Goal: Information Seeking & Learning: Learn about a topic

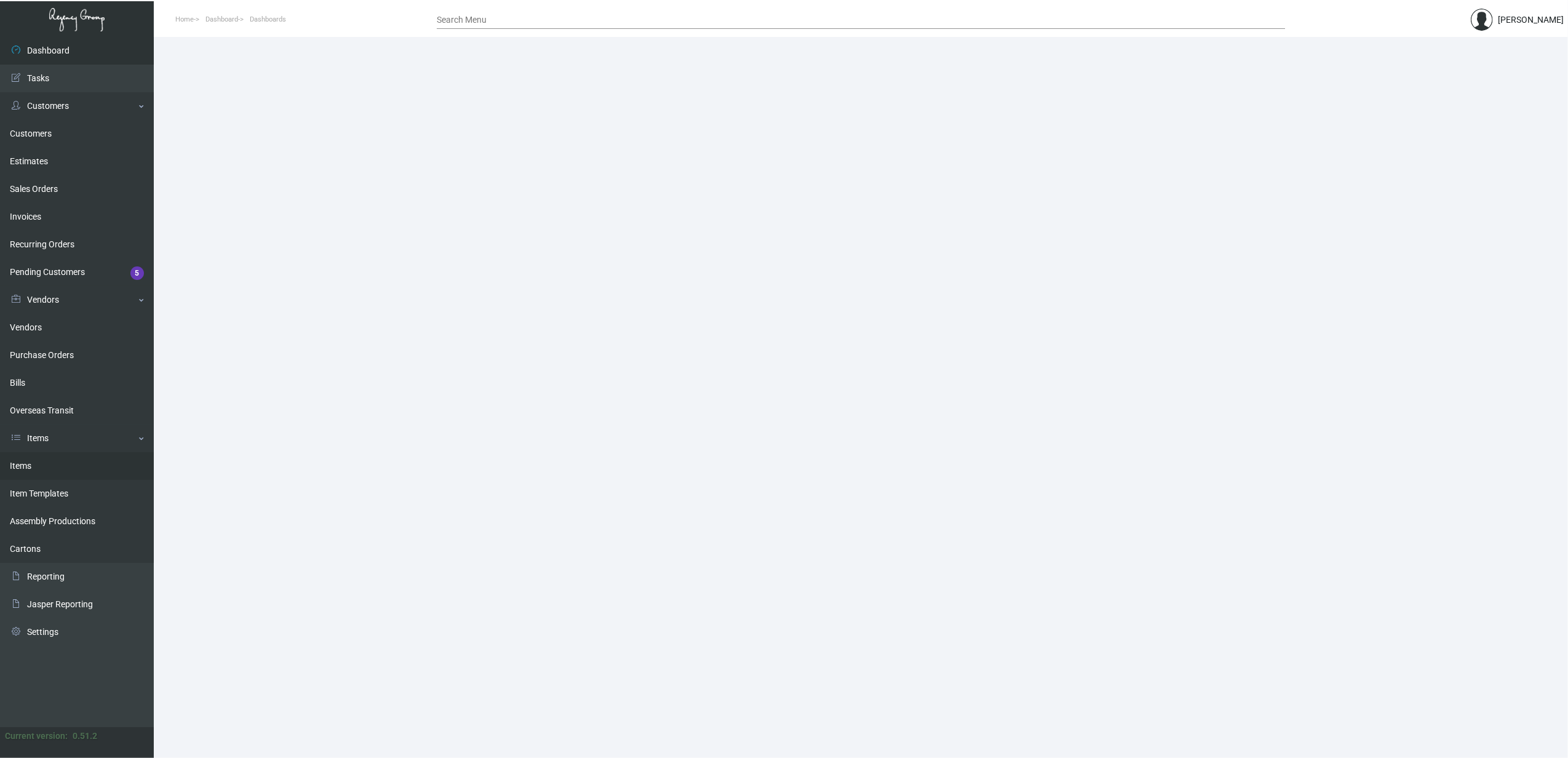
click at [52, 471] on link "Items" at bounding box center [76, 466] width 154 height 28
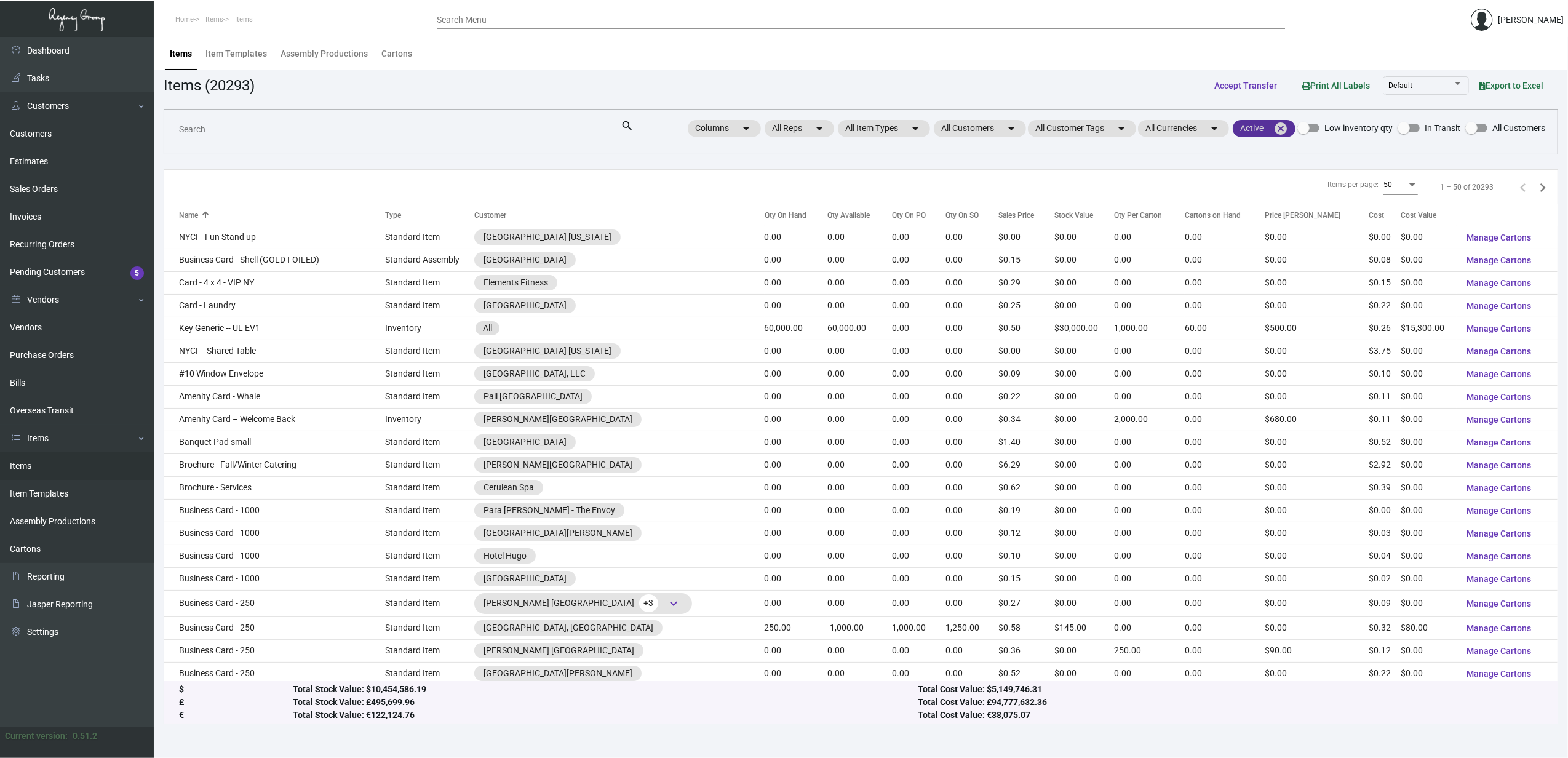
click at [1282, 131] on mat-icon "cancel" at bounding box center [1281, 129] width 14 height 15
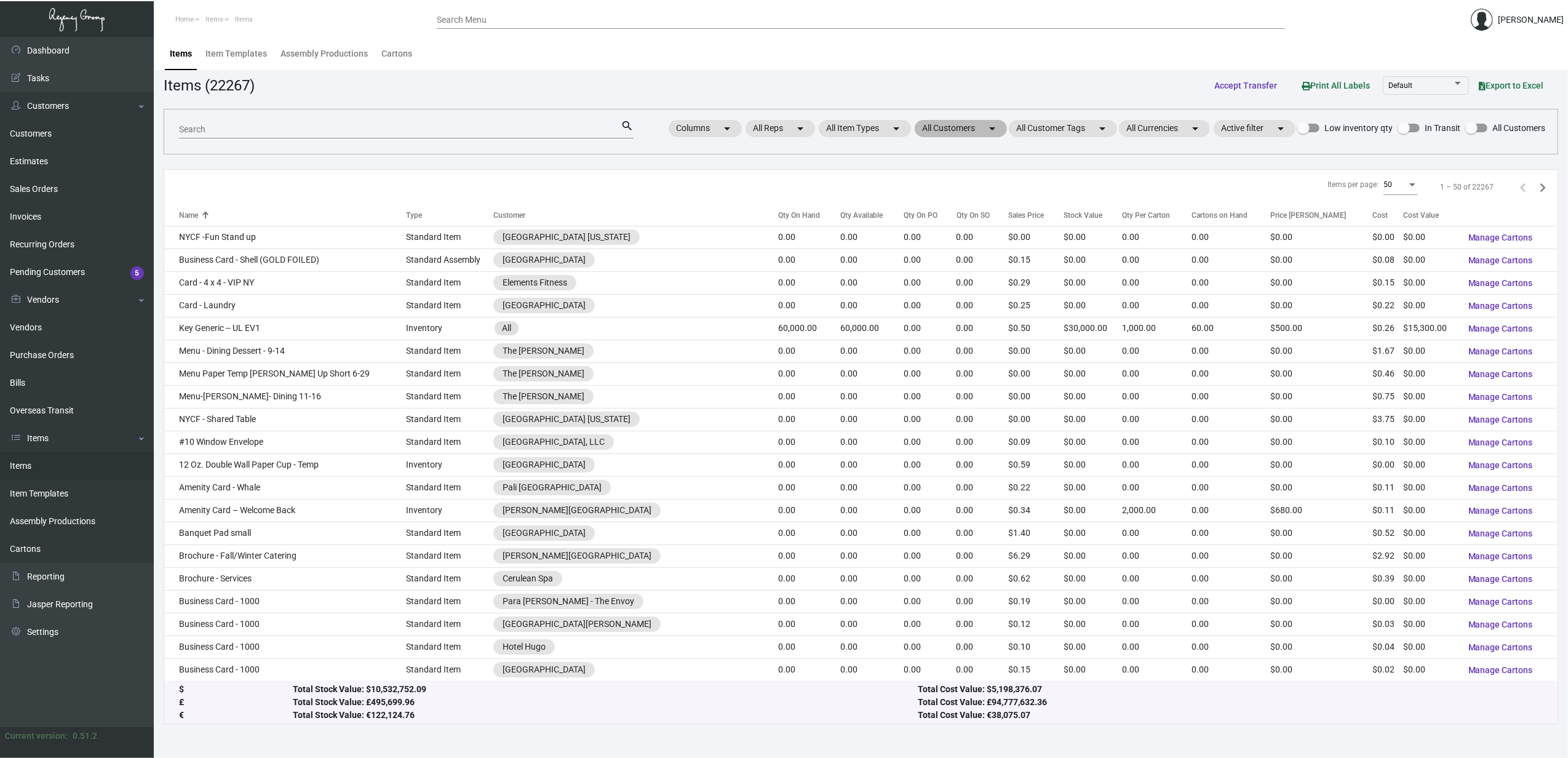
click at [938, 135] on mat-chip "All Customers arrow_drop_down" at bounding box center [961, 129] width 92 height 17
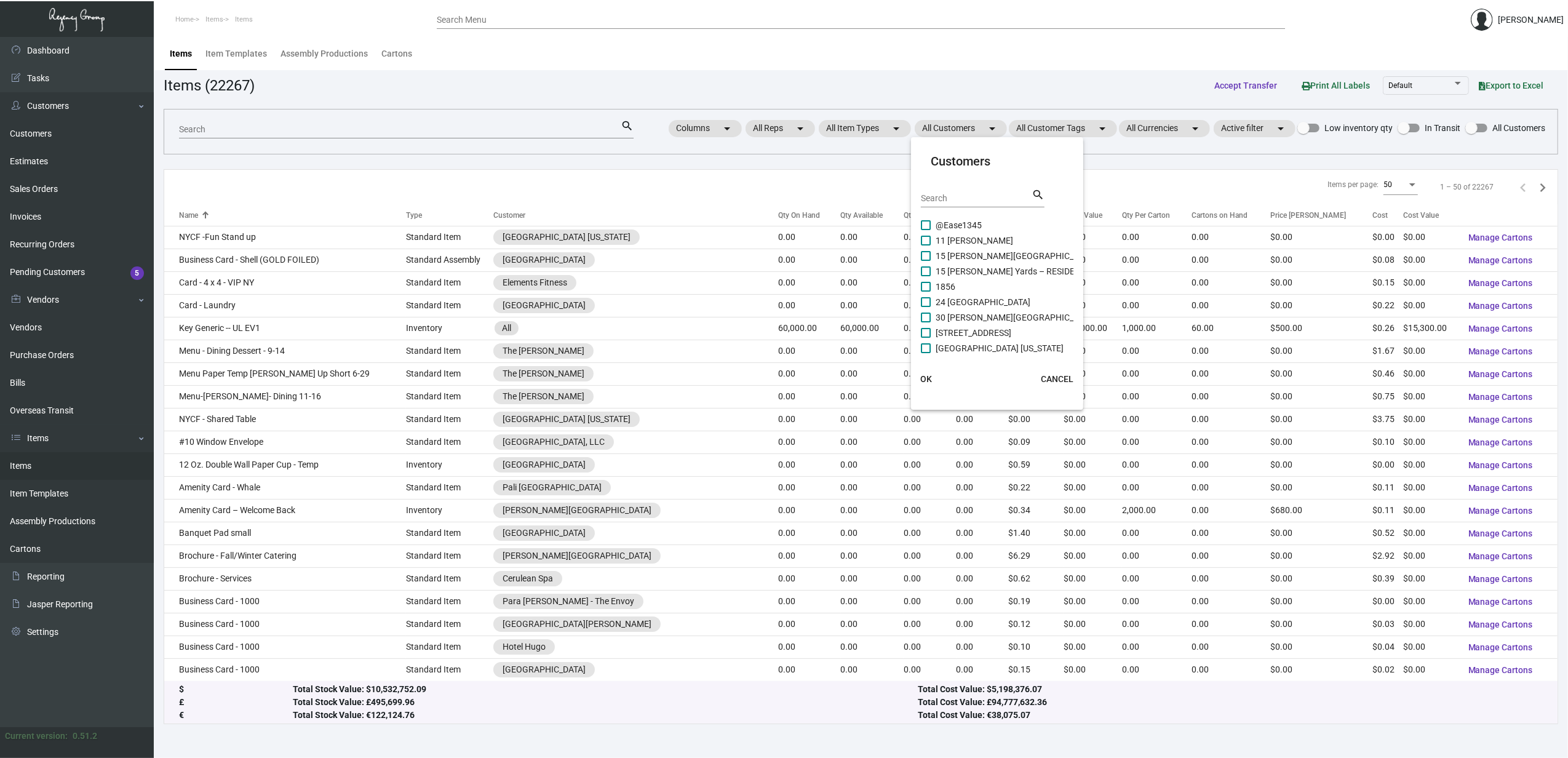
click at [942, 195] on input "Search" at bounding box center [976, 198] width 111 height 10
type input "delam"
click at [961, 225] on span "[PERSON_NAME] - [GEOGRAPHIC_DATA]" at bounding box center [1013, 225] width 155 height 15
click at [926, 230] on input "[PERSON_NAME] - [GEOGRAPHIC_DATA]" at bounding box center [925, 230] width 1 height 1
checkbox input "true"
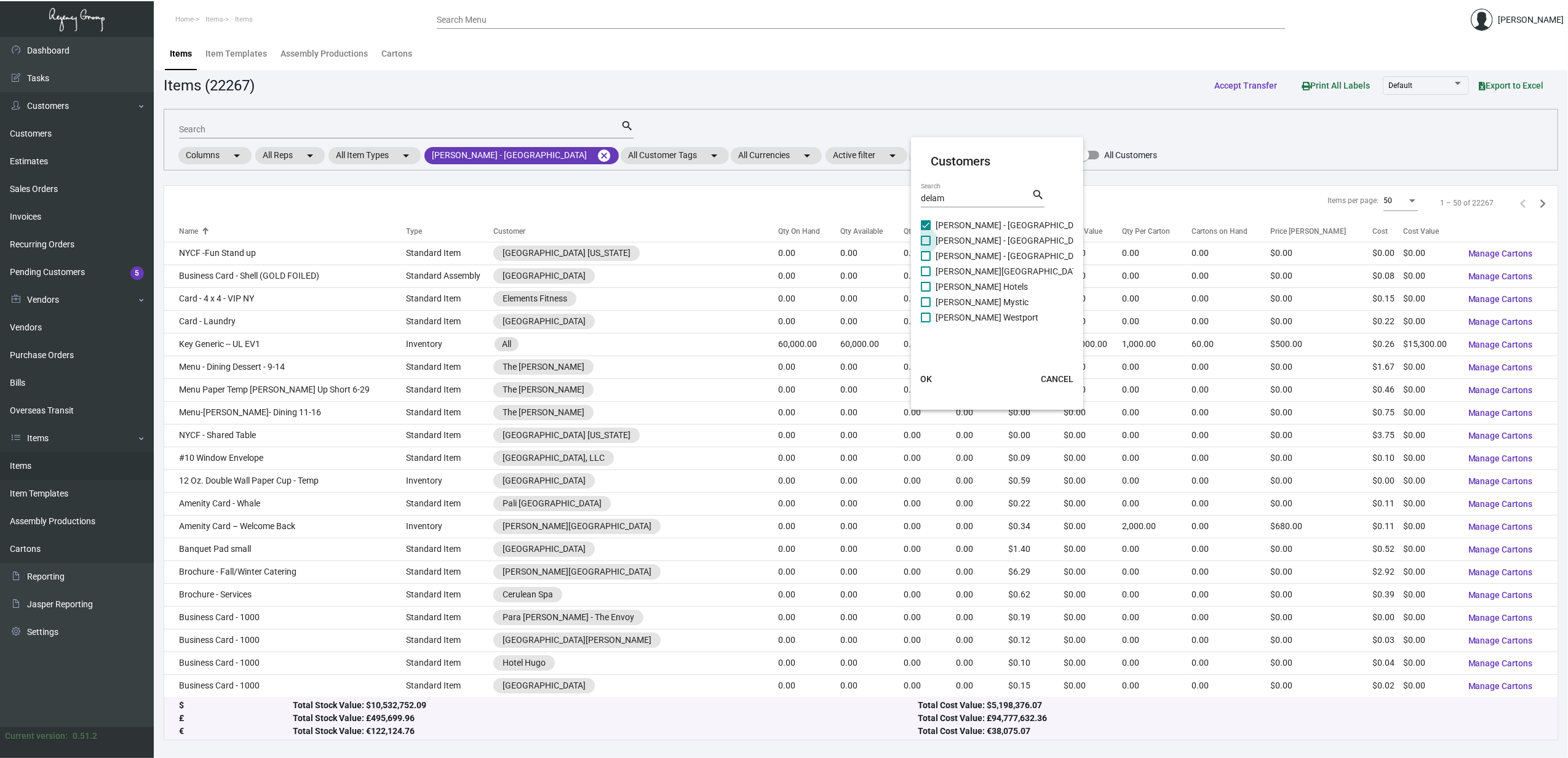
click at [965, 237] on span "[PERSON_NAME] - [GEOGRAPHIC_DATA]" at bounding box center [1013, 241] width 155 height 15
click at [926, 246] on input "[PERSON_NAME] - [GEOGRAPHIC_DATA]" at bounding box center [925, 246] width 1 height 1
checkbox input "true"
click at [972, 252] on span "[PERSON_NAME] - [GEOGRAPHIC_DATA]" at bounding box center [1013, 256] width 155 height 15
click at [926, 261] on input "[PERSON_NAME] - [GEOGRAPHIC_DATA]" at bounding box center [925, 261] width 1 height 1
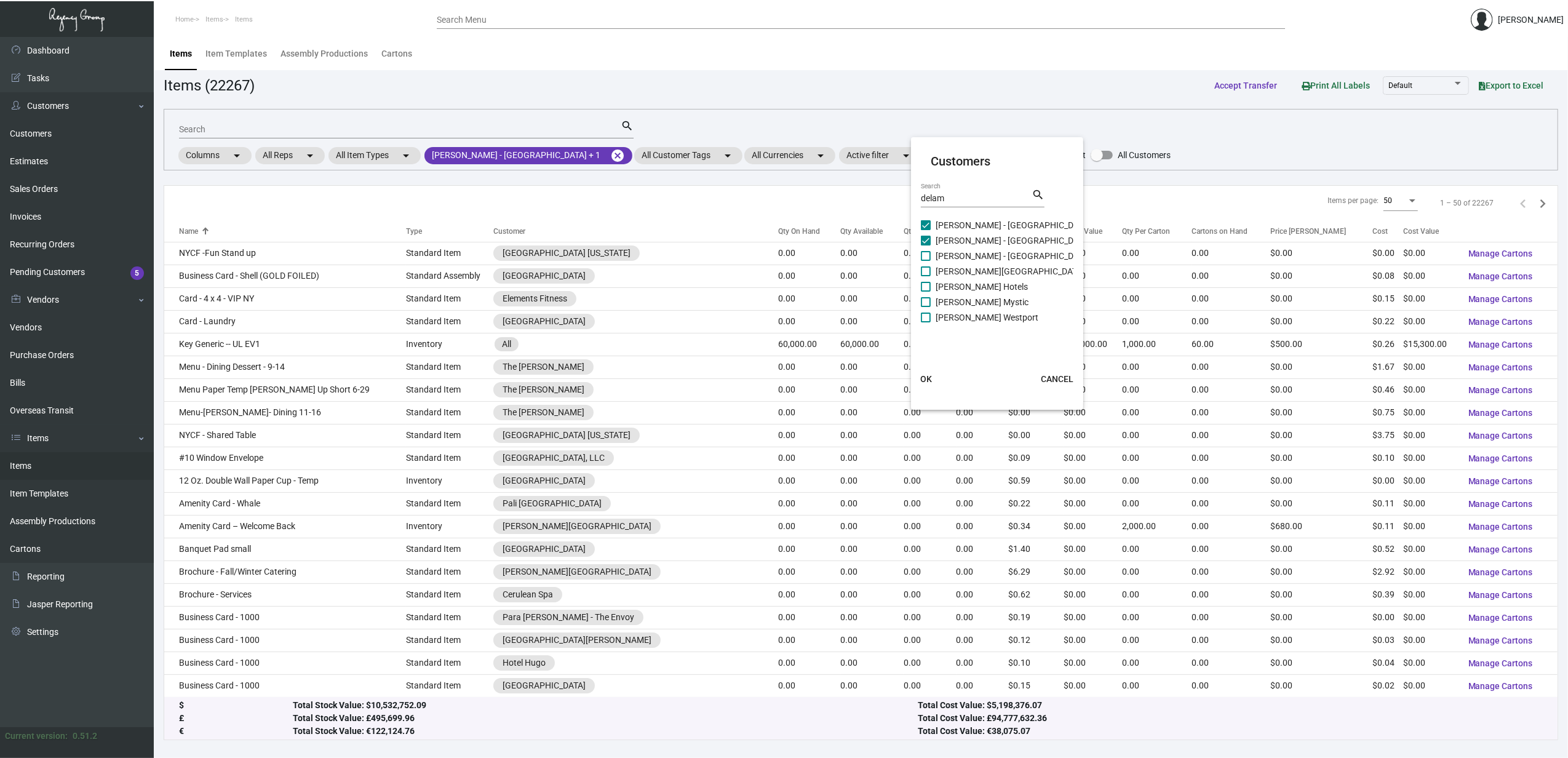
checkbox input "true"
click at [979, 267] on span "[PERSON_NAME][GEOGRAPHIC_DATA]" at bounding box center [1010, 272] width 149 height 15
click at [926, 276] on input "[PERSON_NAME][GEOGRAPHIC_DATA]" at bounding box center [925, 276] width 1 height 1
checkbox input "true"
click at [982, 279] on span "[PERSON_NAME] Hotels" at bounding box center [982, 287] width 92 height 15
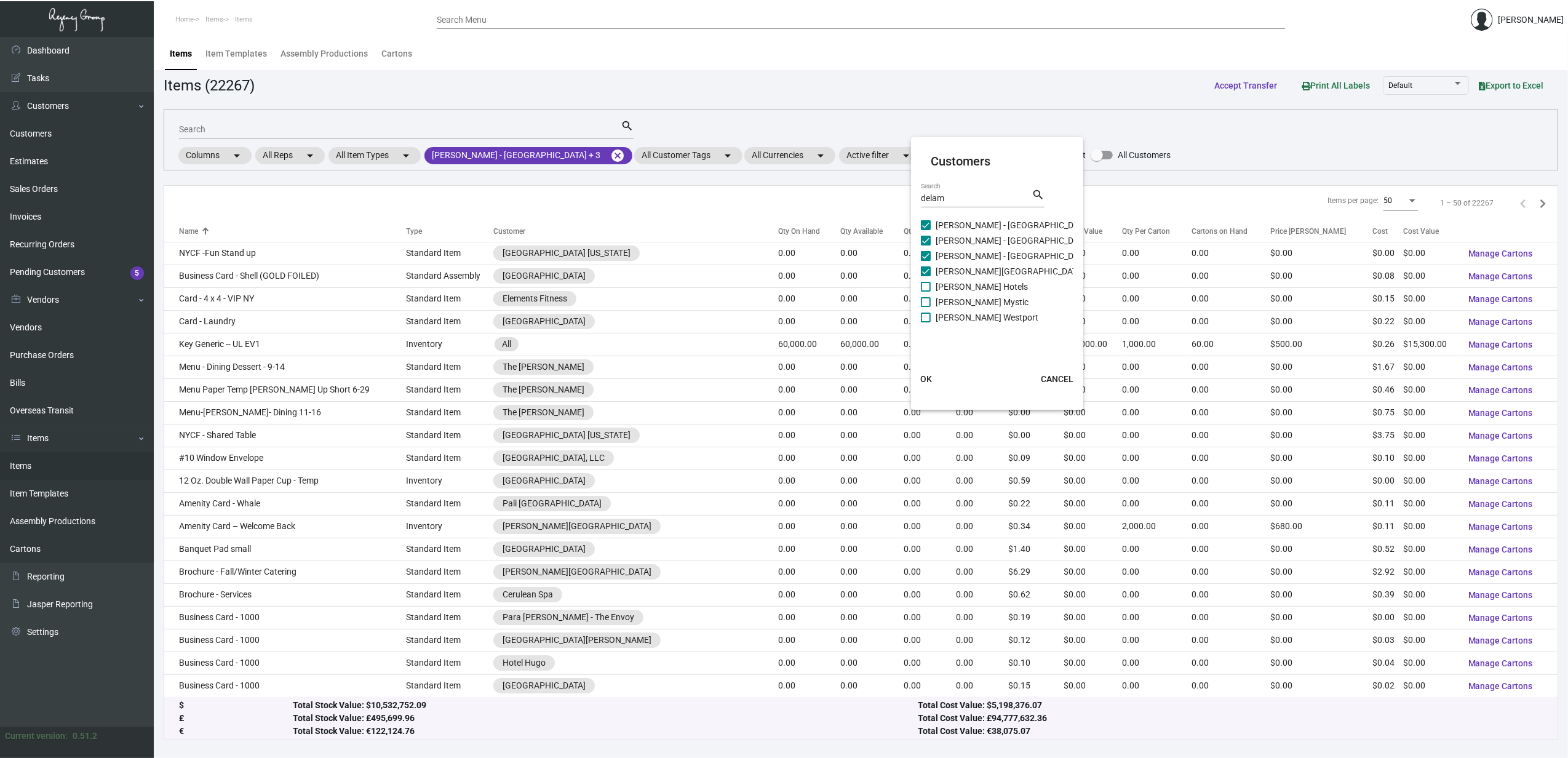
click at [926, 292] on input "[PERSON_NAME] Hotels" at bounding box center [925, 292] width 1 height 1
checkbox input "true"
drag, startPoint x: 987, startPoint y: 295, endPoint x: 990, endPoint y: 310, distance: 15.3
click at [987, 296] on span "[PERSON_NAME] Mystic" at bounding box center [982, 302] width 93 height 15
click at [926, 307] on input "[PERSON_NAME] Mystic" at bounding box center [925, 307] width 1 height 1
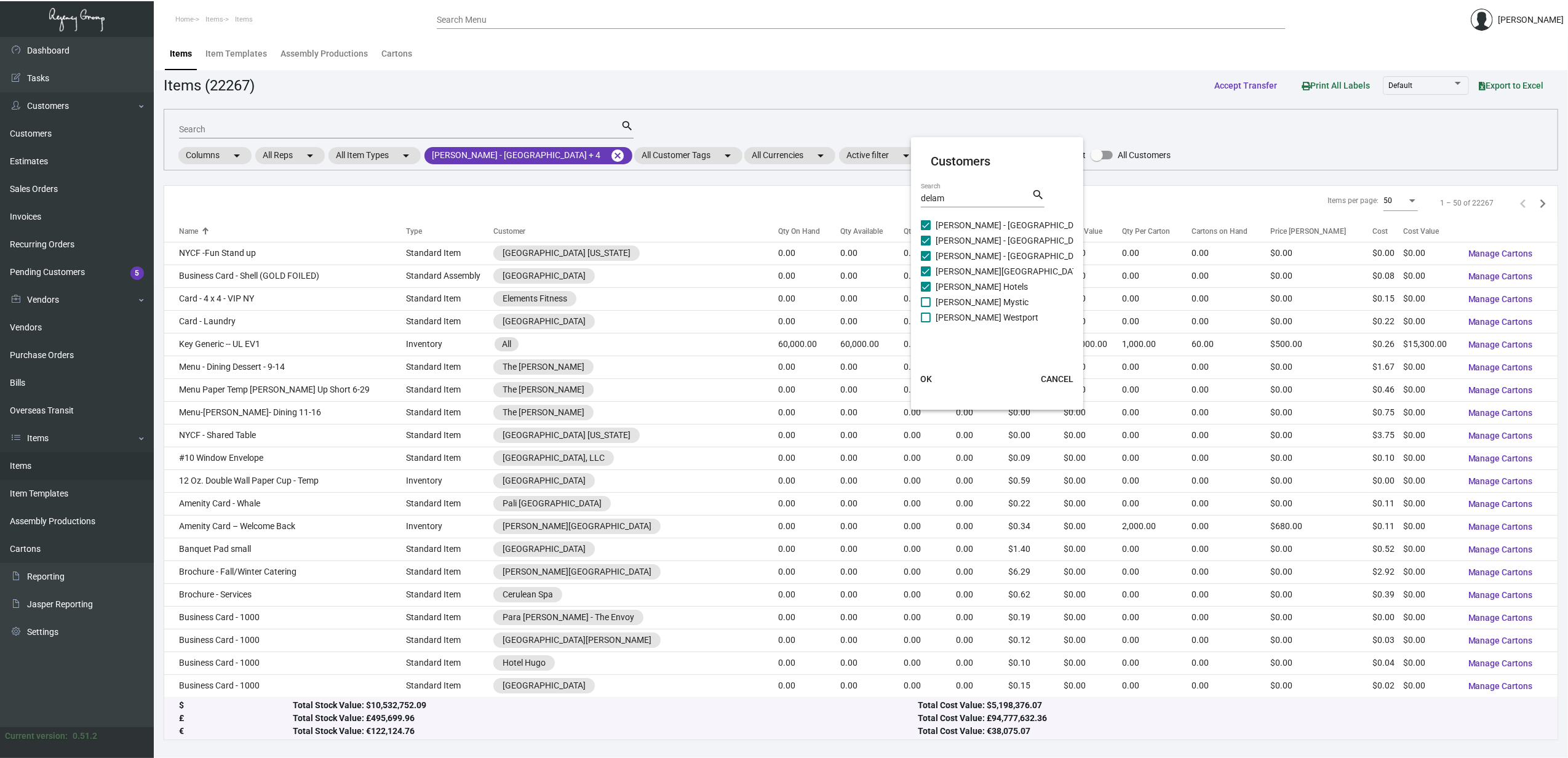
checkbox input "true"
click at [990, 320] on span "[PERSON_NAME] Westport" at bounding box center [987, 318] width 103 height 15
click at [926, 322] on input "[PERSON_NAME] Westport" at bounding box center [925, 322] width 1 height 1
checkbox input "true"
click at [926, 376] on span "OK" at bounding box center [926, 379] width 12 height 10
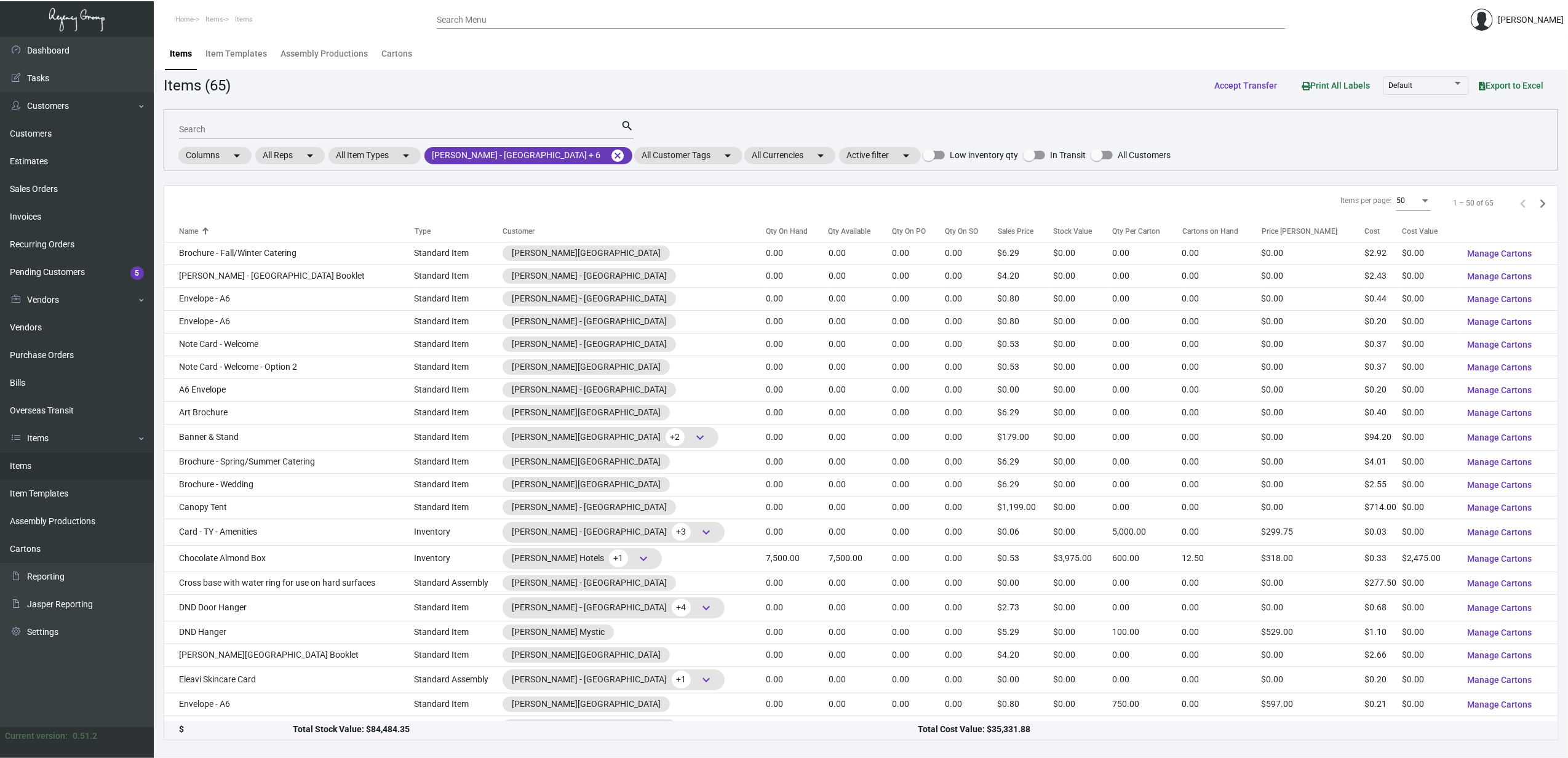
click at [224, 132] on input "Search" at bounding box center [400, 130] width 441 height 10
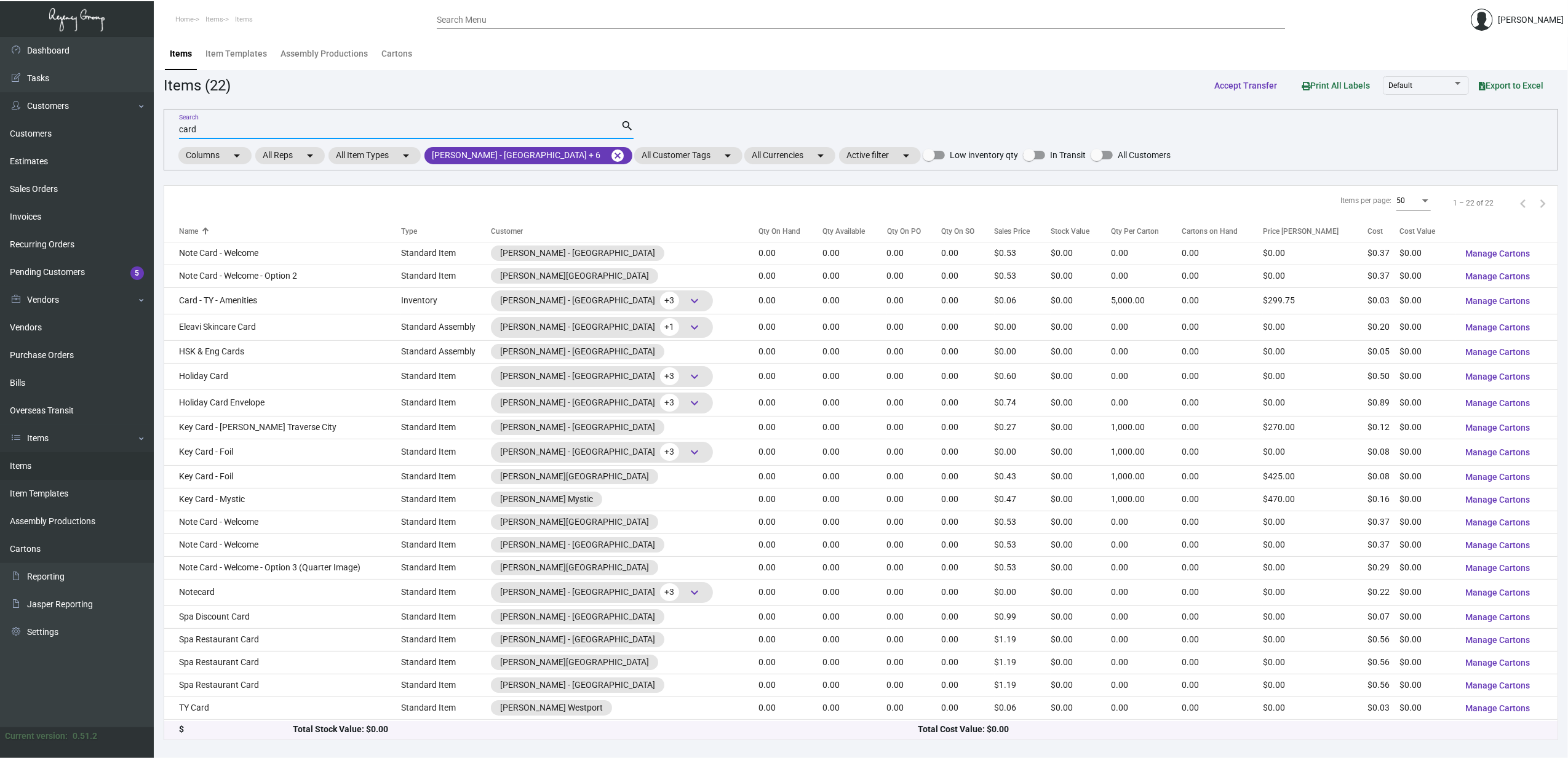
type input "card"
click at [758, 235] on div "Qty On Hand" at bounding box center [779, 231] width 42 height 11
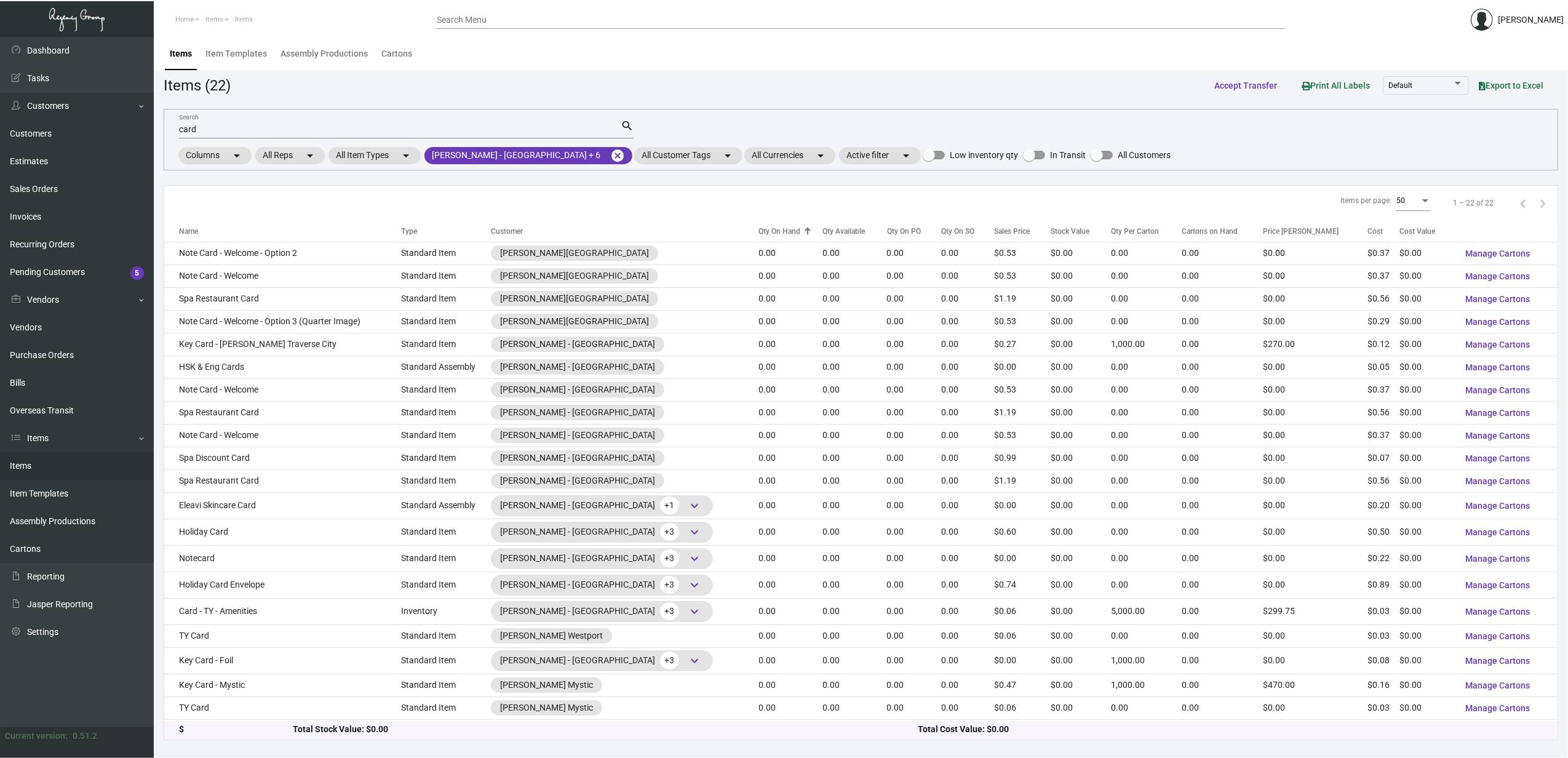
click at [758, 235] on div "Qty On Hand" at bounding box center [779, 231] width 42 height 11
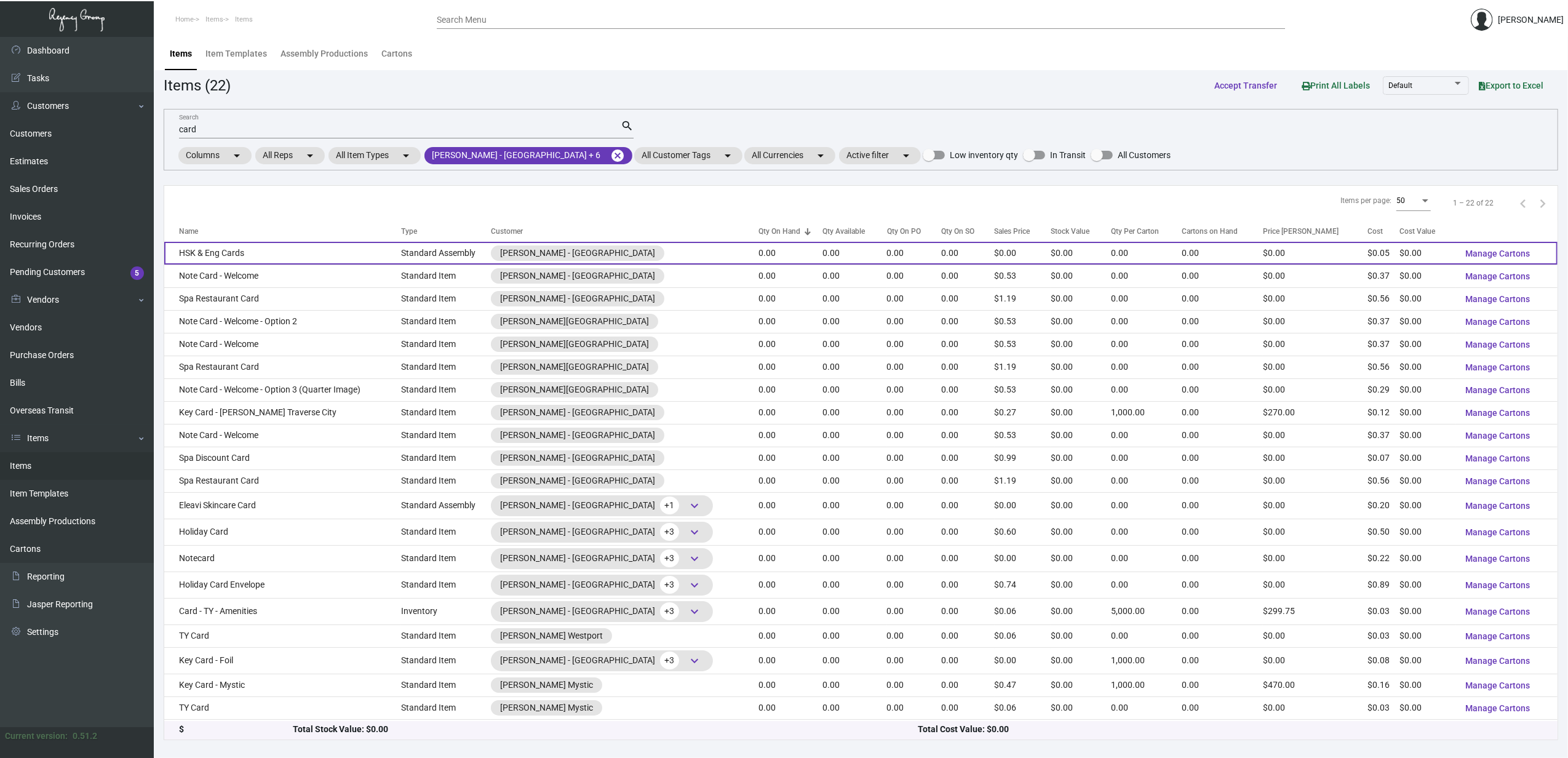
click at [298, 254] on td "HSK & Eng Cards" at bounding box center [282, 253] width 237 height 23
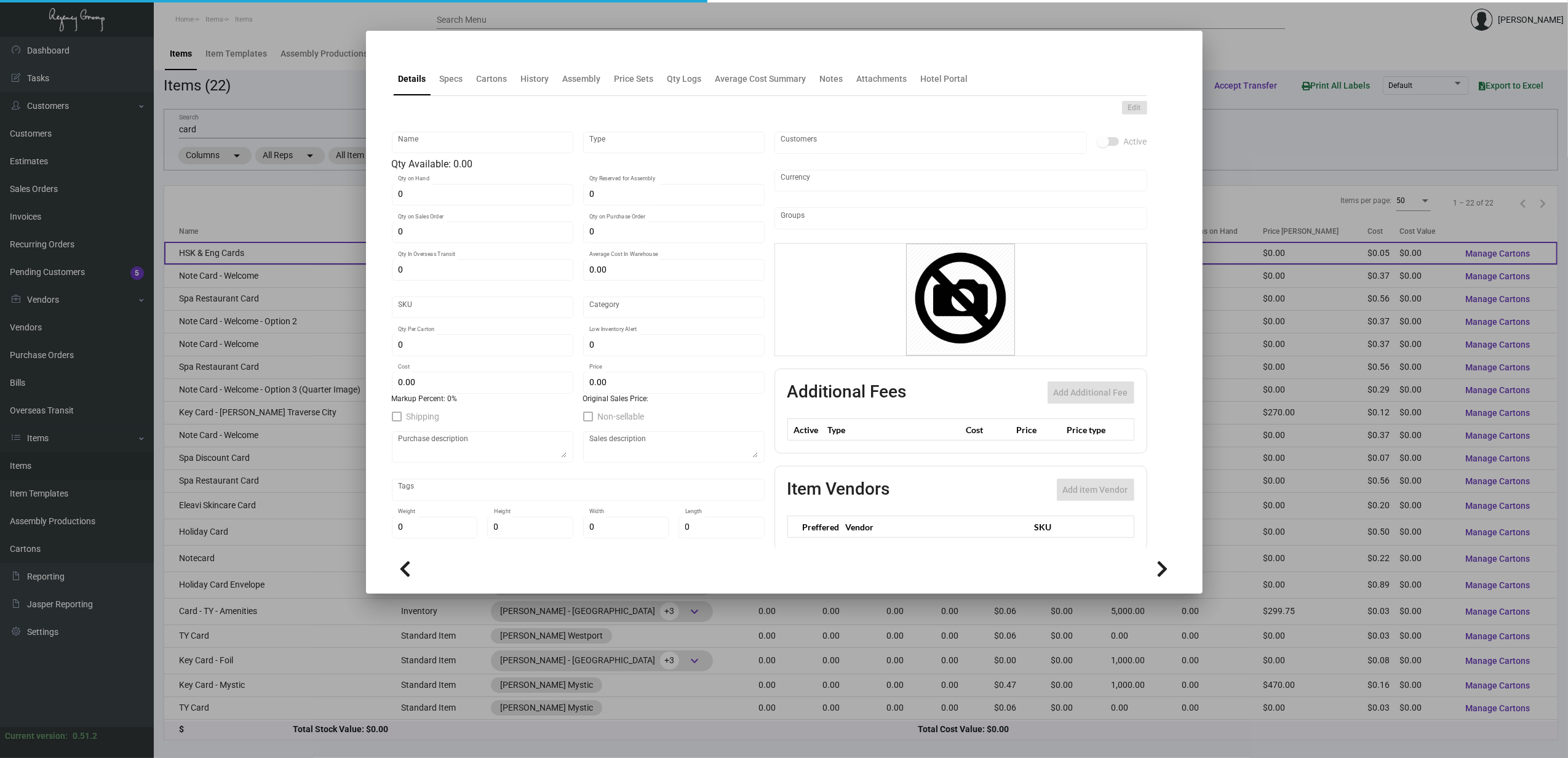
type input "HSK & Eng Cards"
type input "Standard Assembly"
type input "$ 0.00"
type input "DMARGH-Card-87"
type input "Standard"
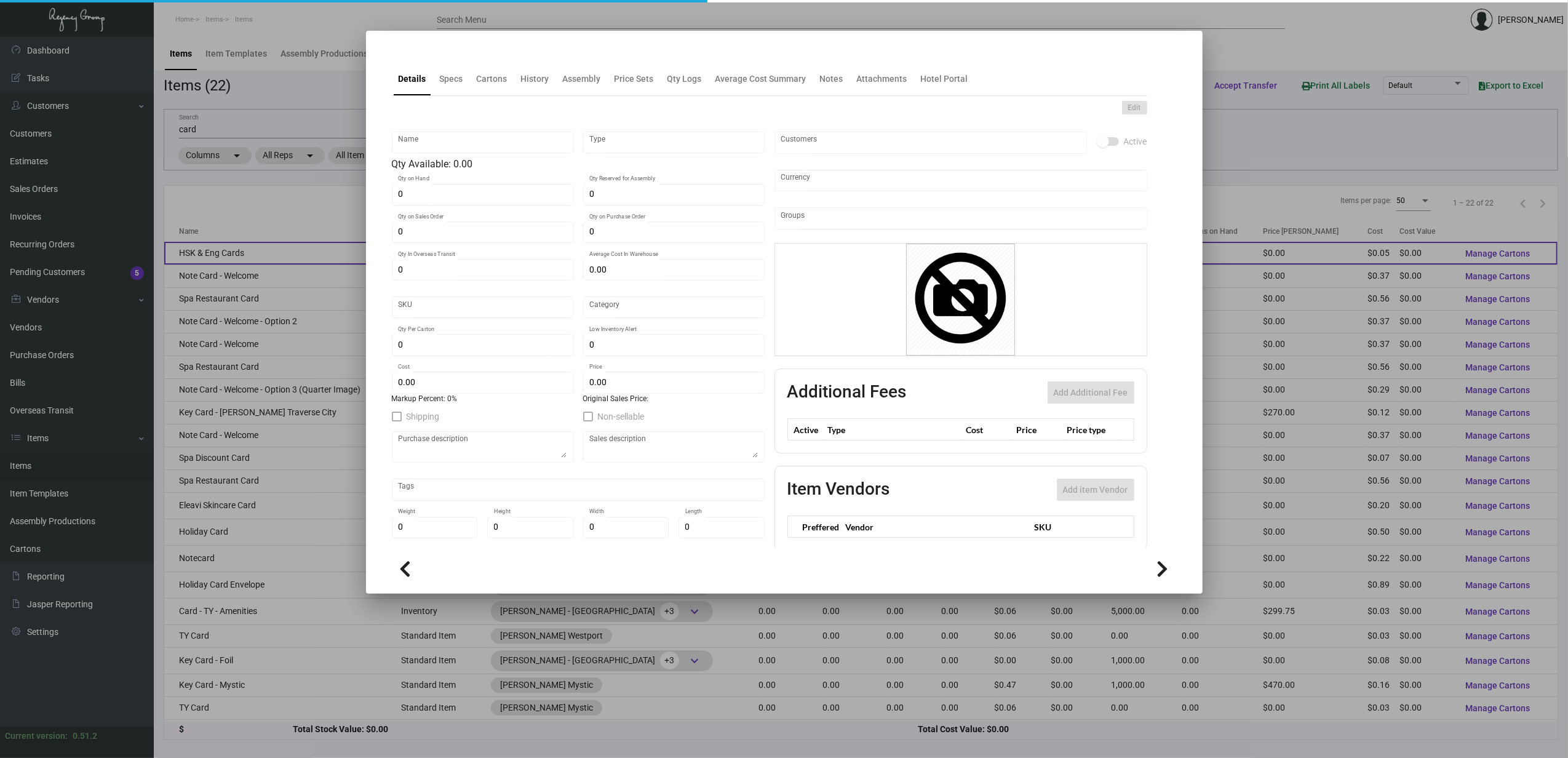
type input "$ 0.04998"
type input "$ 0.00"
checkbox input "true"
type input "United States Dollar $"
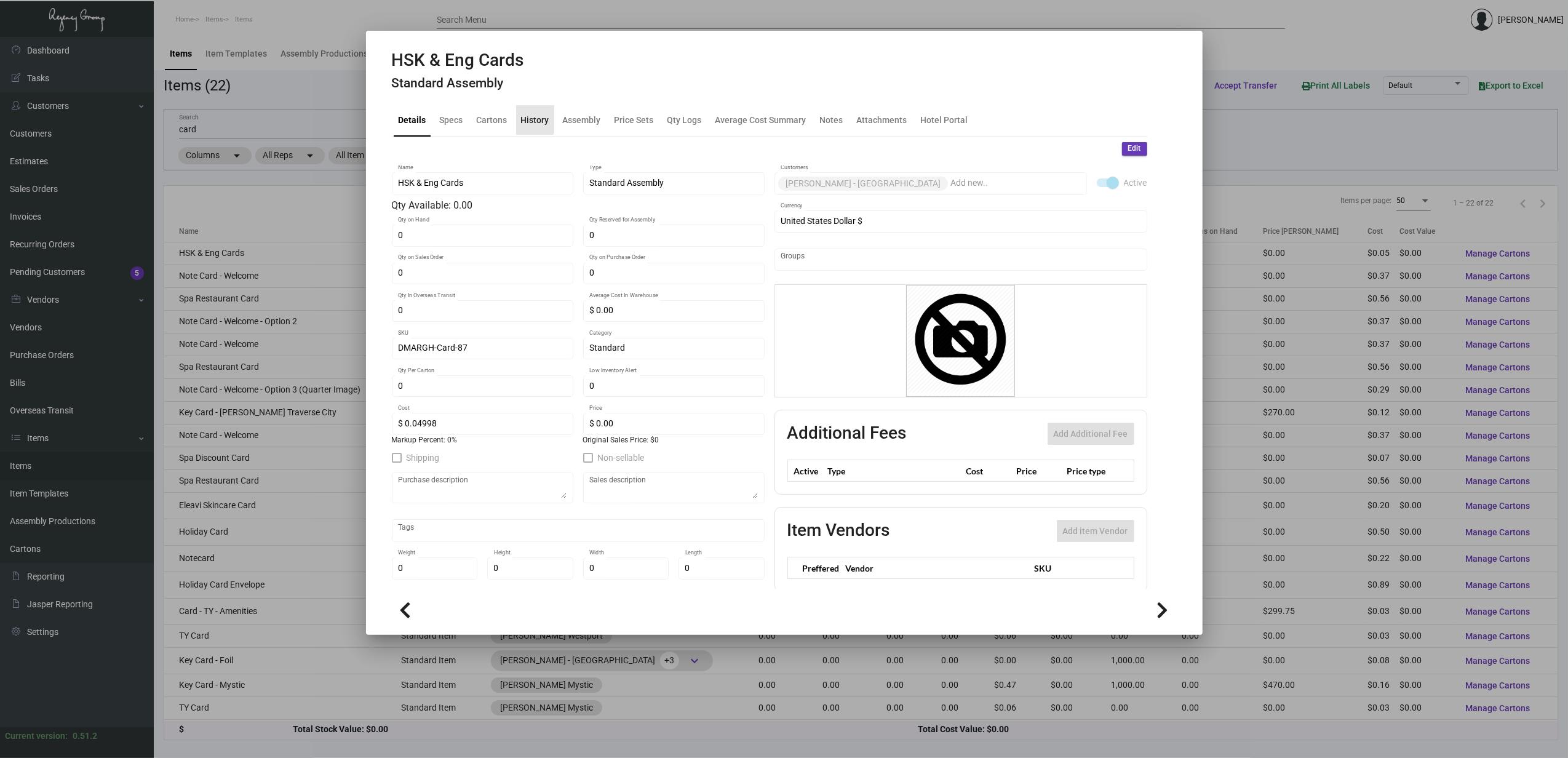
click at [526, 117] on div "History" at bounding box center [535, 120] width 28 height 13
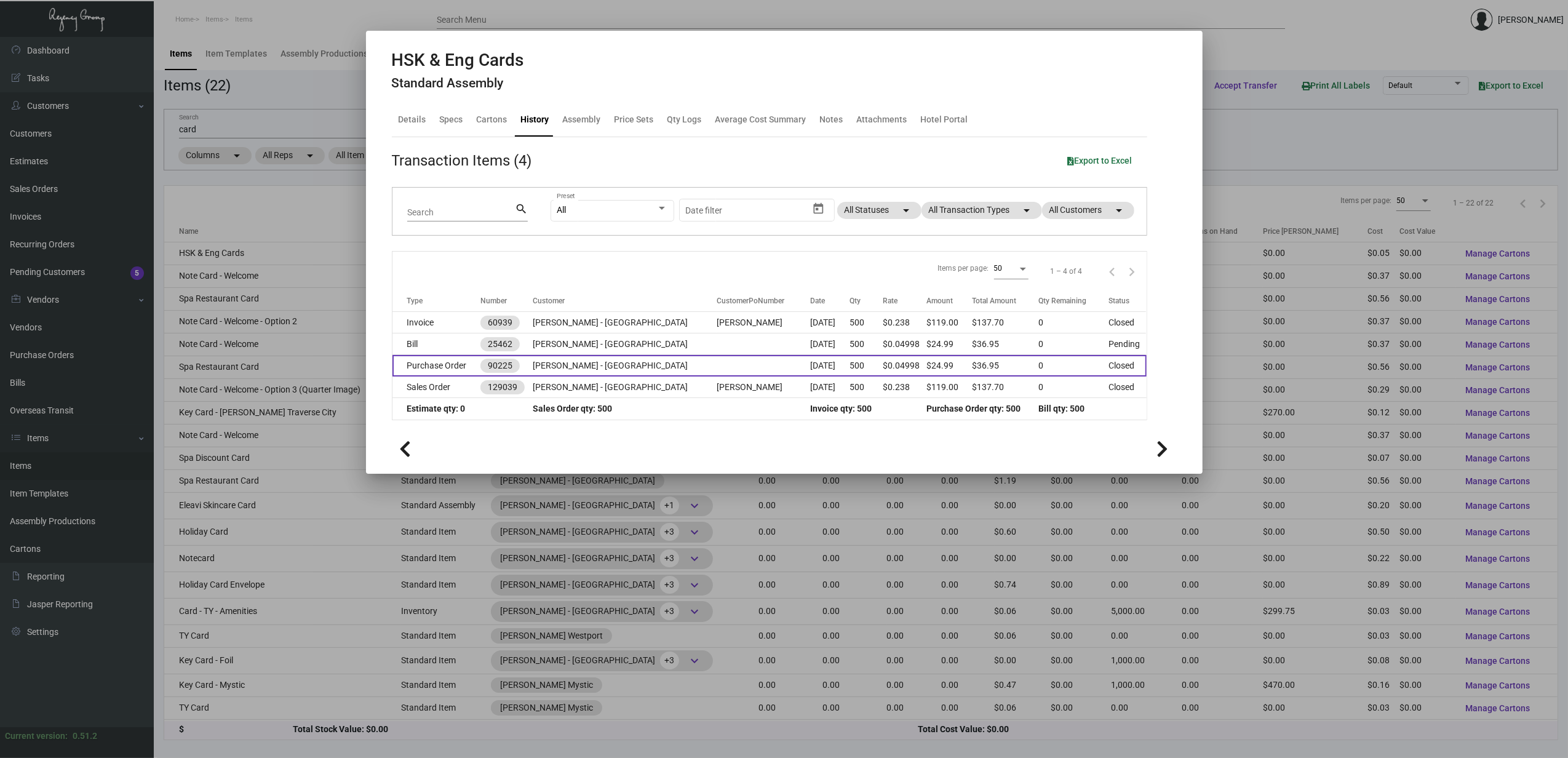
click at [461, 366] on td "Purchase Order" at bounding box center [437, 366] width 88 height 22
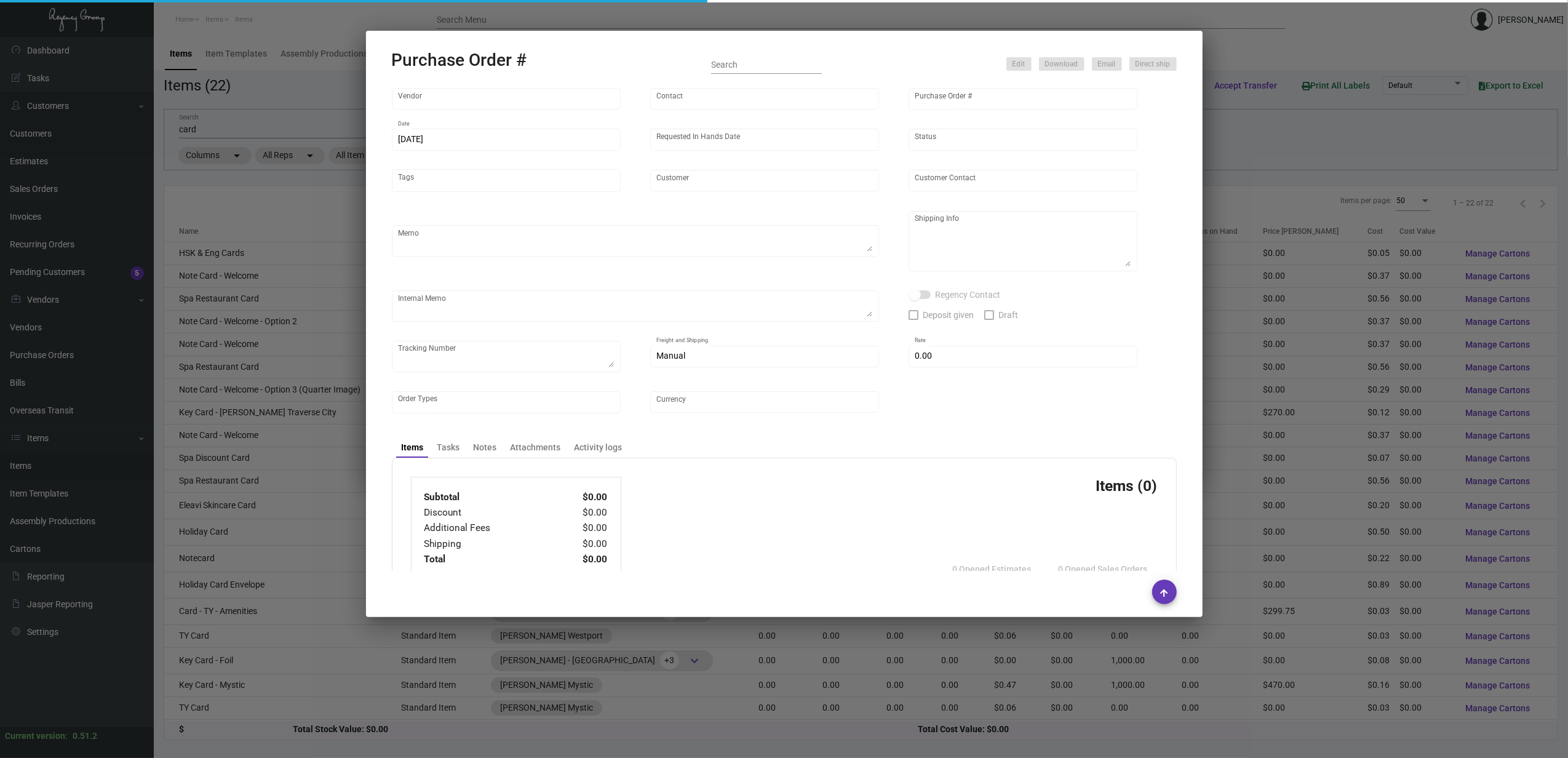
type input "4 Over"
type input "90225"
type input "[DATE]"
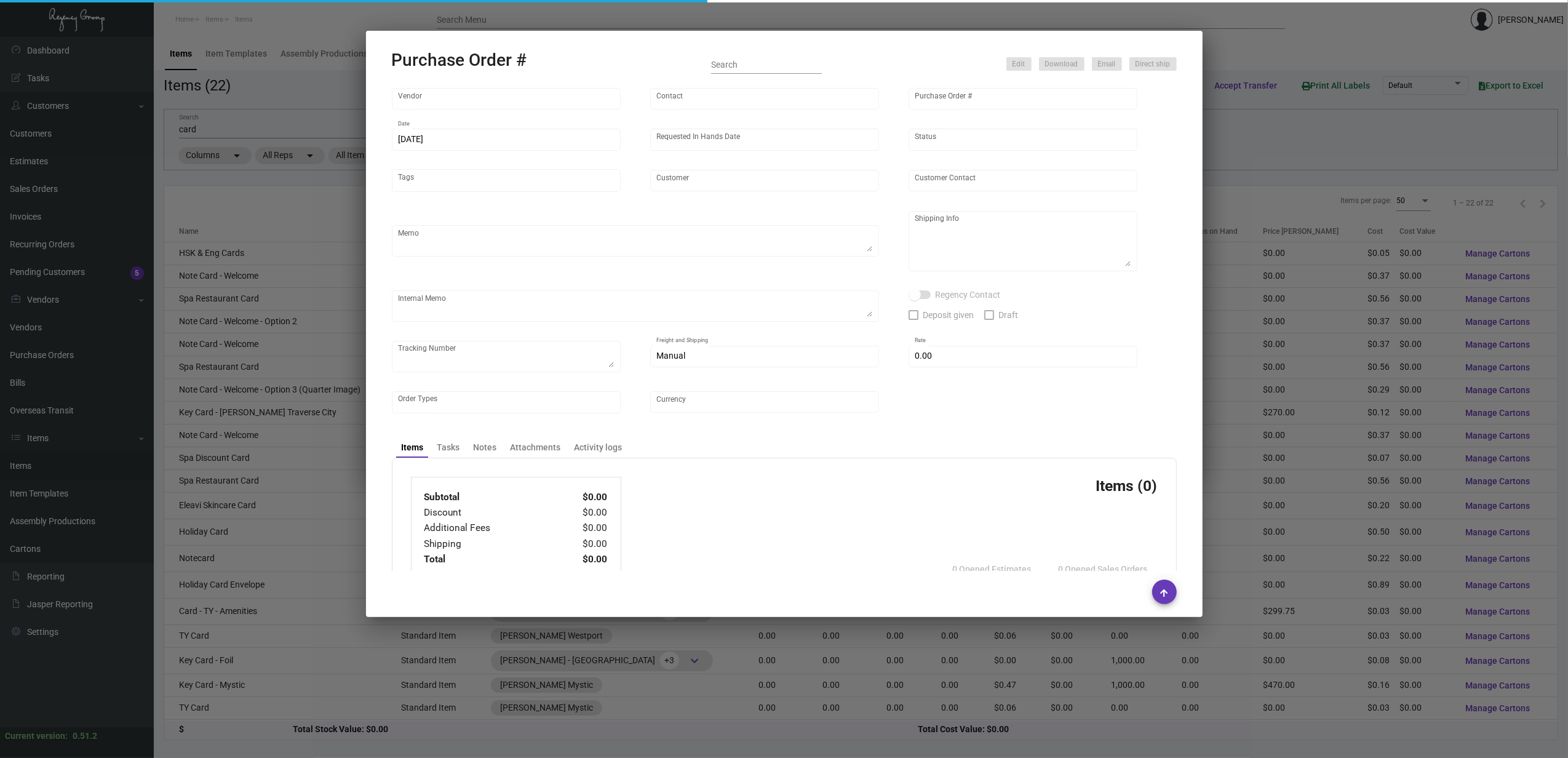
type input "[PERSON_NAME] - [GEOGRAPHIC_DATA]"
type input "[PERSON_NAME]"
type textarea "Your Order ID is: B2536130255"
type textarea "[PERSON_NAME] - [GEOGRAPHIC_DATA] - [PERSON_NAME] [STREET_ADDRESS]"
type input "$ 11.96"
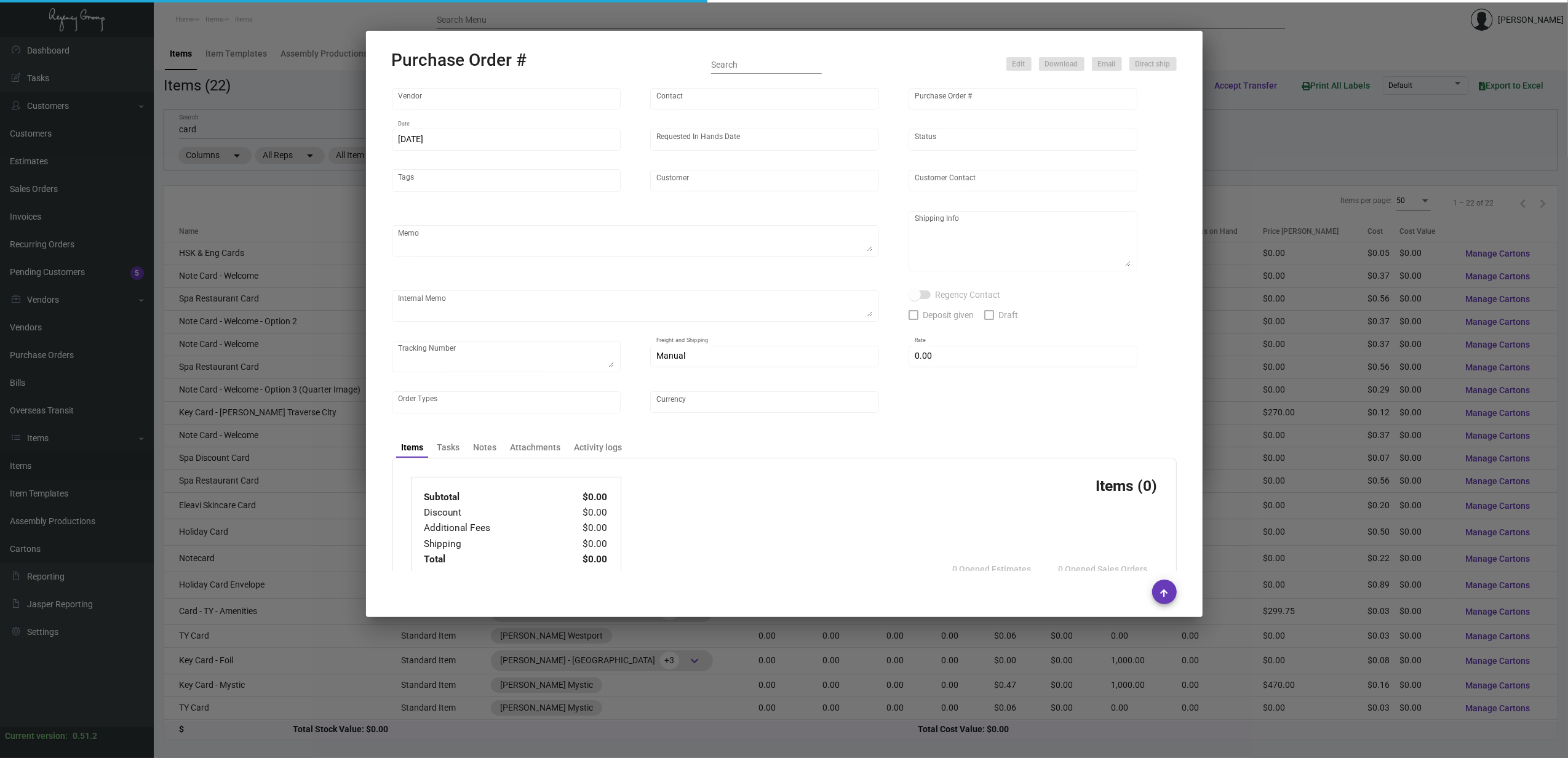
type input "United States Dollar $"
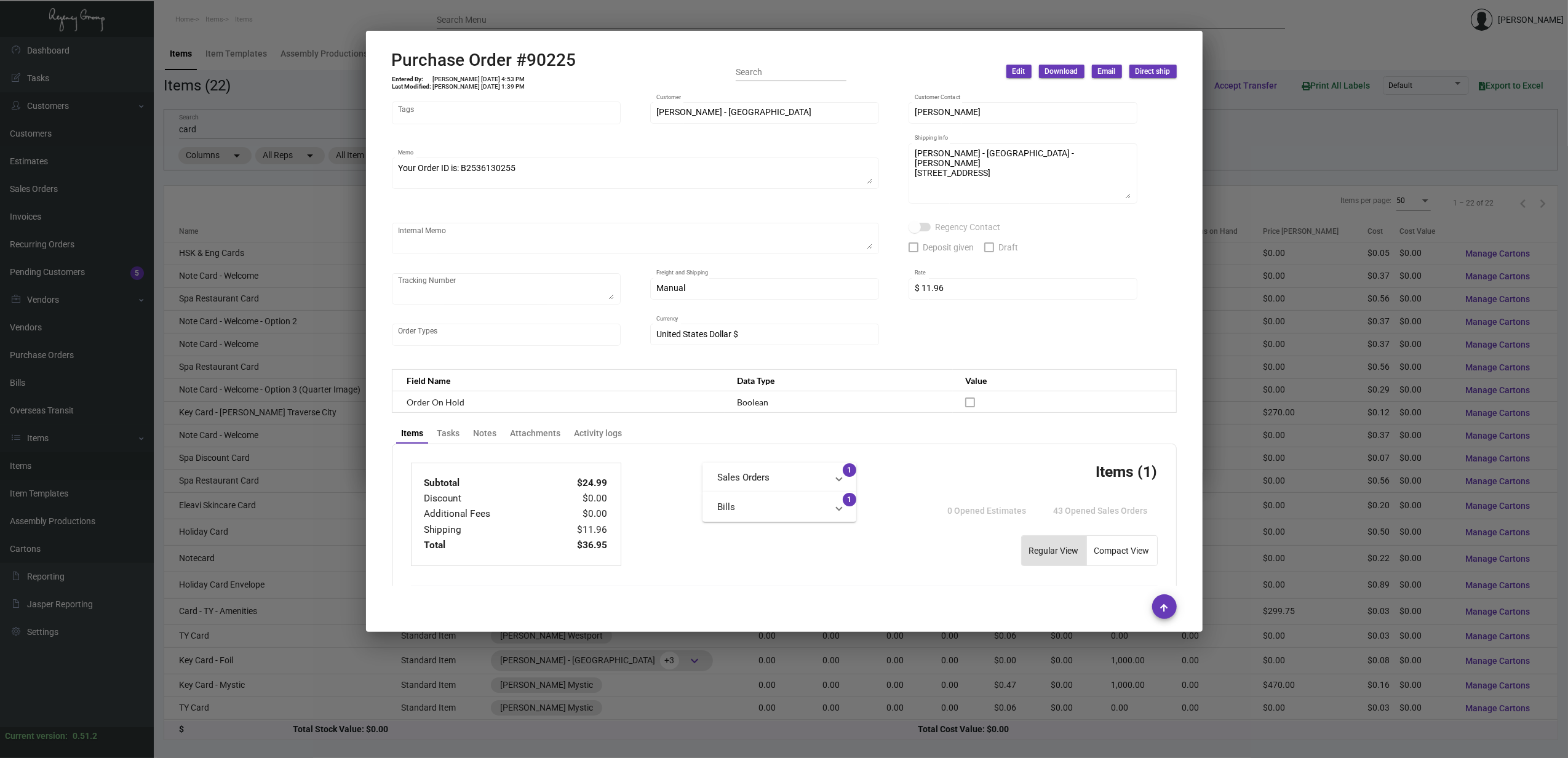
scroll to position [410, 0]
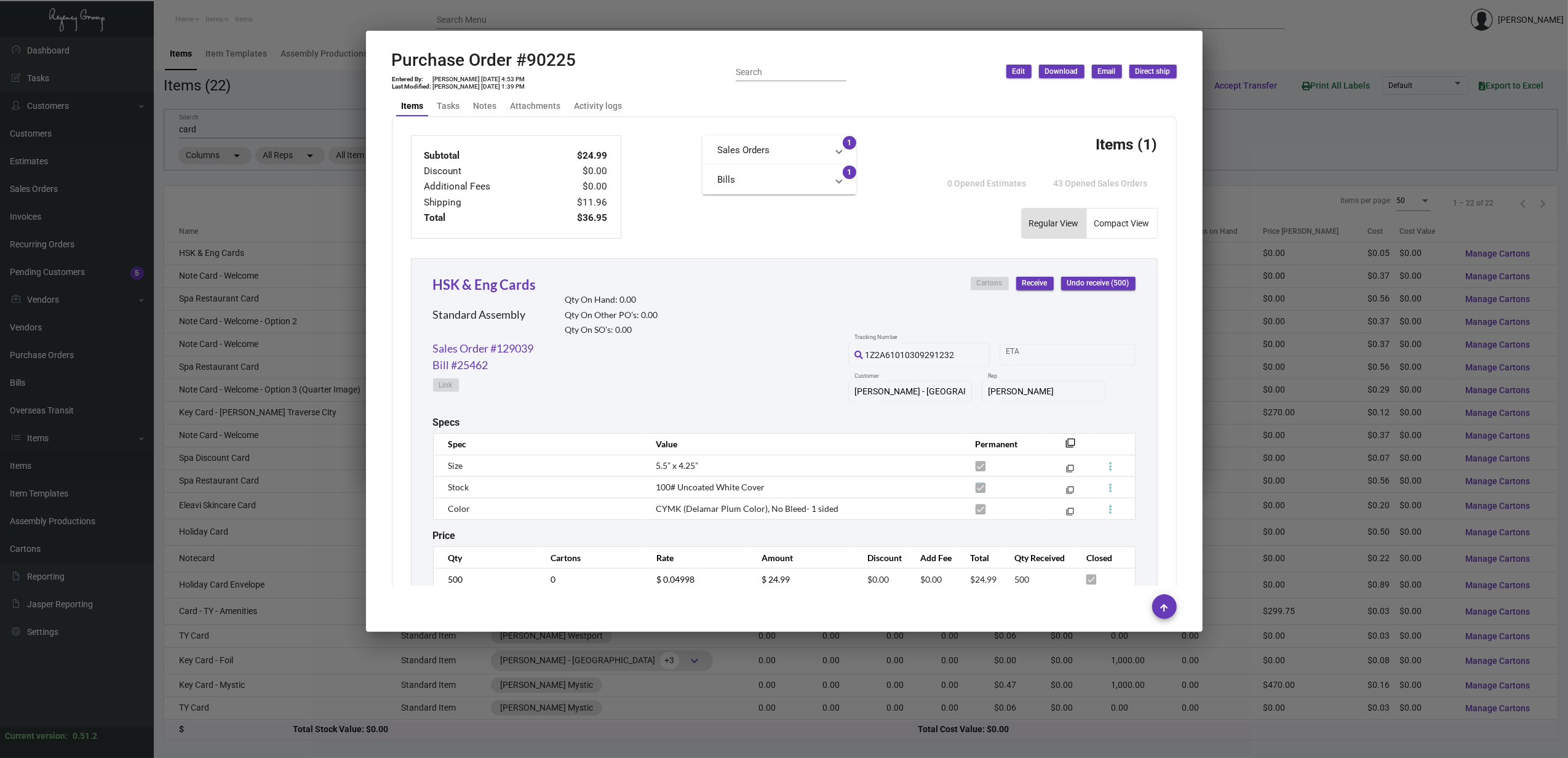
click at [256, 278] on div at bounding box center [784, 379] width 1568 height 758
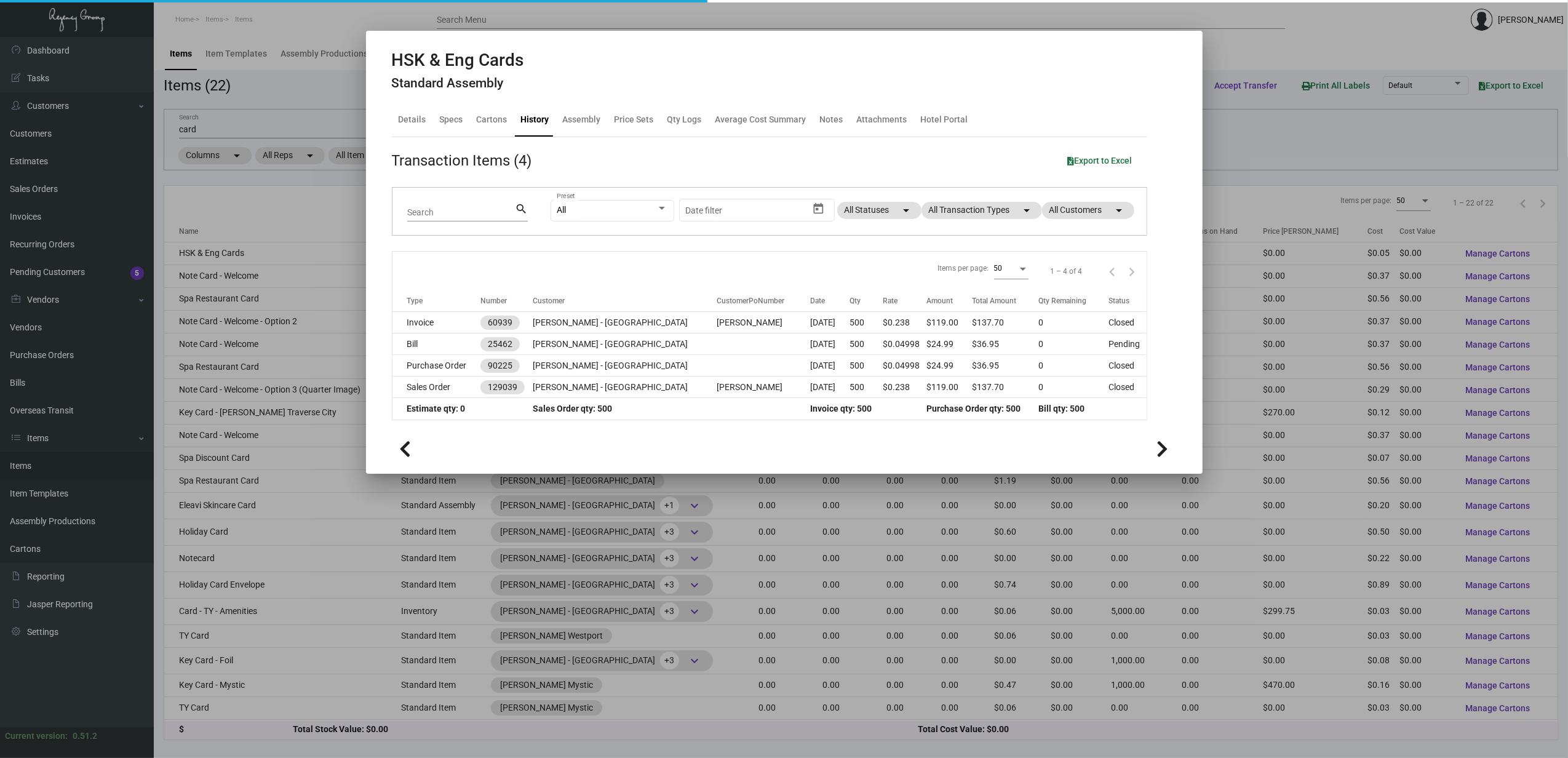
click at [246, 278] on div at bounding box center [784, 379] width 1568 height 758
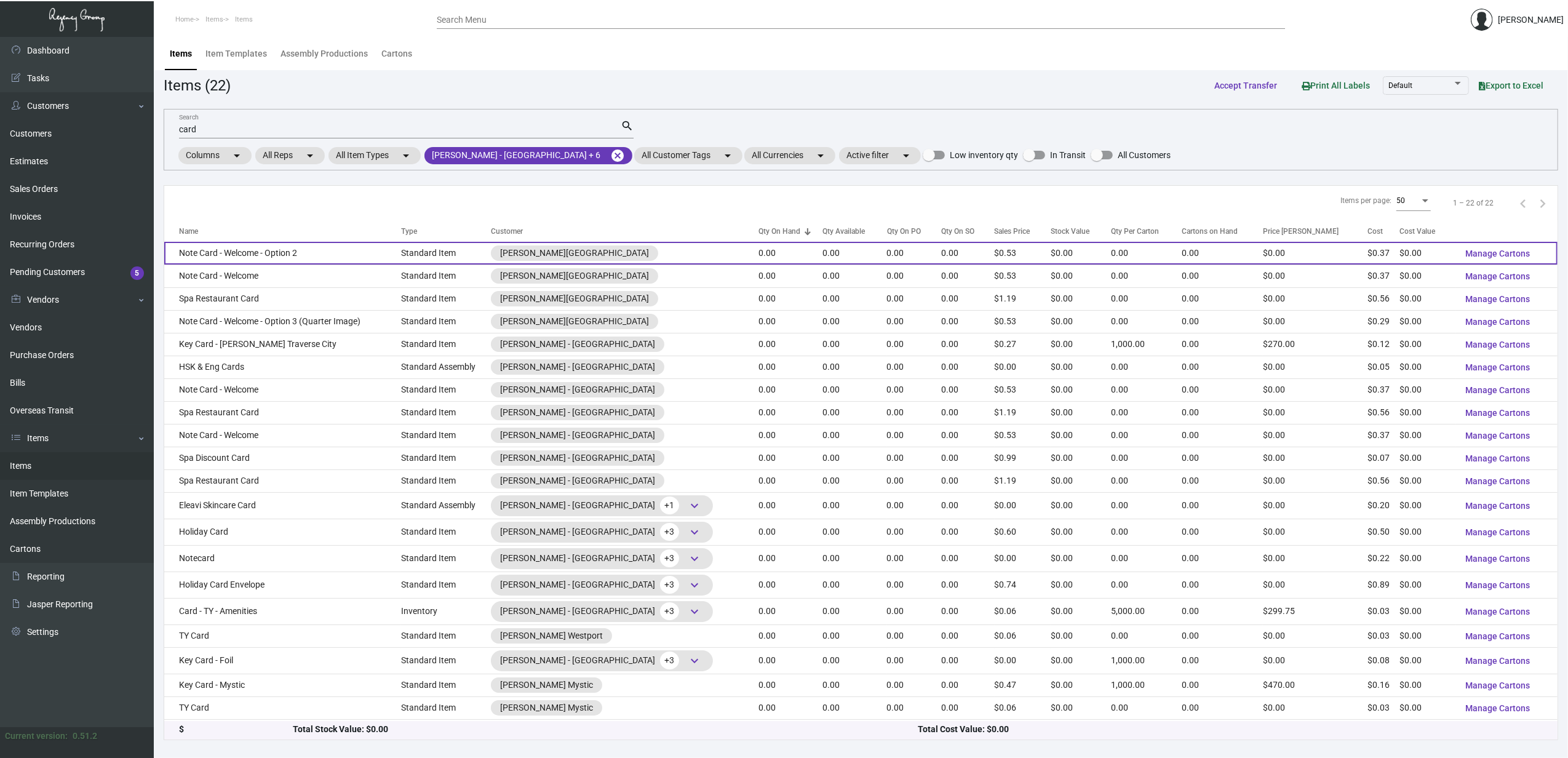
click at [266, 257] on td "Note Card - Welcome - Option 2" at bounding box center [282, 253] width 237 height 23
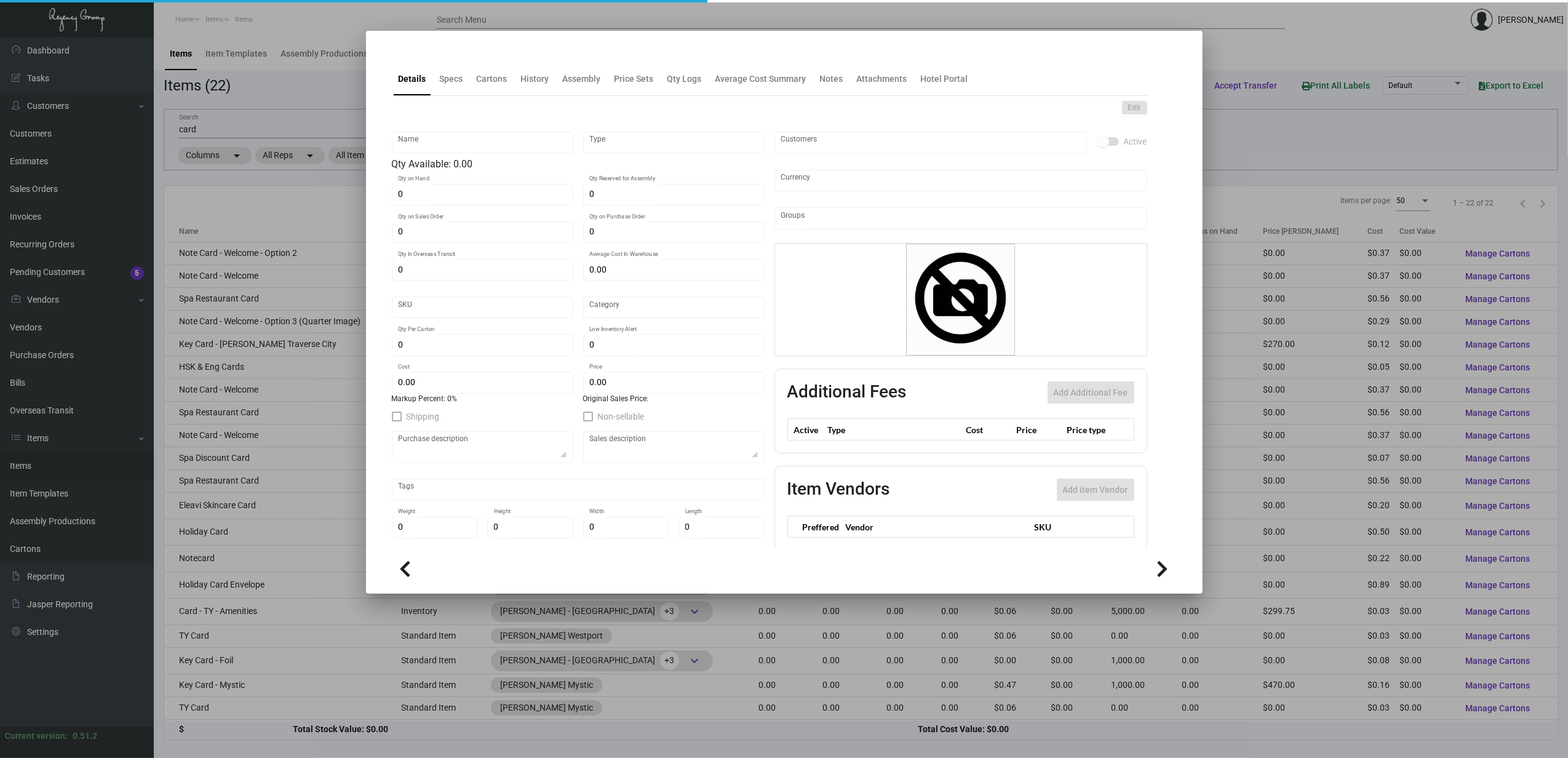
type input "Note Card - Welcome - Option 2"
type input "Standard Item"
type input "$ 0.00"
type input "Standard"
type input "$ 0.36667"
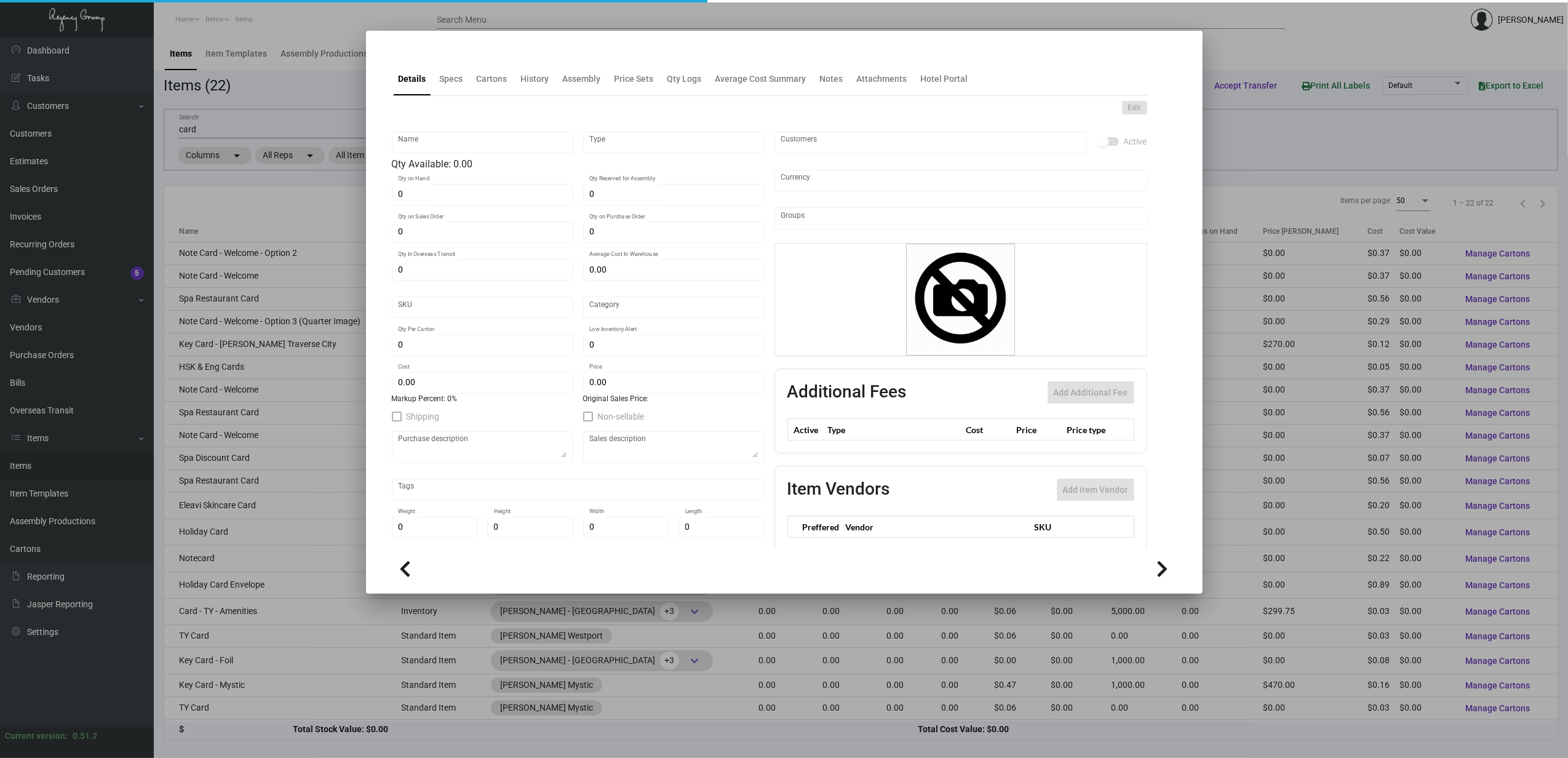
type input "$ 0.532"
checkbox input "true"
type input "United States Dollar $"
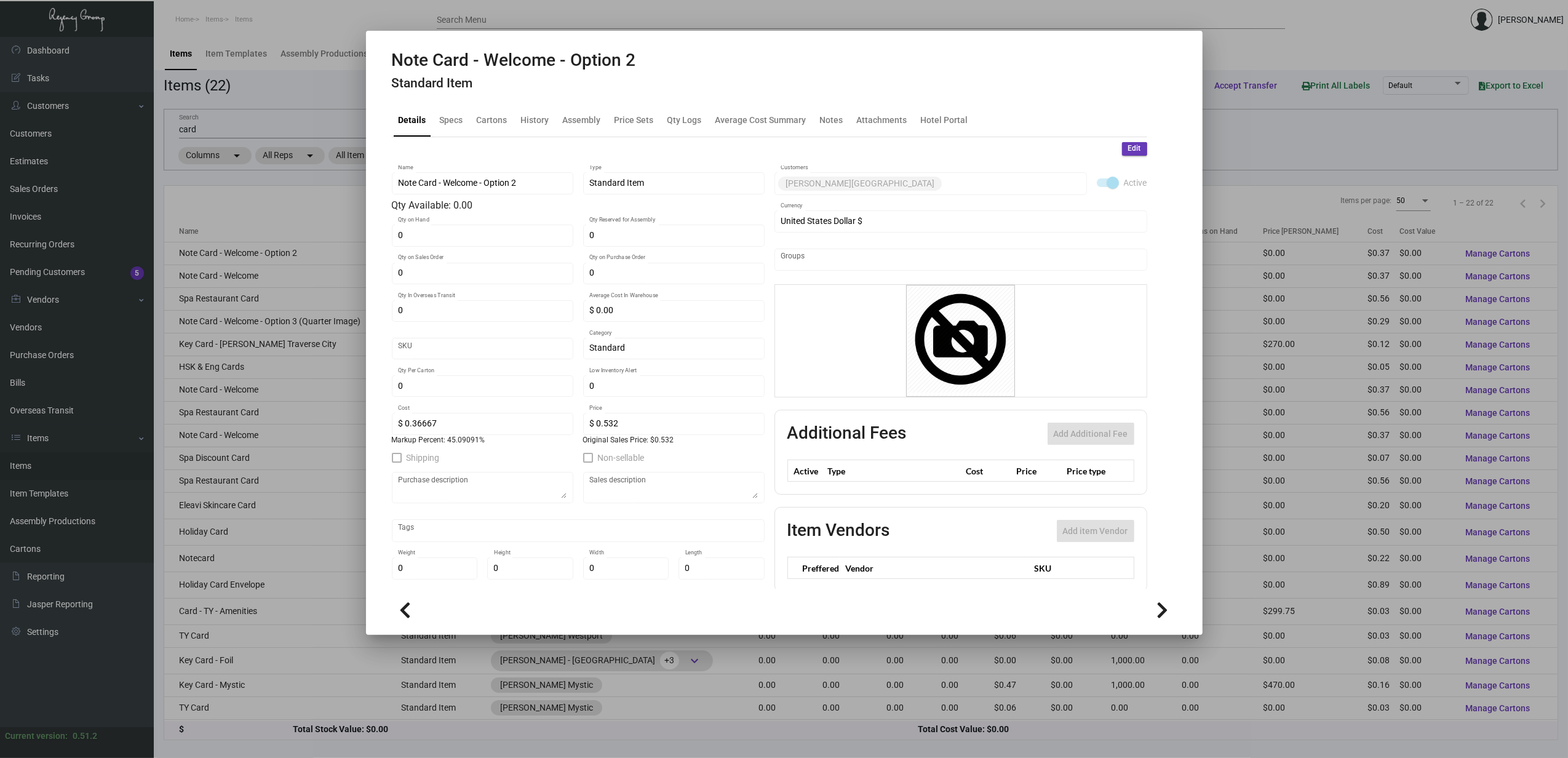
click at [1337, 145] on div at bounding box center [784, 379] width 1568 height 758
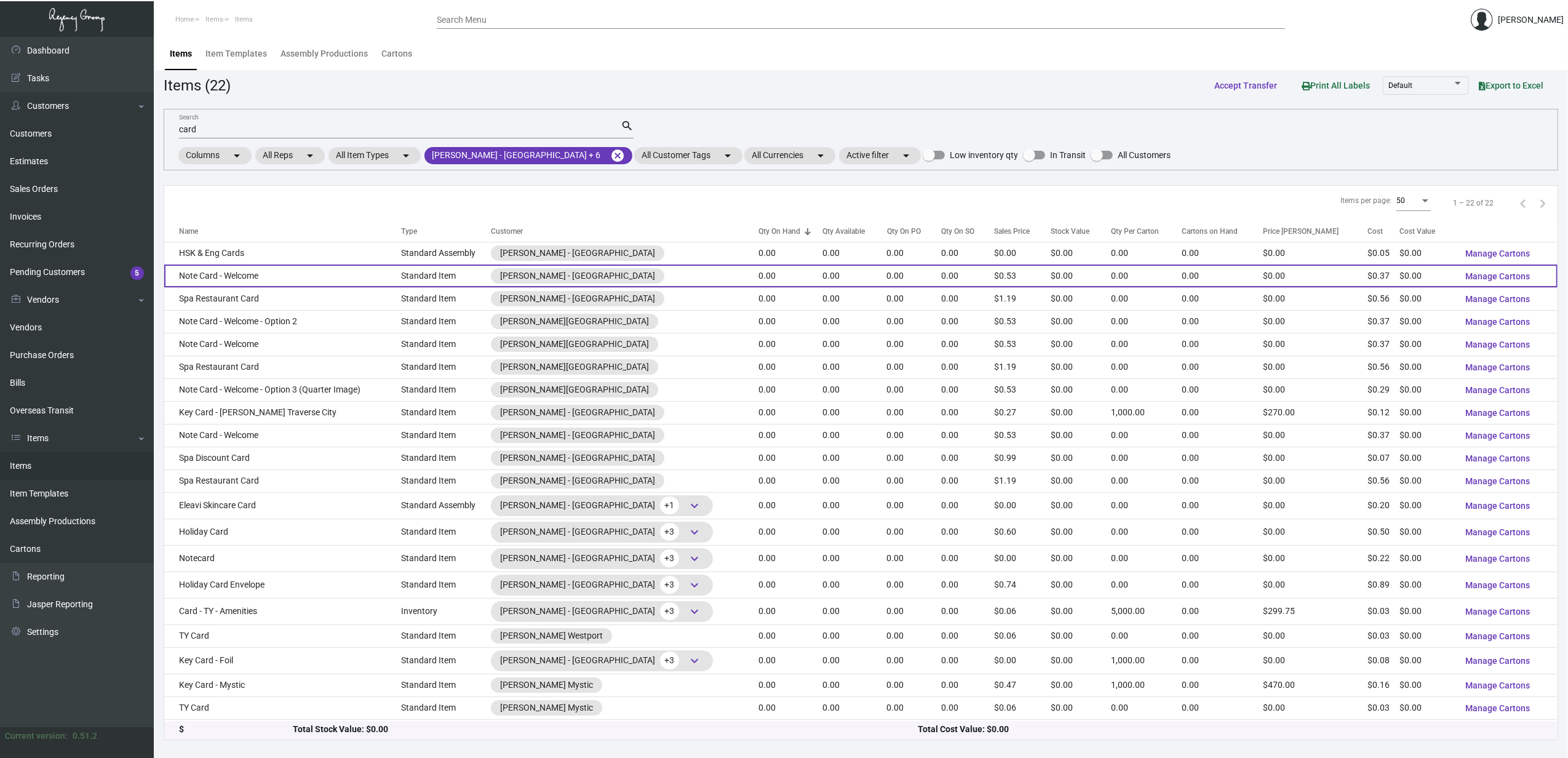
scroll to position [49, 0]
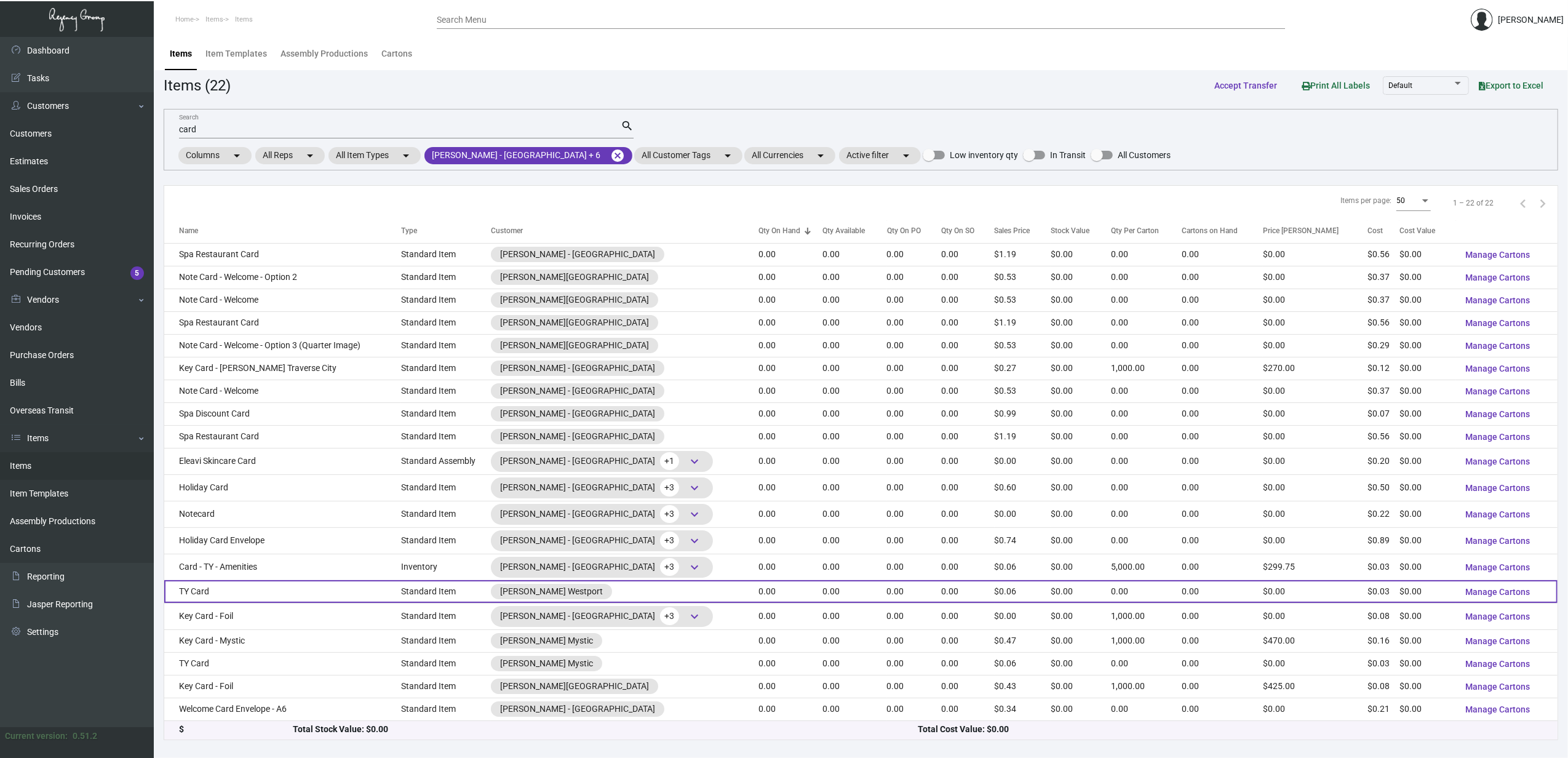
click at [219, 583] on td "TY Card" at bounding box center [282, 591] width 237 height 23
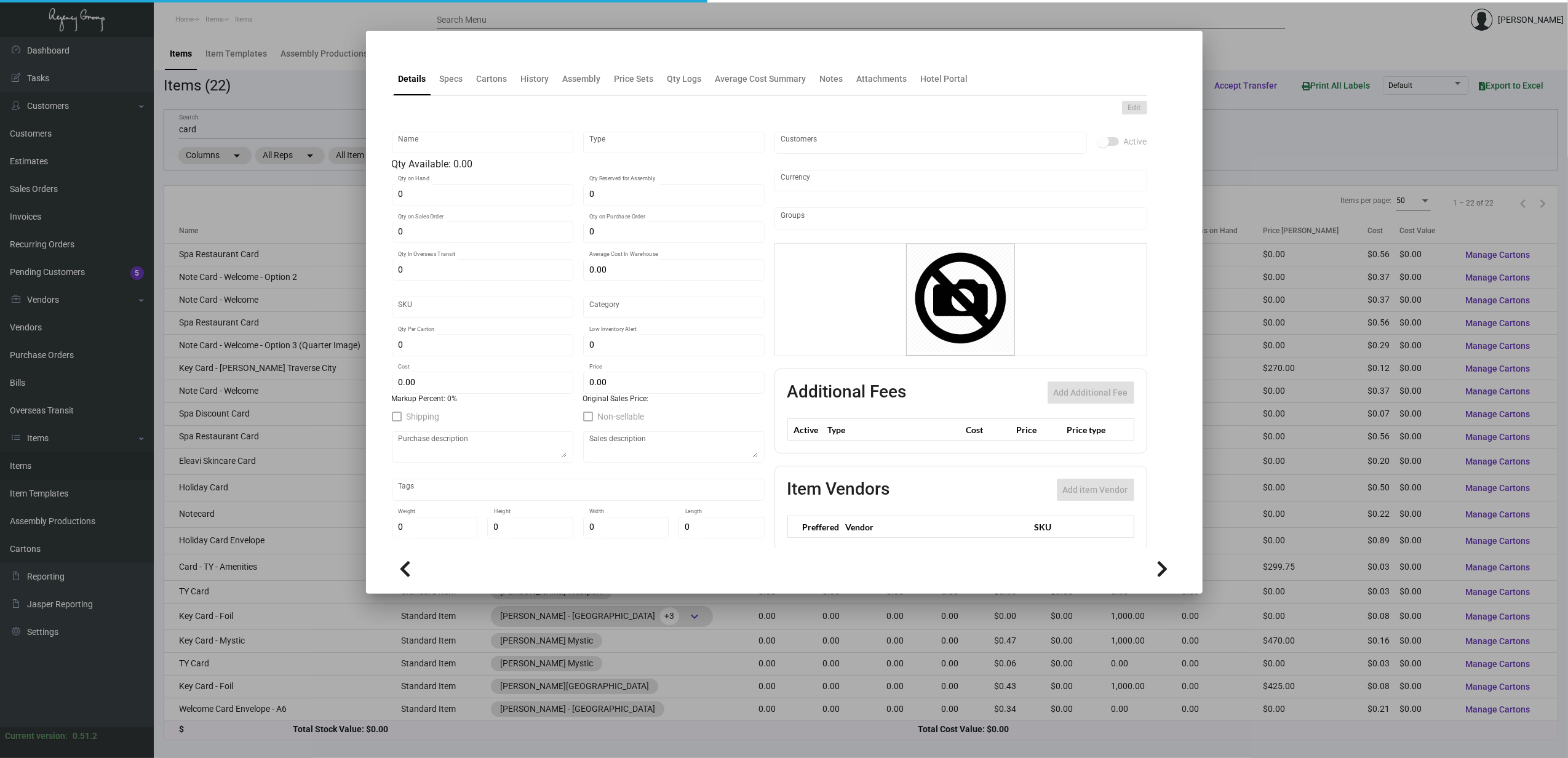
type input "TY Card"
type input "Standard Item"
type input "$ 0.00"
type input "Standard"
type input "$ 0.0345"
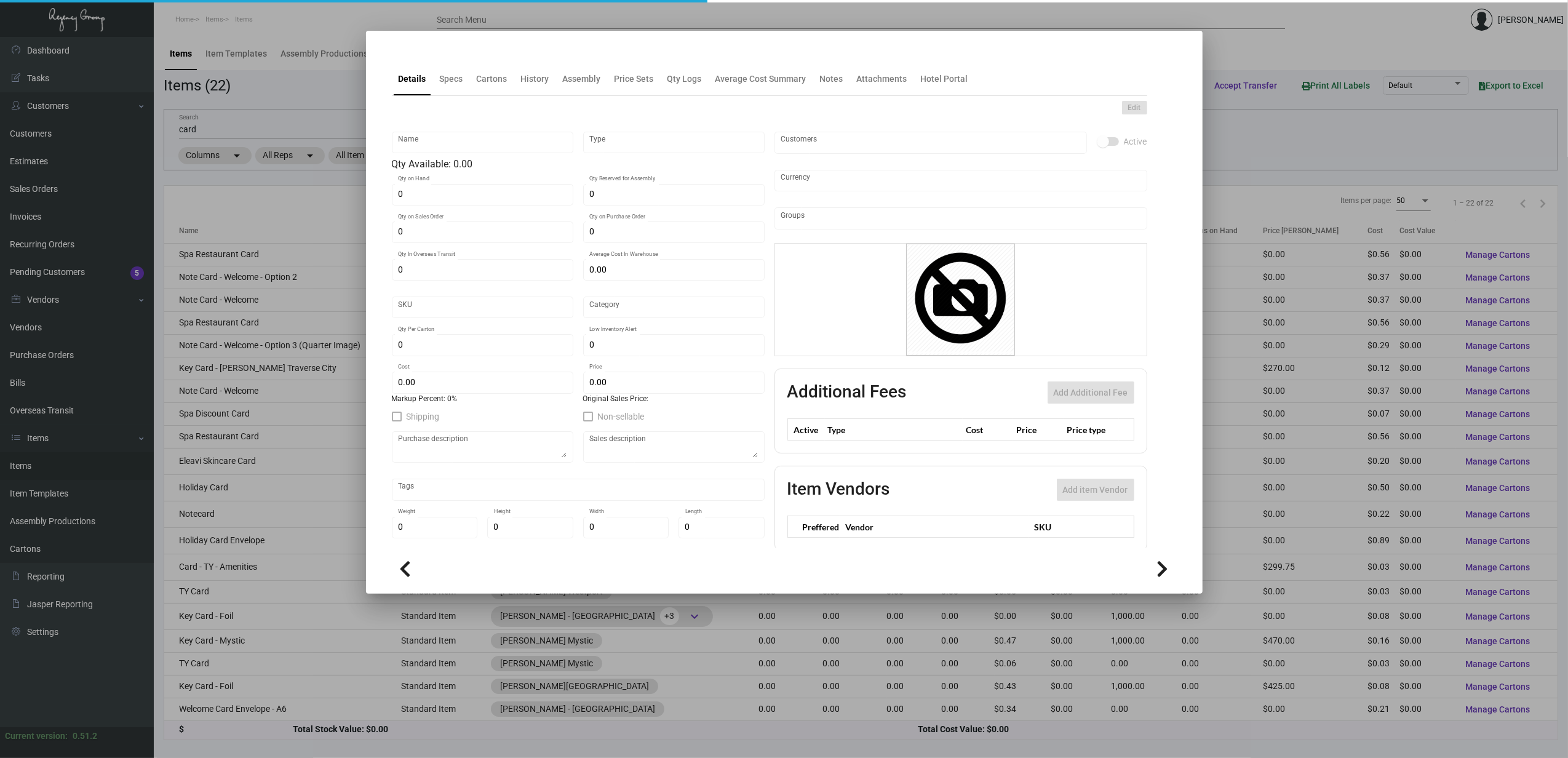
type input "$ 0.06"
checkbox input "true"
type input "United States Dollar $"
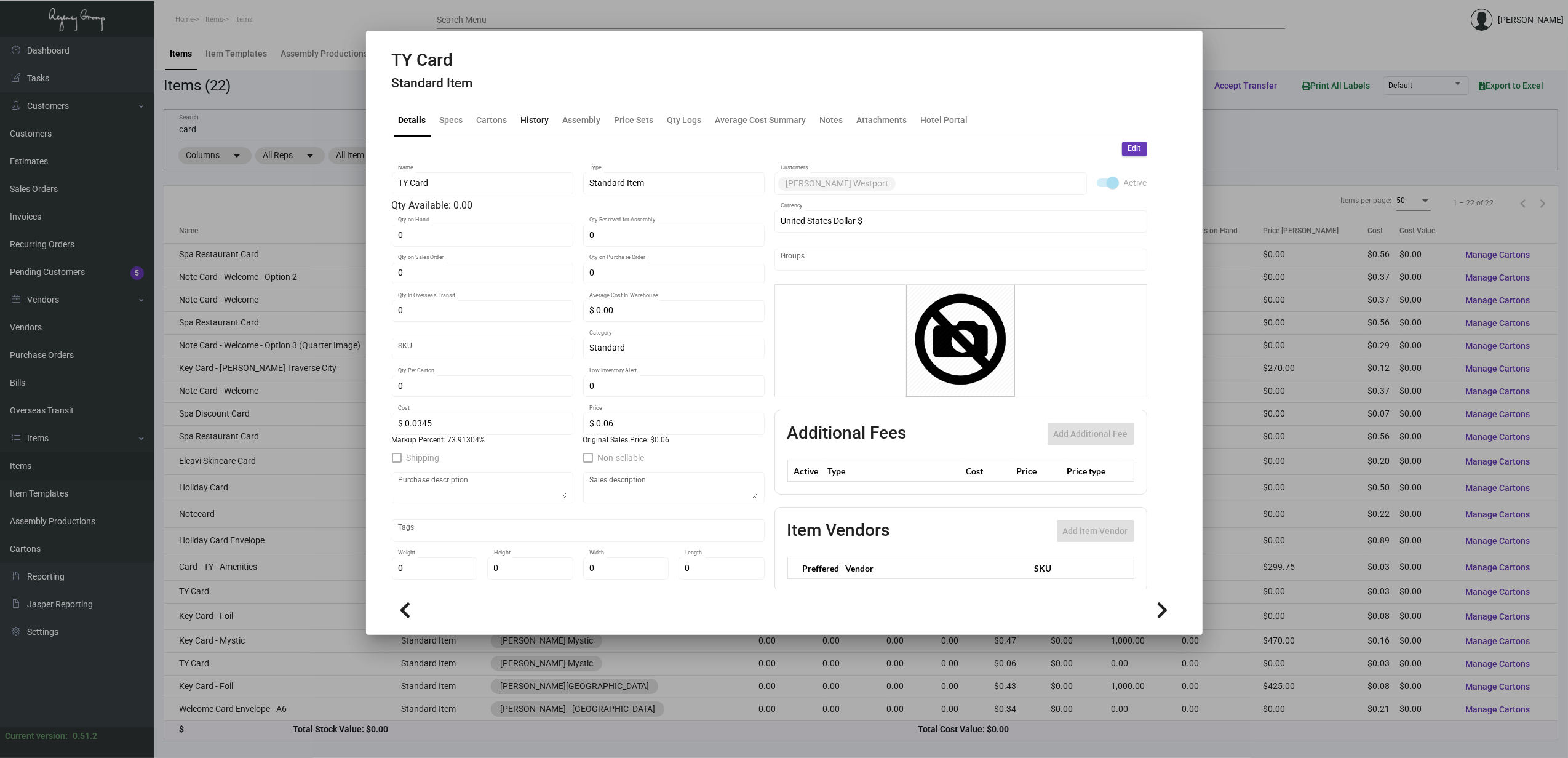
click at [538, 114] on div "History" at bounding box center [535, 120] width 28 height 13
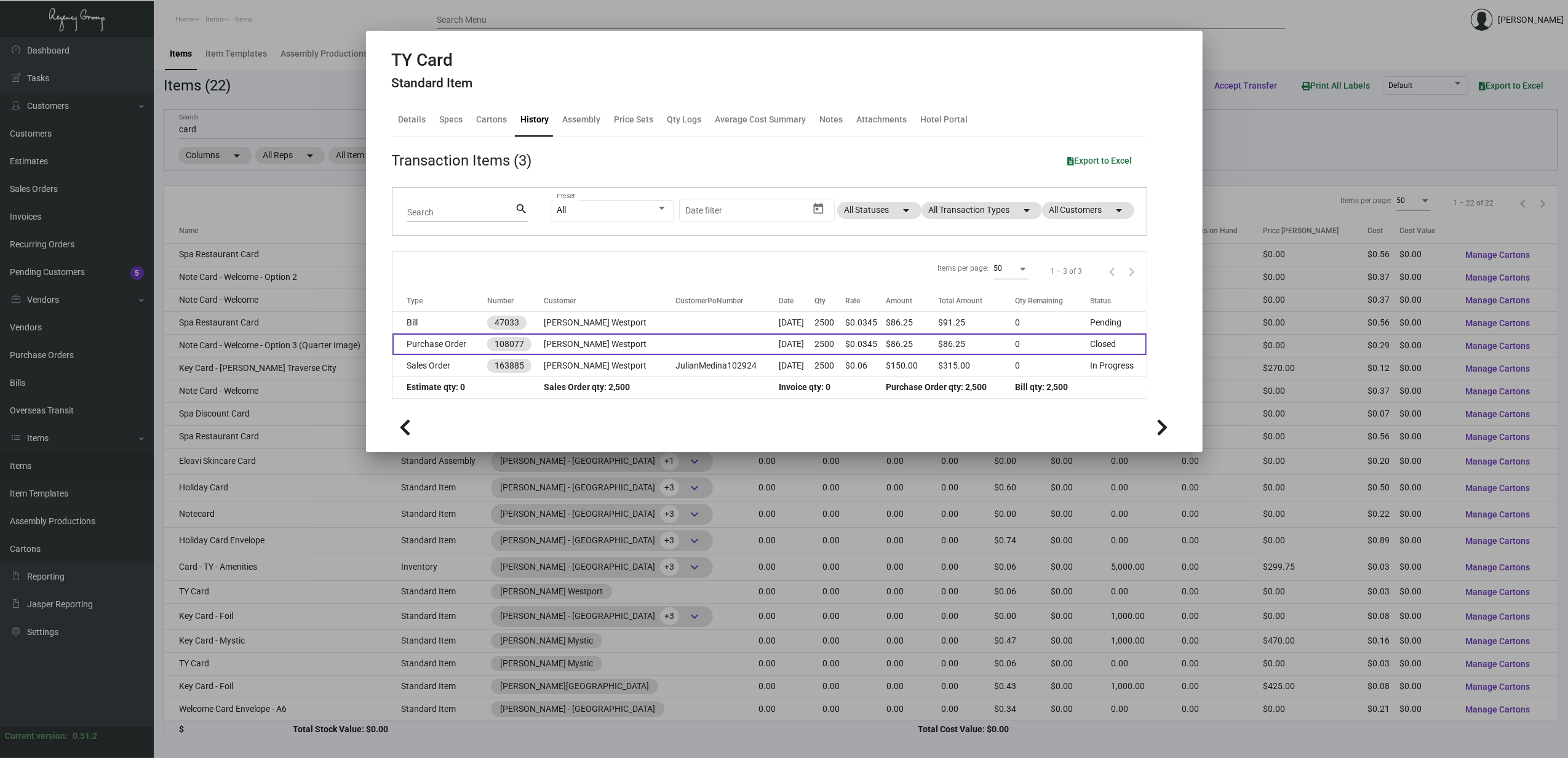
click at [439, 345] on td "Purchase Order" at bounding box center [440, 344] width 96 height 22
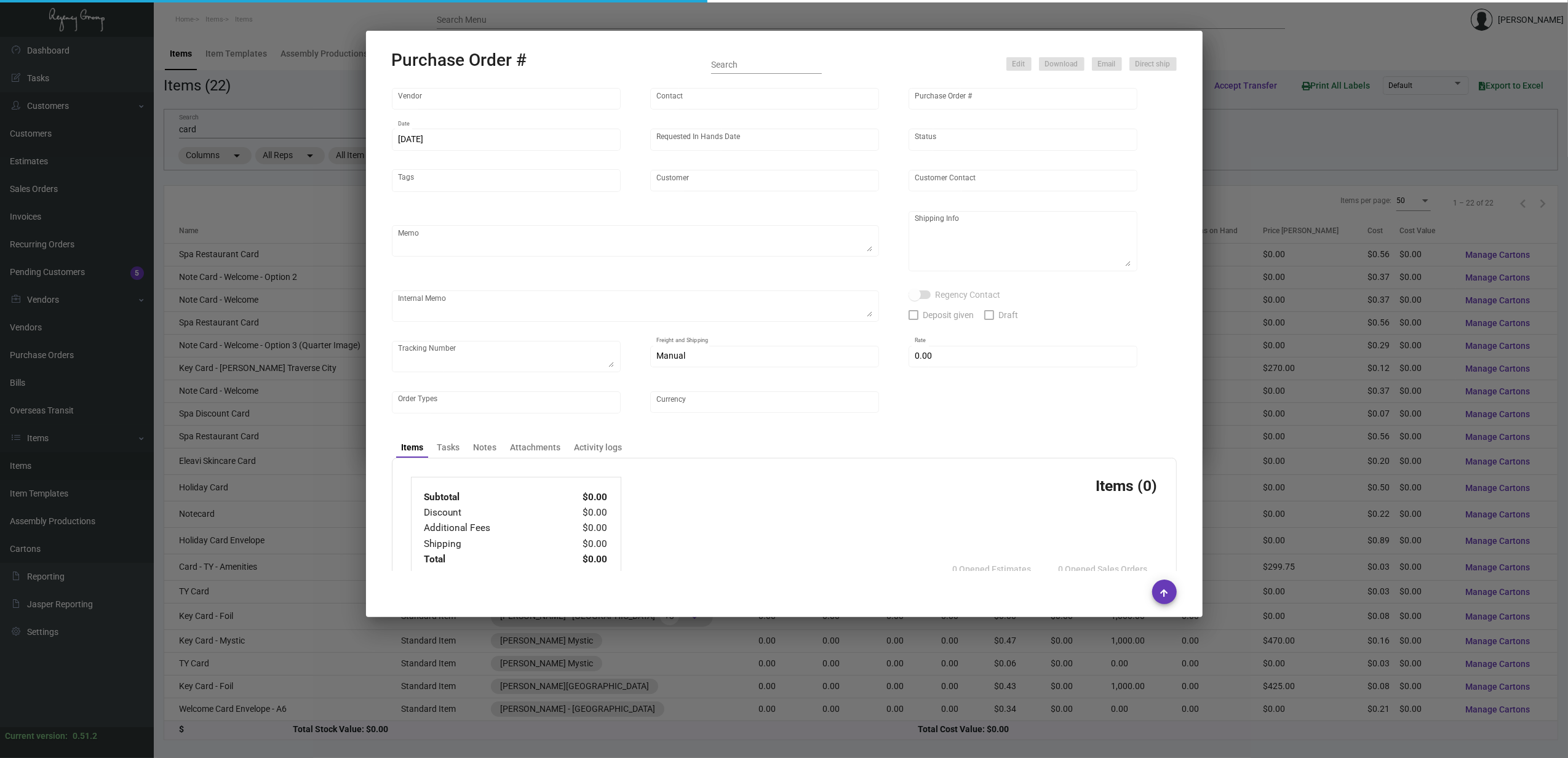
type input "[PERSON_NAME] Printing"
type input "[PERSON_NAME]"
type input "108077"
type input "[DATE]"
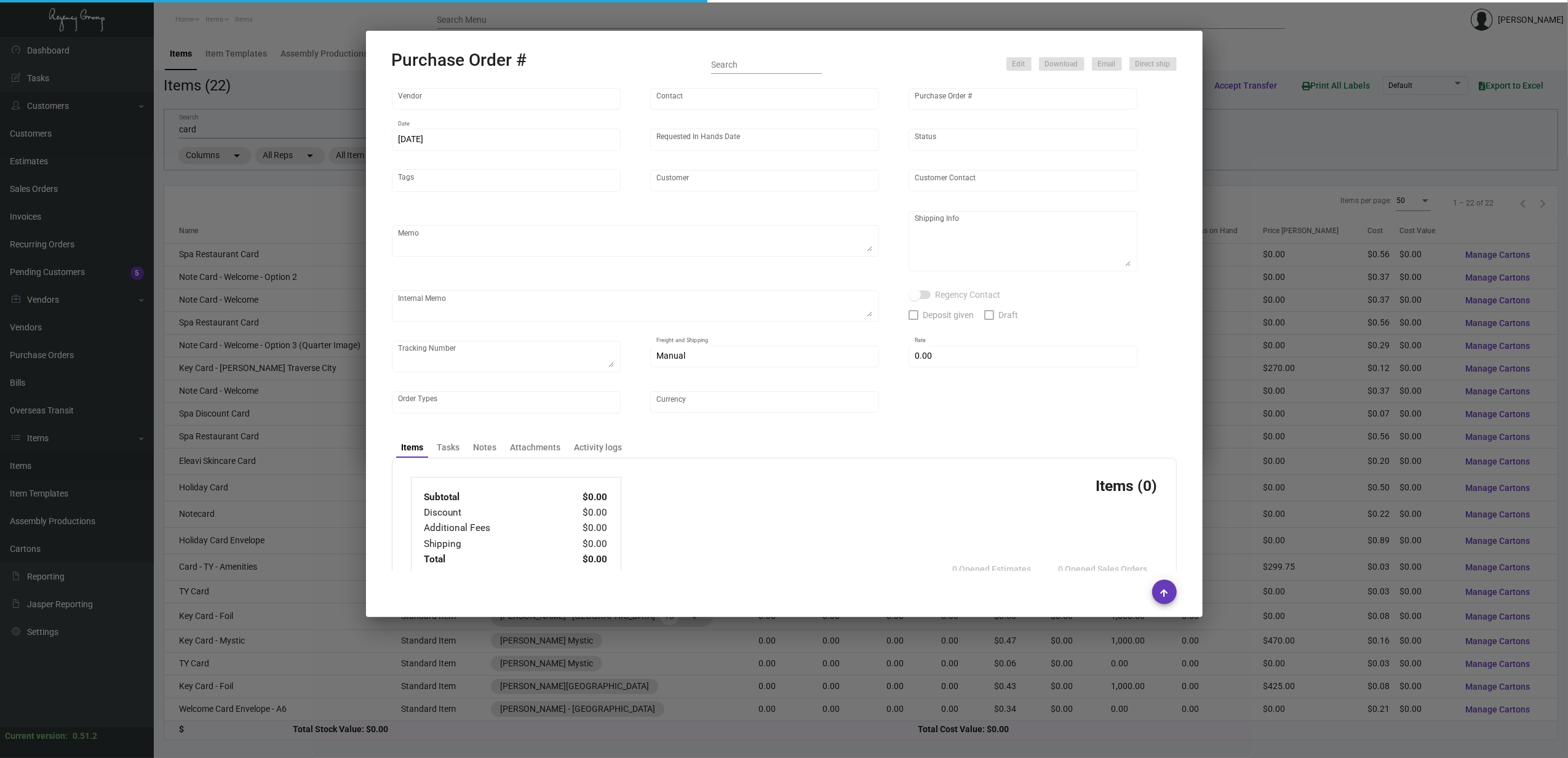
type input "[PERSON_NAME] Westport"
type input "[PERSON_NAME]"
type textarea ""Please send proof for approval to [EMAIL_ADDRESS][DOMAIN_NAME] with me cc'd. *…"
type textarea "[PERSON_NAME][GEOGRAPHIC_DATA] [STREET_ADDRESS] ATTN: [PERSON_NAME]"
type textarea "Label provided to vendor to ship to hotel. UPS Ground Cost $9.32"
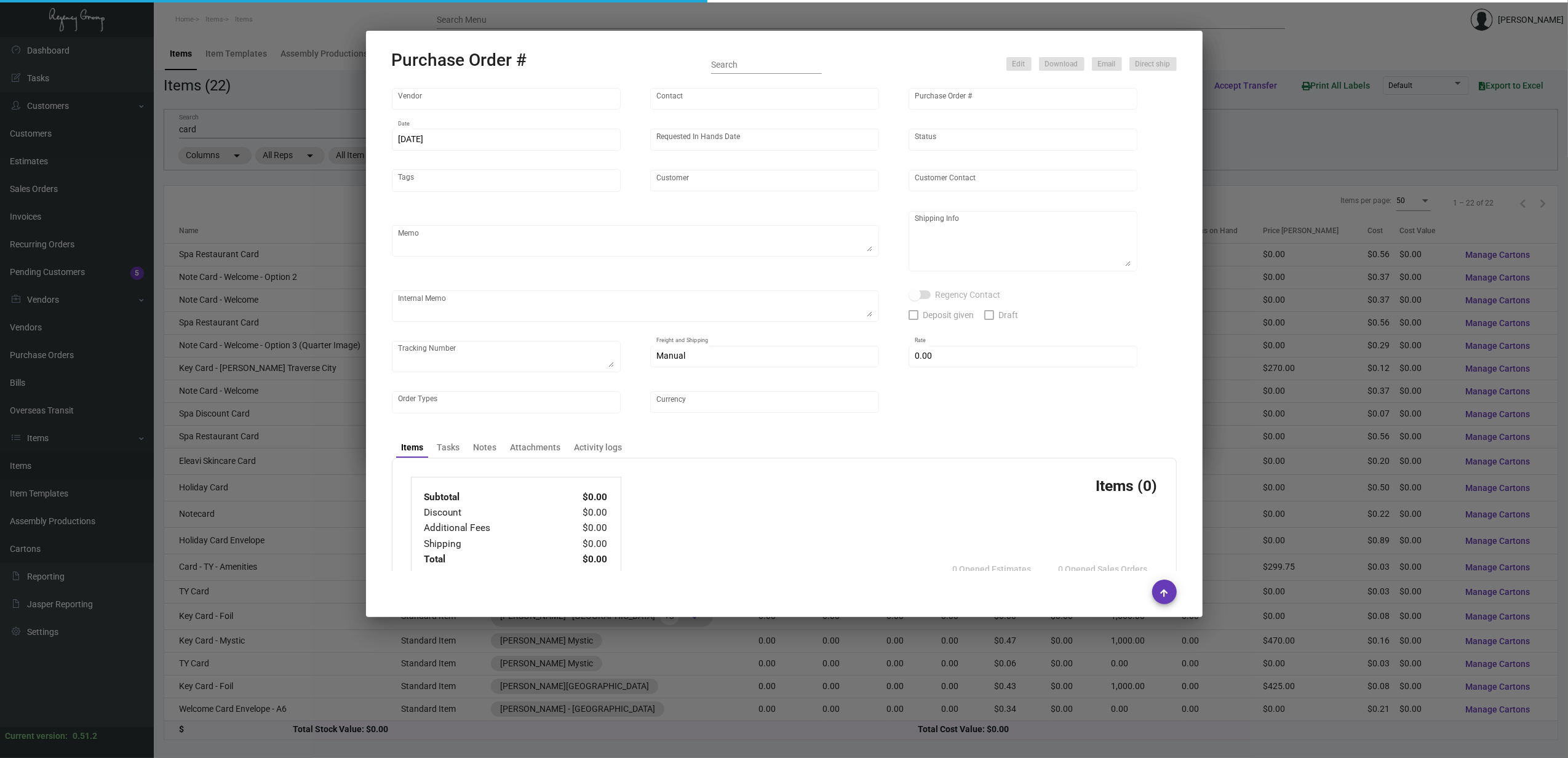
type input "$ 0.00"
type input "United States Dollar $"
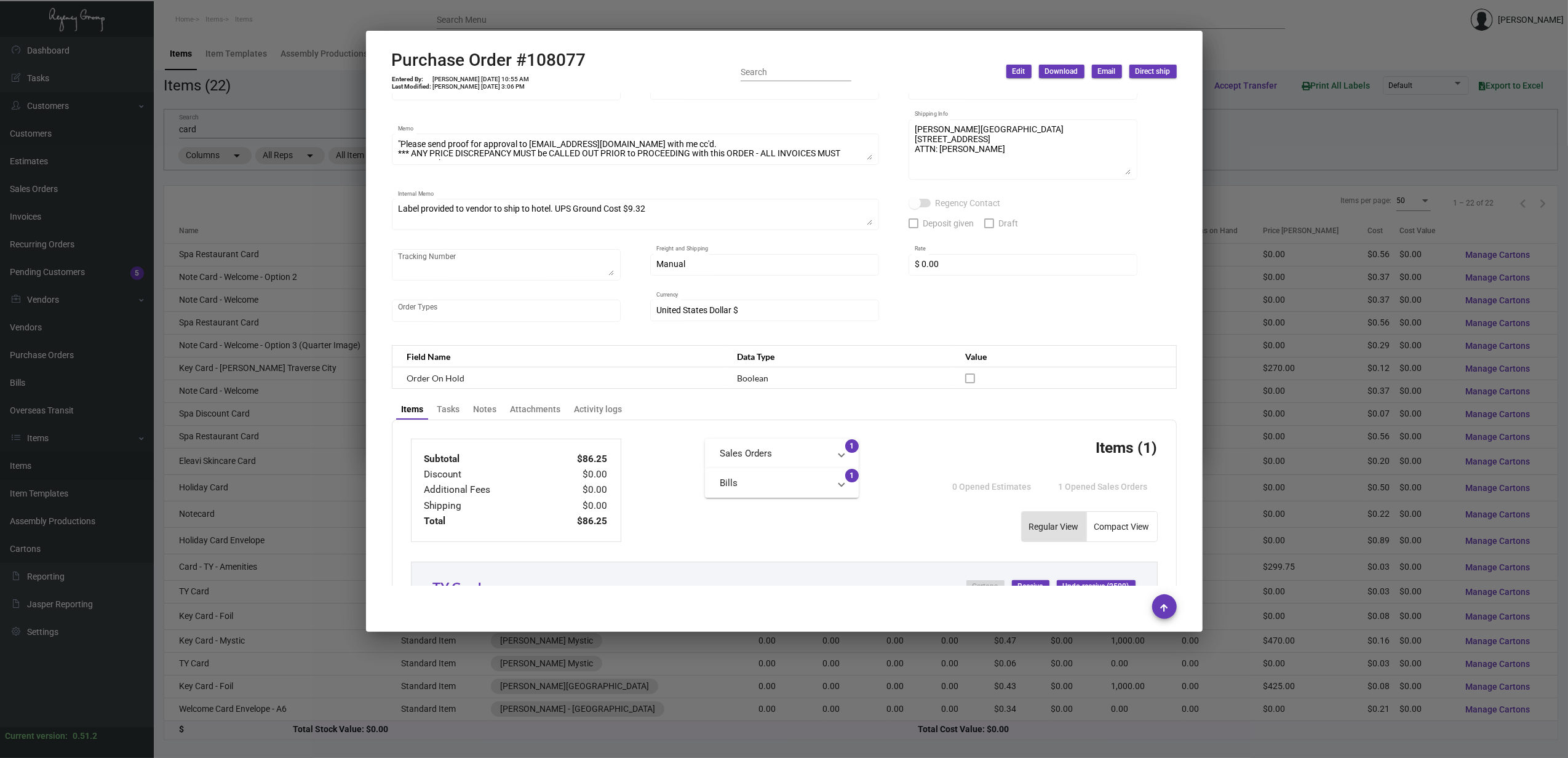
scroll to position [328, 0]
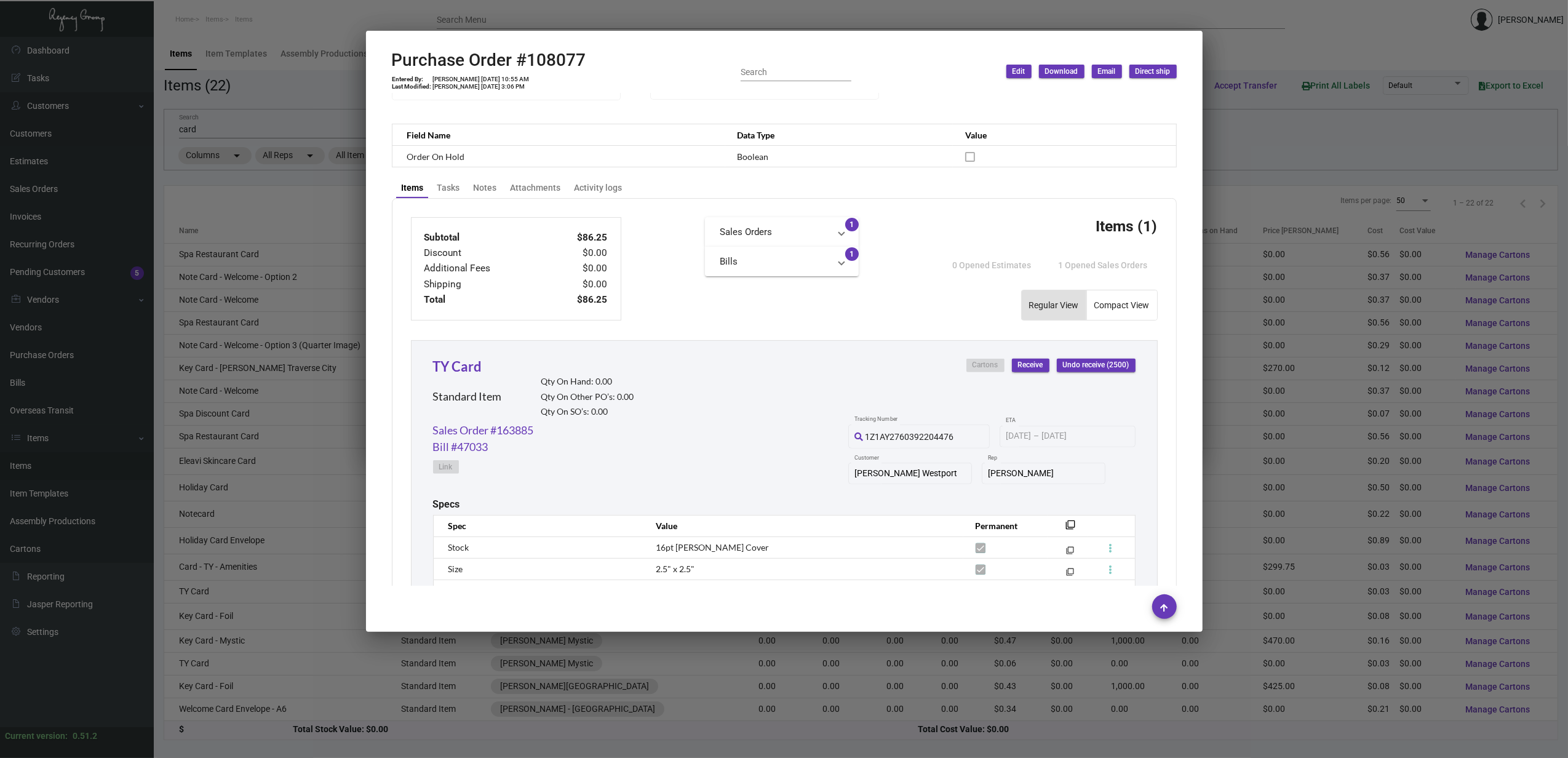
click at [262, 406] on div at bounding box center [784, 379] width 1568 height 758
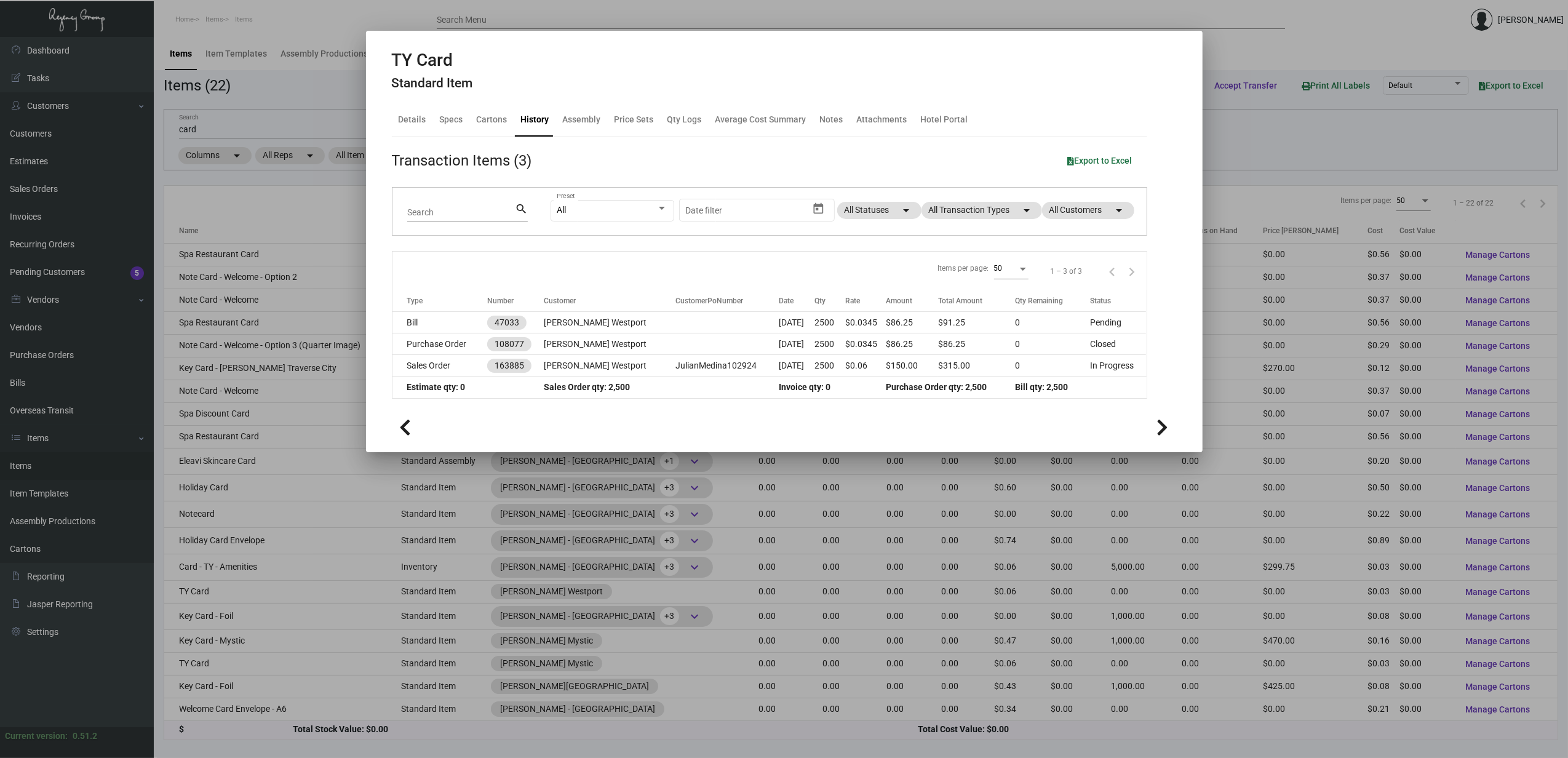
click at [262, 410] on div at bounding box center [784, 379] width 1568 height 758
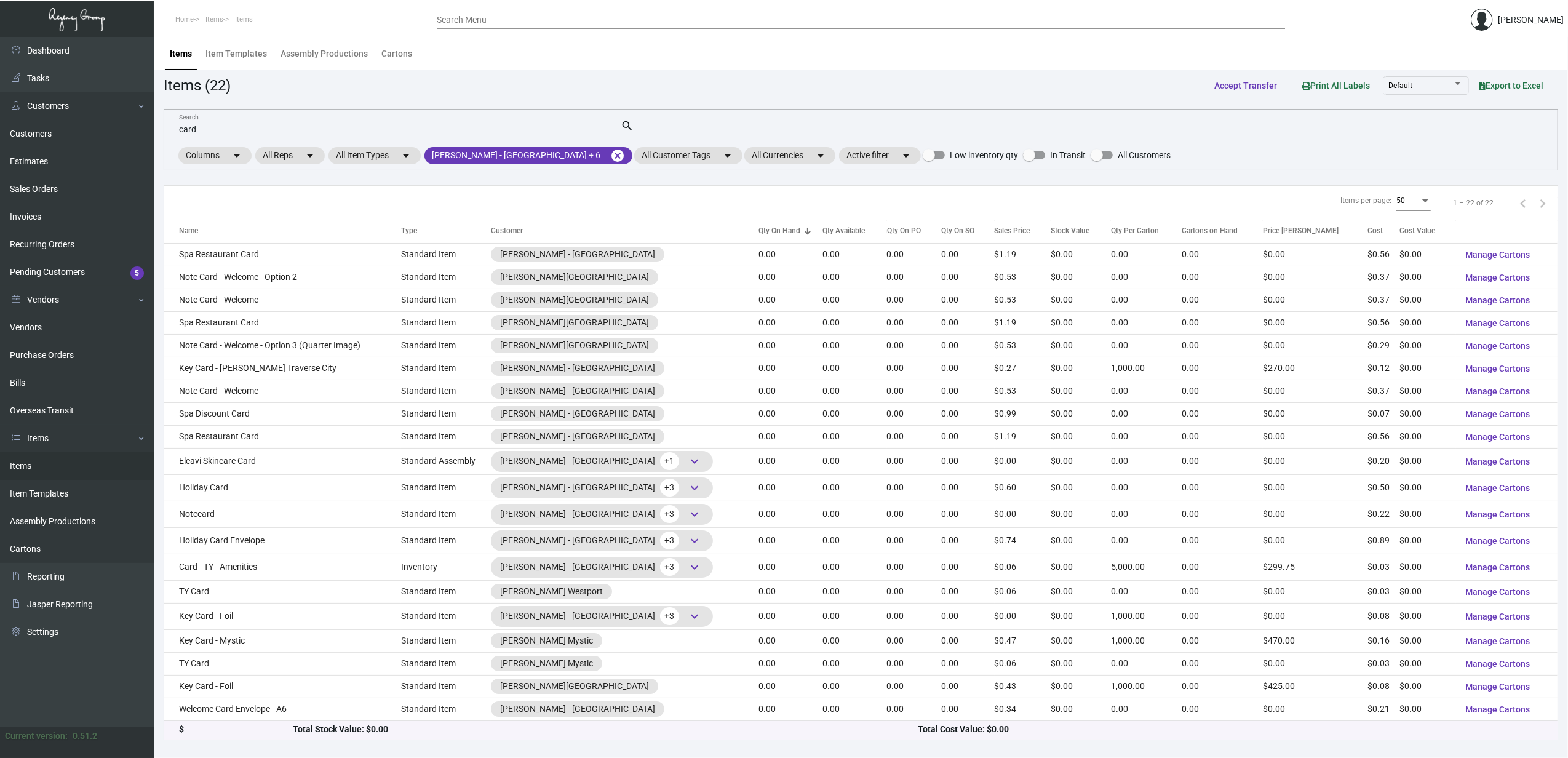
click at [764, 235] on div "Qty On Hand" at bounding box center [779, 231] width 42 height 11
click at [220, 235] on div "Name" at bounding box center [290, 231] width 222 height 11
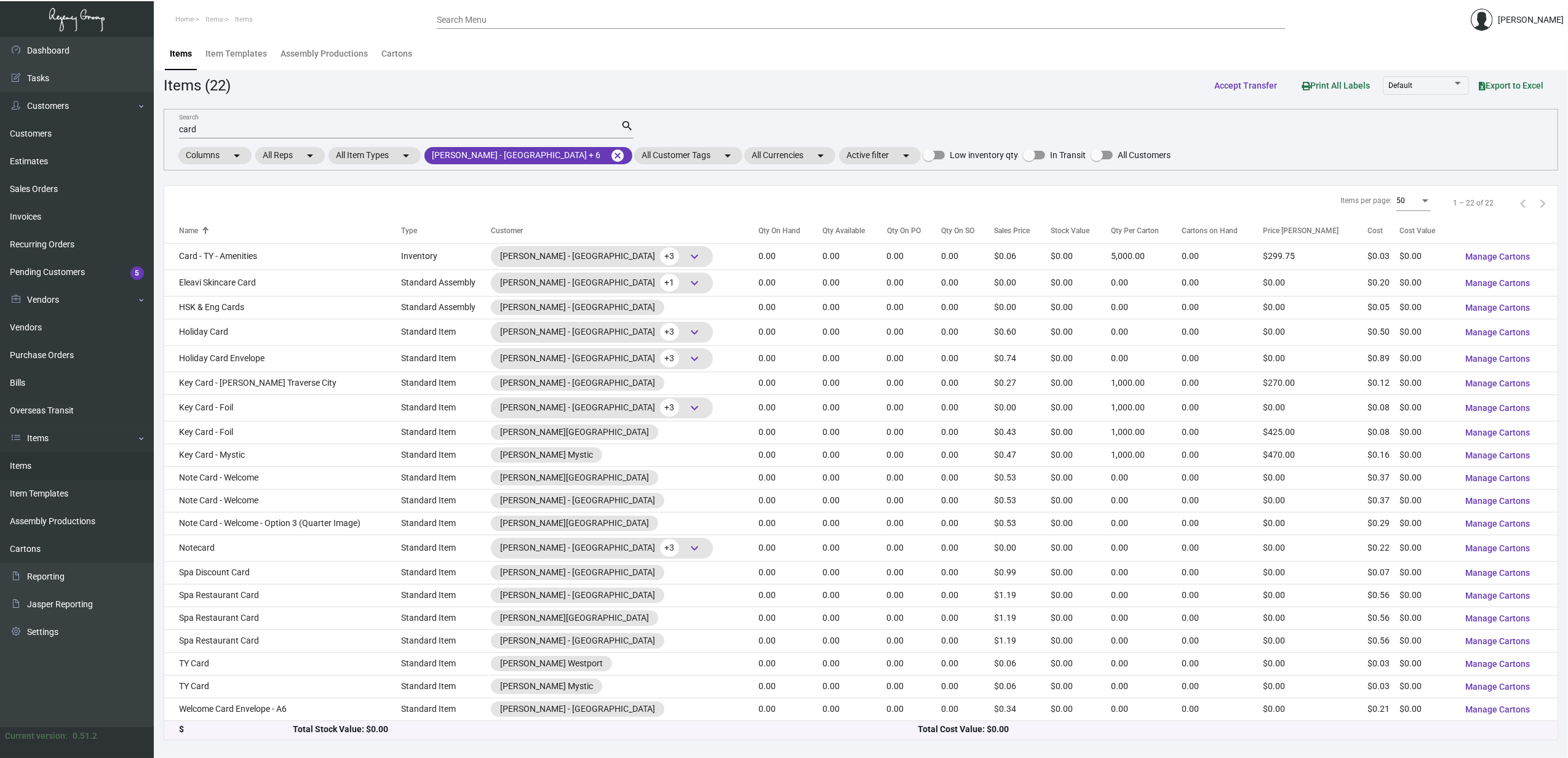
click at [293, 231] on div "Name" at bounding box center [290, 231] width 222 height 11
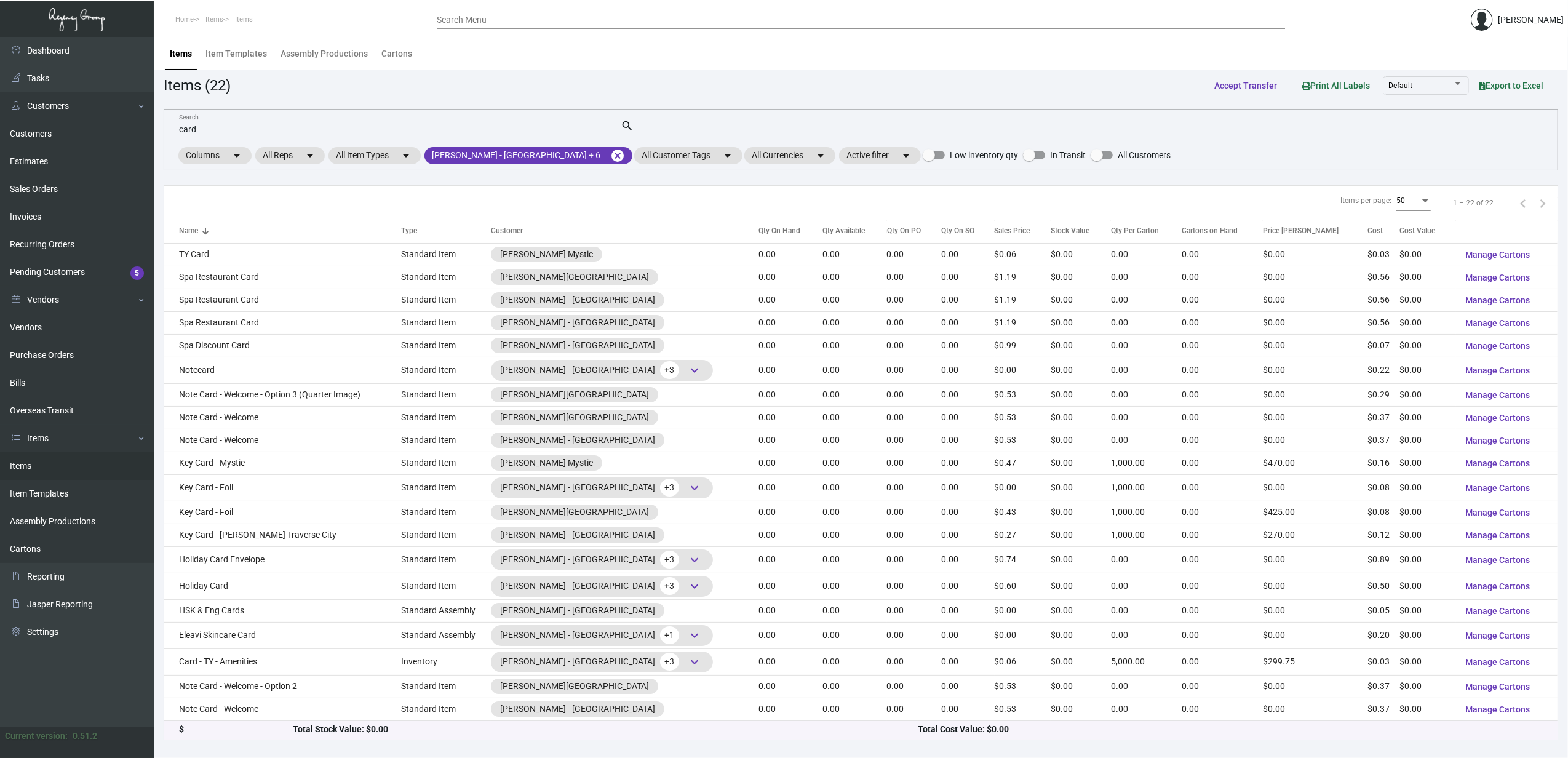
click at [291, 231] on div "Name" at bounding box center [290, 231] width 222 height 11
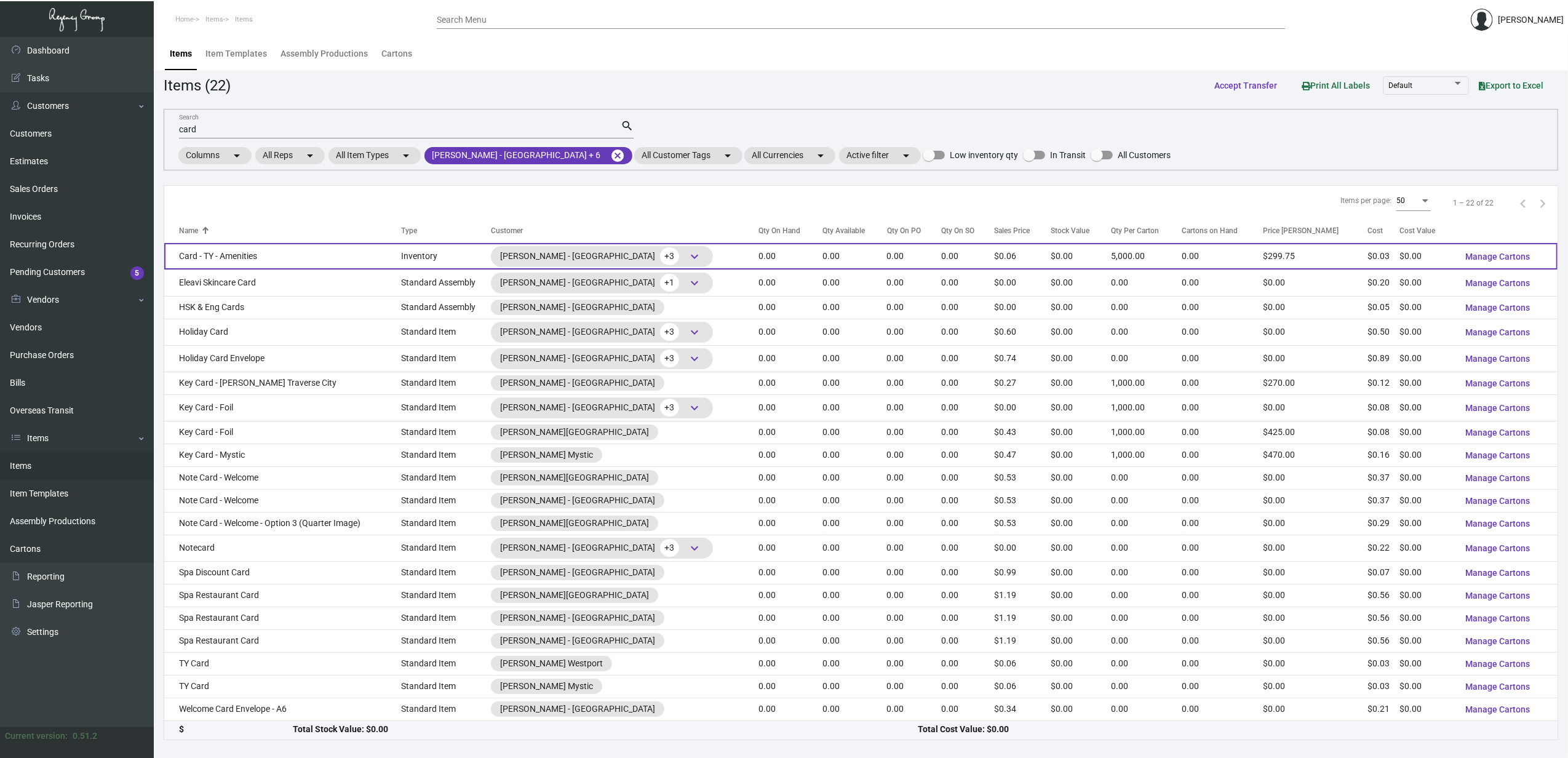
click at [220, 251] on td "Card - TY - Amenities" at bounding box center [282, 256] width 237 height 26
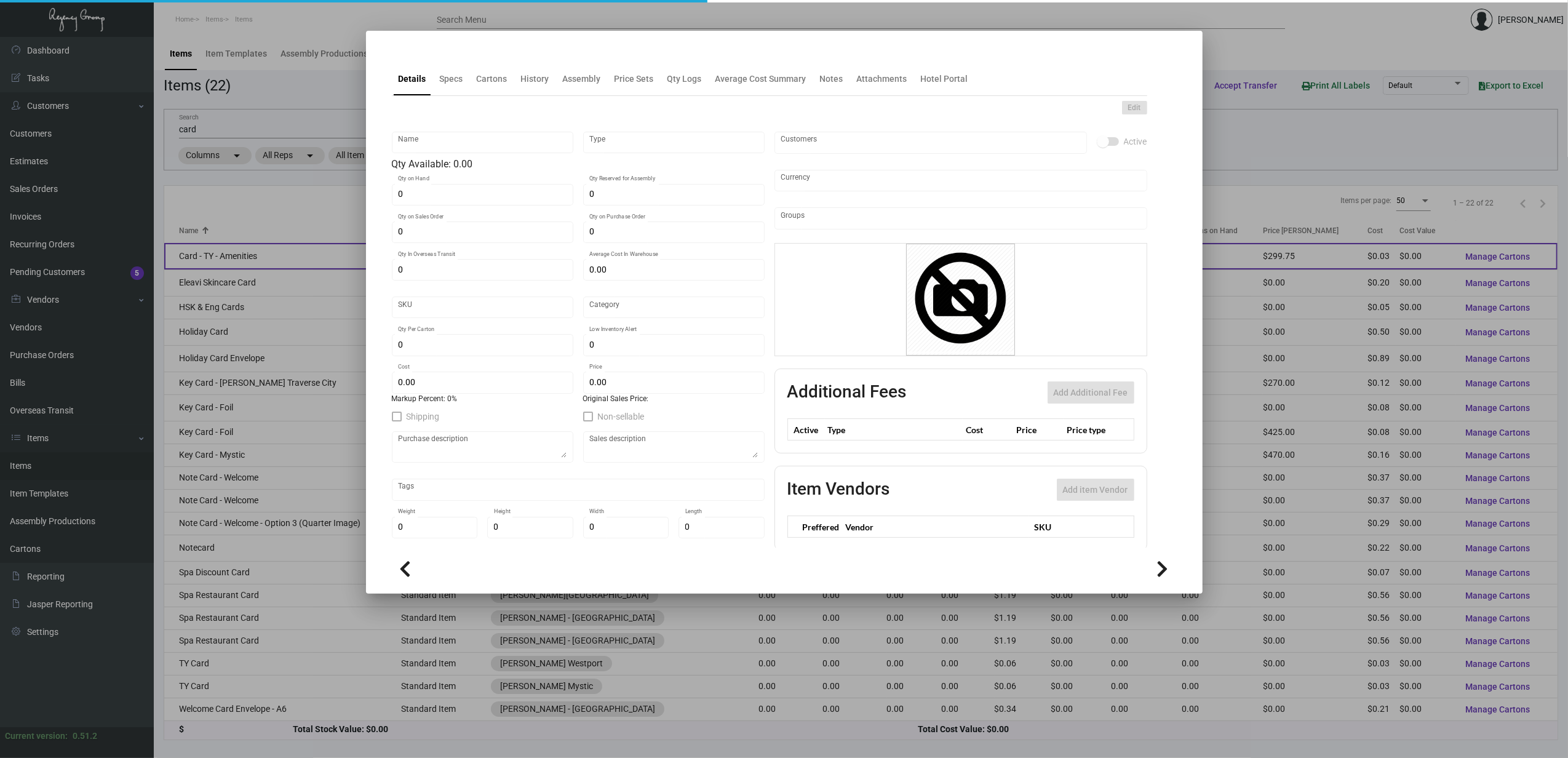
type input "Card - TY - Amenities"
type input "Inventory"
type input "$ 0.23"
type input "Standard"
type input "5,000"
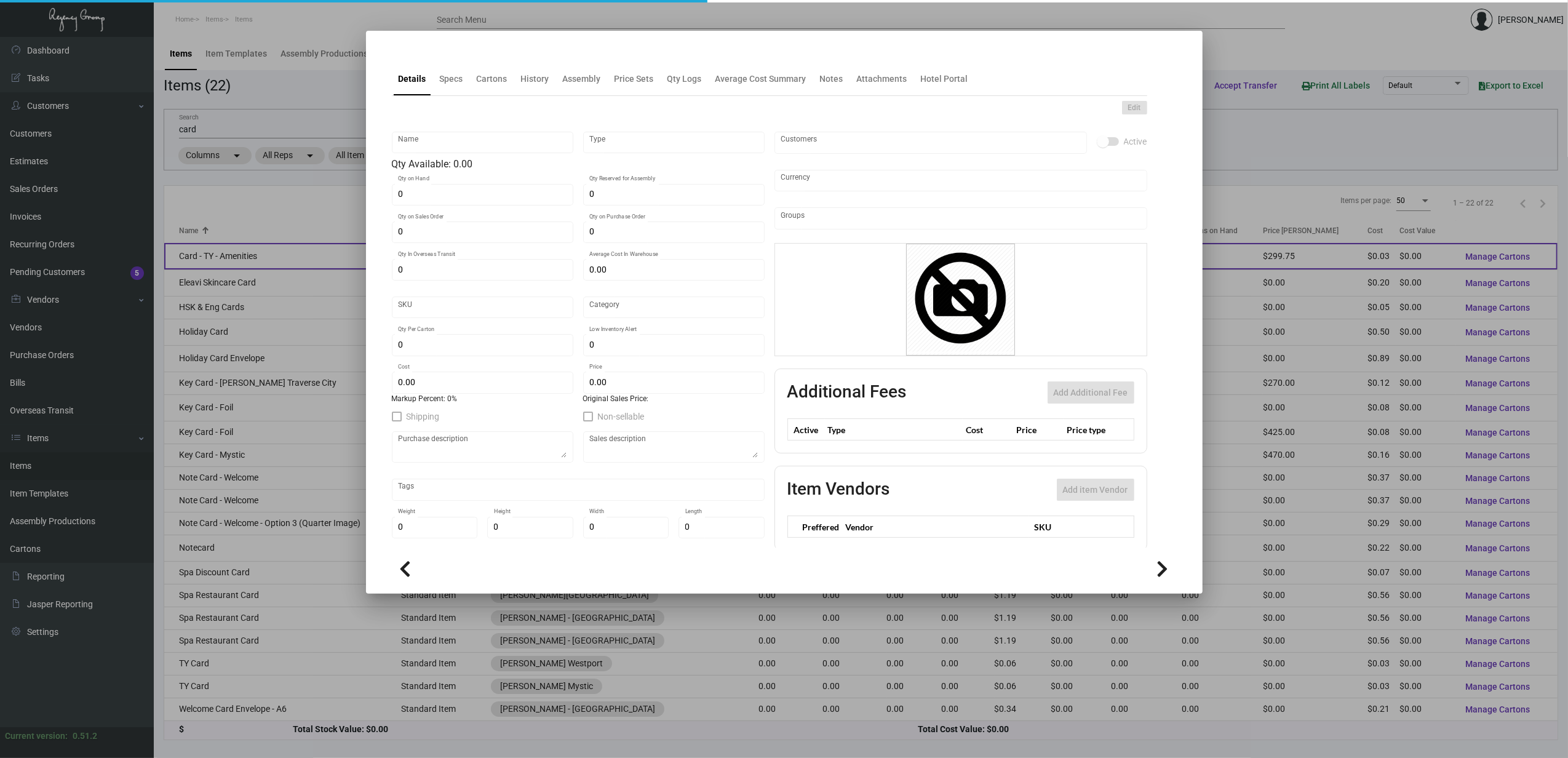
type input "2,000"
type input "$ 0.0345"
type input "$ 0.05995"
checkbox input "true"
type input "United States Dollar $"
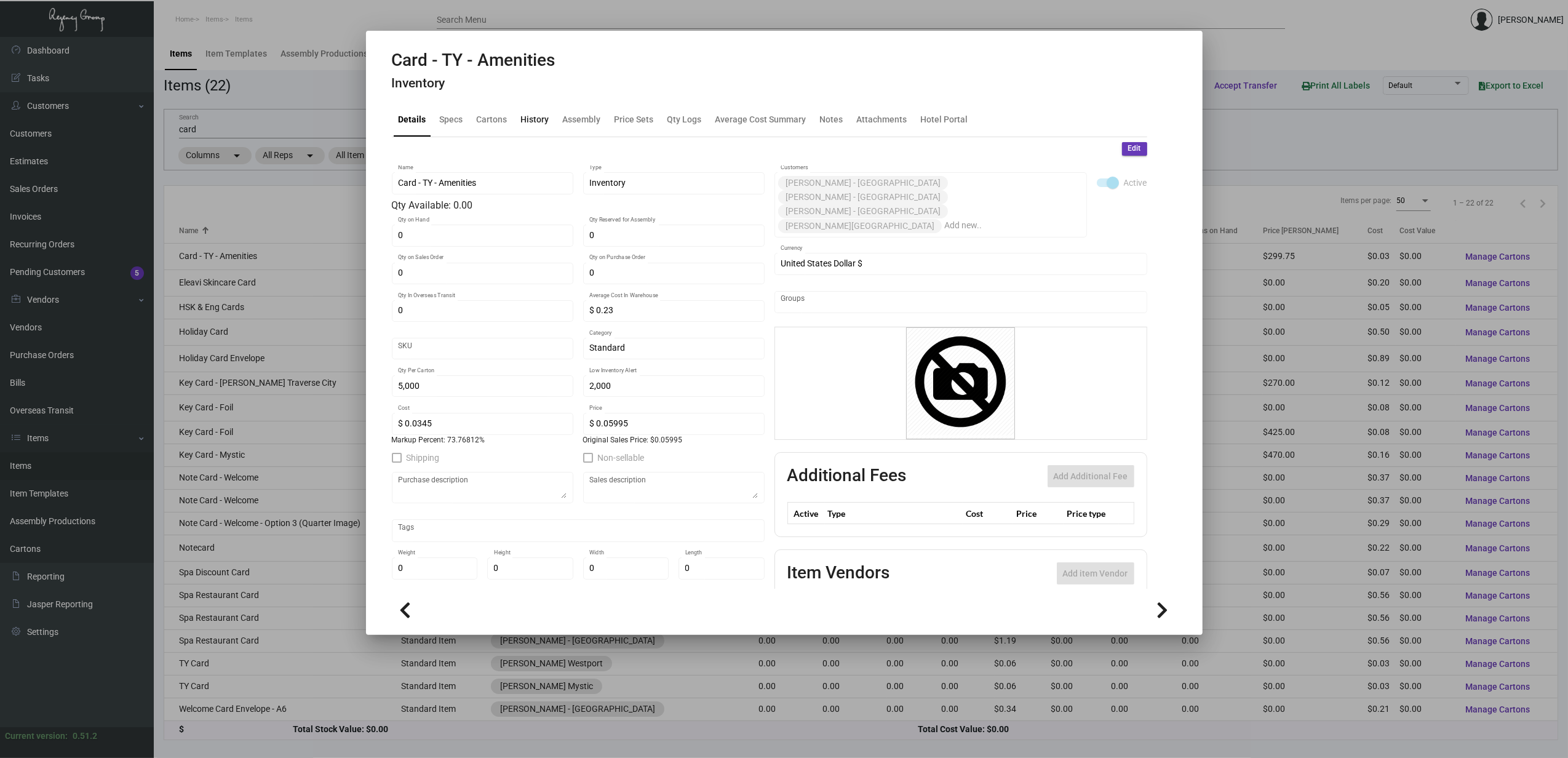
click at [525, 125] on div "History" at bounding box center [535, 120] width 28 height 13
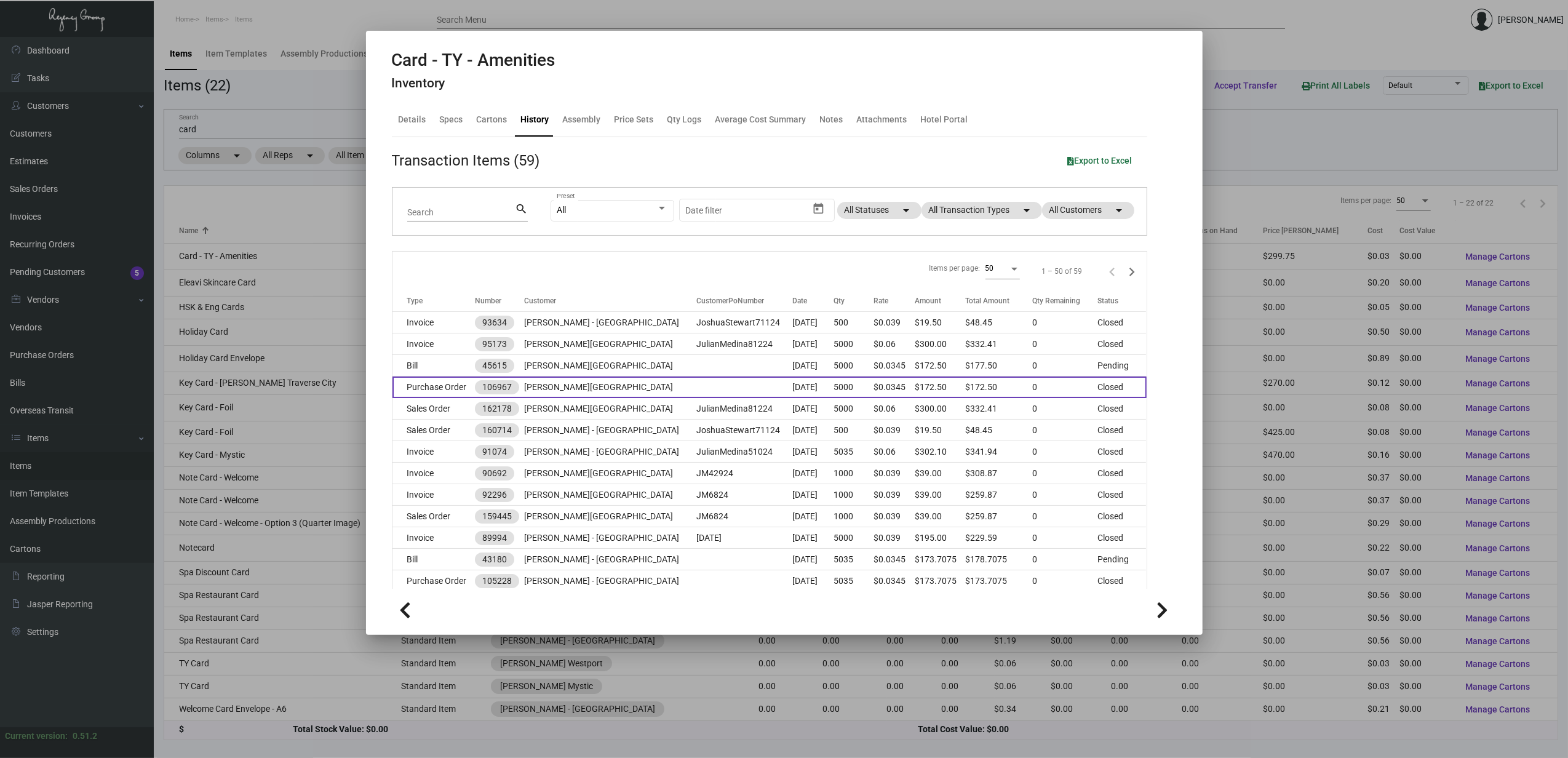
click at [423, 380] on td "Purchase Order" at bounding box center [434, 387] width 82 height 22
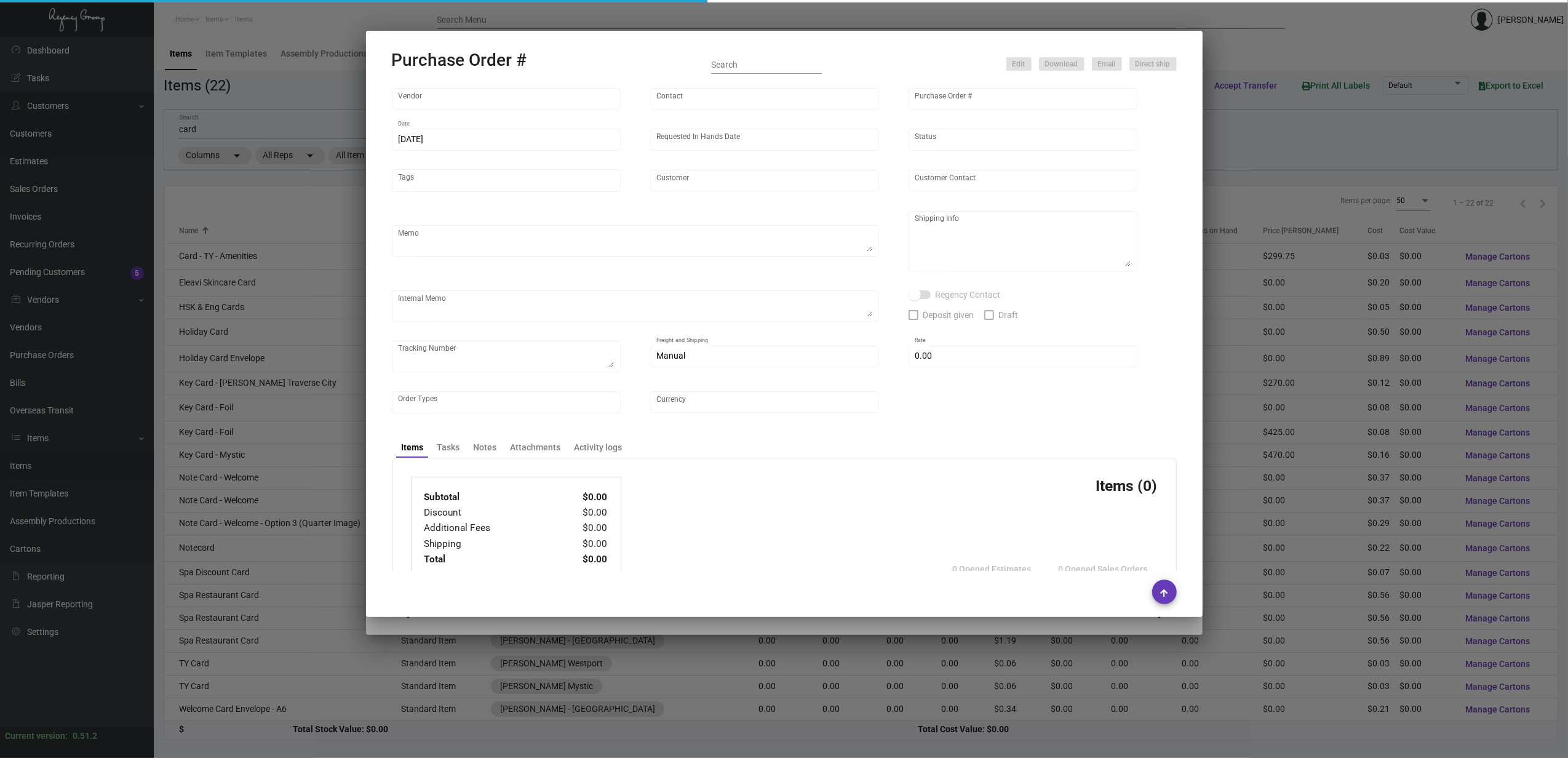
type input "[PERSON_NAME] Printing"
type input "[PERSON_NAME]"
type input "106967"
type input "[DATE]"
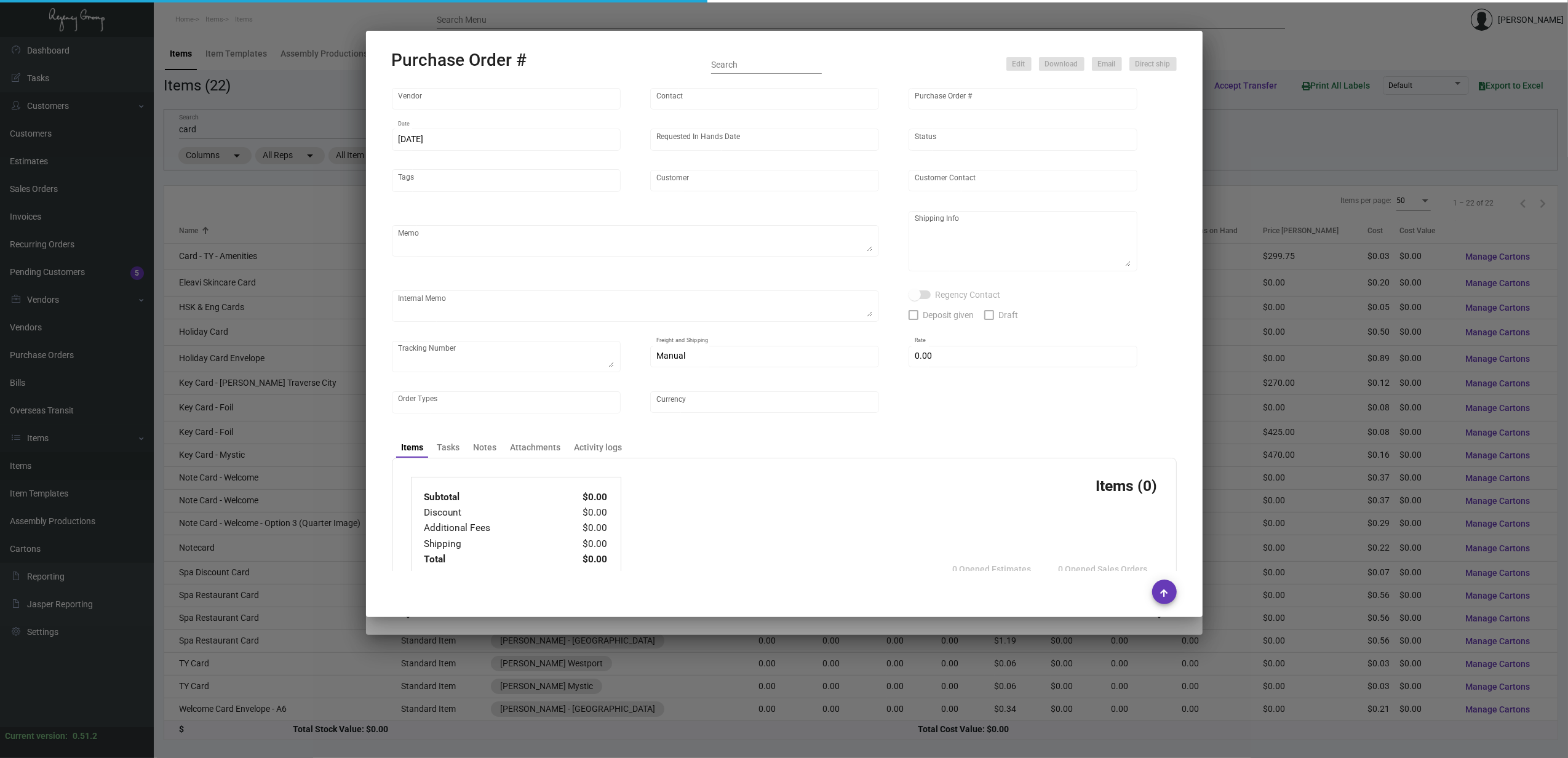
type input "[PERSON_NAME][GEOGRAPHIC_DATA]"
type input "[PERSON_NAME]"
type textarea "PLEASE SEND PDF PROOFS TO OUR ART TEAM; [EMAIL_ADDRESS][DOMAIN_NAME] WITH ME IN…"
type textarea "[PERSON_NAME][GEOGRAPHIC_DATA] - [PERSON_NAME][GEOGRAPHIC_DATA][STREET_ADDRESS]…"
type input "$ 0.00"
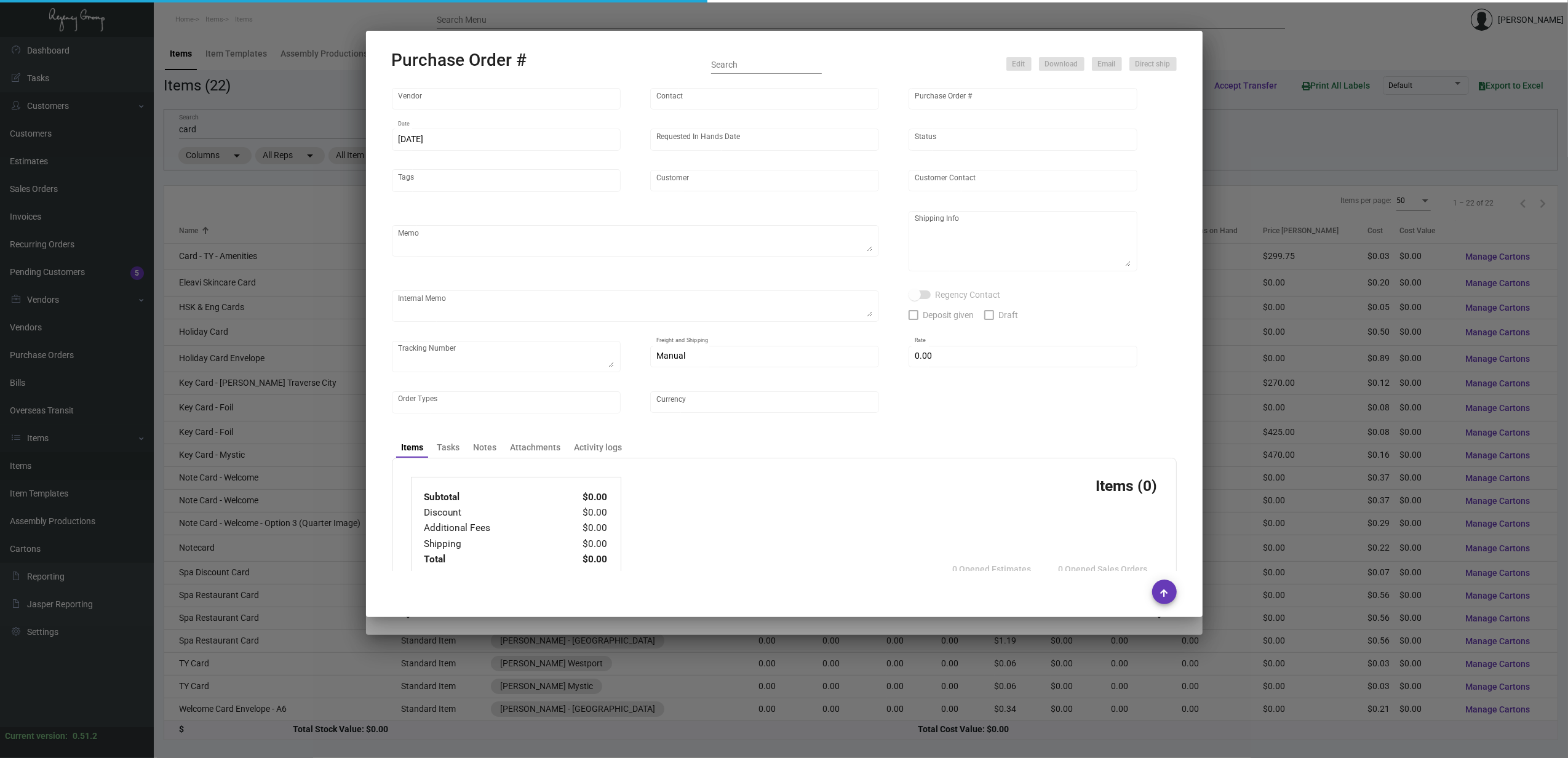
type input "United States Dollar $"
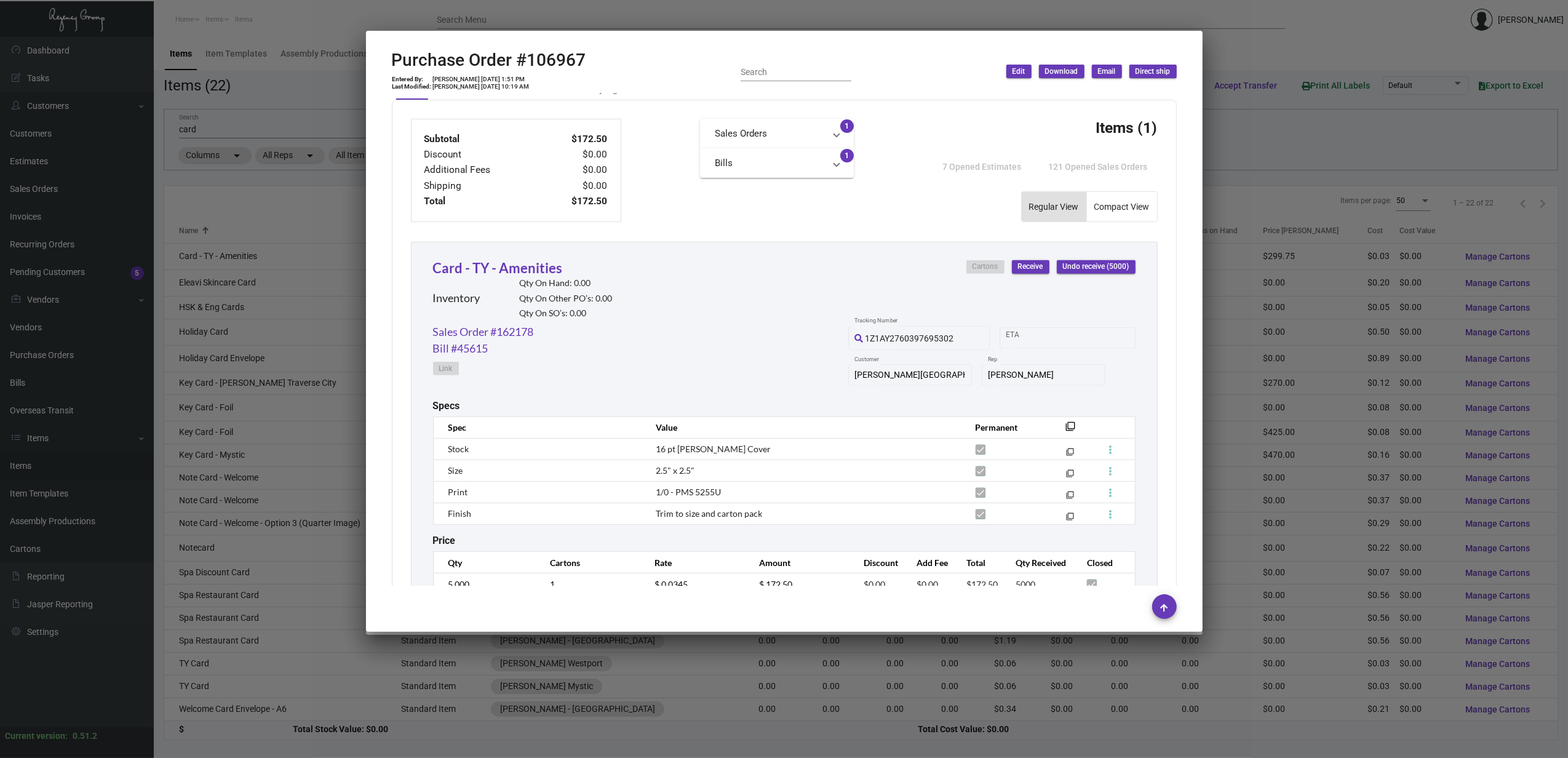
scroll to position [481, 0]
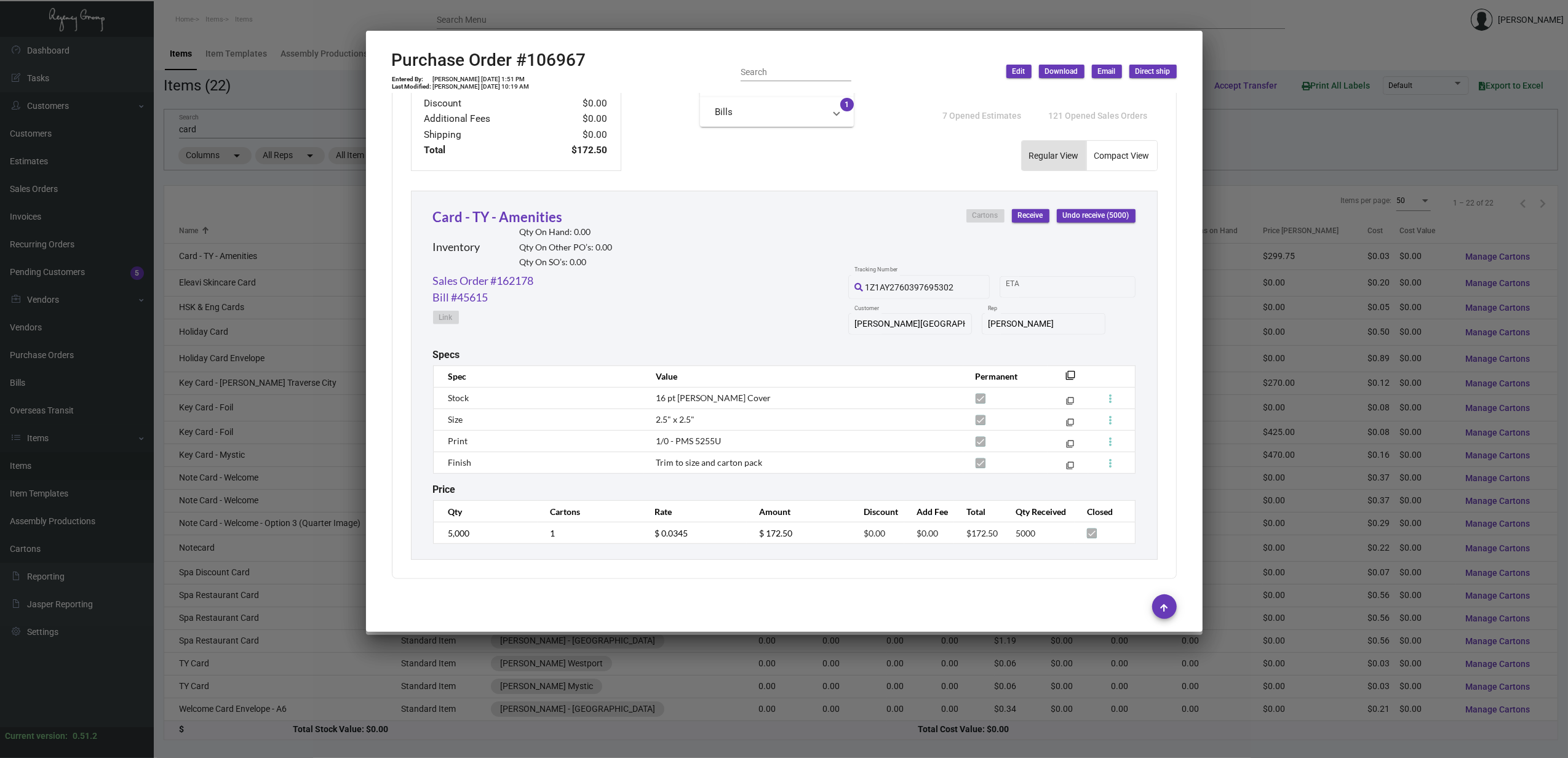
click at [244, 278] on div at bounding box center [784, 379] width 1568 height 758
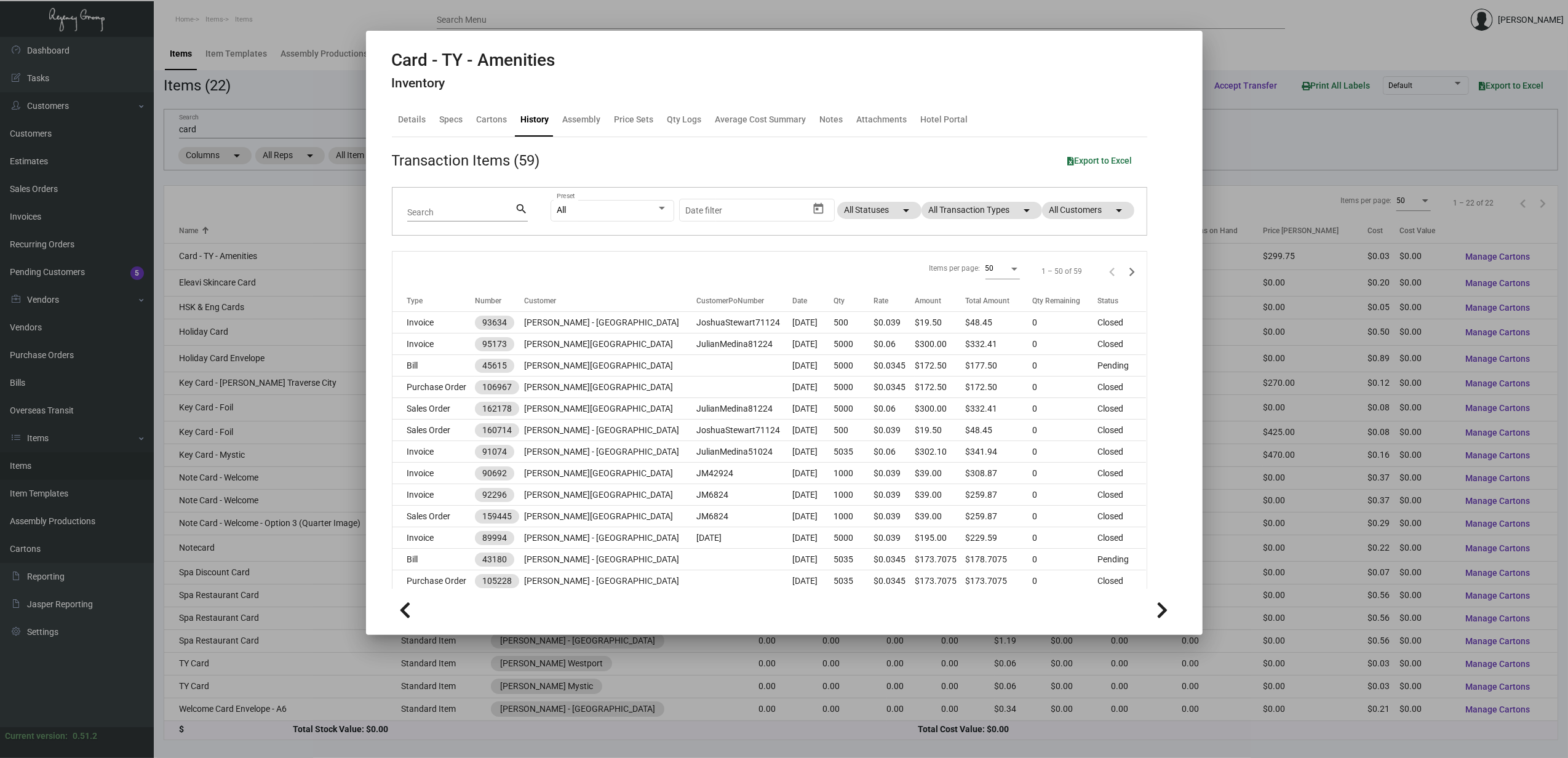
click at [244, 278] on div at bounding box center [784, 379] width 1568 height 758
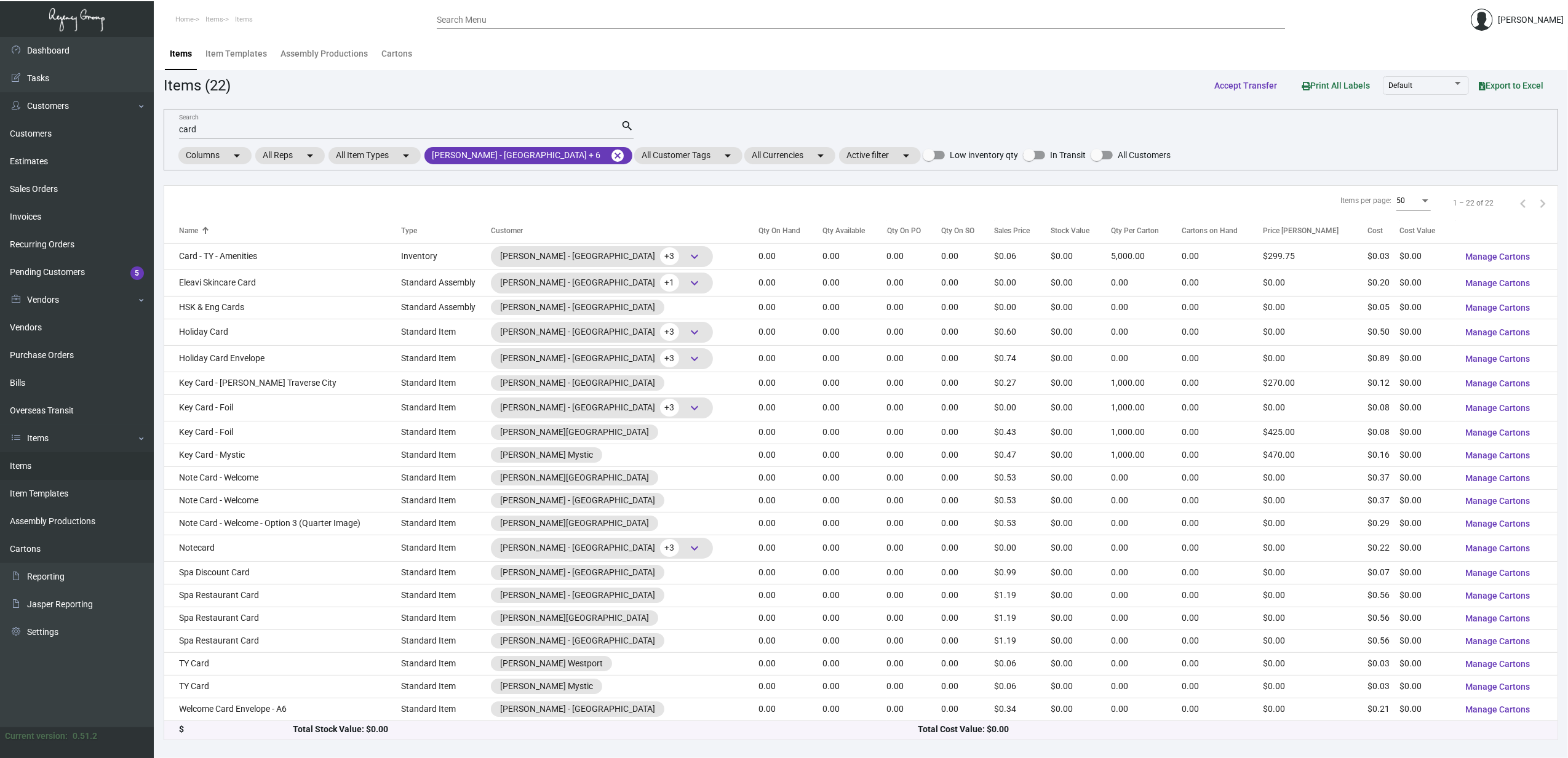
click at [244, 278] on td "Eleavi Skincare Card" at bounding box center [282, 283] width 237 height 26
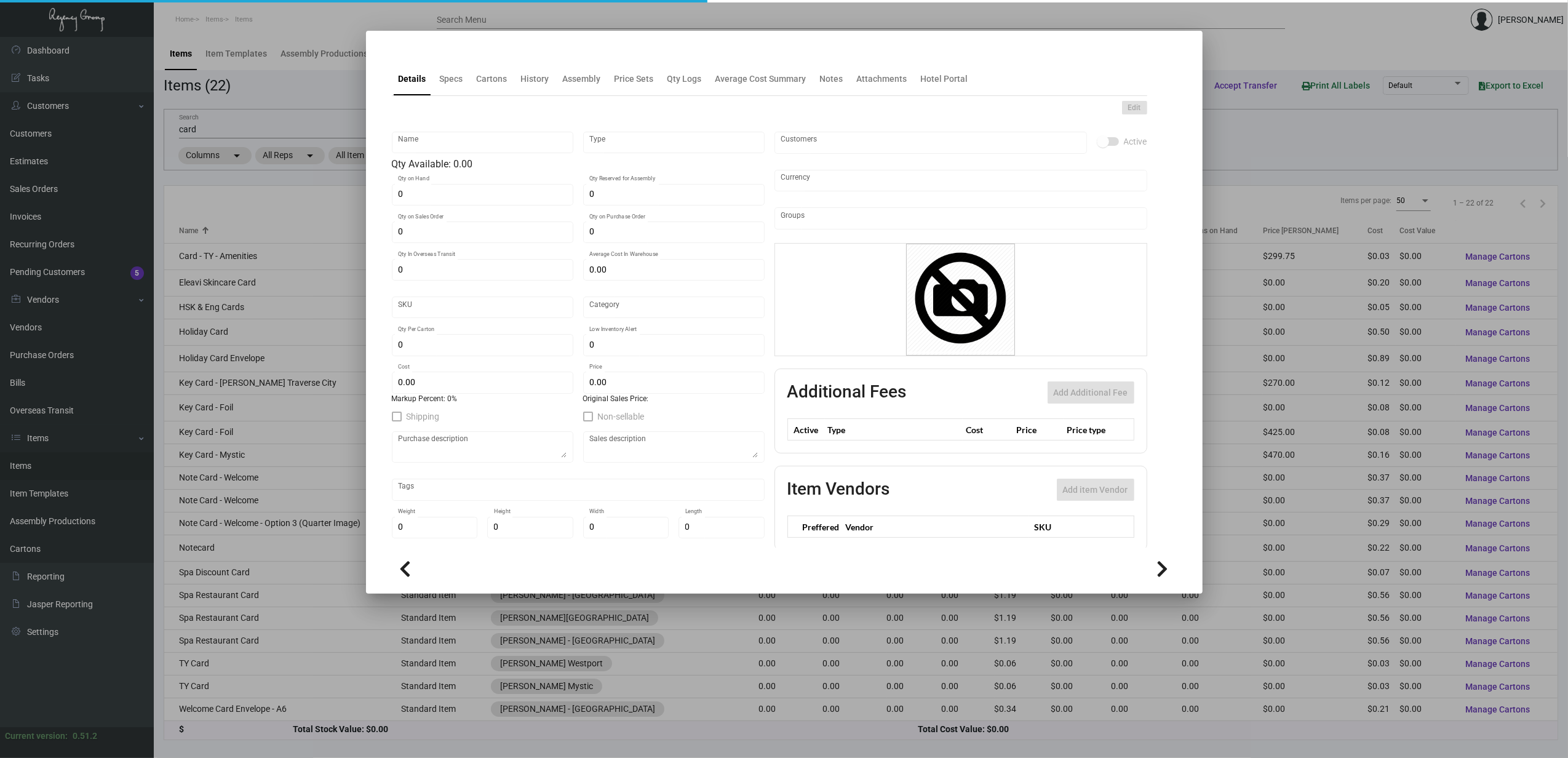
type input "Eleavi Skincare Card"
type input "Standard Assembly"
type input "$ 0.00"
type input "DMARGH-Card-23"
type input "Standard"
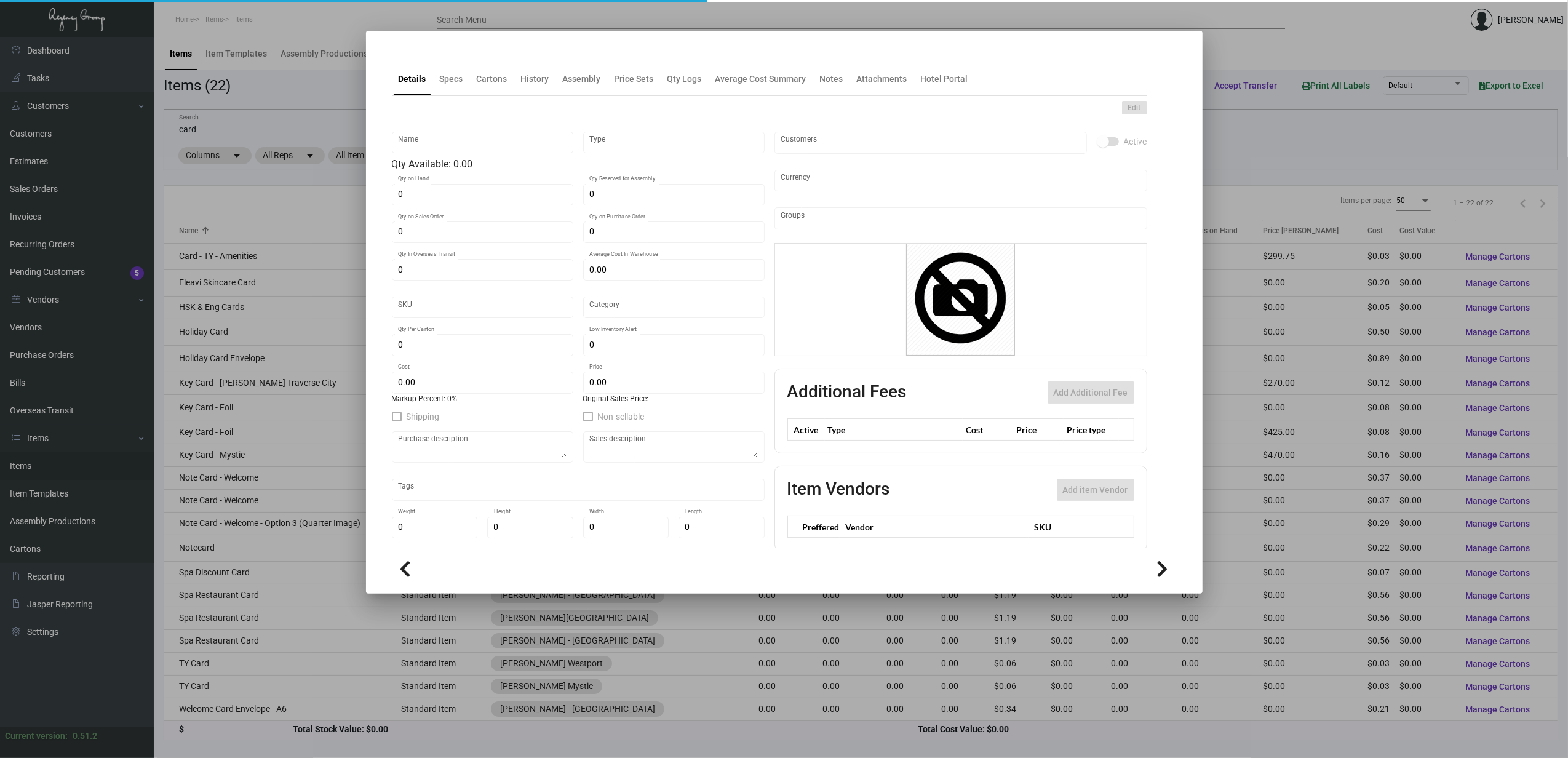
type input "$ 0.20388"
type input "$ 0.00"
checkbox input "true"
type input "United States Dollar $"
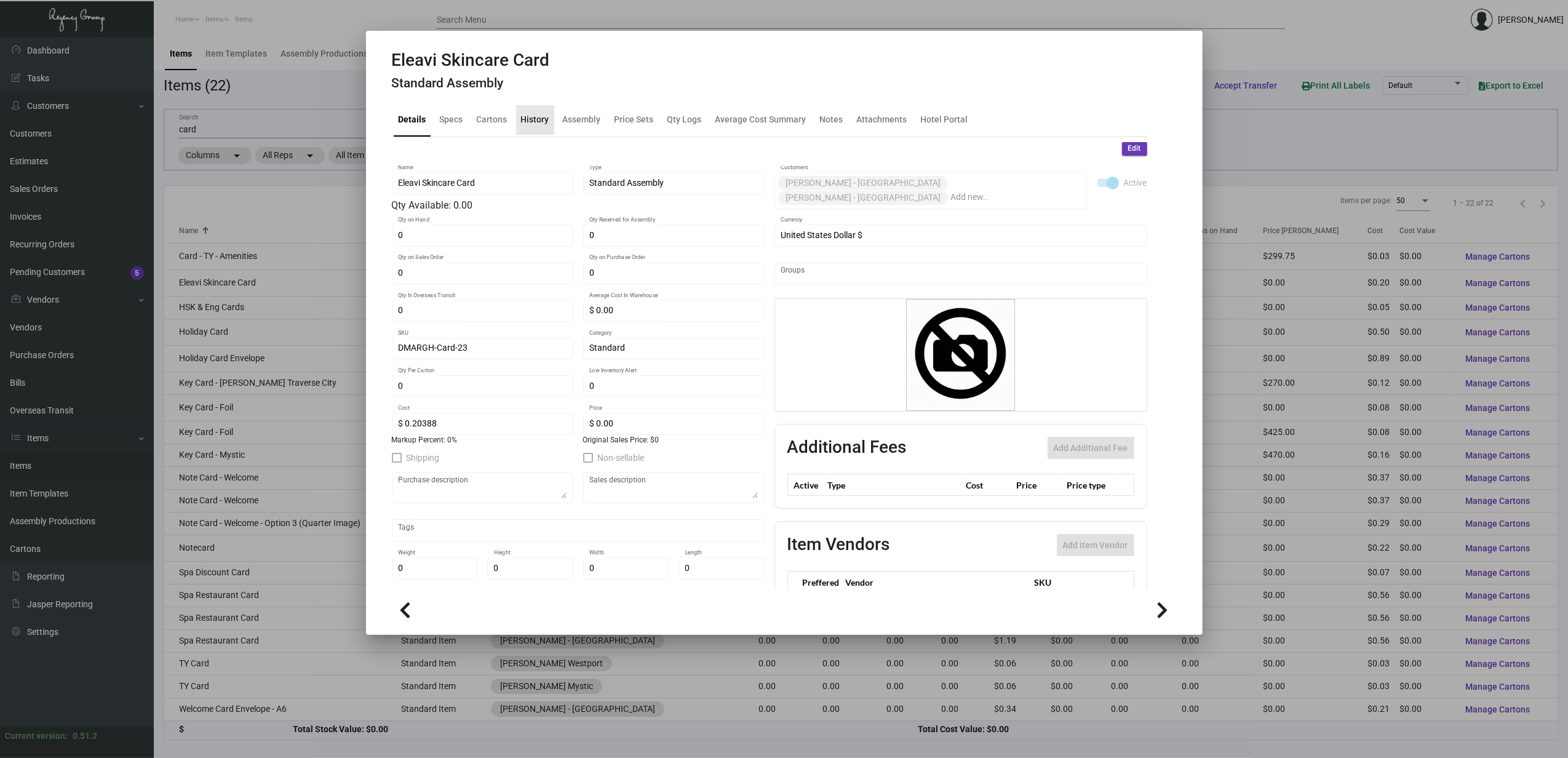
click at [532, 121] on div "History" at bounding box center [535, 120] width 28 height 13
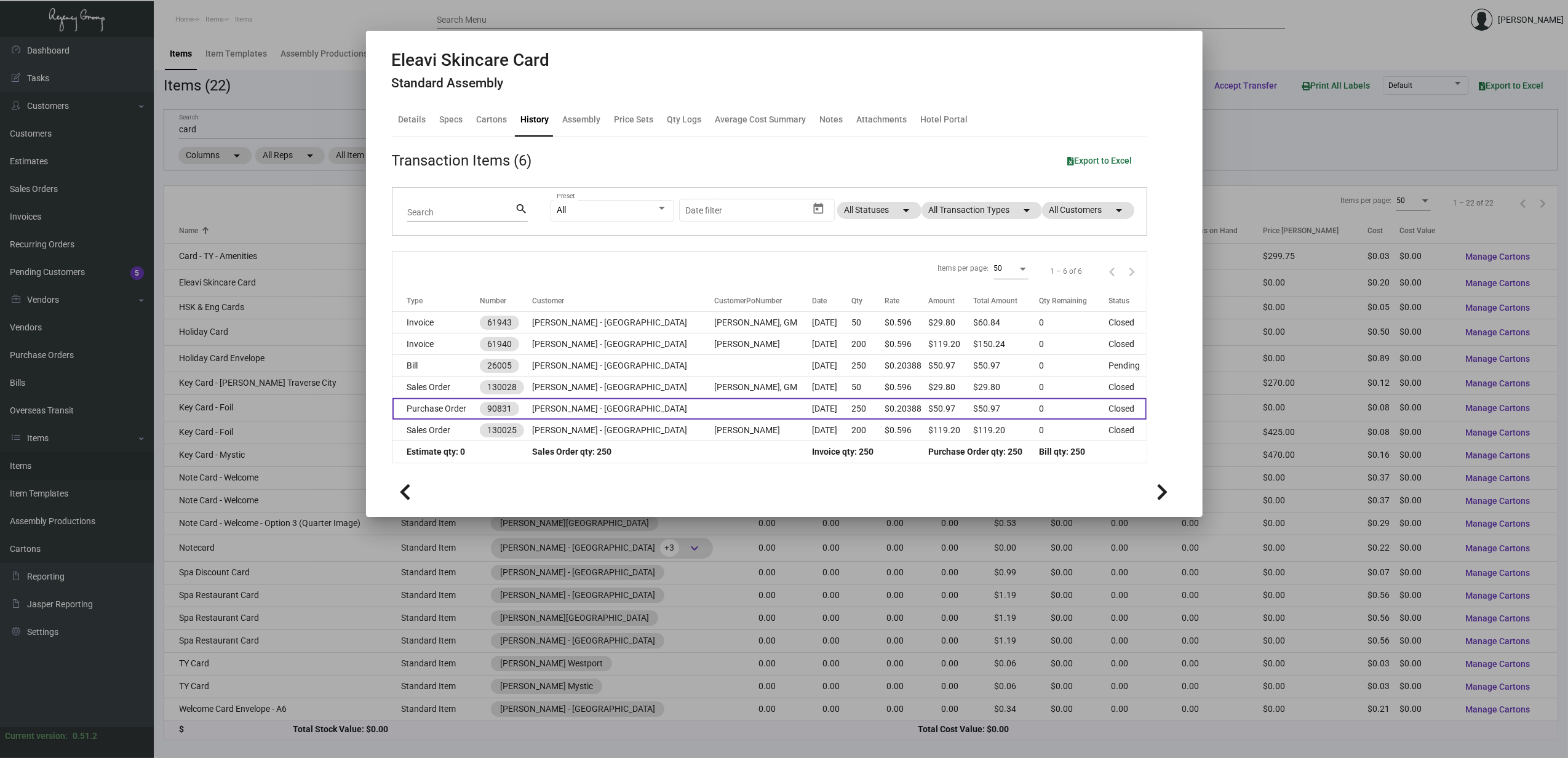
click at [443, 410] on td "Purchase Order" at bounding box center [437, 409] width 88 height 22
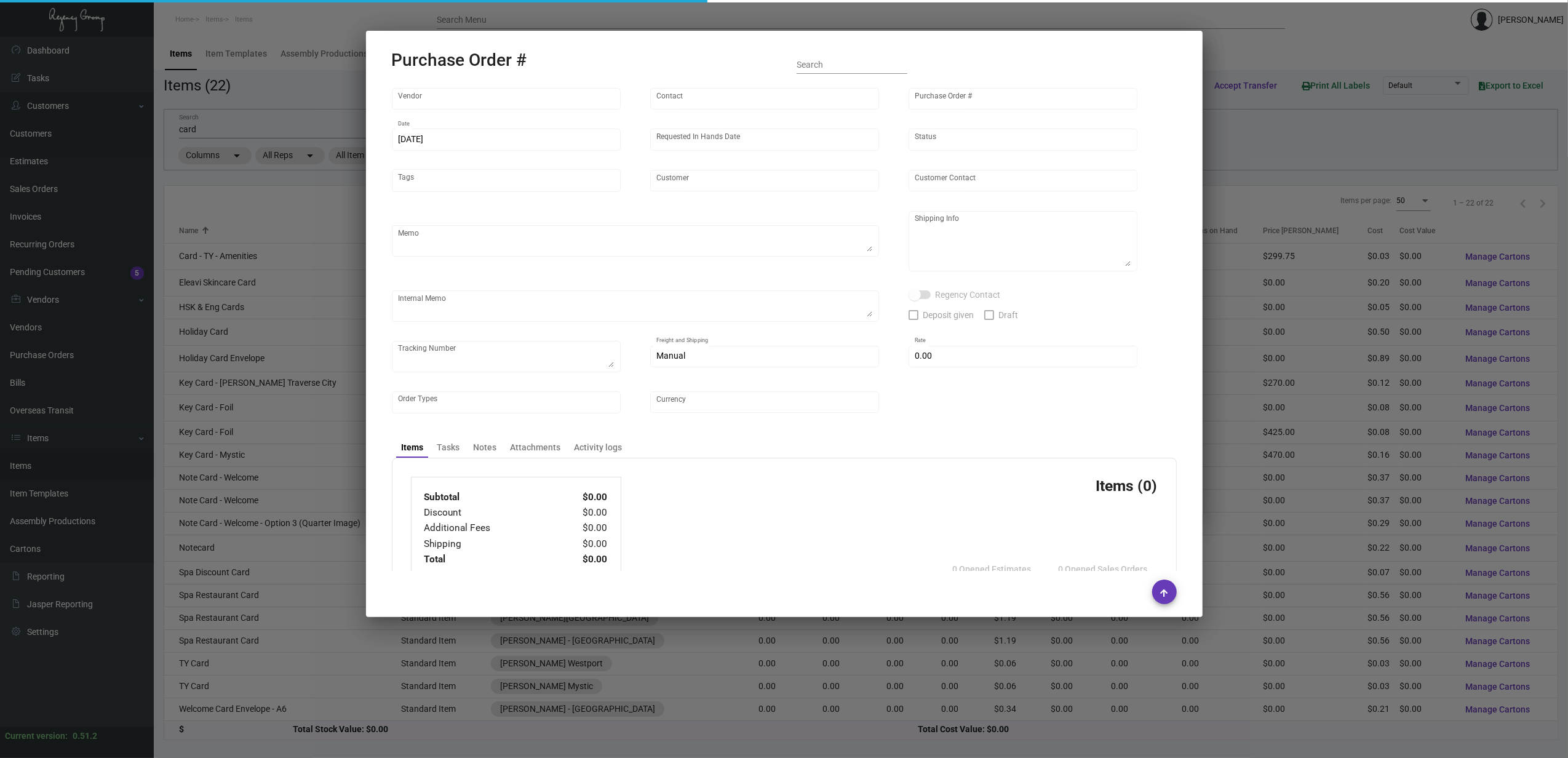
type input "4 Over"
type input "90831"
type input "[DATE]"
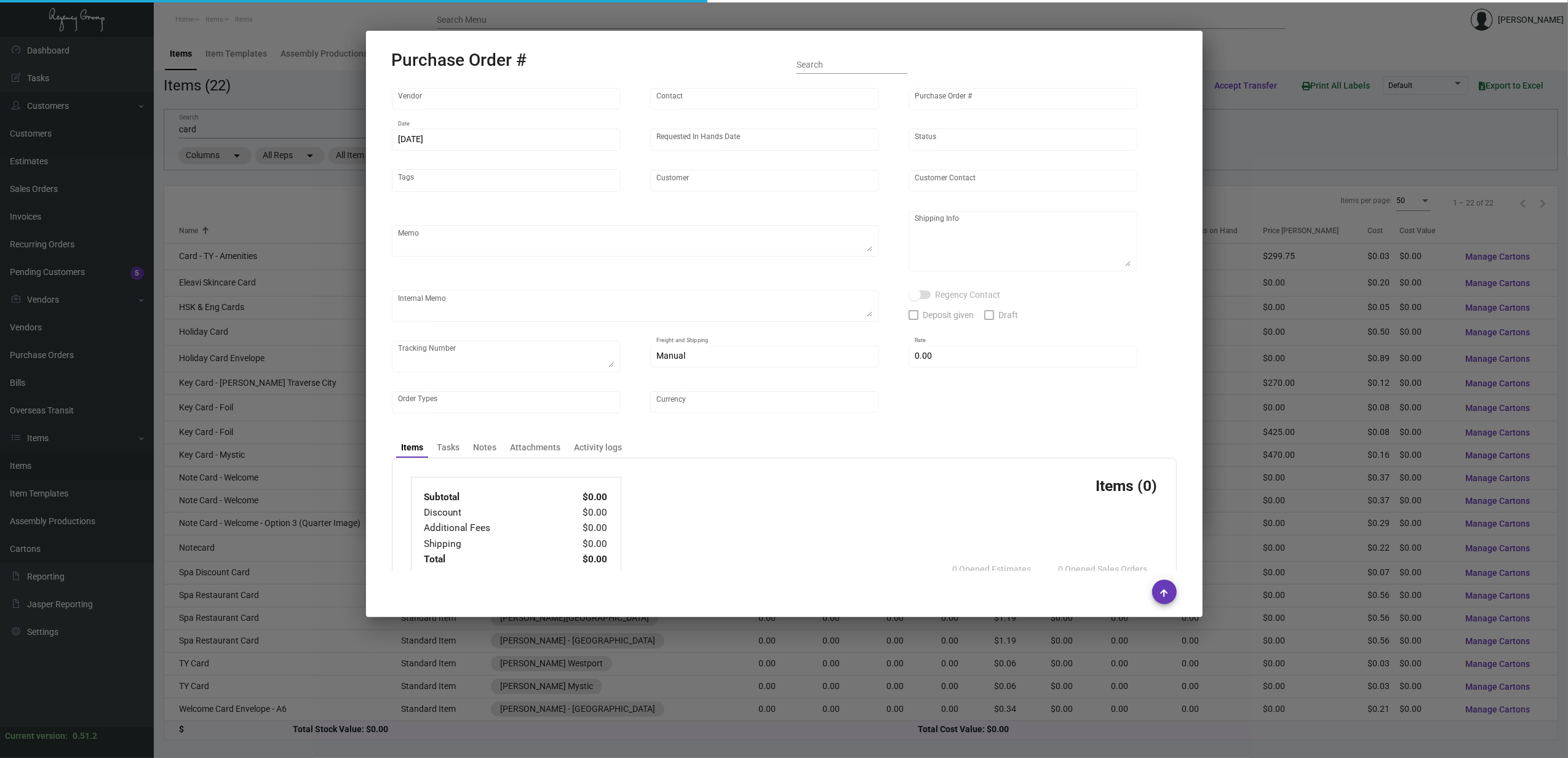
type input "[PERSON_NAME] - [GEOGRAPHIC_DATA]"
type input "Split Shipped"
type textarea "Split Shipping - See 2 SOs"
type textarea "Your Order ID is: B2560091381, please let [PERSON_NAME] know once receive"
type input "$ 0.00"
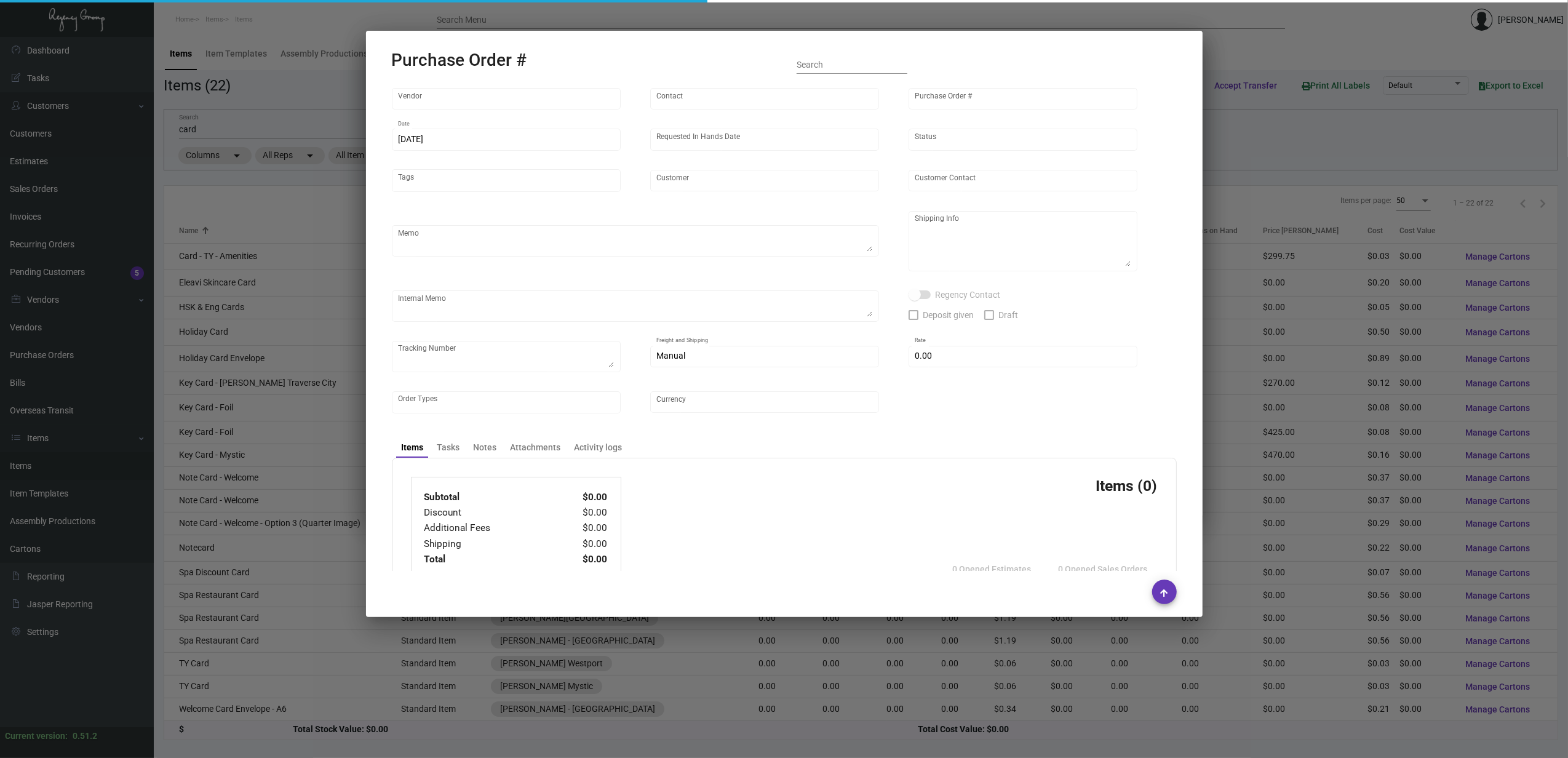
type input "United States Dollar $"
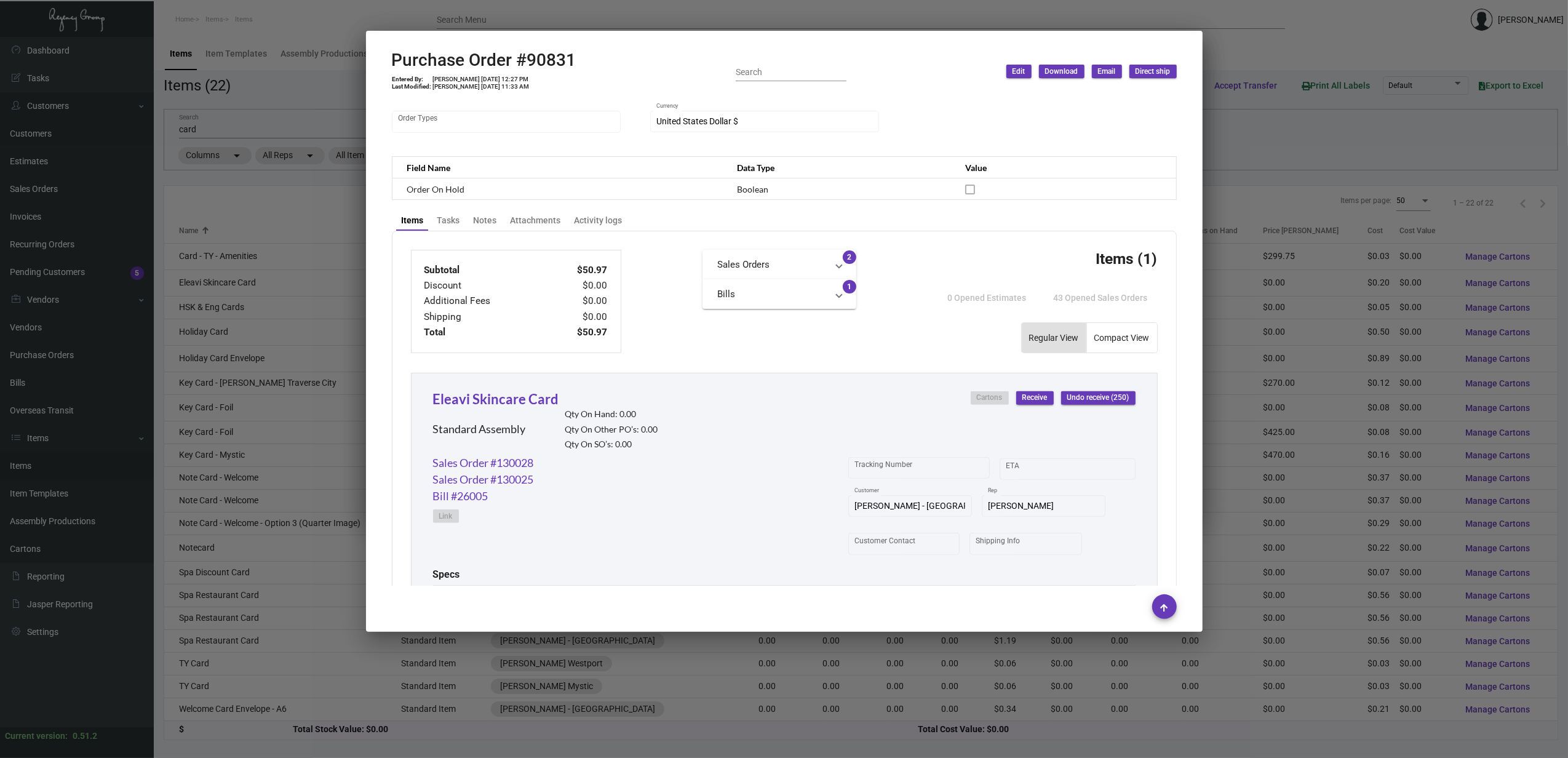
scroll to position [492, 0]
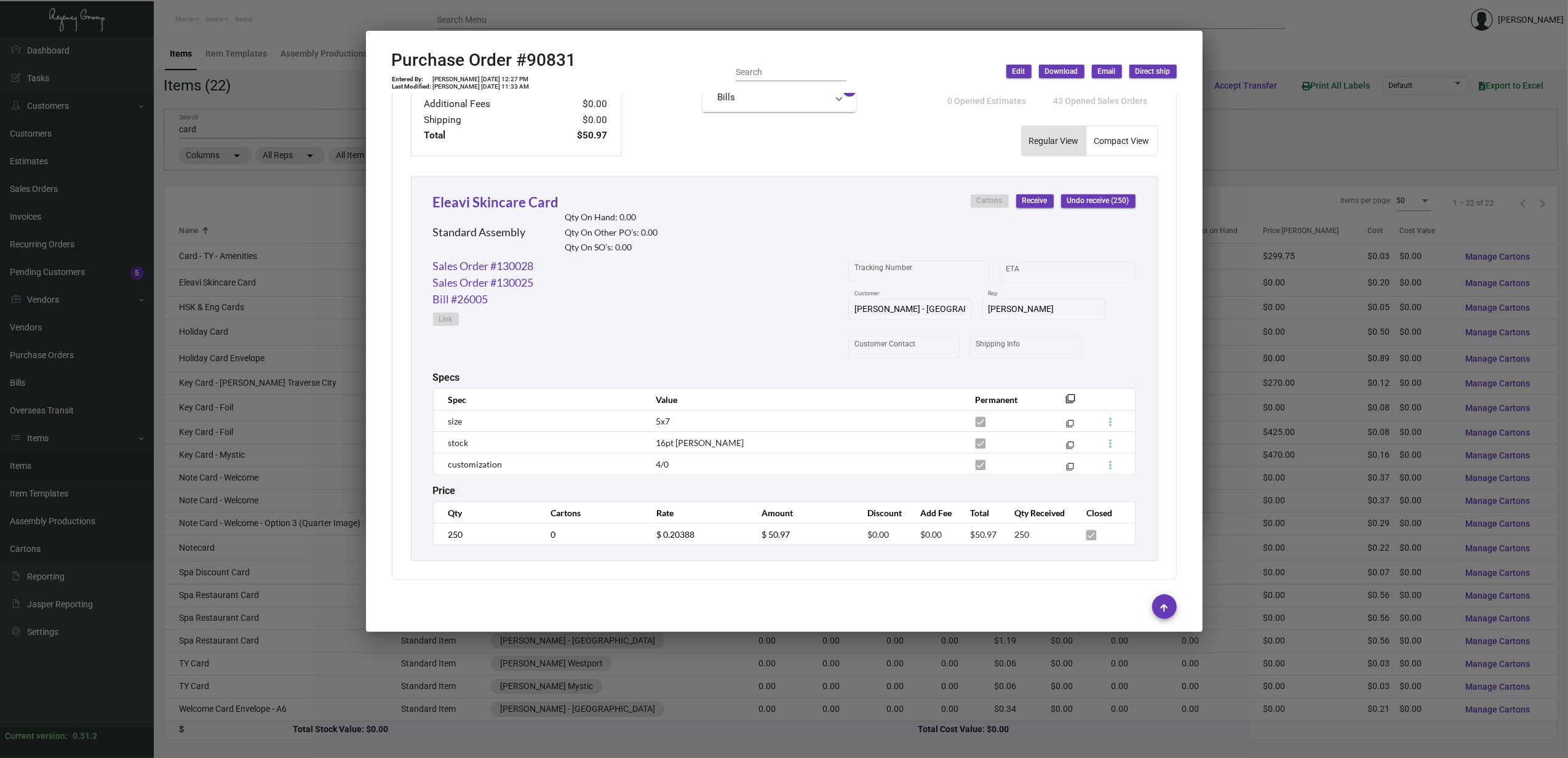
click at [279, 291] on div at bounding box center [784, 379] width 1568 height 758
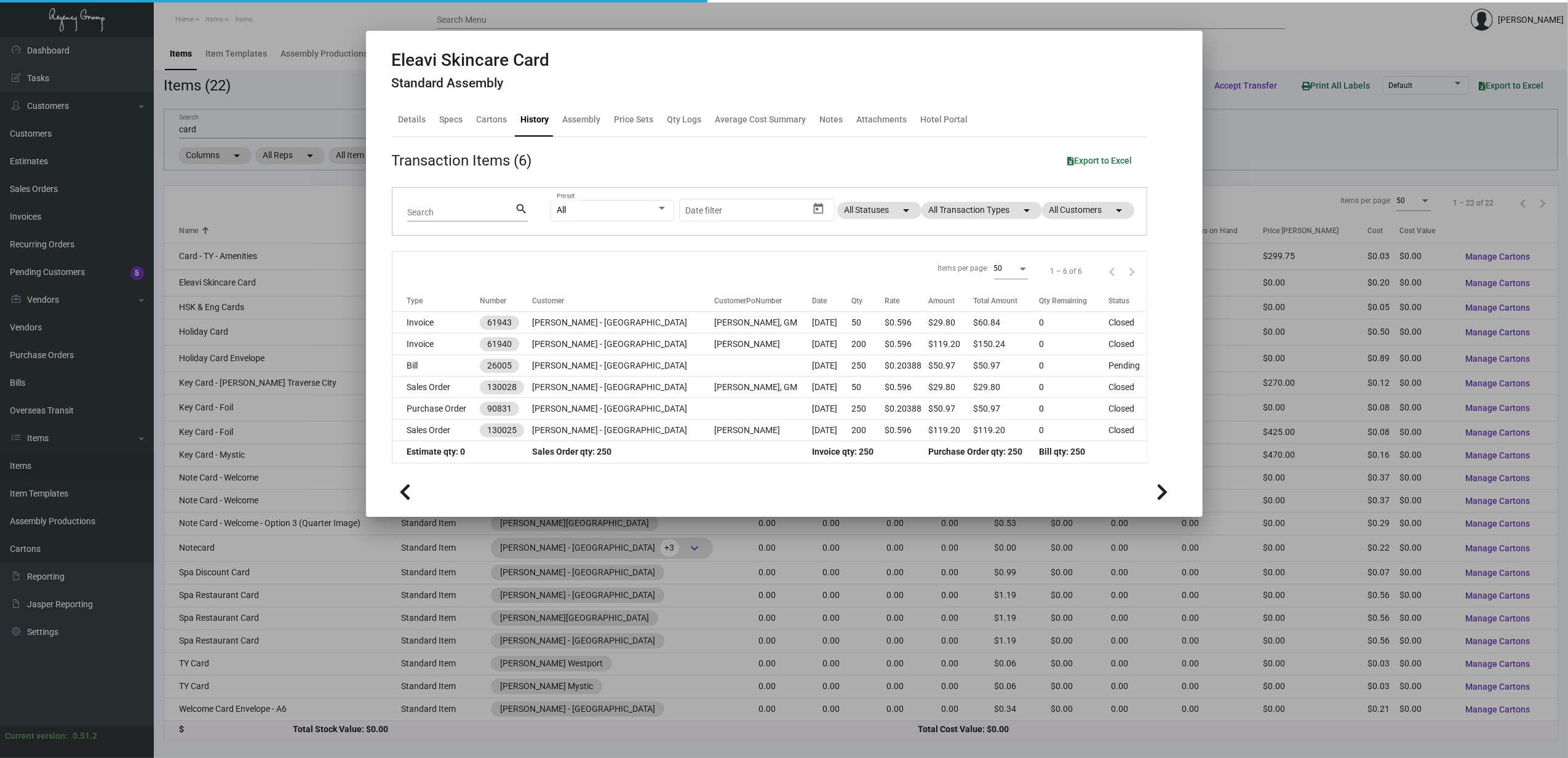
click at [237, 305] on div at bounding box center [784, 379] width 1568 height 758
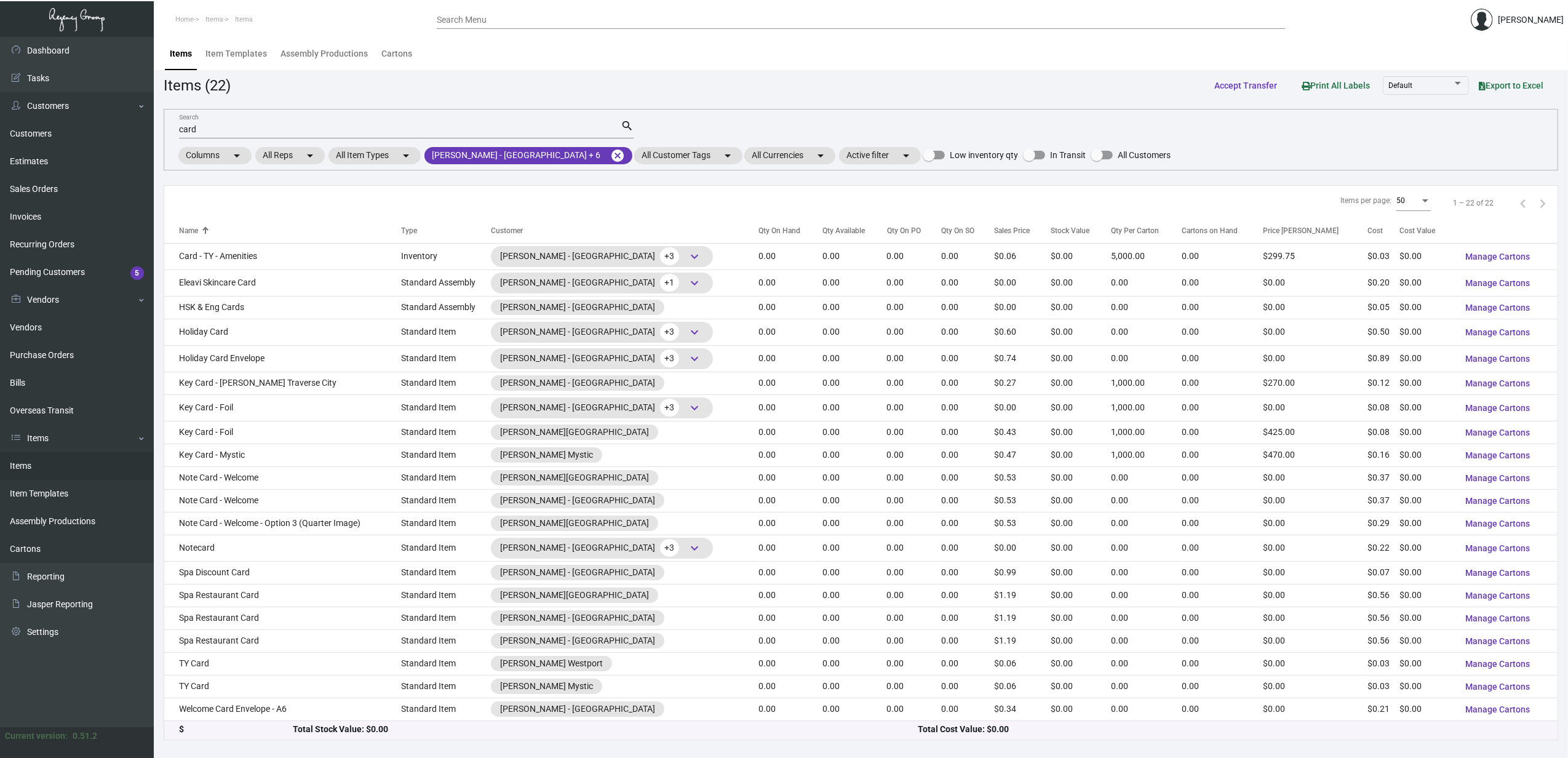
click at [237, 305] on td "HSK & Eng Cards" at bounding box center [282, 307] width 237 height 23
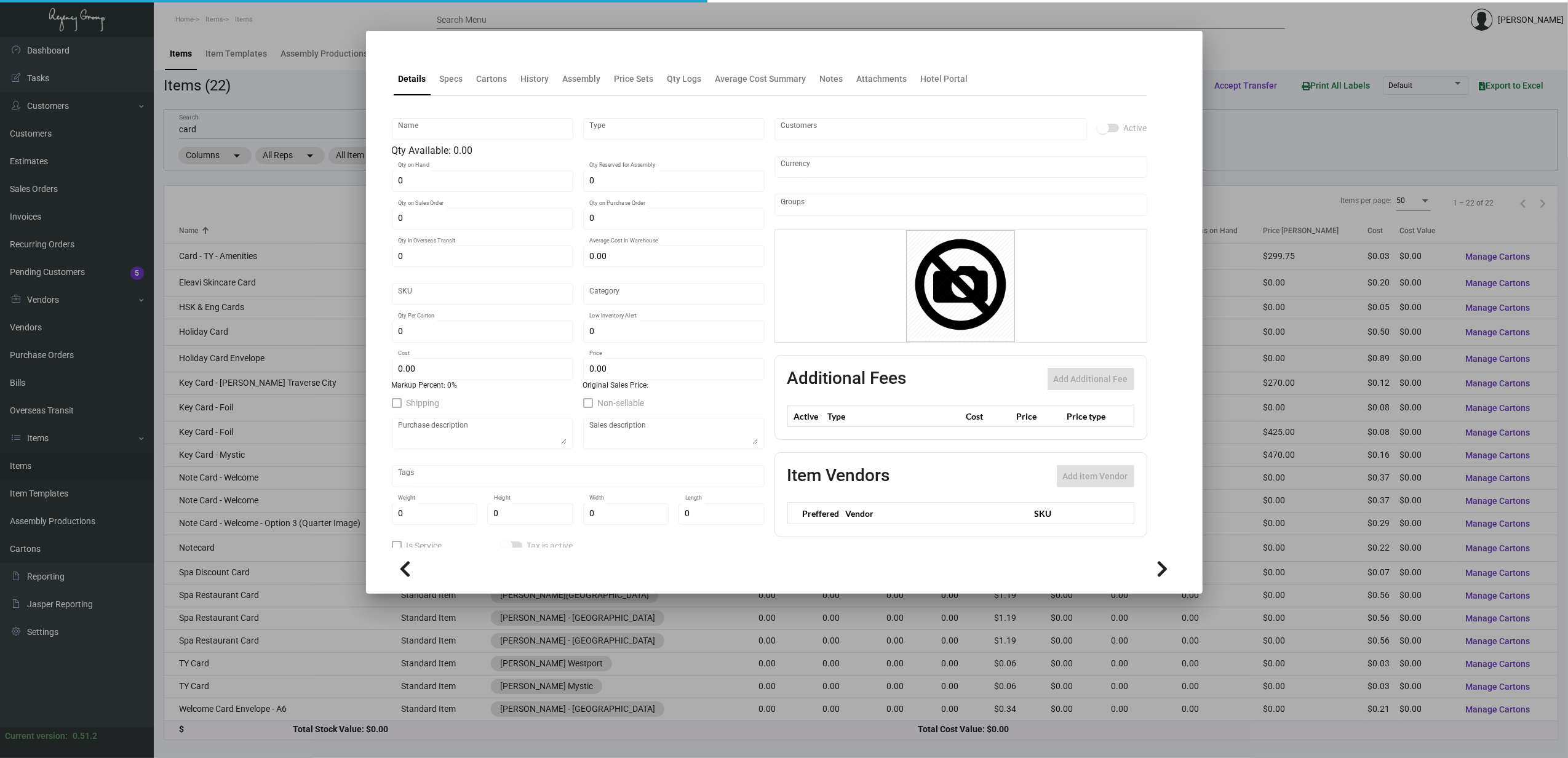
type input "HSK & Eng Cards"
type input "Standard Assembly"
type input "$ 0.00"
type input "DMARGH-Card-87"
type input "Standard"
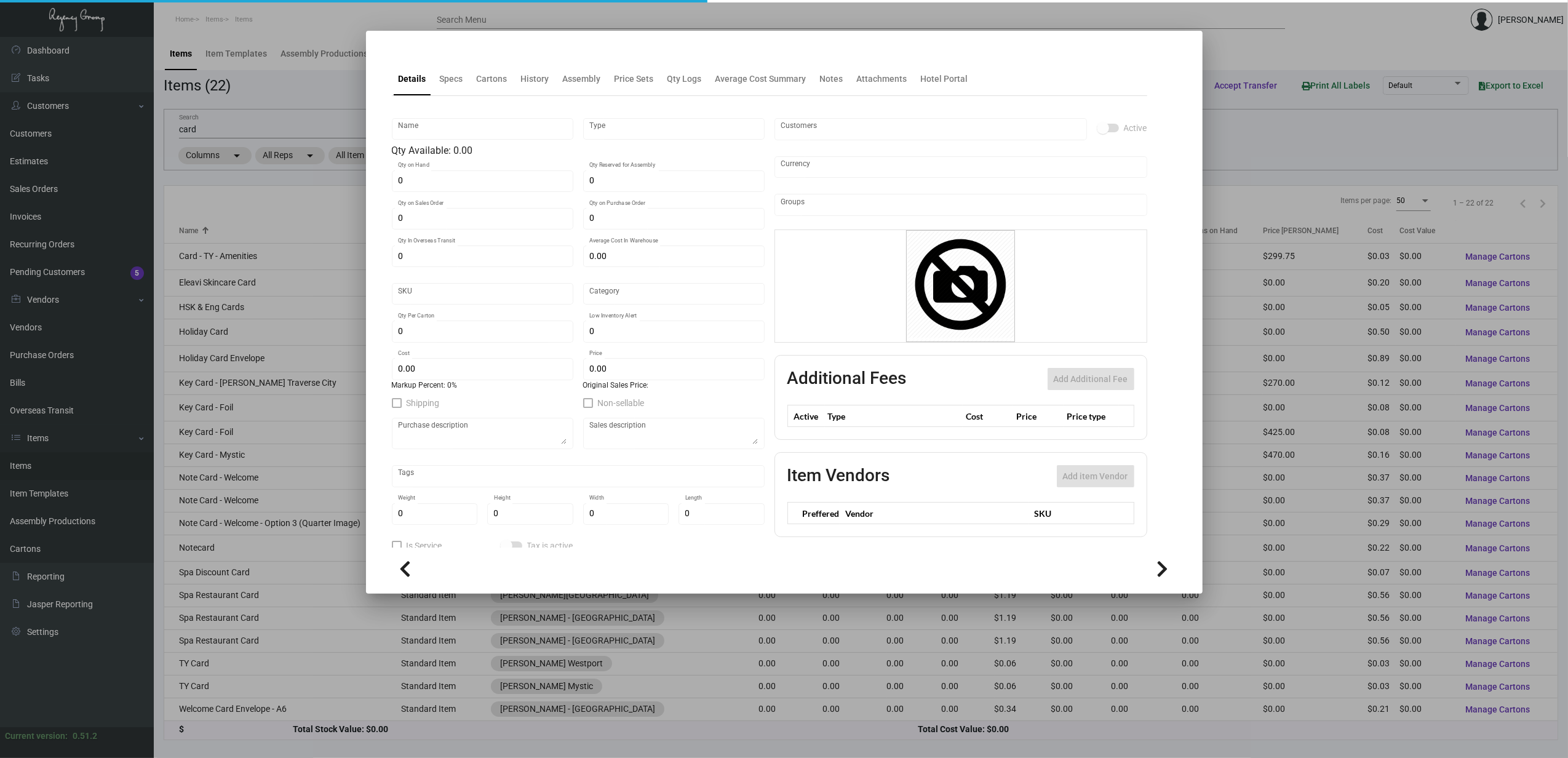
type input "$ 0.04998"
type input "$ 0.00"
checkbox input "true"
type input "United States Dollar $"
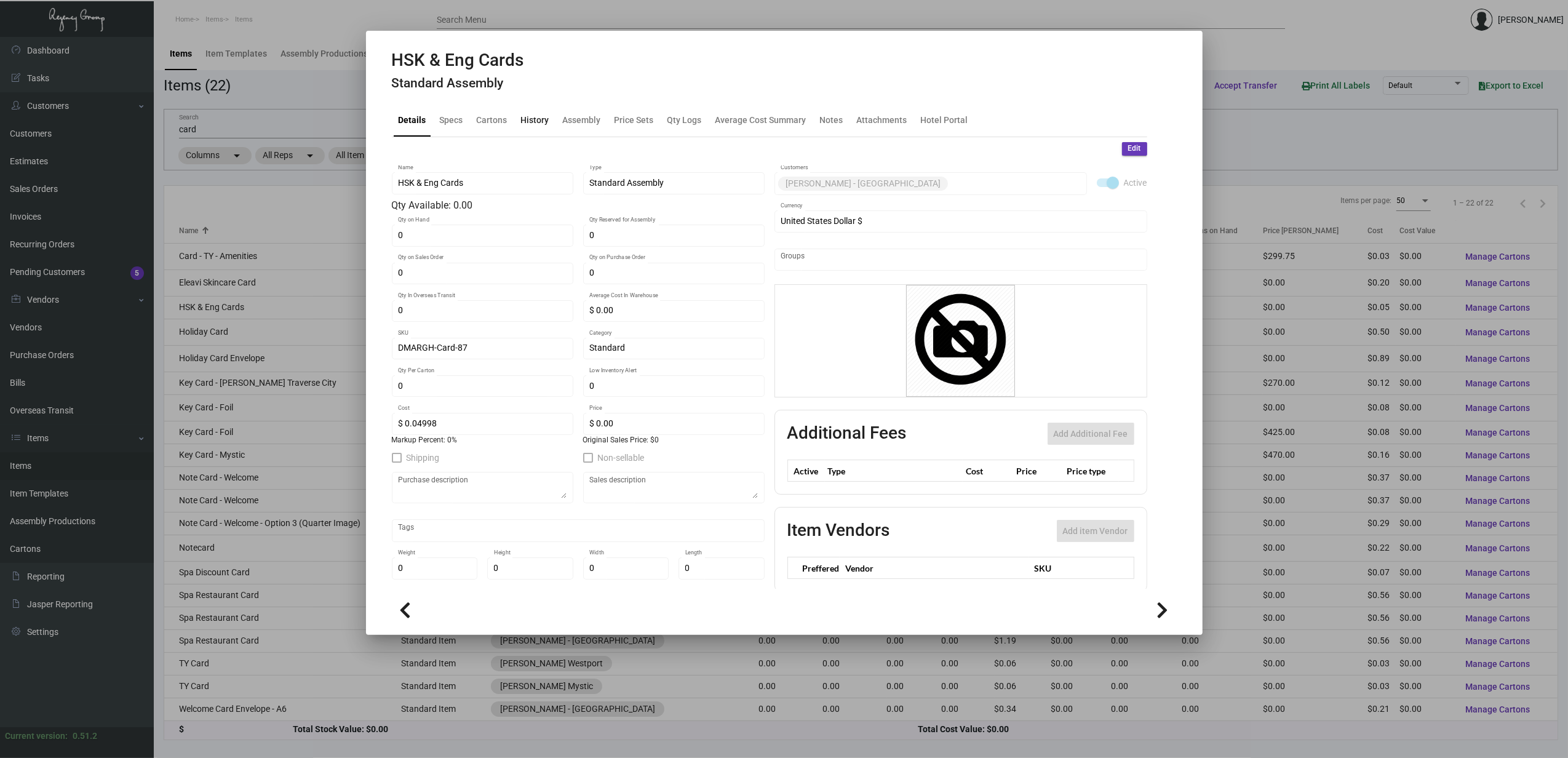
click at [534, 126] on div "History" at bounding box center [535, 120] width 38 height 30
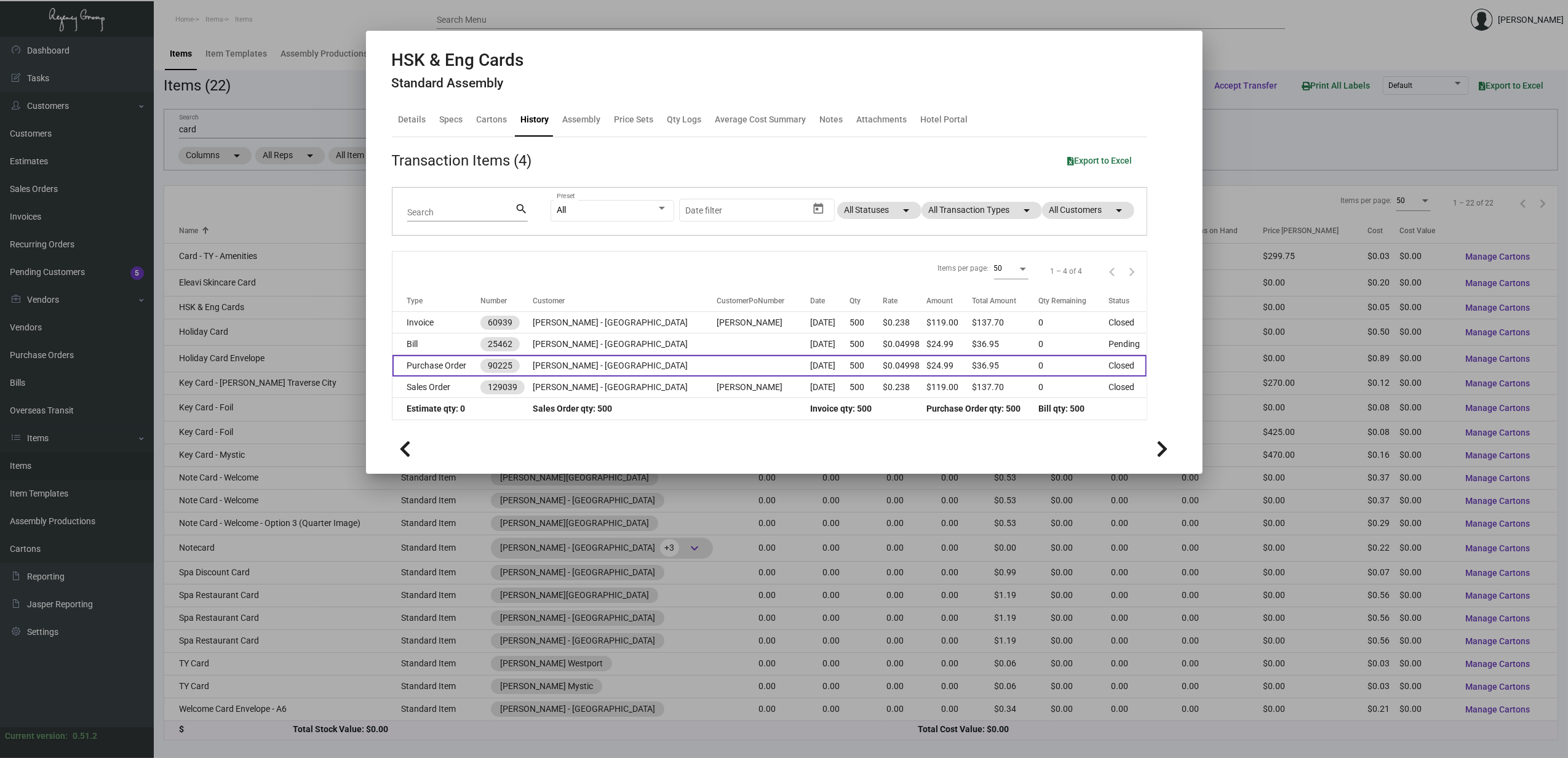
click at [472, 374] on td "Purchase Order" at bounding box center [437, 366] width 88 height 22
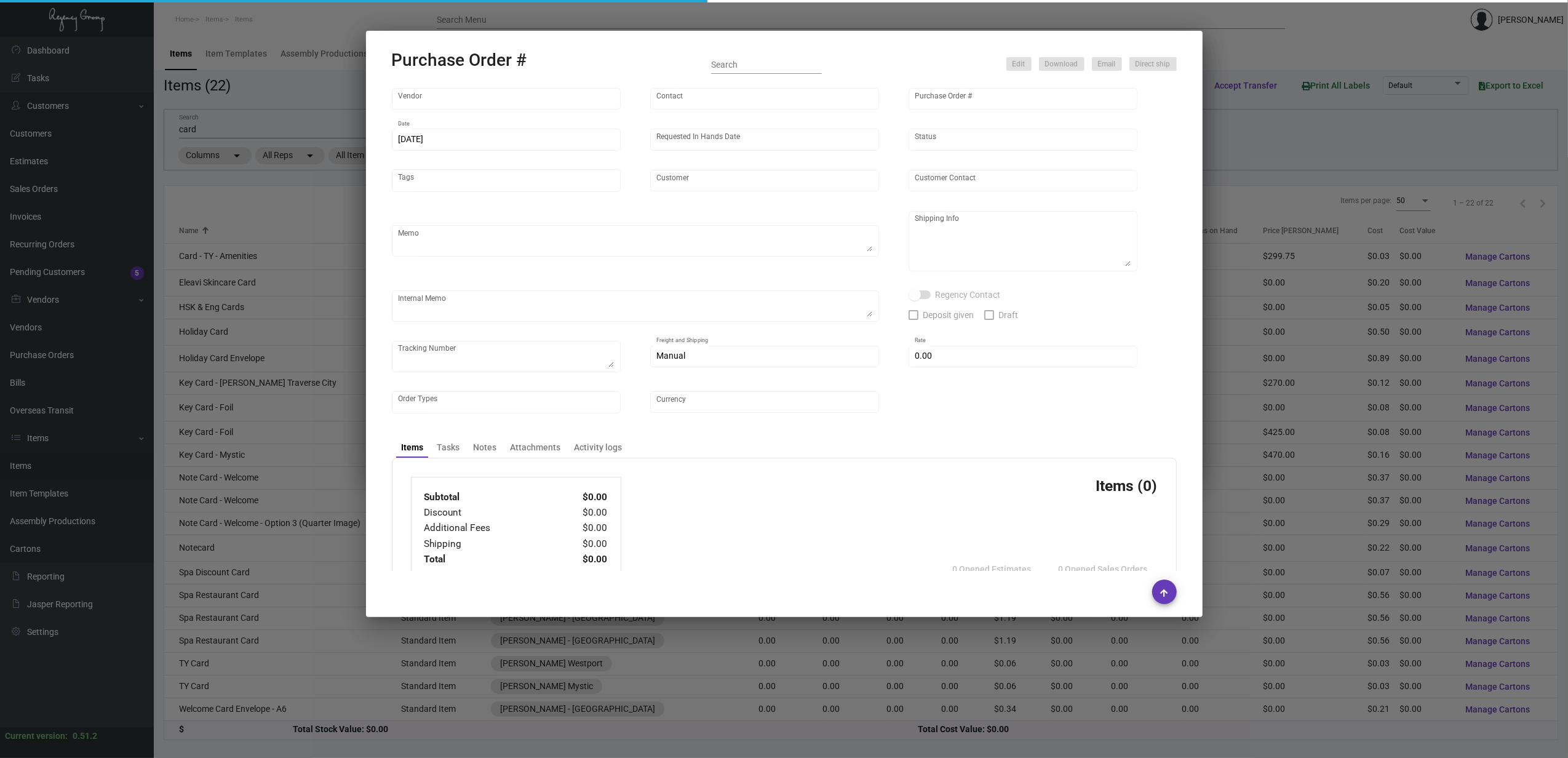
type input "4 Over"
type input "90225"
type input "[DATE]"
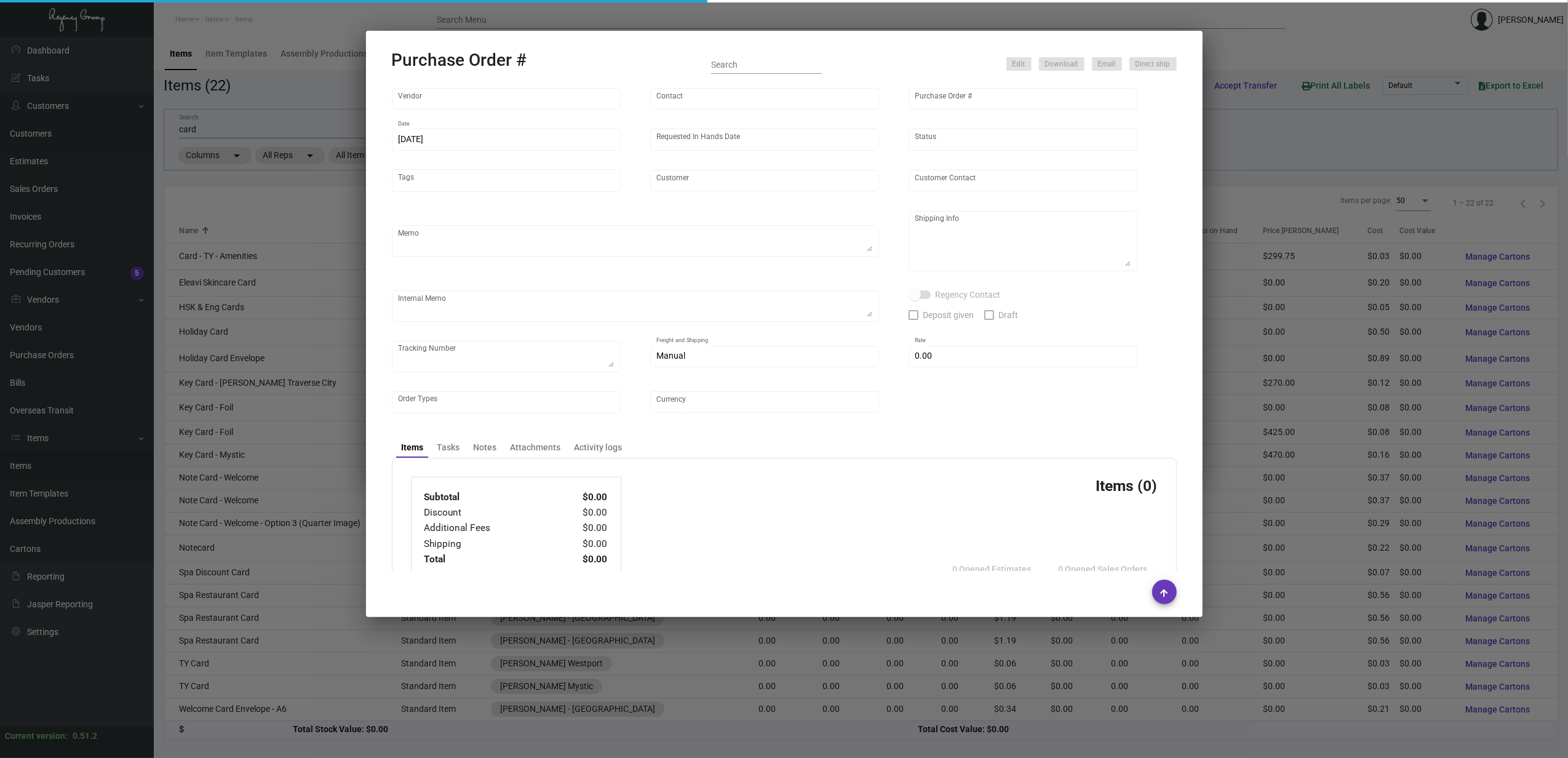
type input "[PERSON_NAME] - [GEOGRAPHIC_DATA]"
type input "[PERSON_NAME]"
type textarea "Your Order ID is: B2536130255"
type textarea "[PERSON_NAME] - [GEOGRAPHIC_DATA] - [PERSON_NAME] [STREET_ADDRESS]"
type input "$ 11.96"
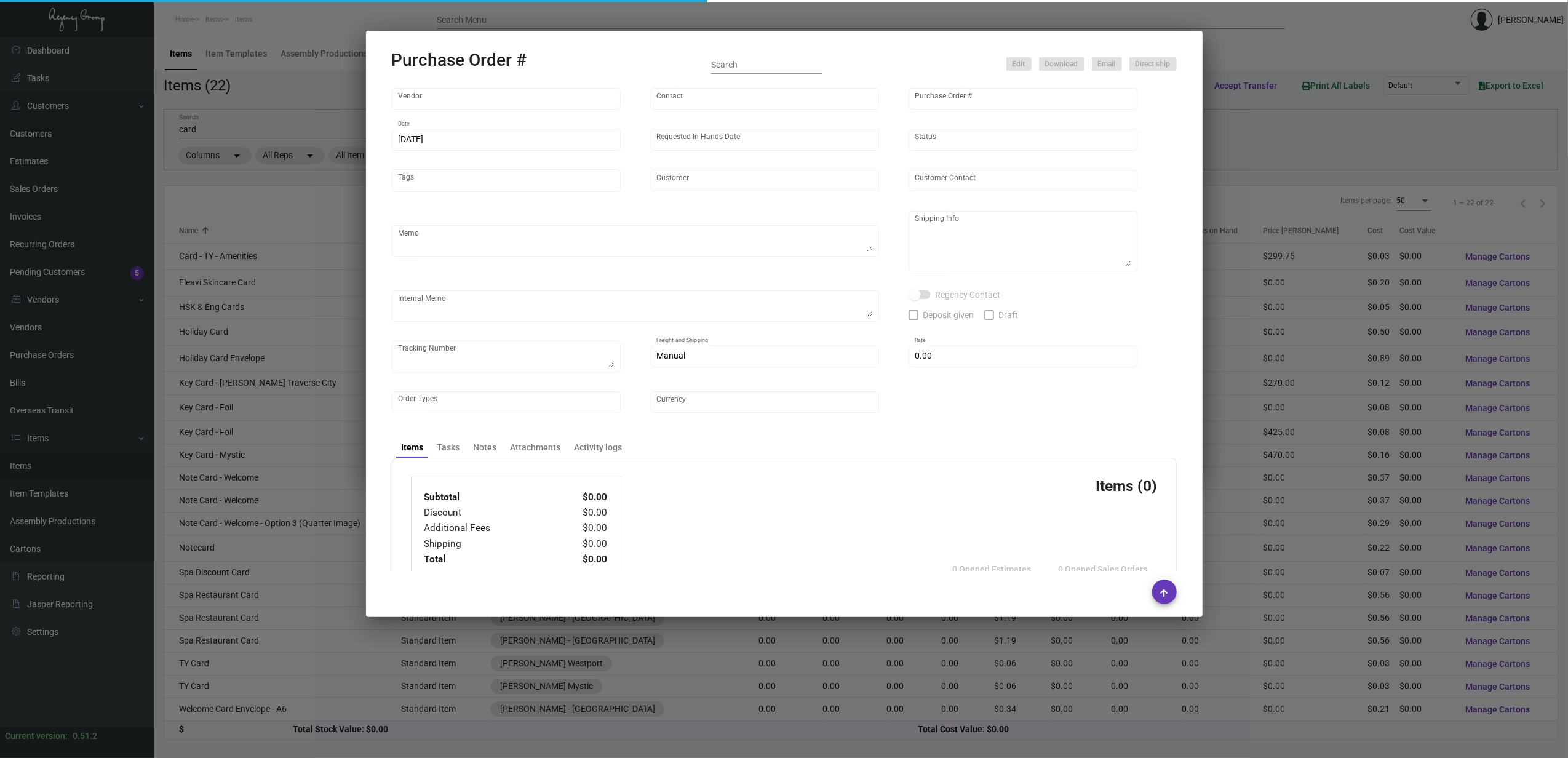
type input "United States Dollar $"
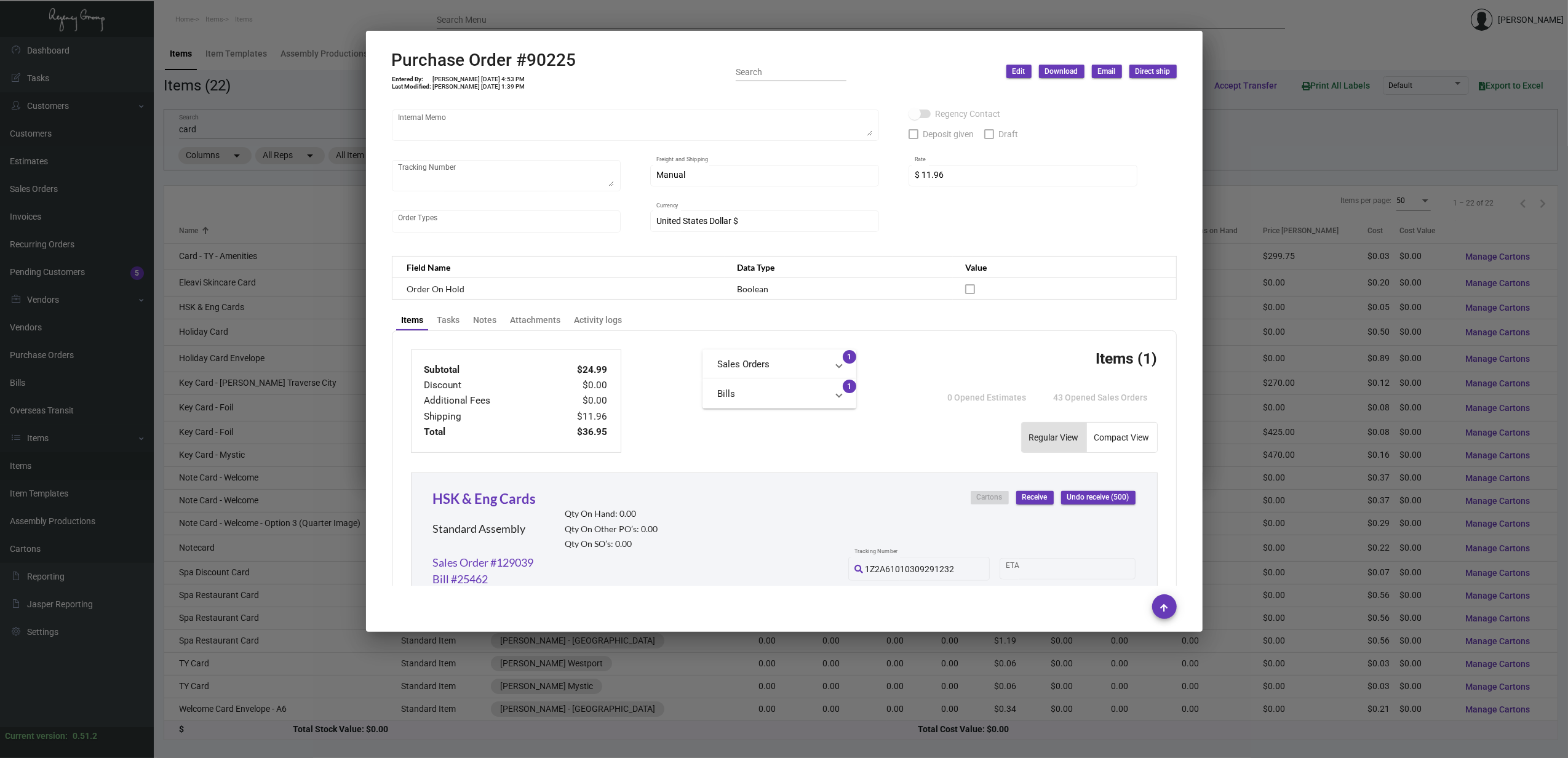
scroll to position [459, 0]
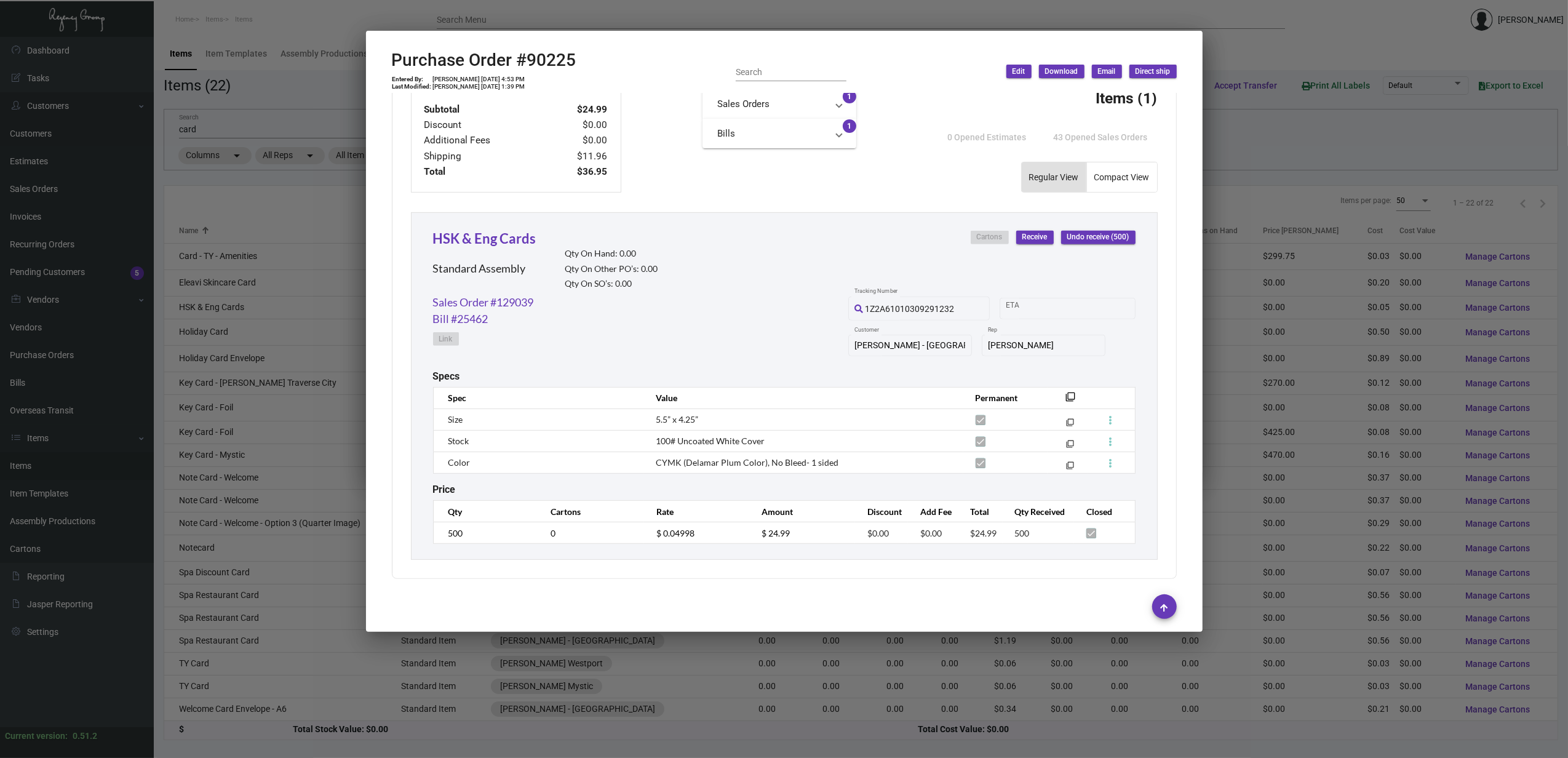
click at [227, 320] on div at bounding box center [784, 379] width 1568 height 758
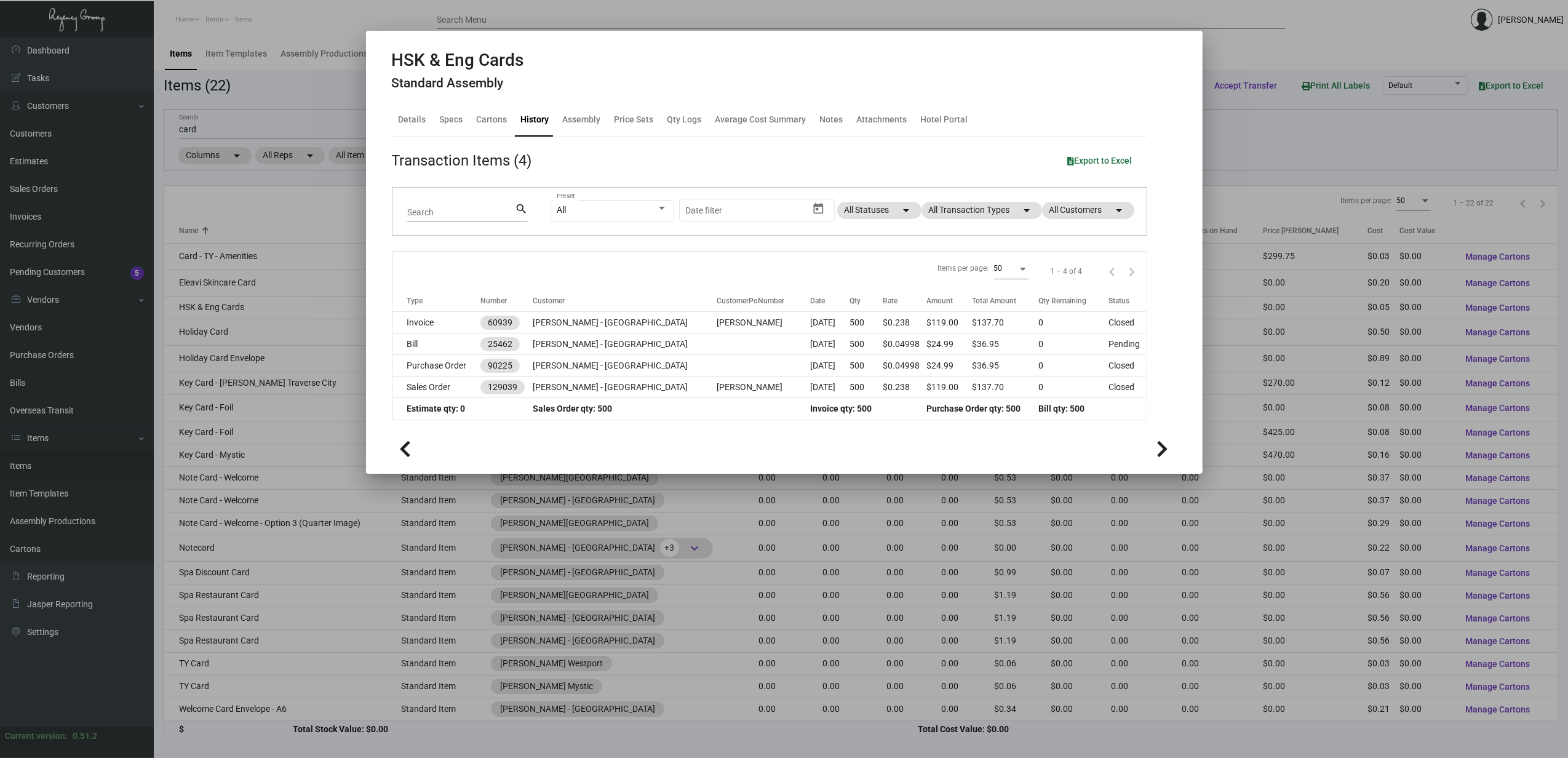
click at [227, 328] on div at bounding box center [784, 379] width 1568 height 758
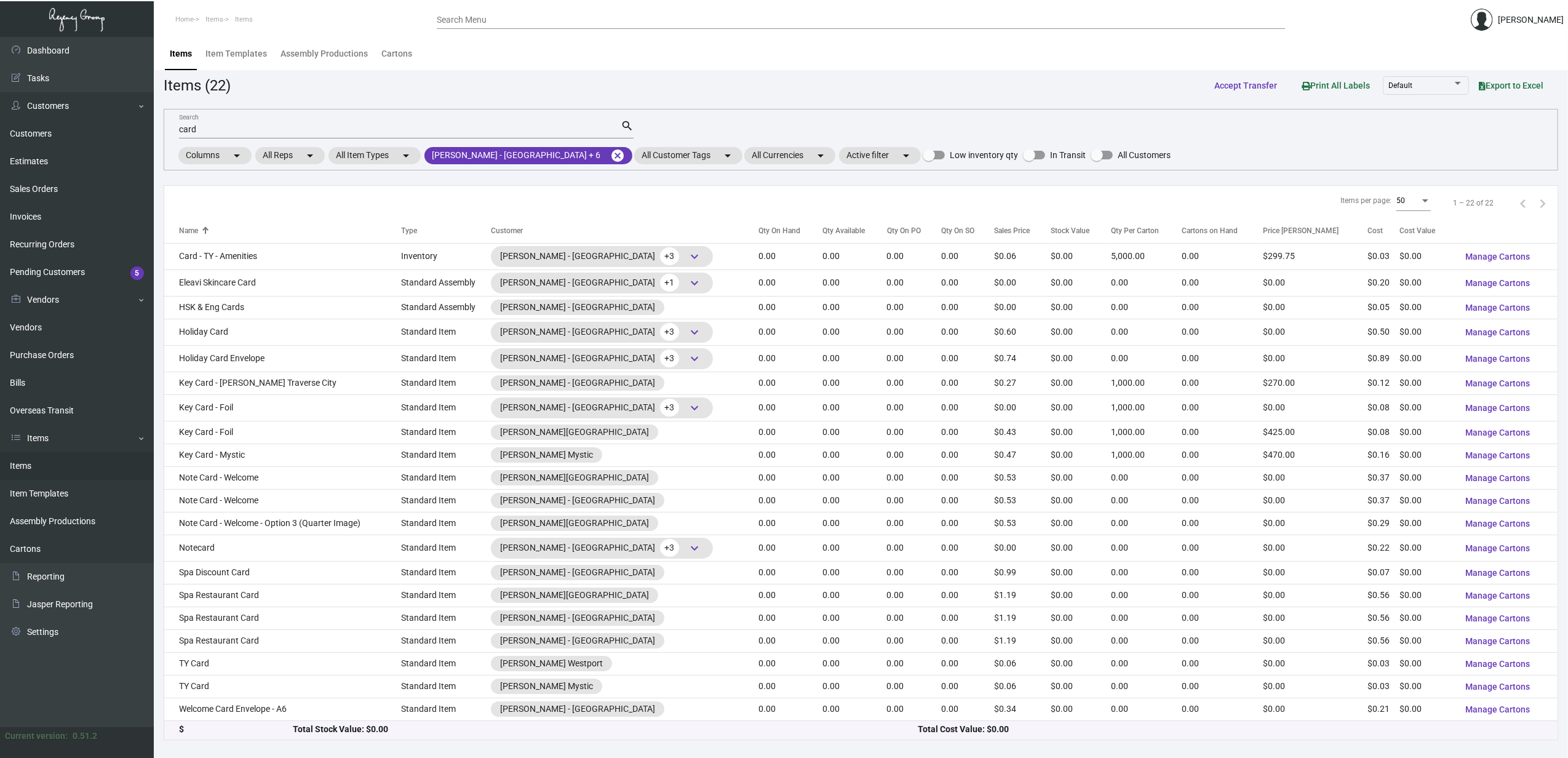
click at [227, 328] on td "Holiday Card" at bounding box center [282, 332] width 237 height 26
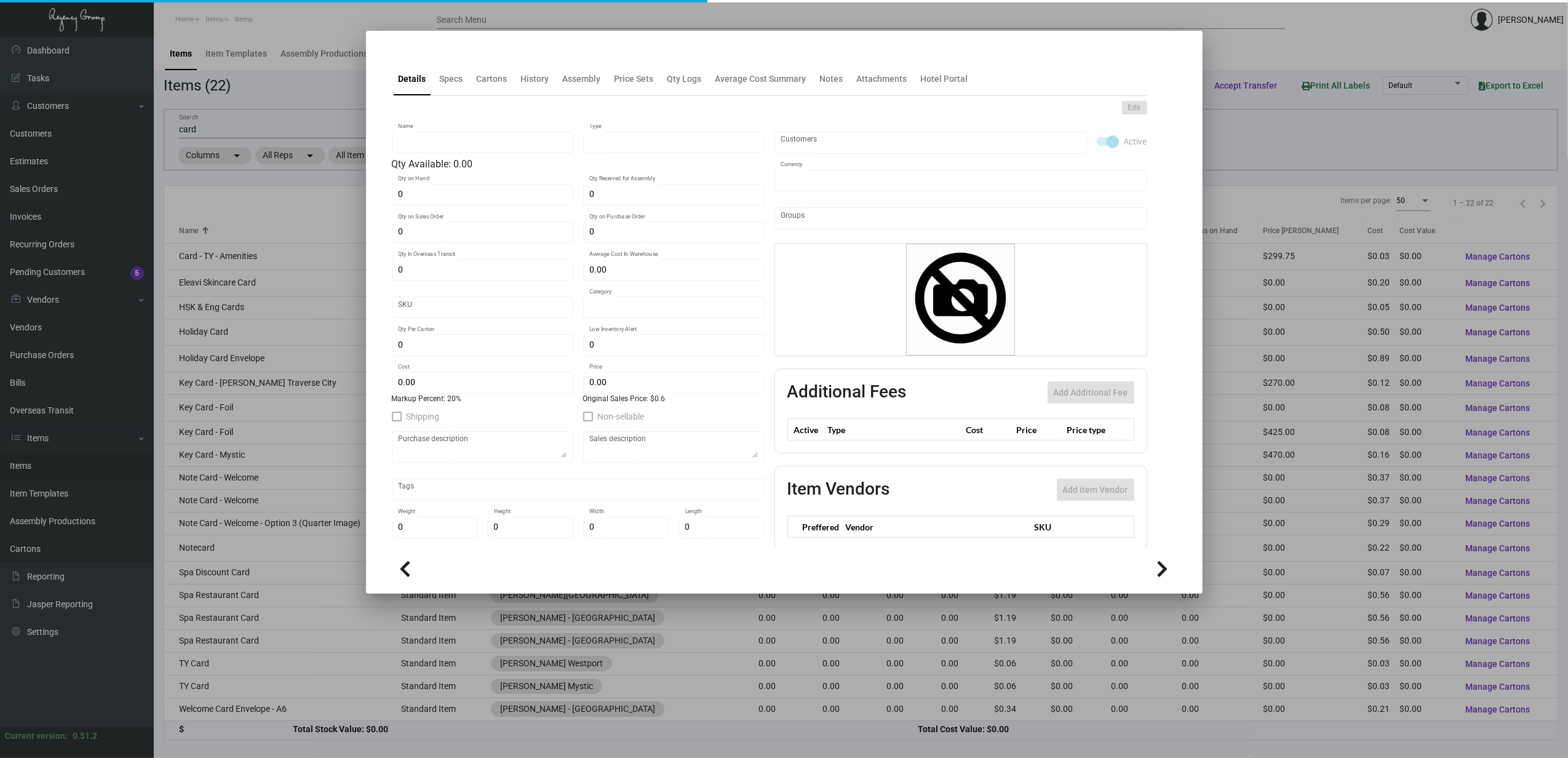
type input "Holiday Card"
type input "Standard Item"
type input "$ 0.00"
type input "Standard"
type input "$ 0.50"
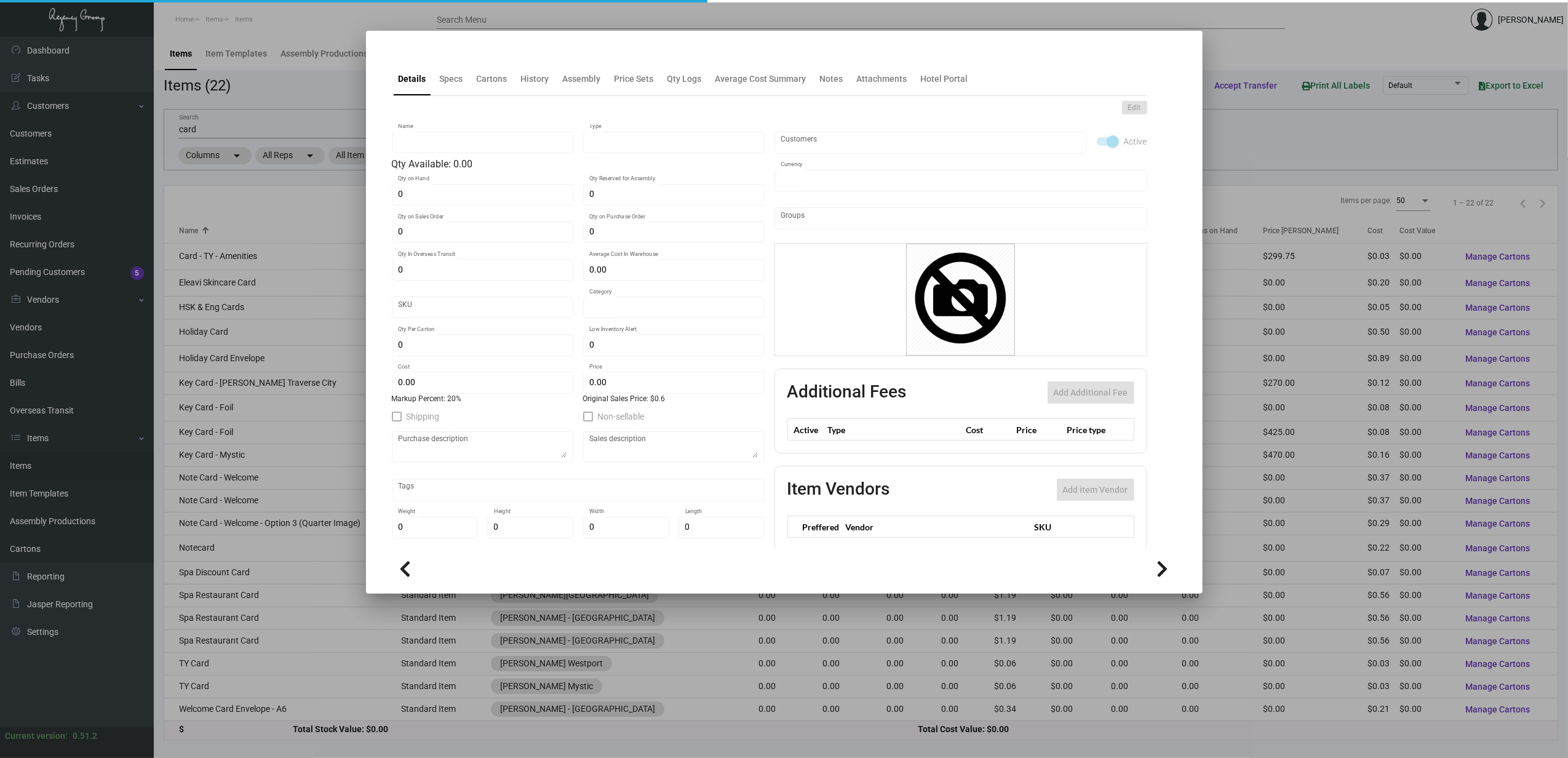
type input "$ 0.60"
checkbox input "true"
type input "United States Dollar $"
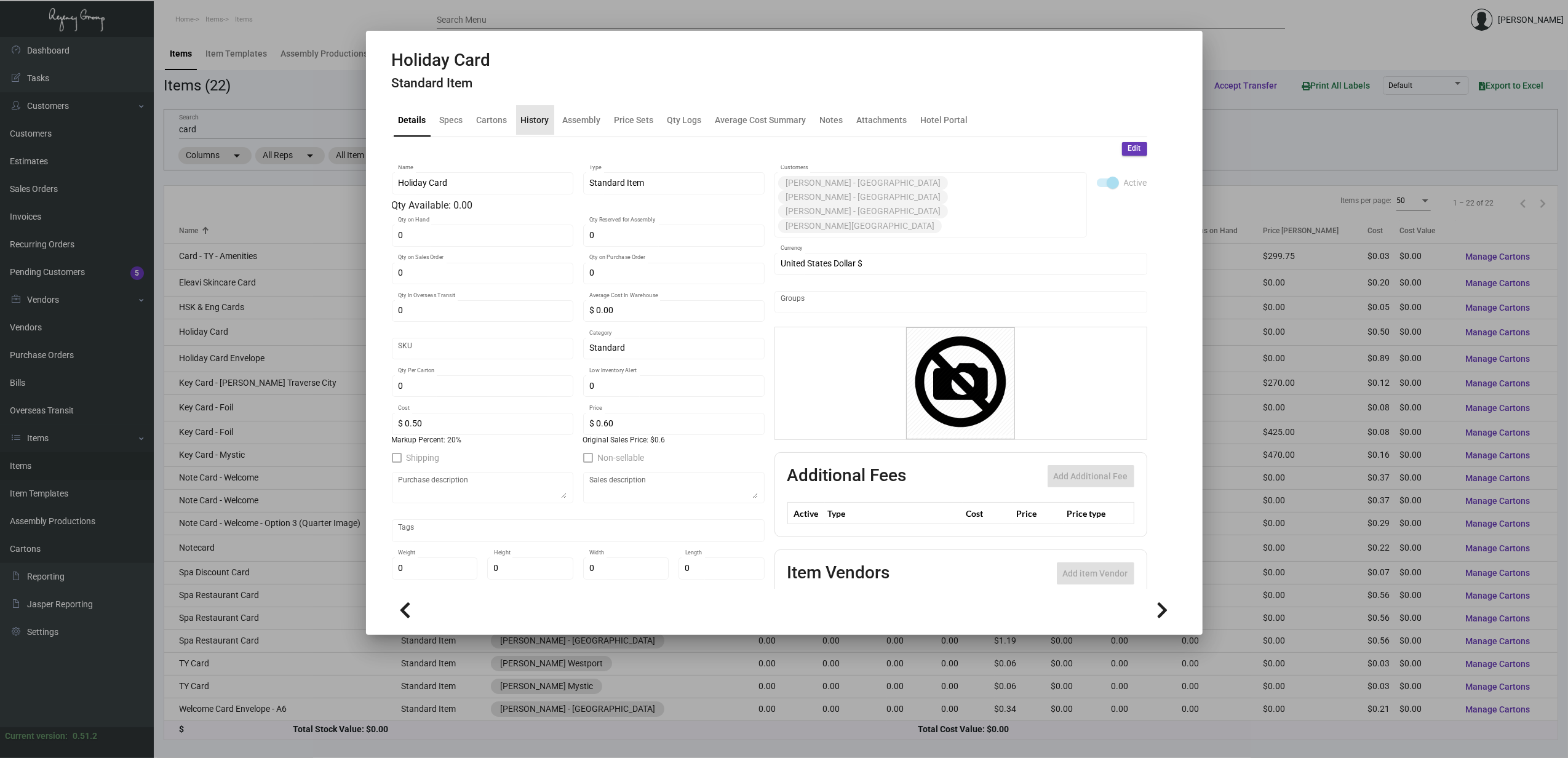
click at [534, 124] on div "History" at bounding box center [535, 120] width 28 height 13
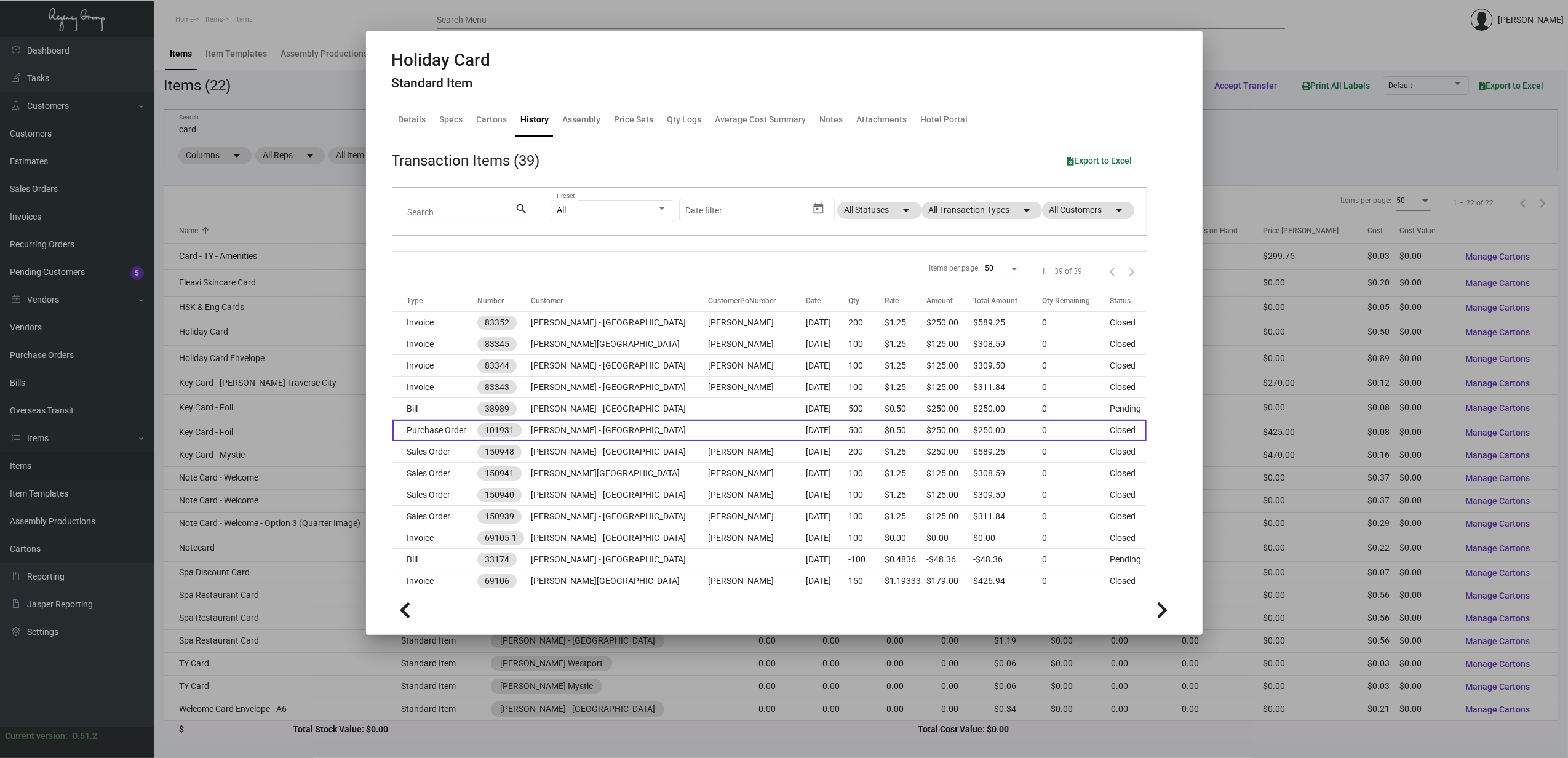
click at [424, 432] on td "Purchase Order" at bounding box center [435, 430] width 86 height 22
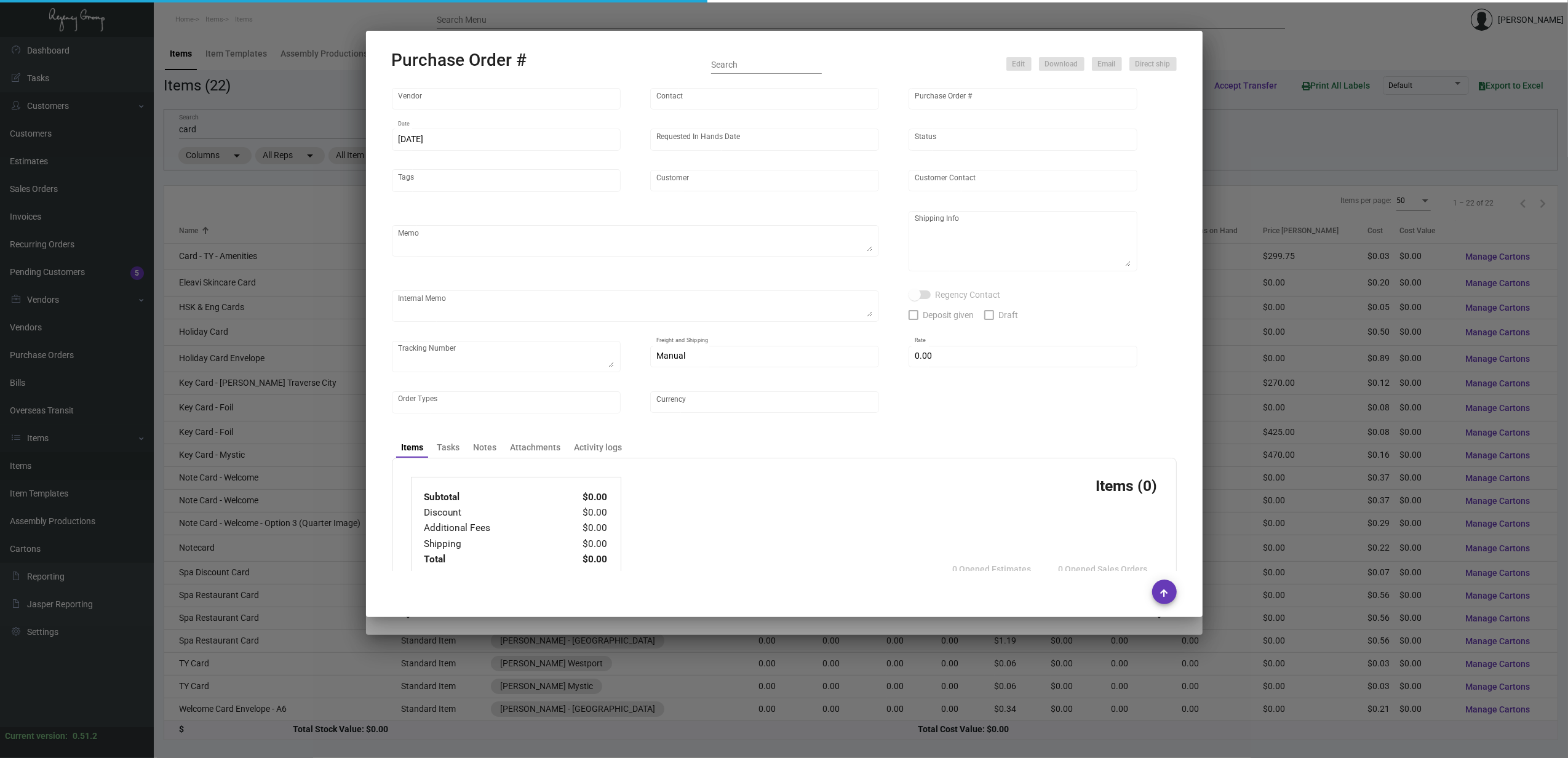
type input "Print on Broadway"
type input "Print Files"
type input "101931"
type input "[DATE]"
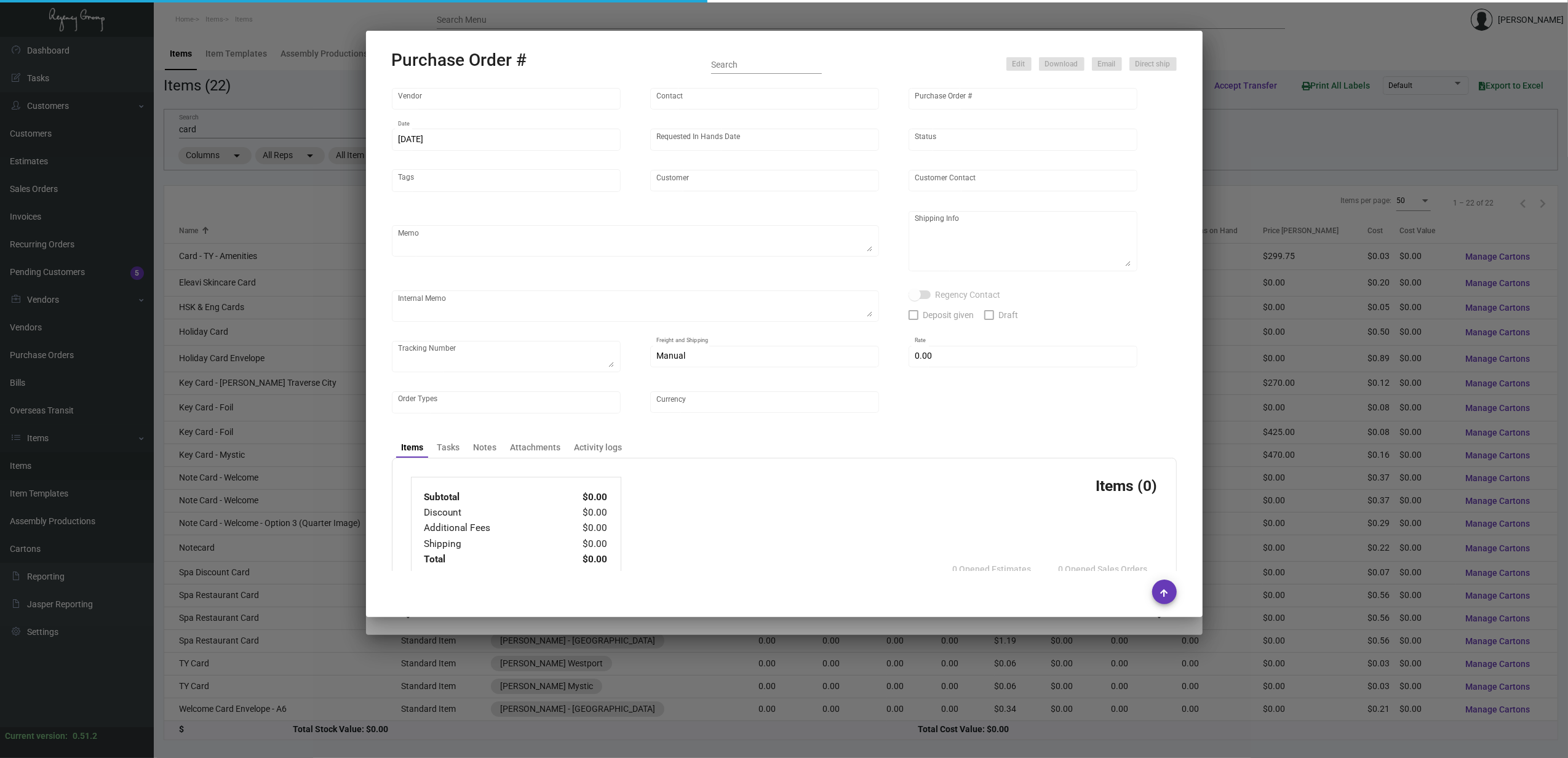
type textarea "PLEASE SEND PDF PROOFS TO OUR ART TEAM ; [EMAIL_ADDRESS][DOMAIN_NAME] WITH ME I…"
type textarea "Regency Group [GEOGRAPHIC_DATA] [STREET_ADDRESS][US_STATE]"
type textarea "**Please send 2 samples of Notecards and Envelopes to: [PERSON_NAME] [STREET_AD…"
checkbox input "true"
type input "$ 0.00"
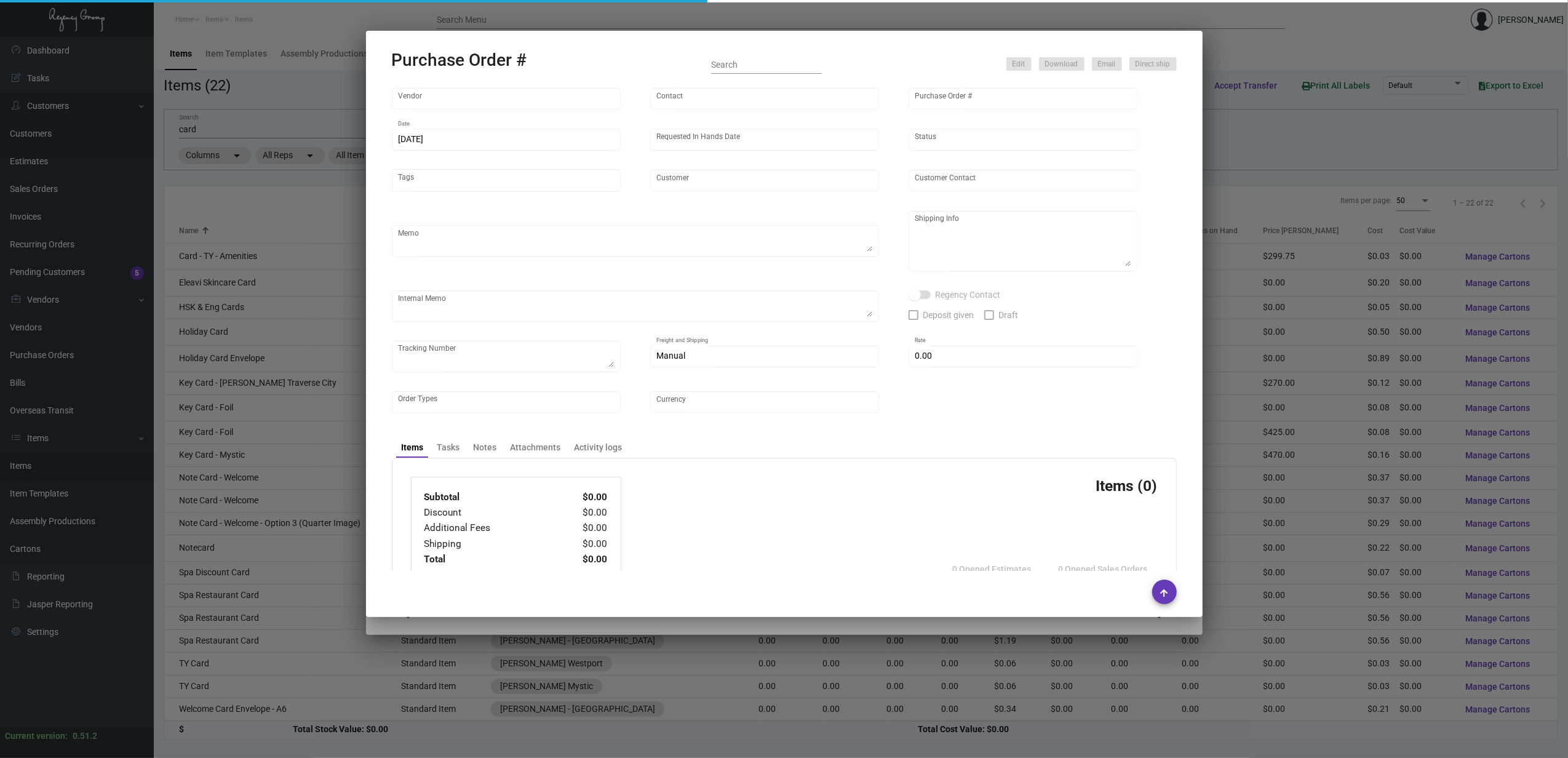
type input "United States Dollar $"
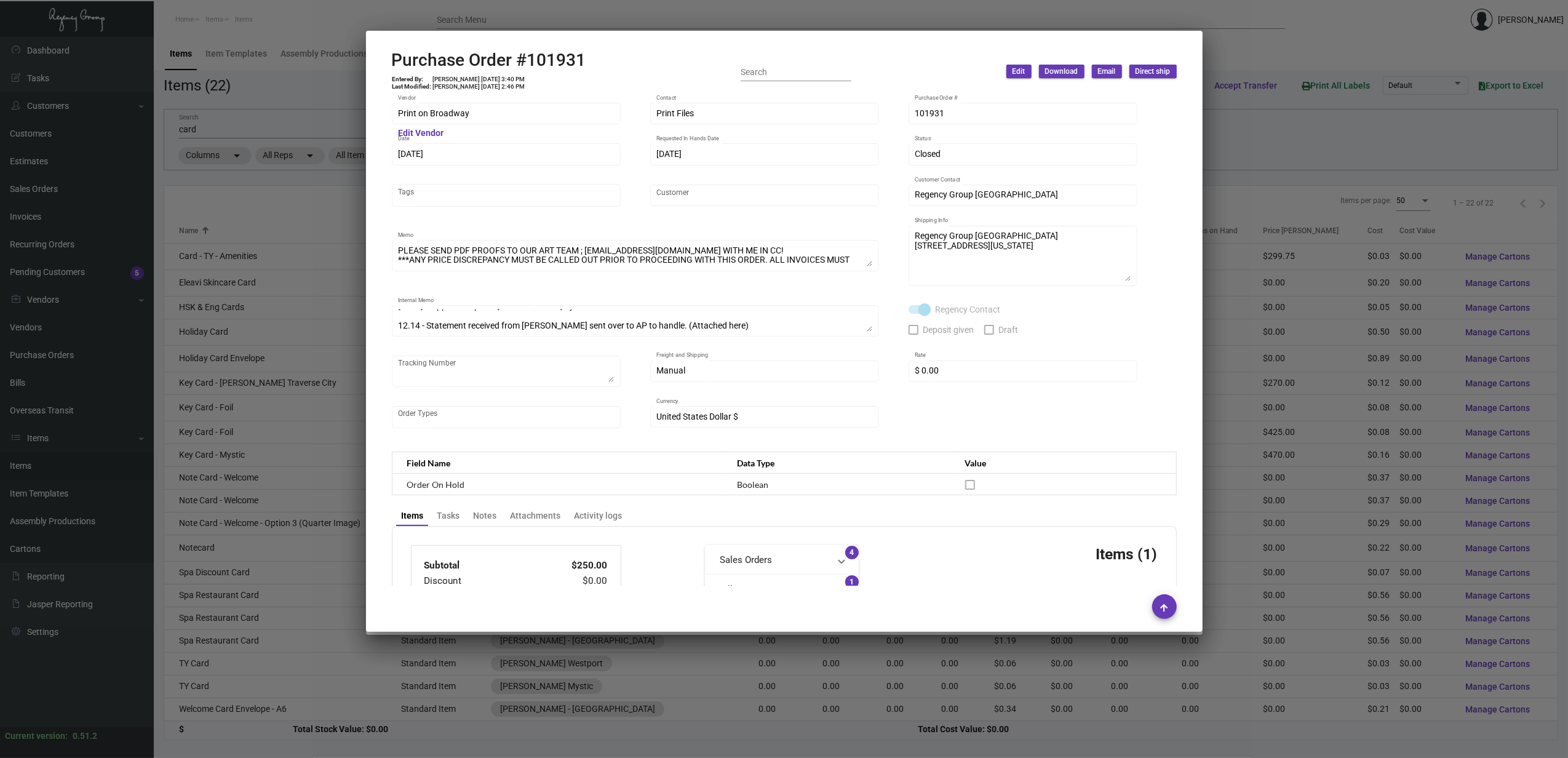
scroll to position [492, 0]
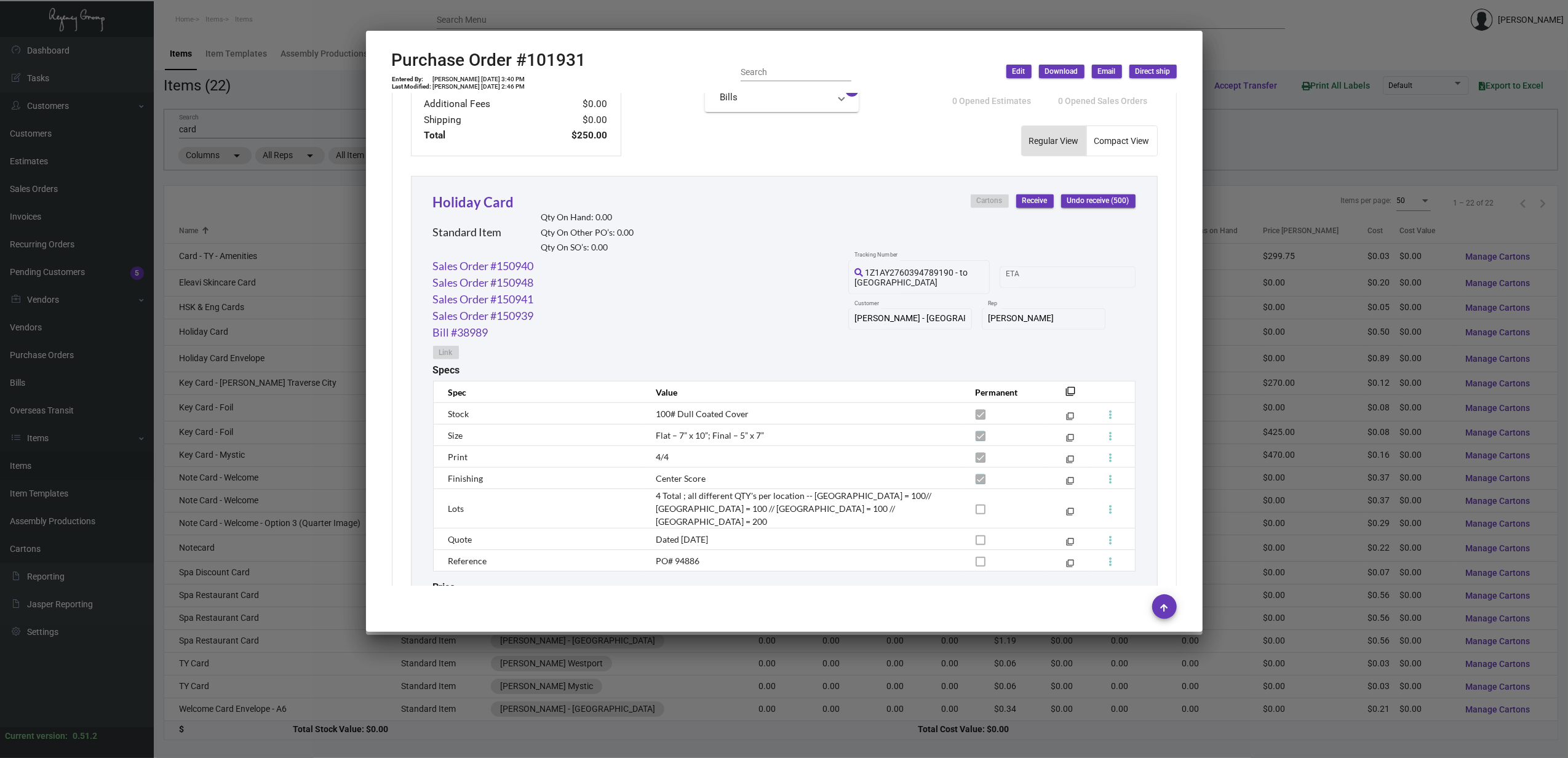
click at [294, 198] on div at bounding box center [784, 379] width 1568 height 758
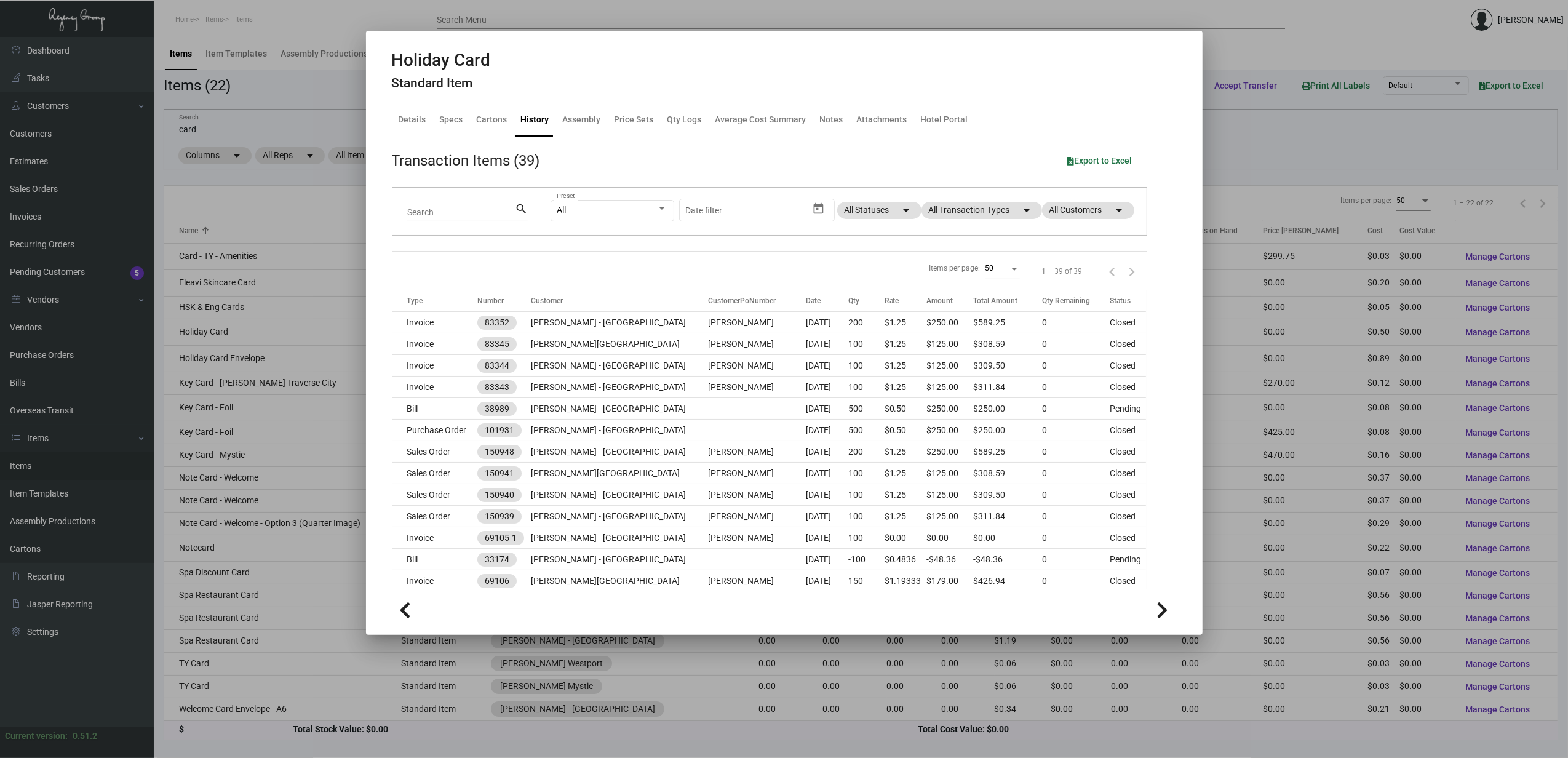
click at [289, 361] on div at bounding box center [784, 379] width 1568 height 758
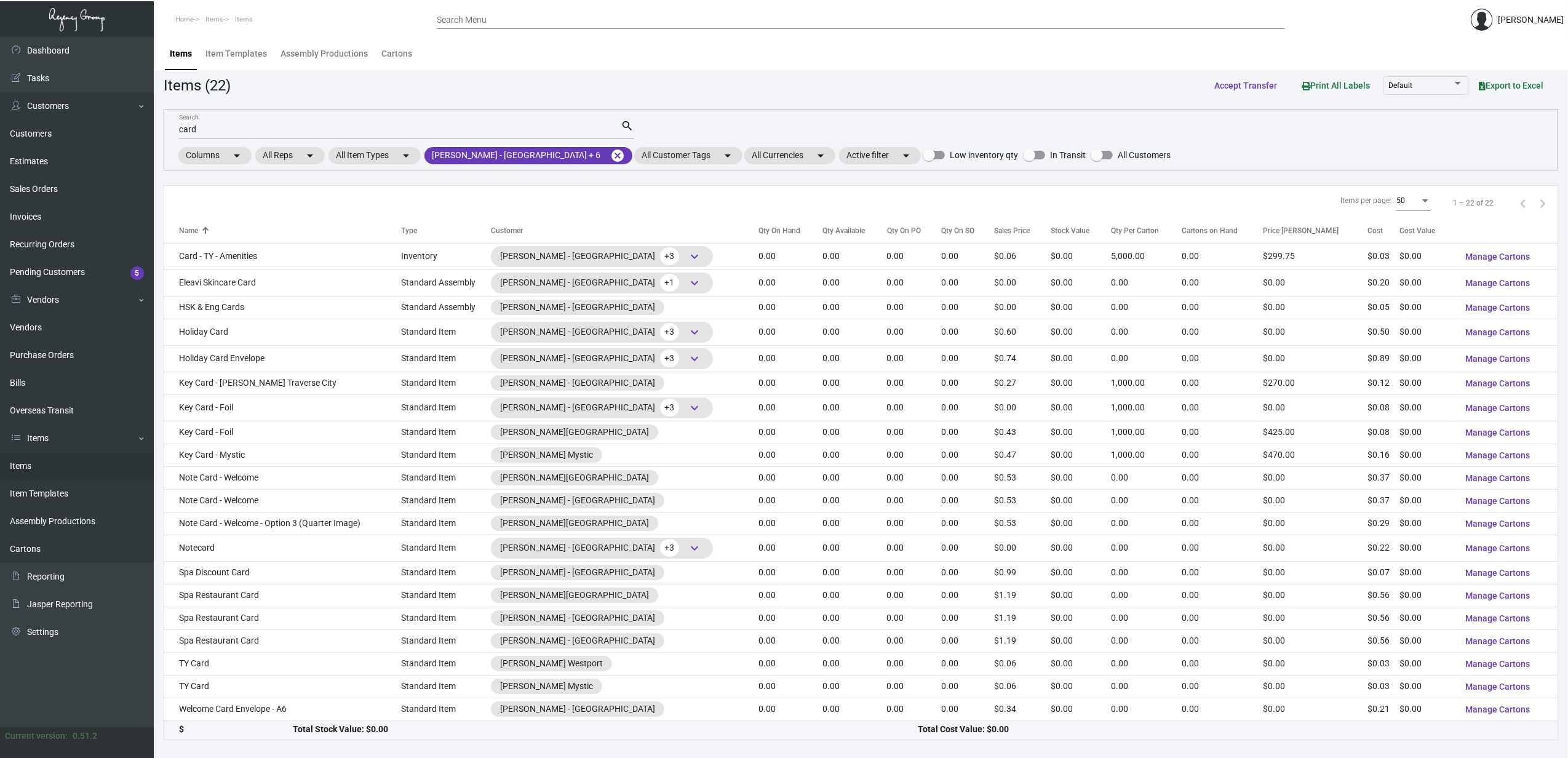
click at [268, 357] on td "Holiday Card Envelope" at bounding box center [282, 359] width 237 height 26
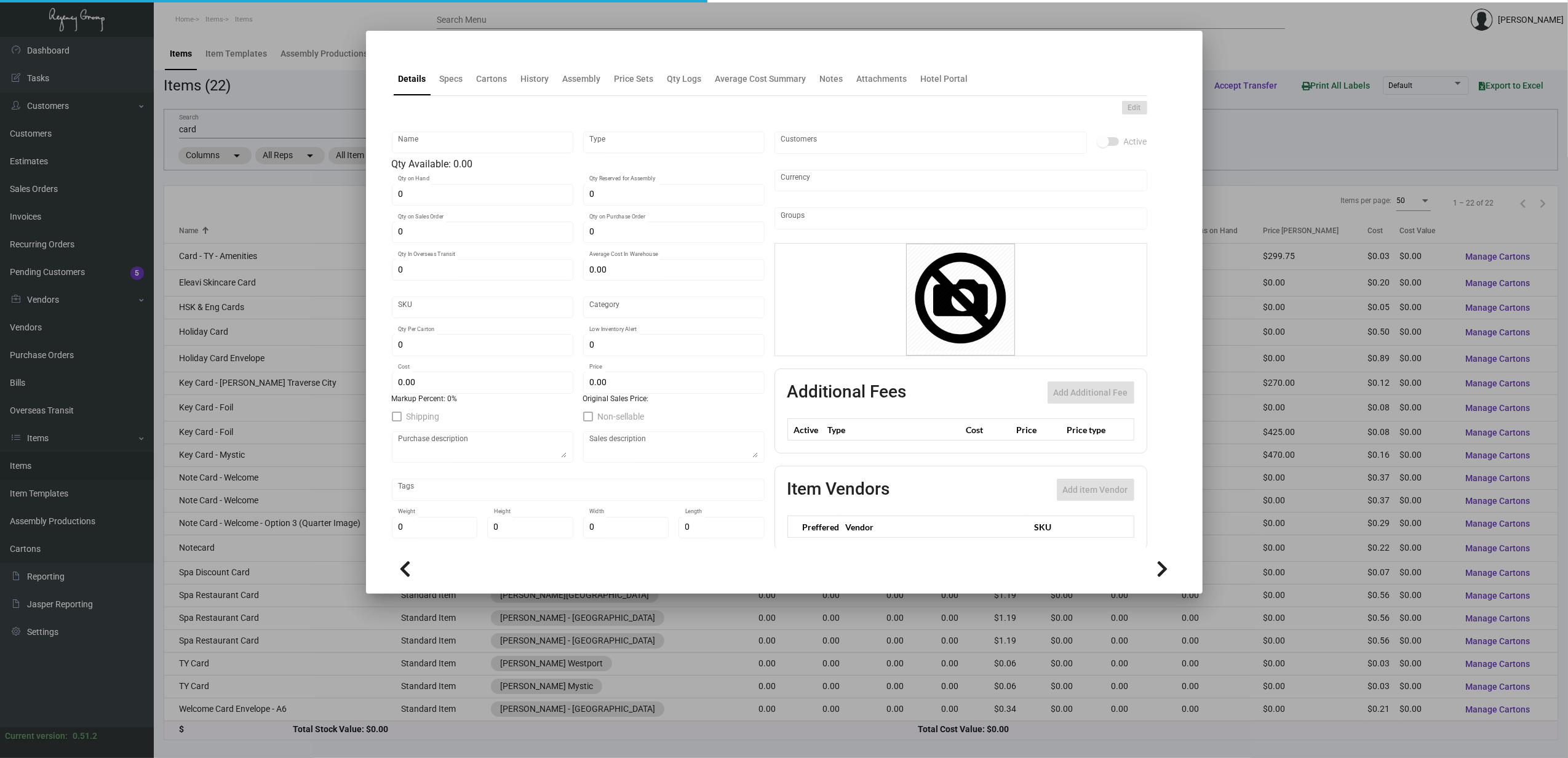
type input "Holiday Card Envelope"
type input "Standard Item"
type input "$ 0.00"
type input "Standard"
type input "$ 0.88694"
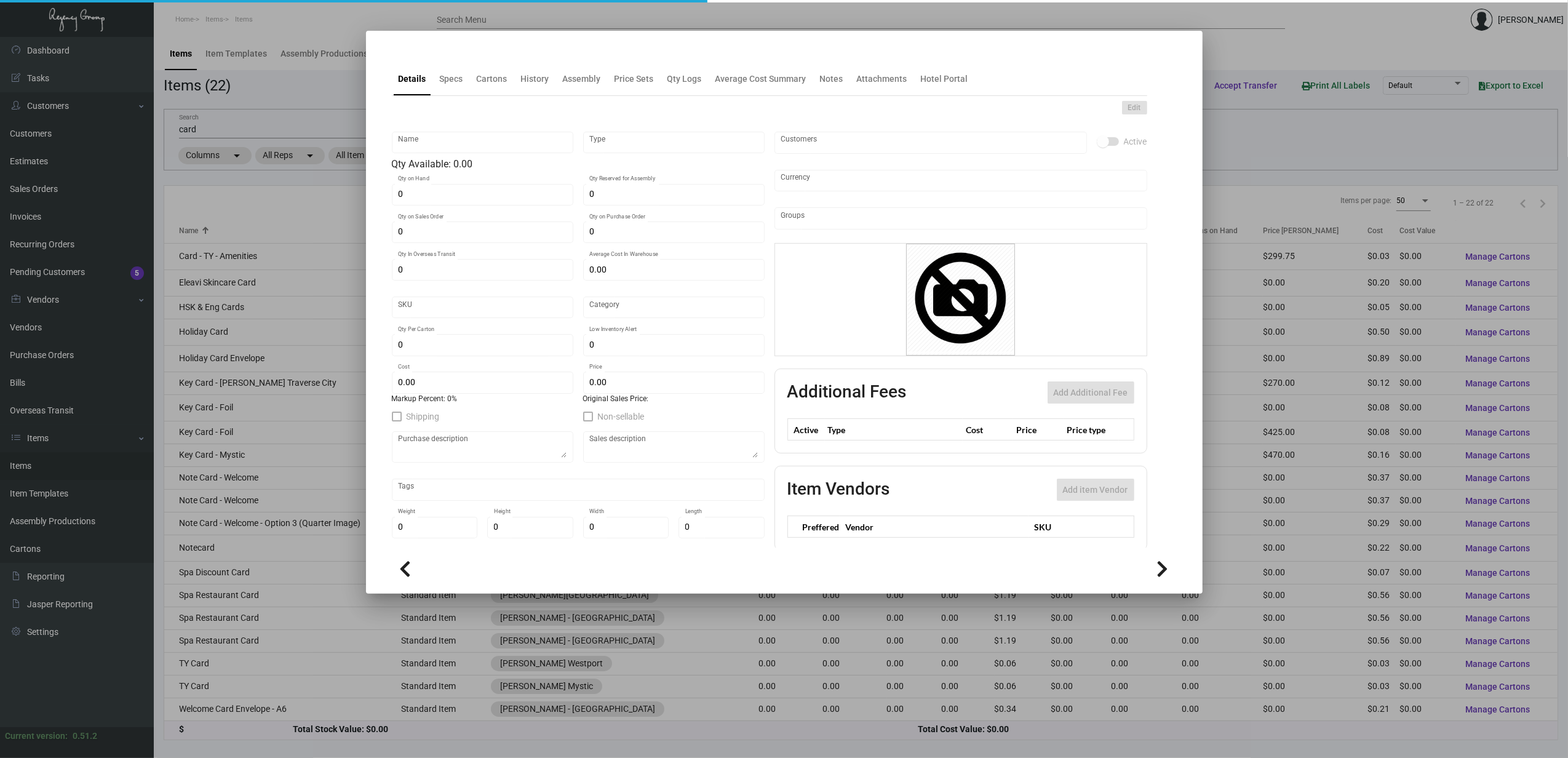
type input "$ 0.74"
checkbox input "true"
type input "United States Dollar $"
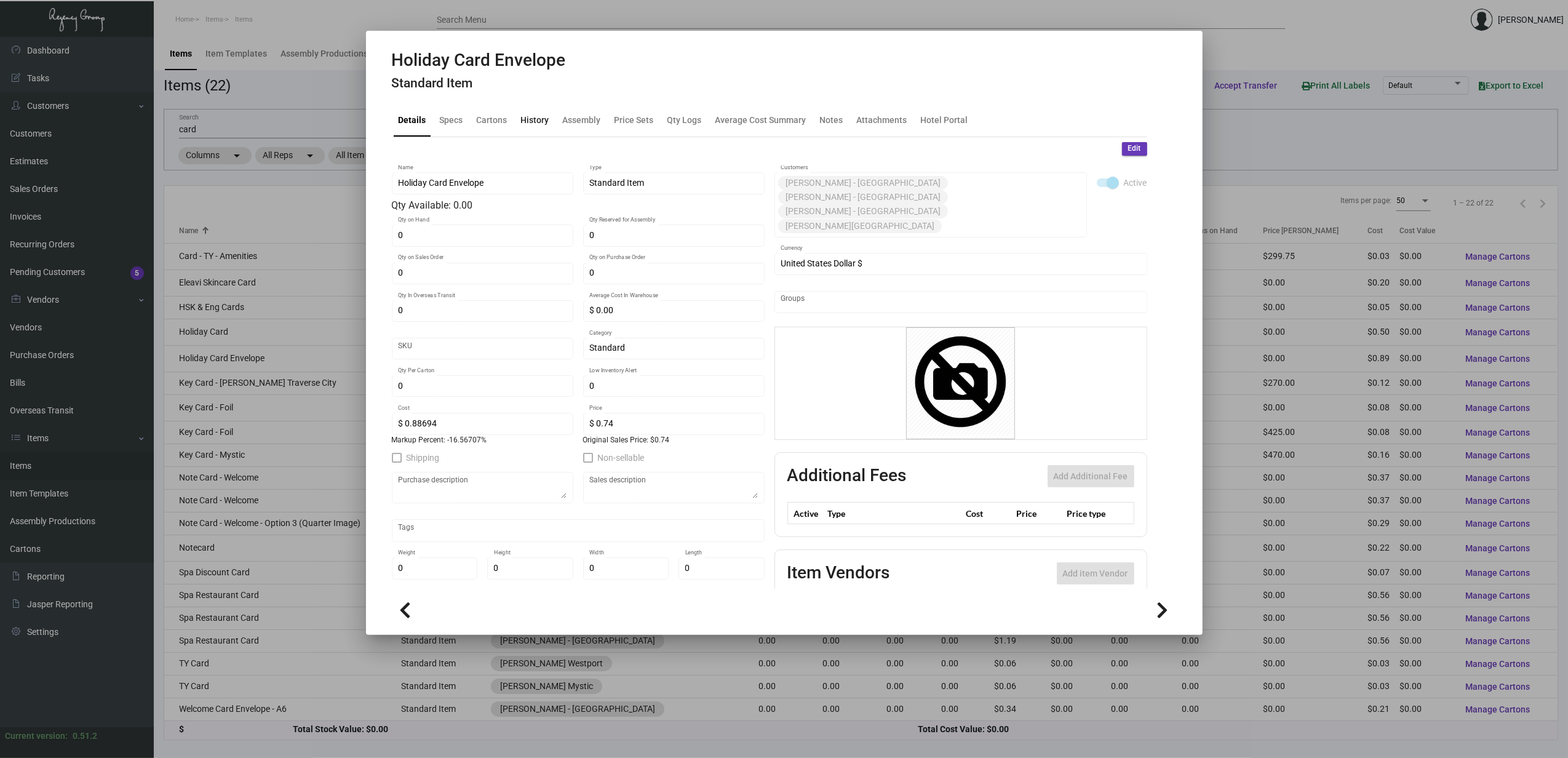
click at [547, 122] on div "History" at bounding box center [535, 120] width 38 height 30
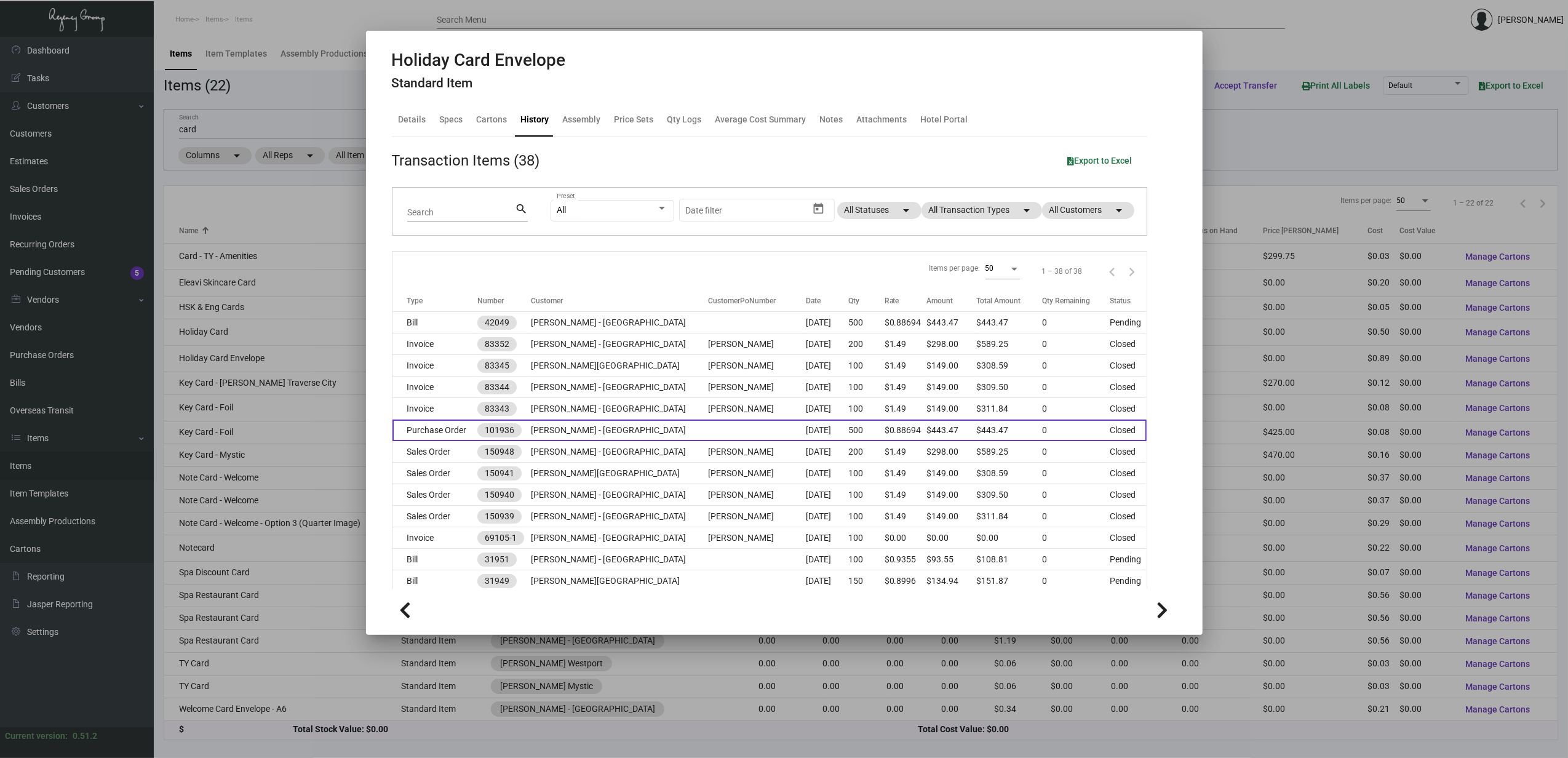
click at [456, 441] on td "Purchase Order" at bounding box center [435, 430] width 86 height 22
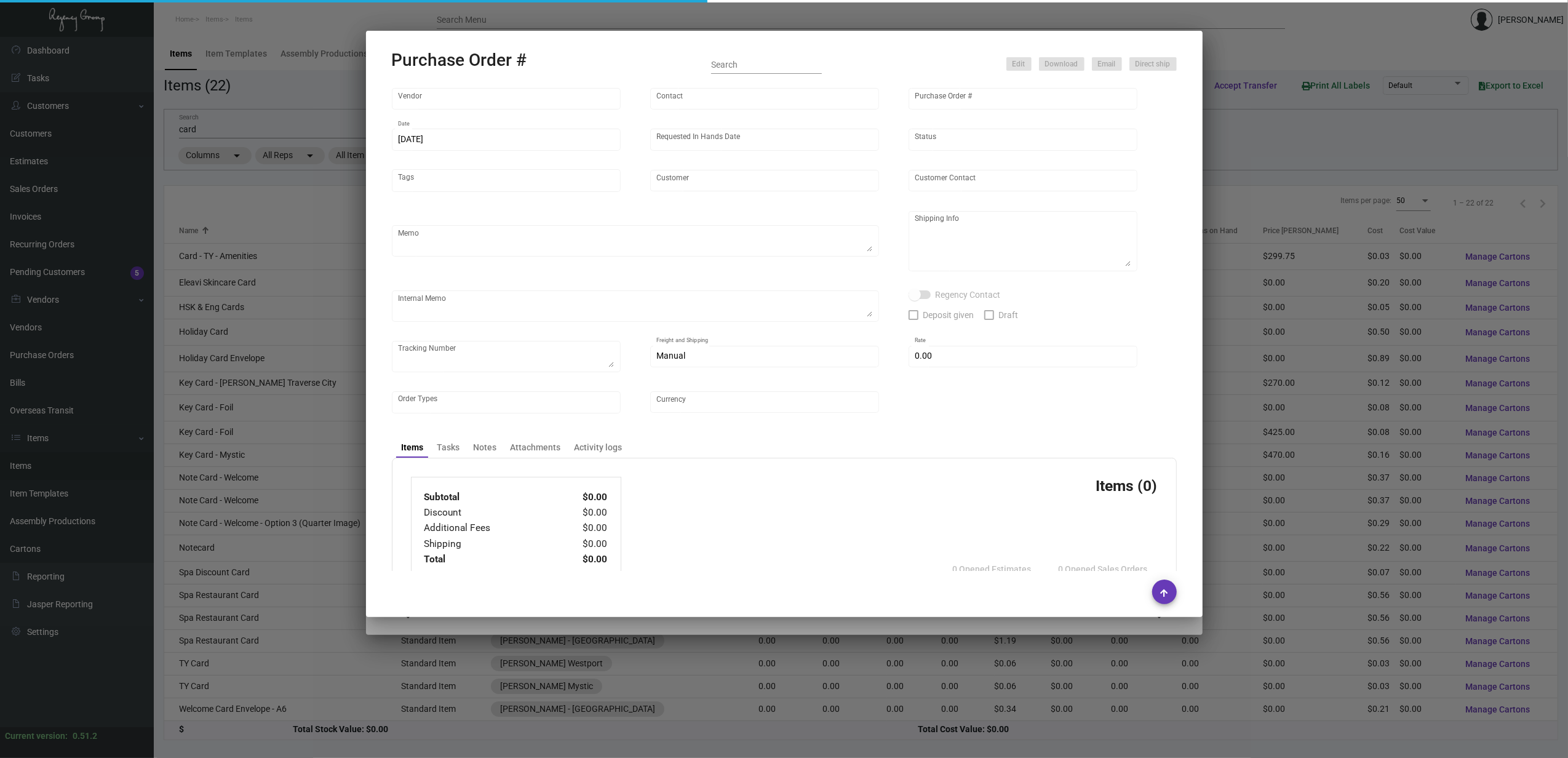
type input "[DOMAIN_NAME]"
type input "N/A N/A"
type input "101936"
type input "[DATE]"
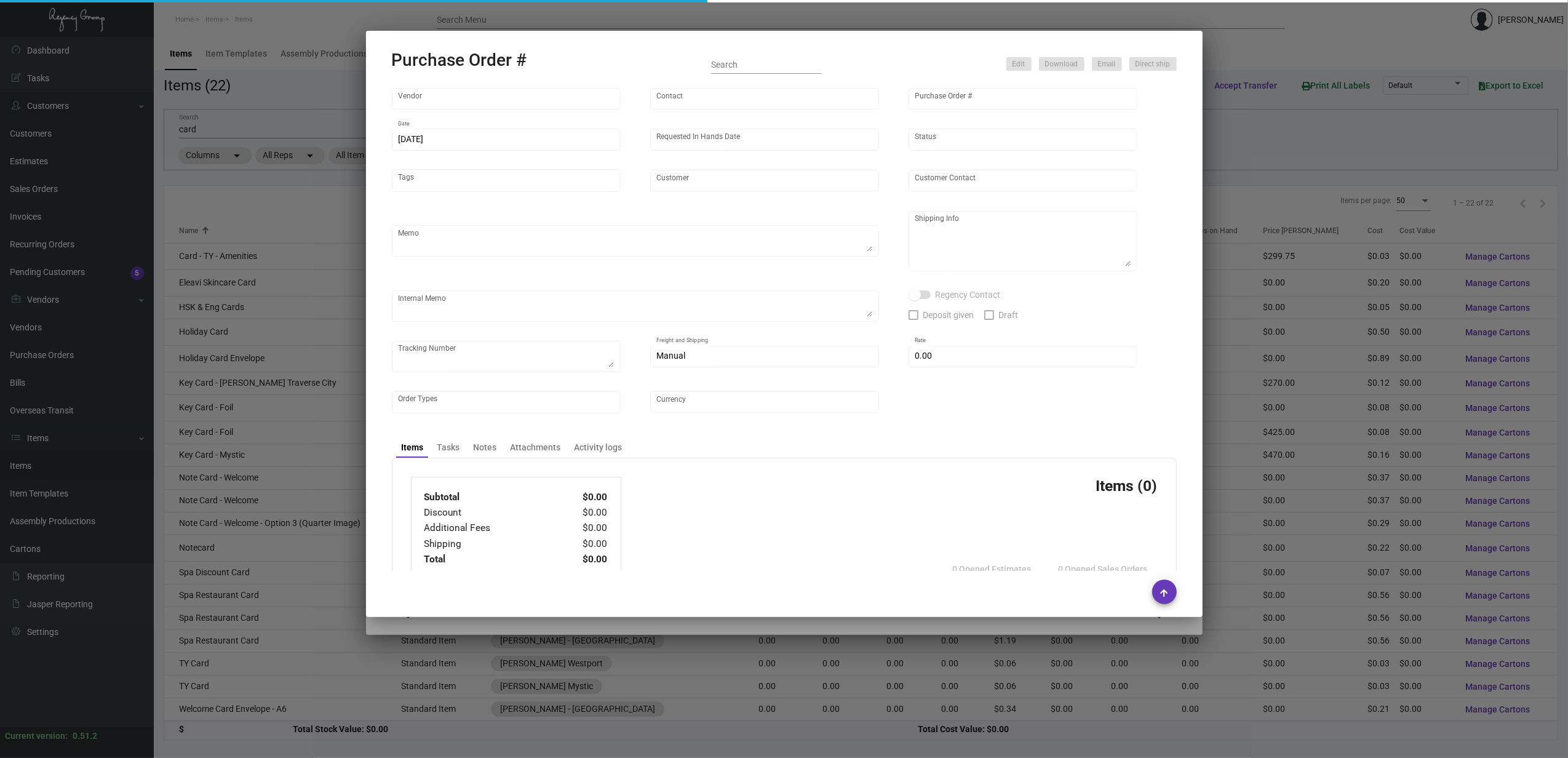
type input "[PERSON_NAME] - [GEOGRAPHIC_DATA]"
type textarea "Regency Group [GEOGRAPHIC_DATA] [STREET_ADDRESS][US_STATE]"
type textarea "**Please send 2 samples of each Notecards and Envelopes to: [PERSON_NAME] [STRE…"
checkbox input "true"
type textarea "786155512560 -- tracking for full order coming to NY Office."
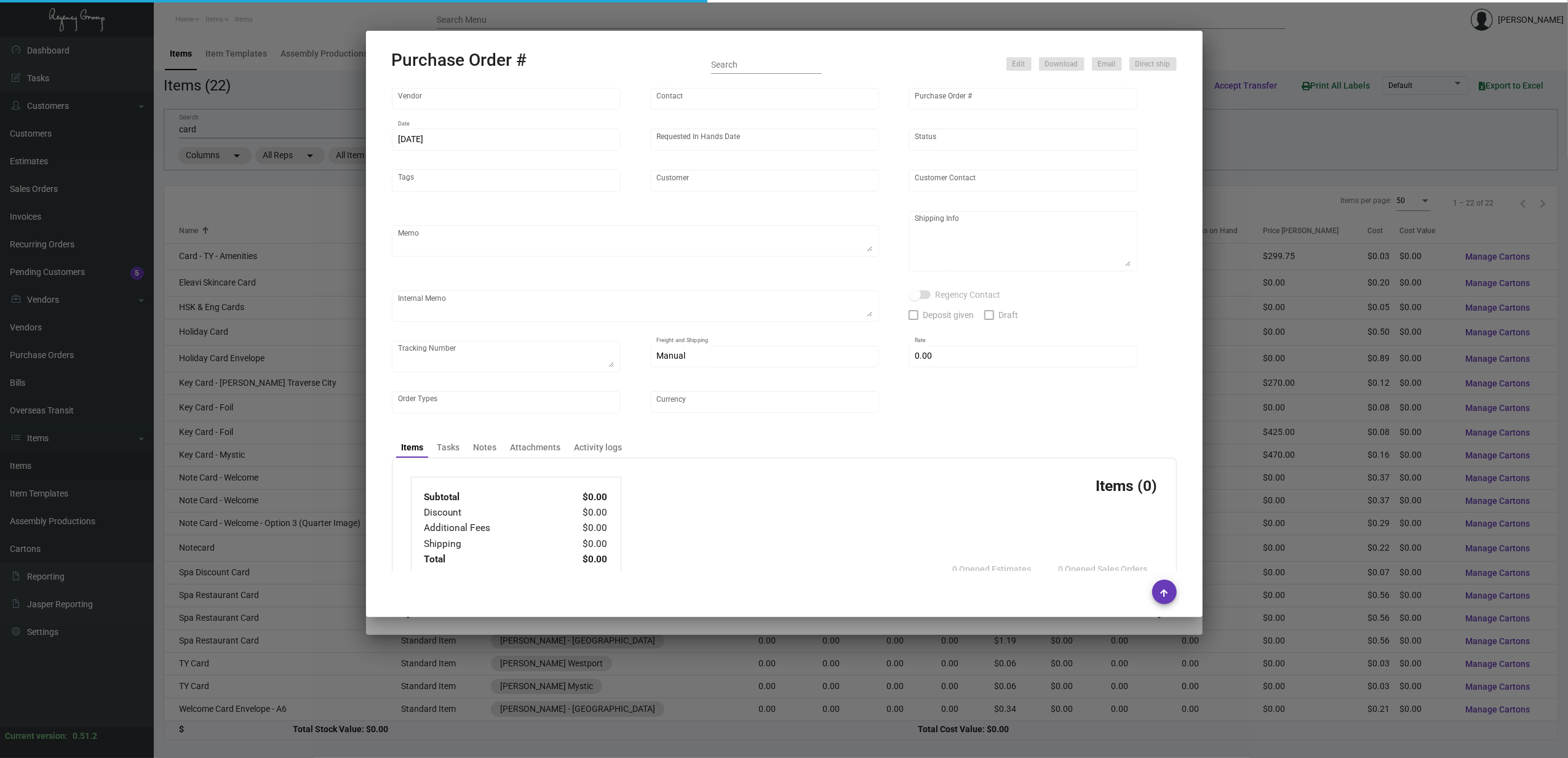
type input "$ 0.00"
type input "United States Dollar $"
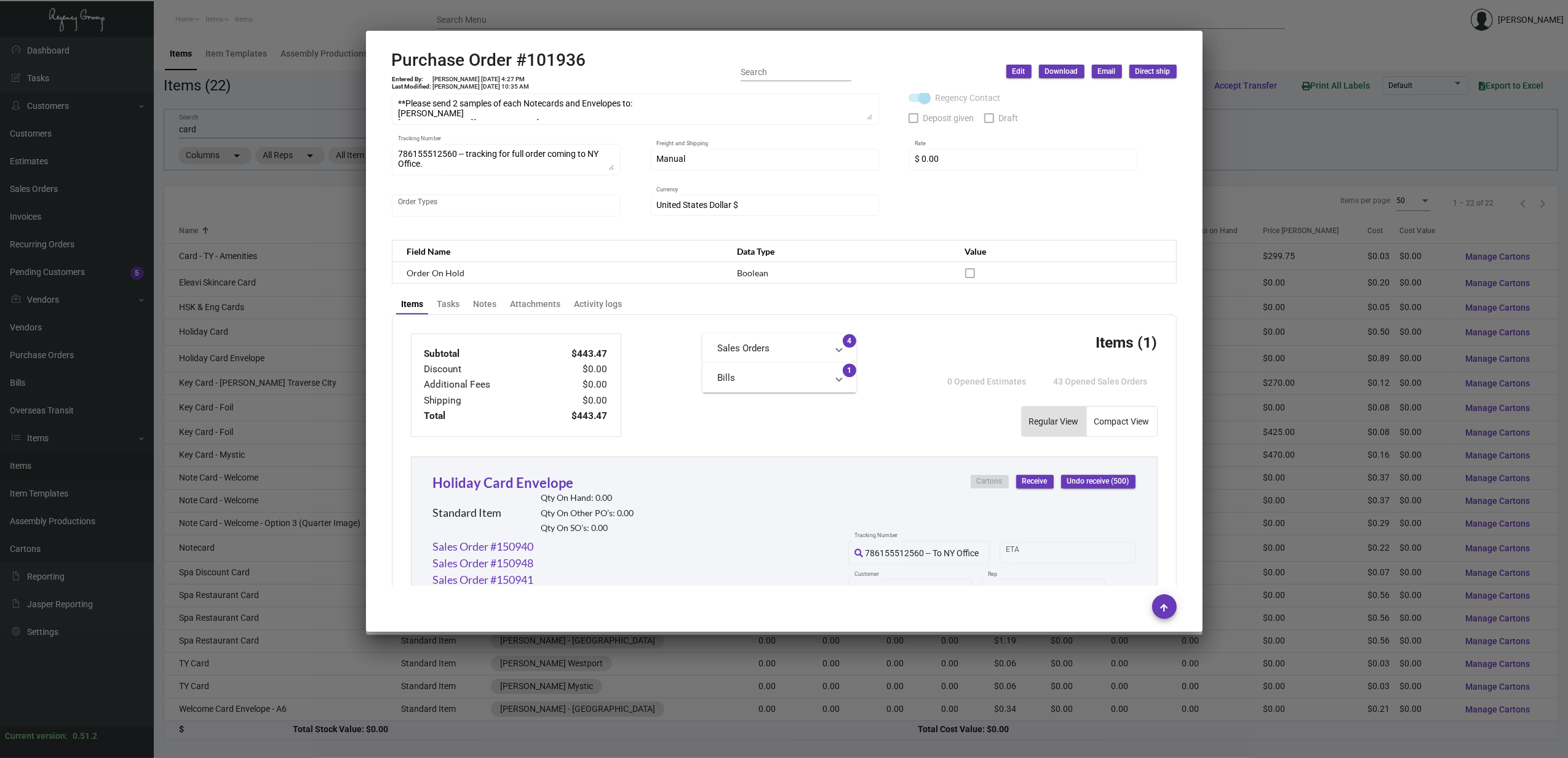
scroll to position [492, 0]
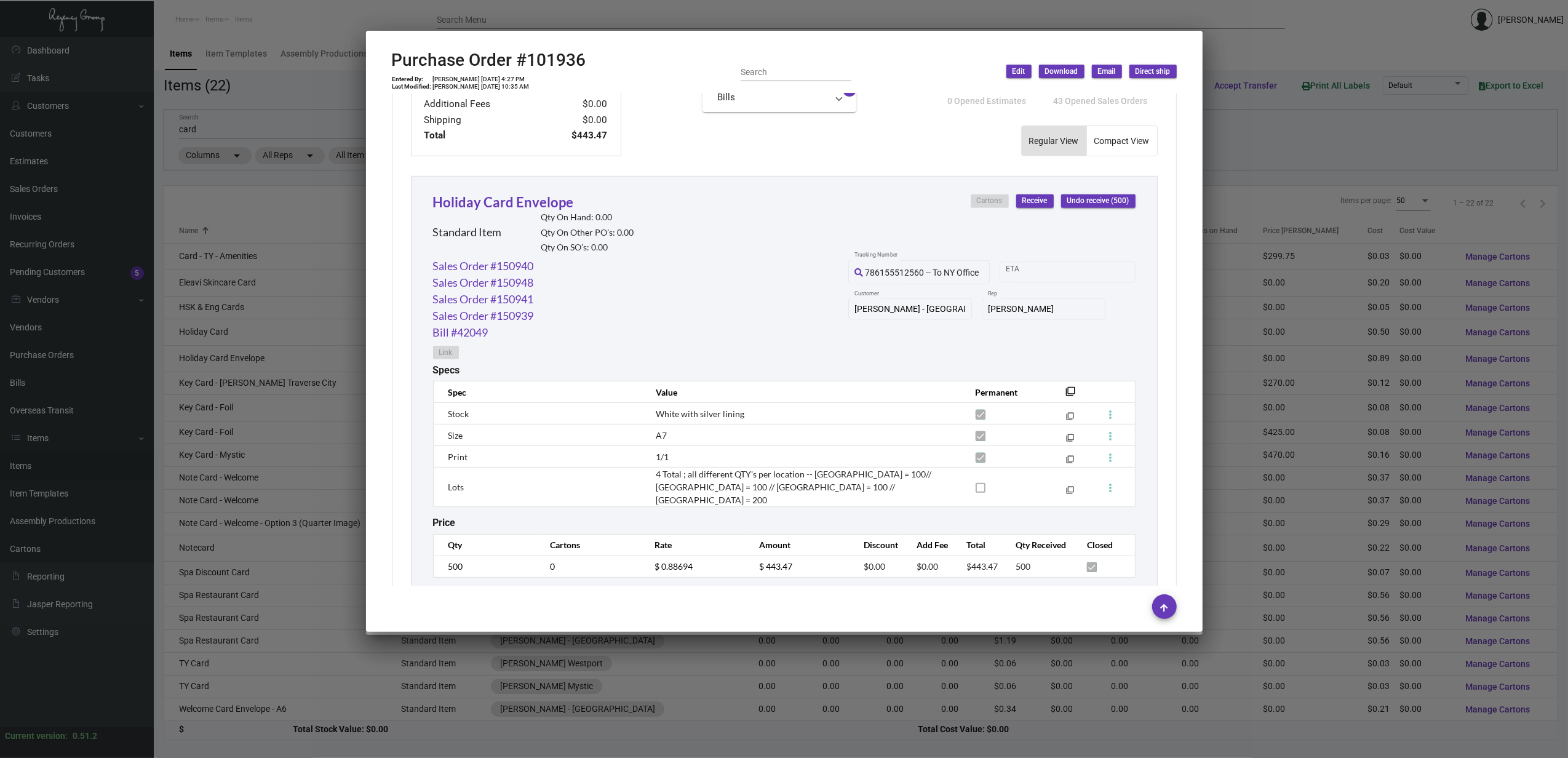
click at [298, 220] on div at bounding box center [784, 379] width 1568 height 758
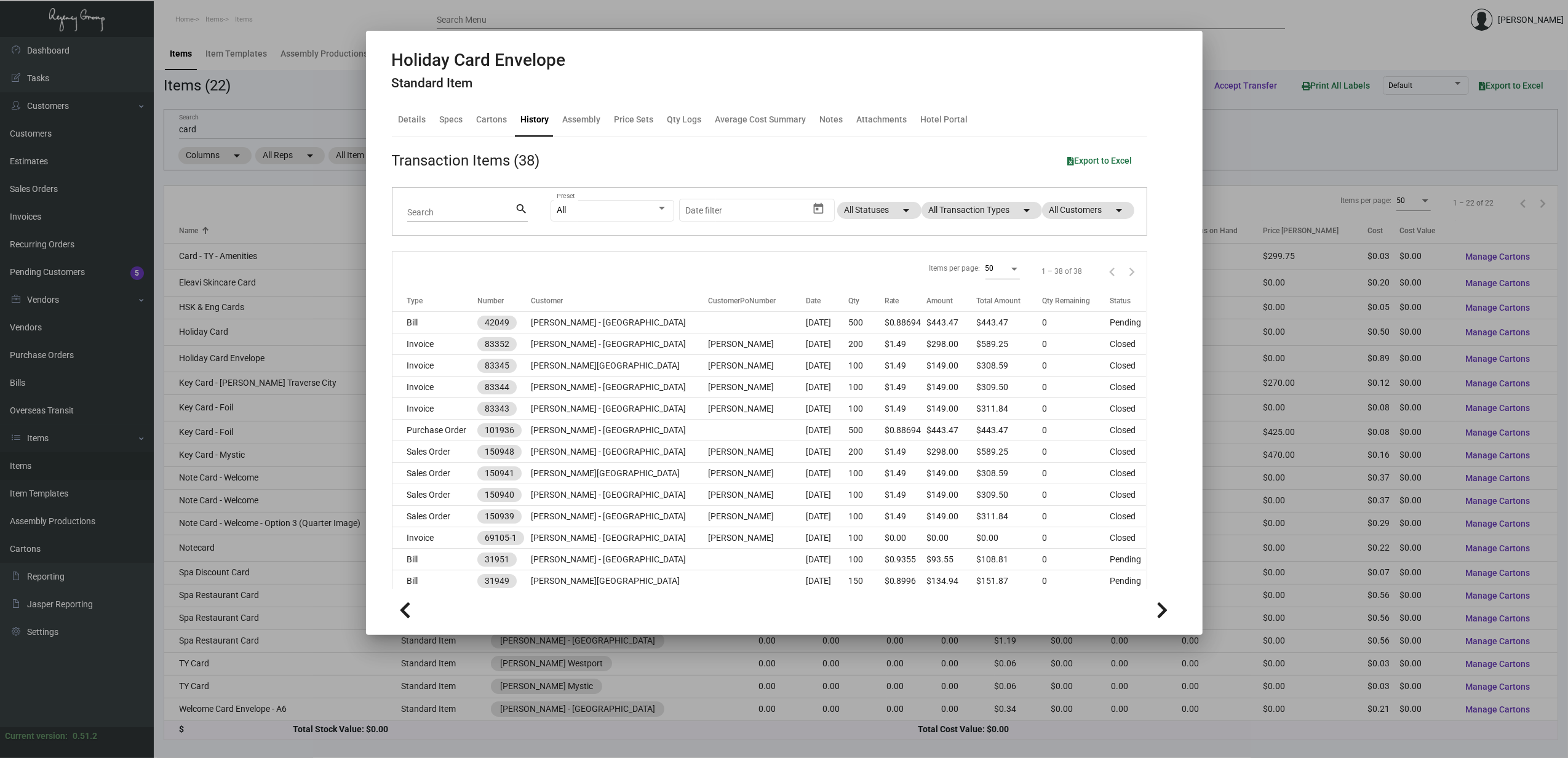
click at [254, 208] on div at bounding box center [784, 379] width 1568 height 758
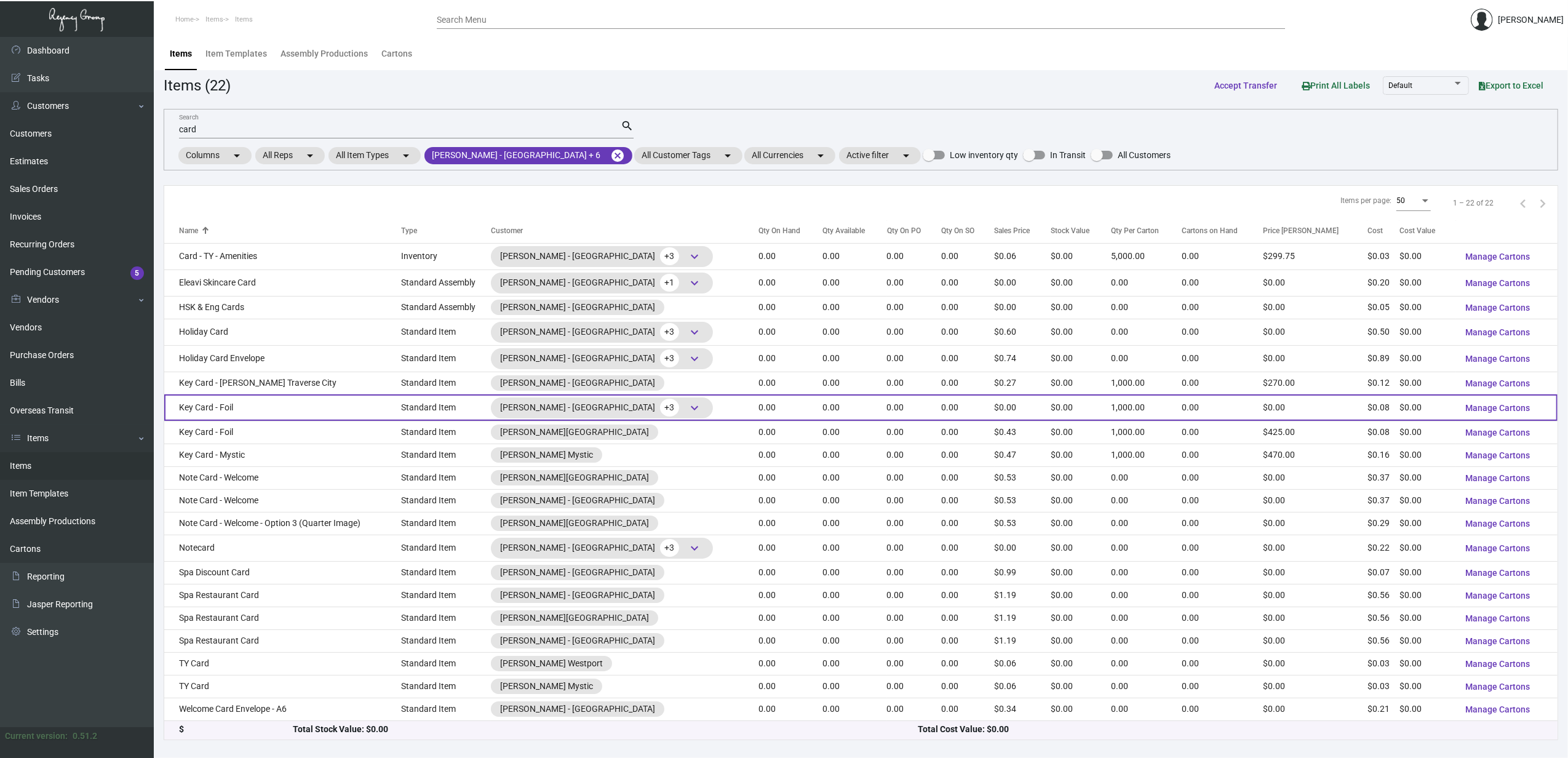
click at [328, 395] on td "Key Card - Foil" at bounding box center [282, 408] width 237 height 26
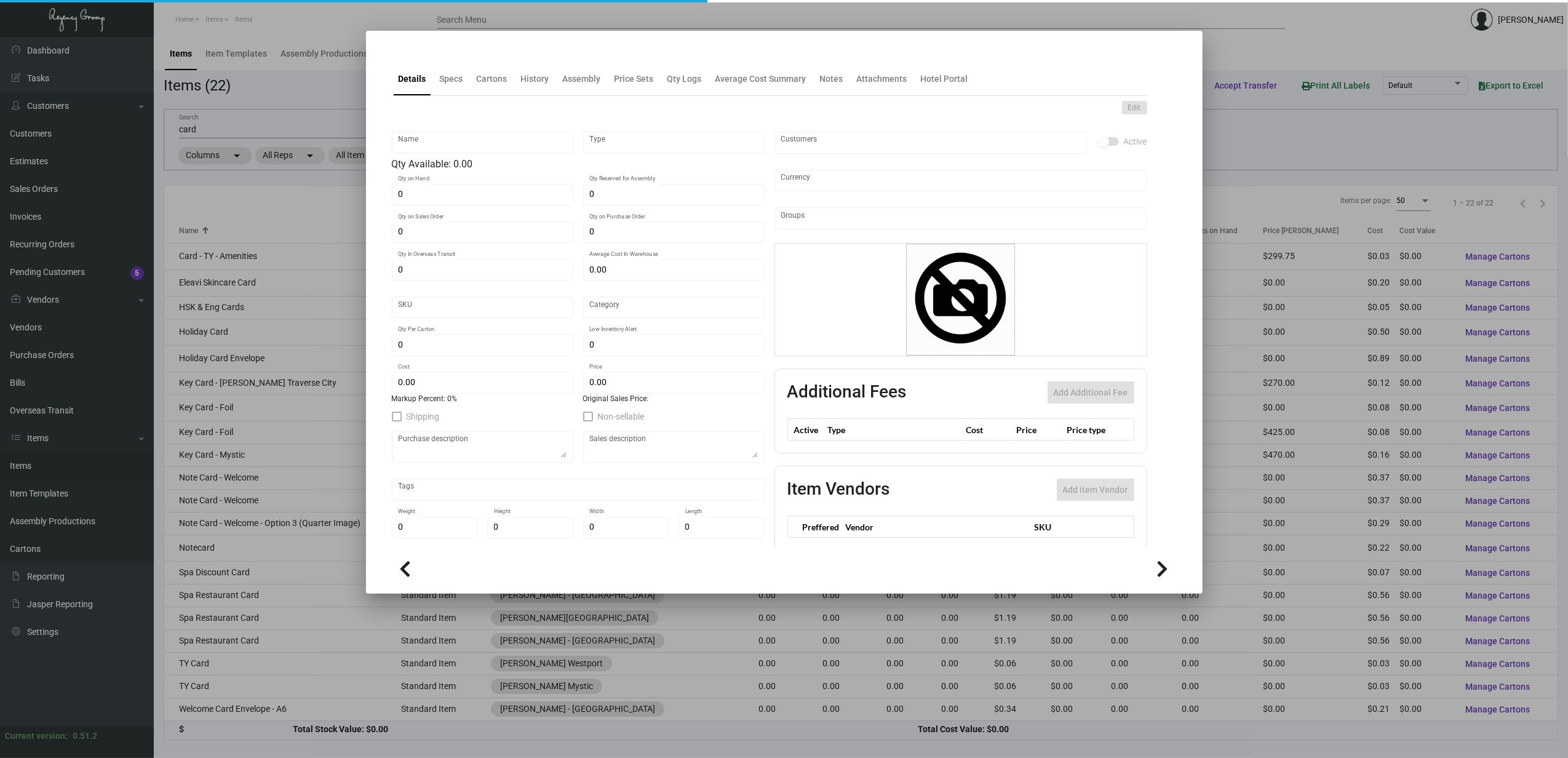
type input "Key Card - Foil"
type input "Standard Item"
type input "$ 0.091"
type input "Standard"
type input "1,000"
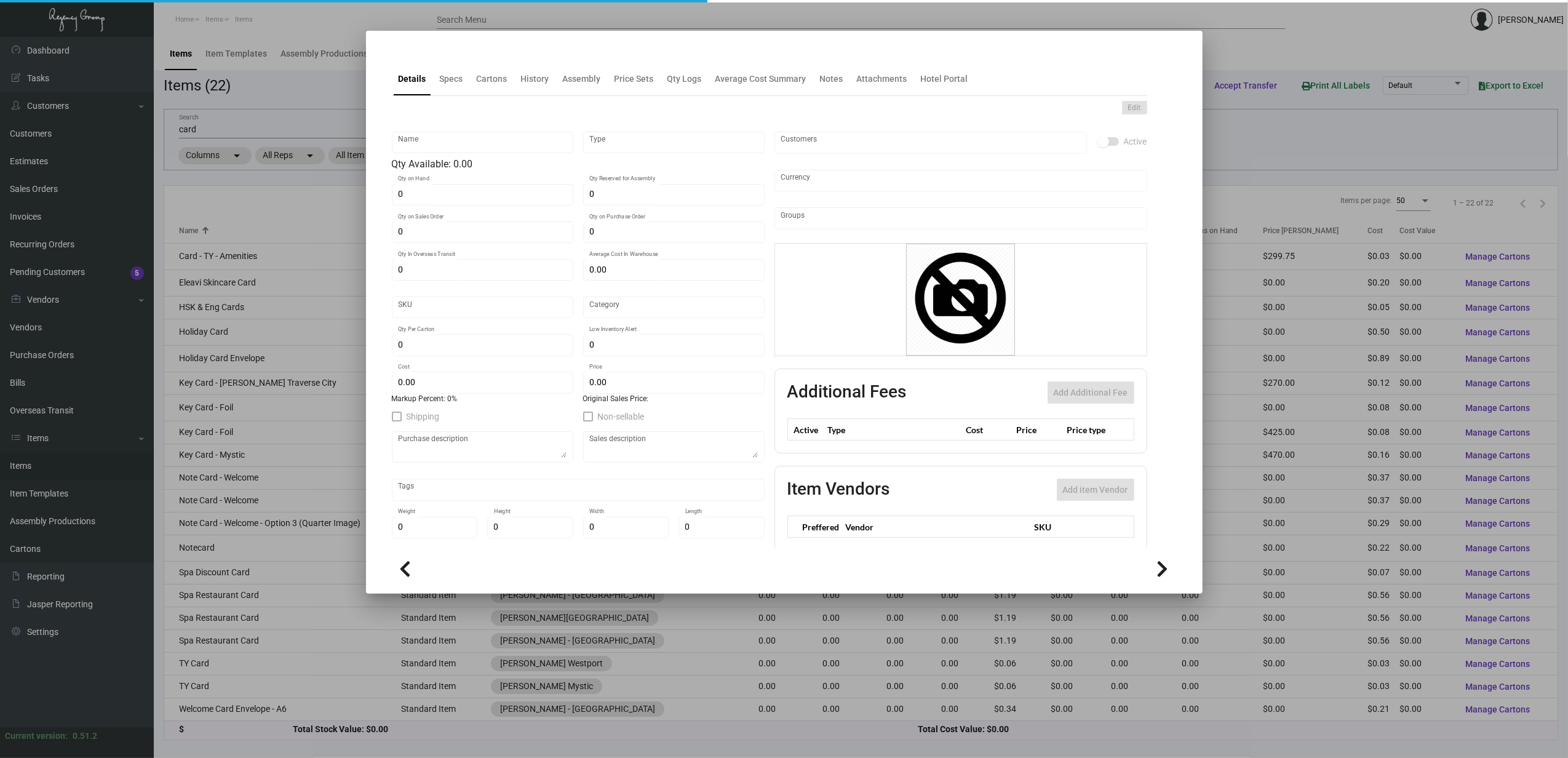
type input "$ 0.083"
type input "$ 0.00"
checkbox input "true"
type input "United States Dollar $"
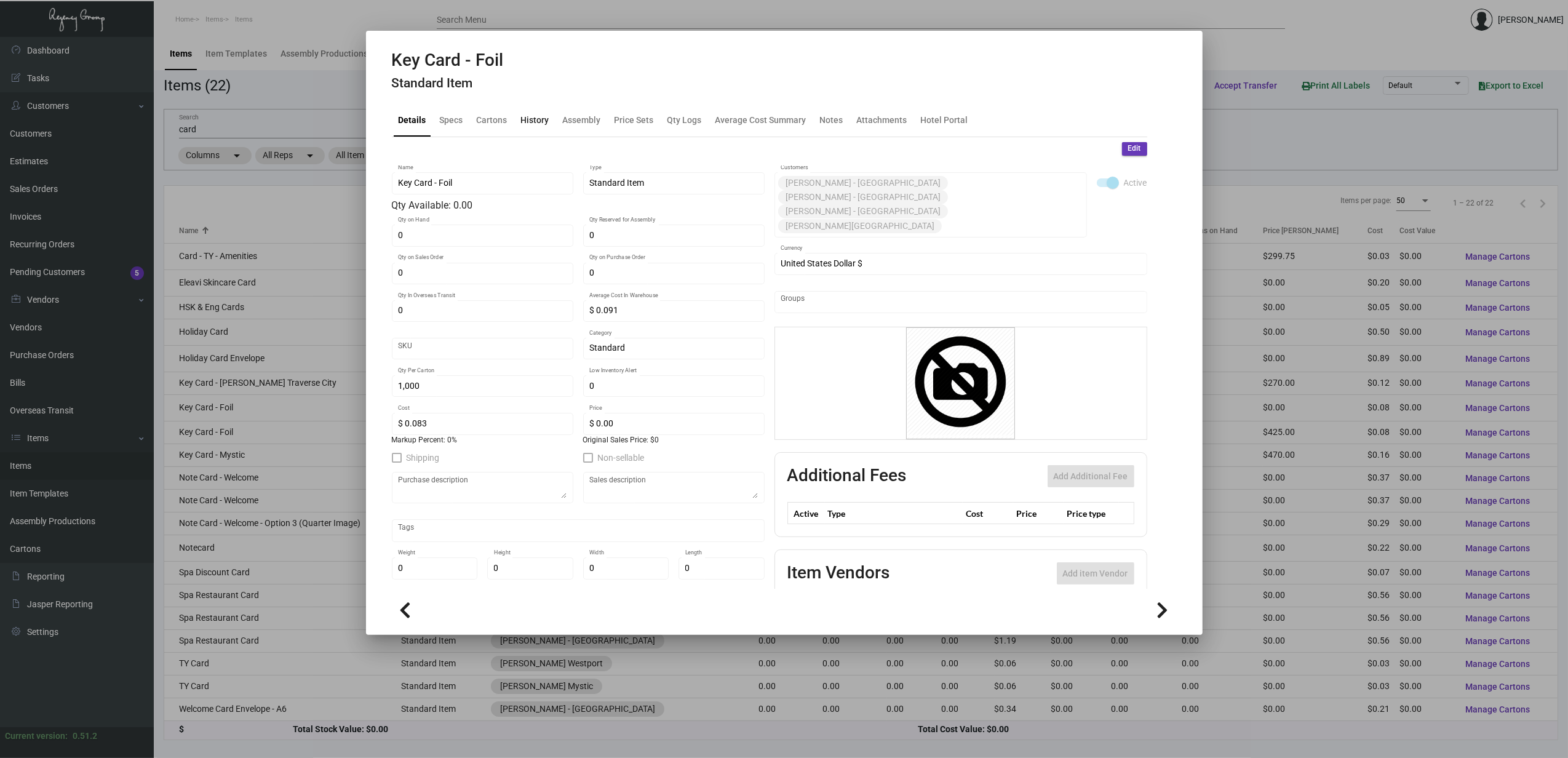
click at [533, 116] on div "History" at bounding box center [535, 120] width 28 height 13
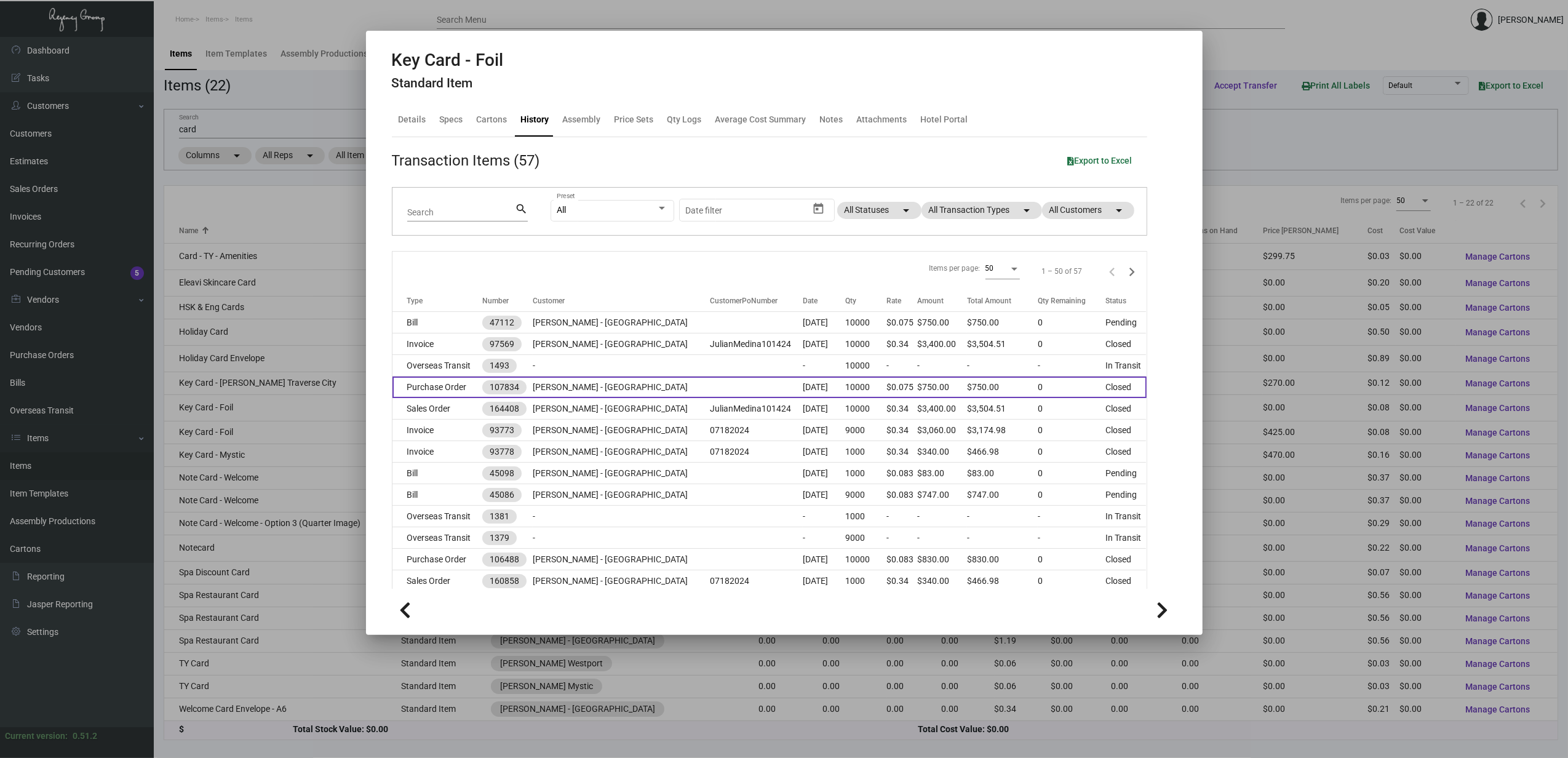
click at [446, 393] on td "Purchase Order" at bounding box center [437, 387] width 90 height 22
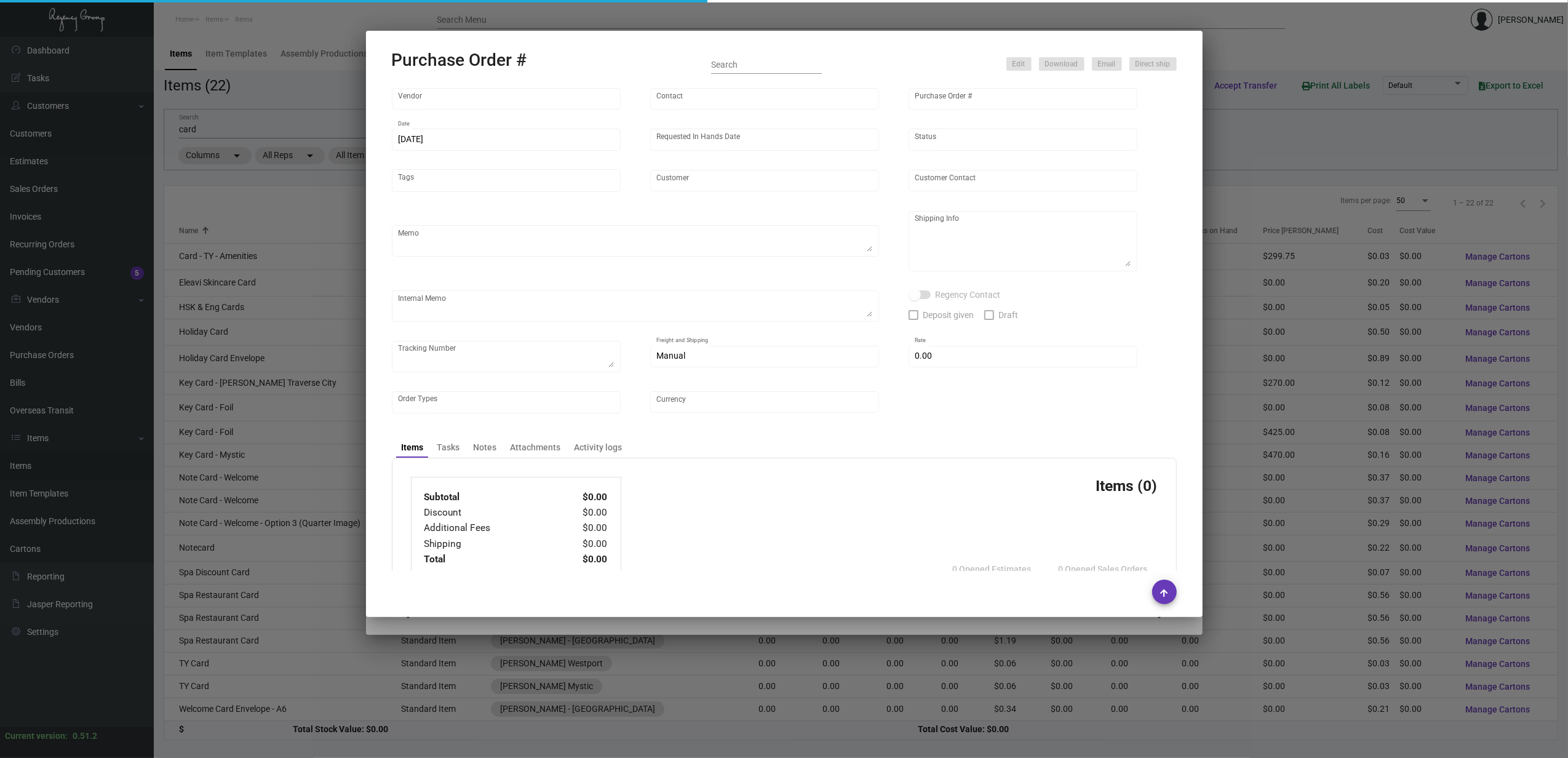
type input "CHENGDU MIND IOT TECHNOLOGY"
type input "[PERSON_NAME]"
type input "107834"
type input "[DATE]"
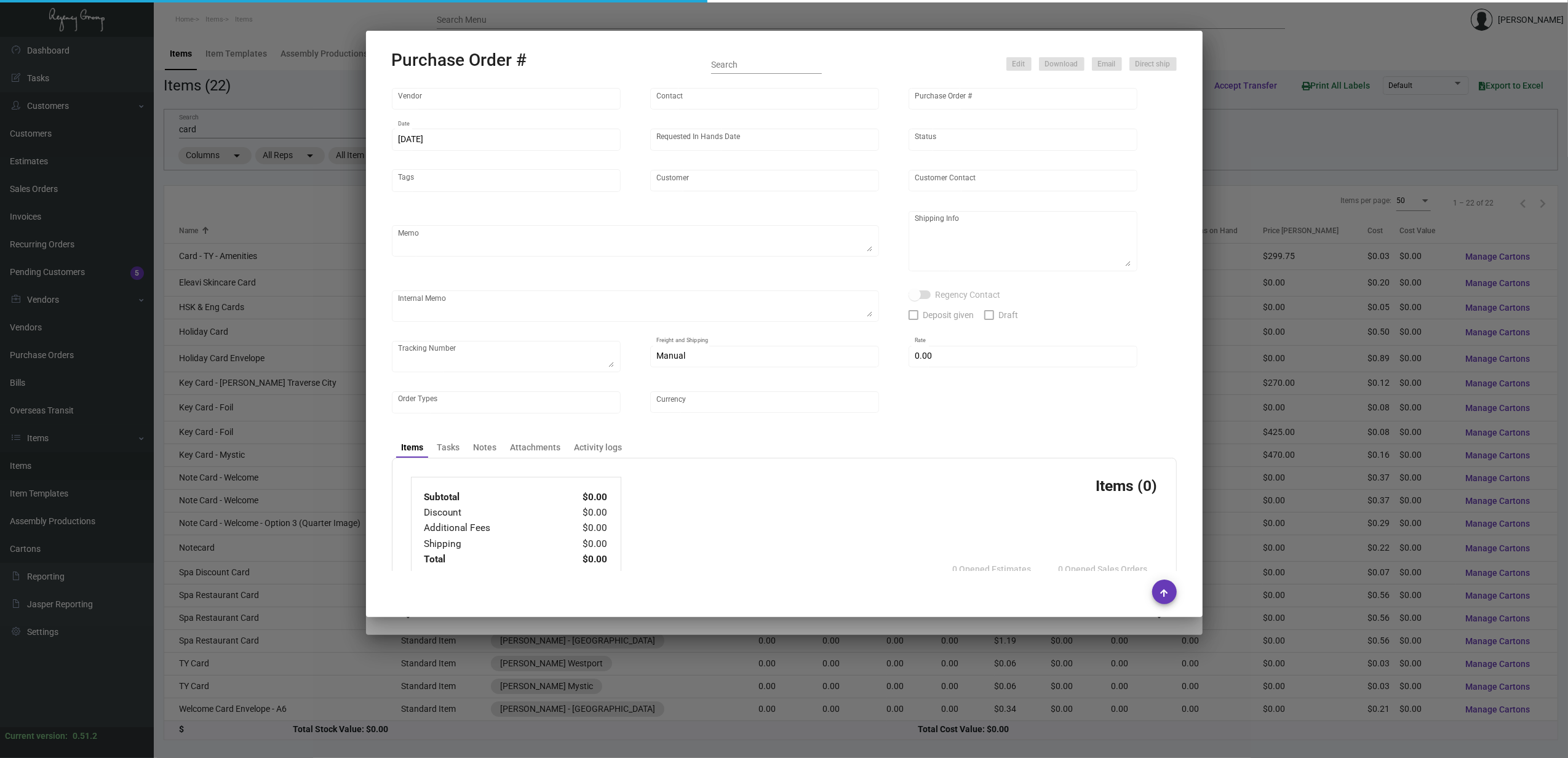
type input "[PERSON_NAME] - [GEOGRAPHIC_DATA]"
type textarea "Please ship by air to our NJ warehouse."
type textarea "Regency Group NJ - [PERSON_NAME] [STREET_ADDRESS]"
checkbox input "true"
type input "$ 0.00"
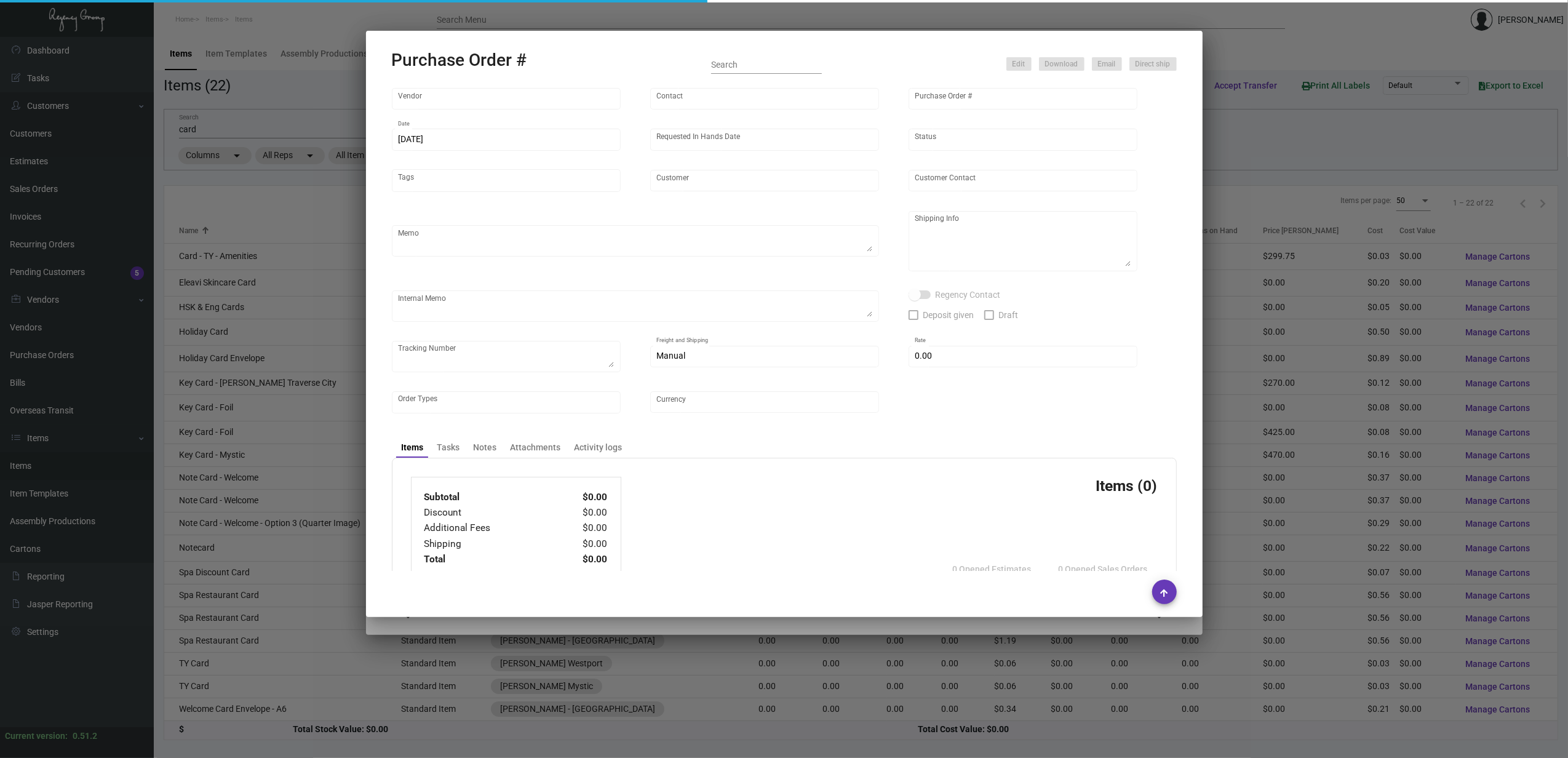
type input "United States Dollar $"
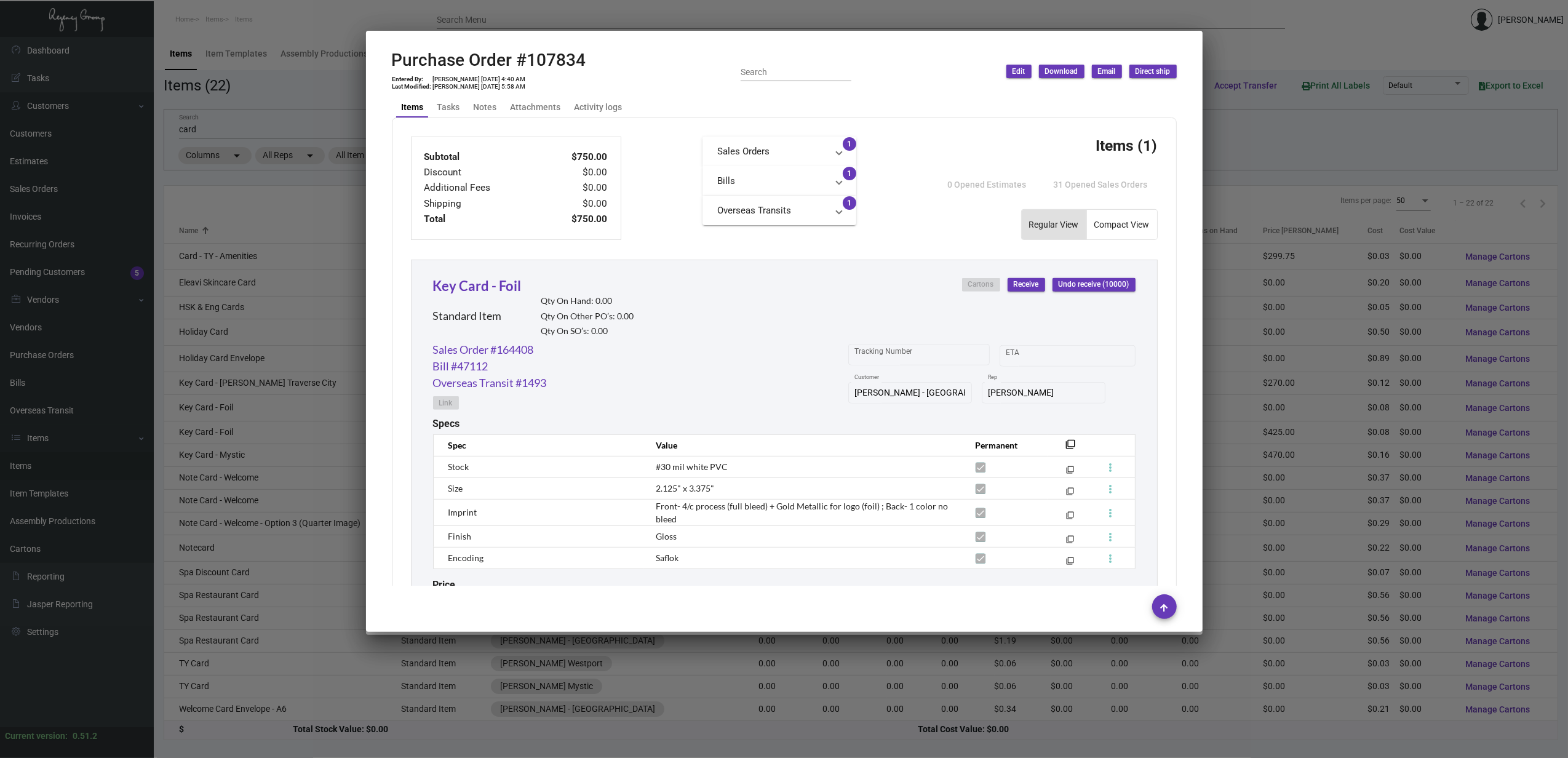
scroll to position [410, 0]
click at [276, 433] on div at bounding box center [784, 379] width 1568 height 758
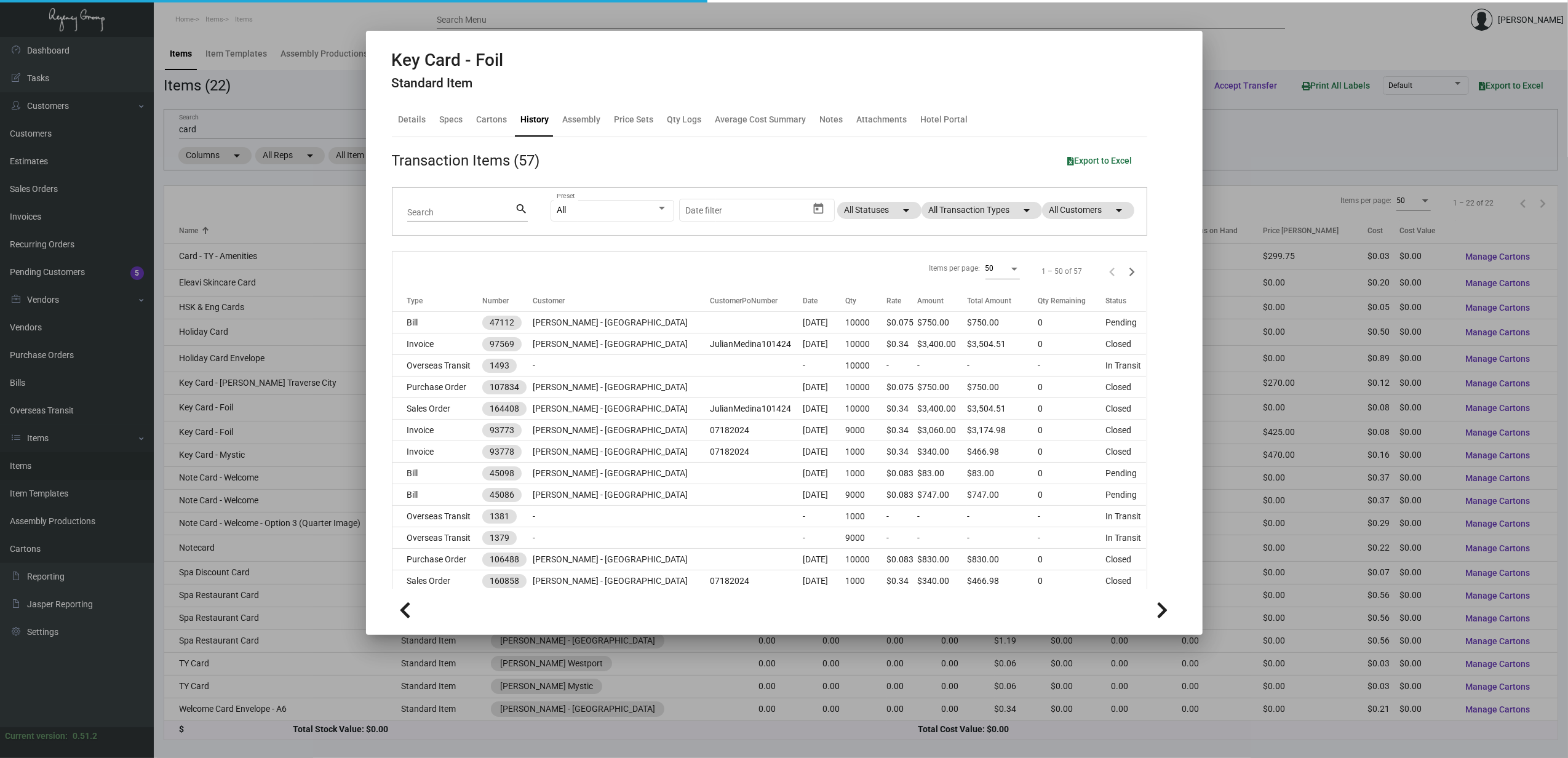
click at [267, 432] on div at bounding box center [784, 379] width 1568 height 758
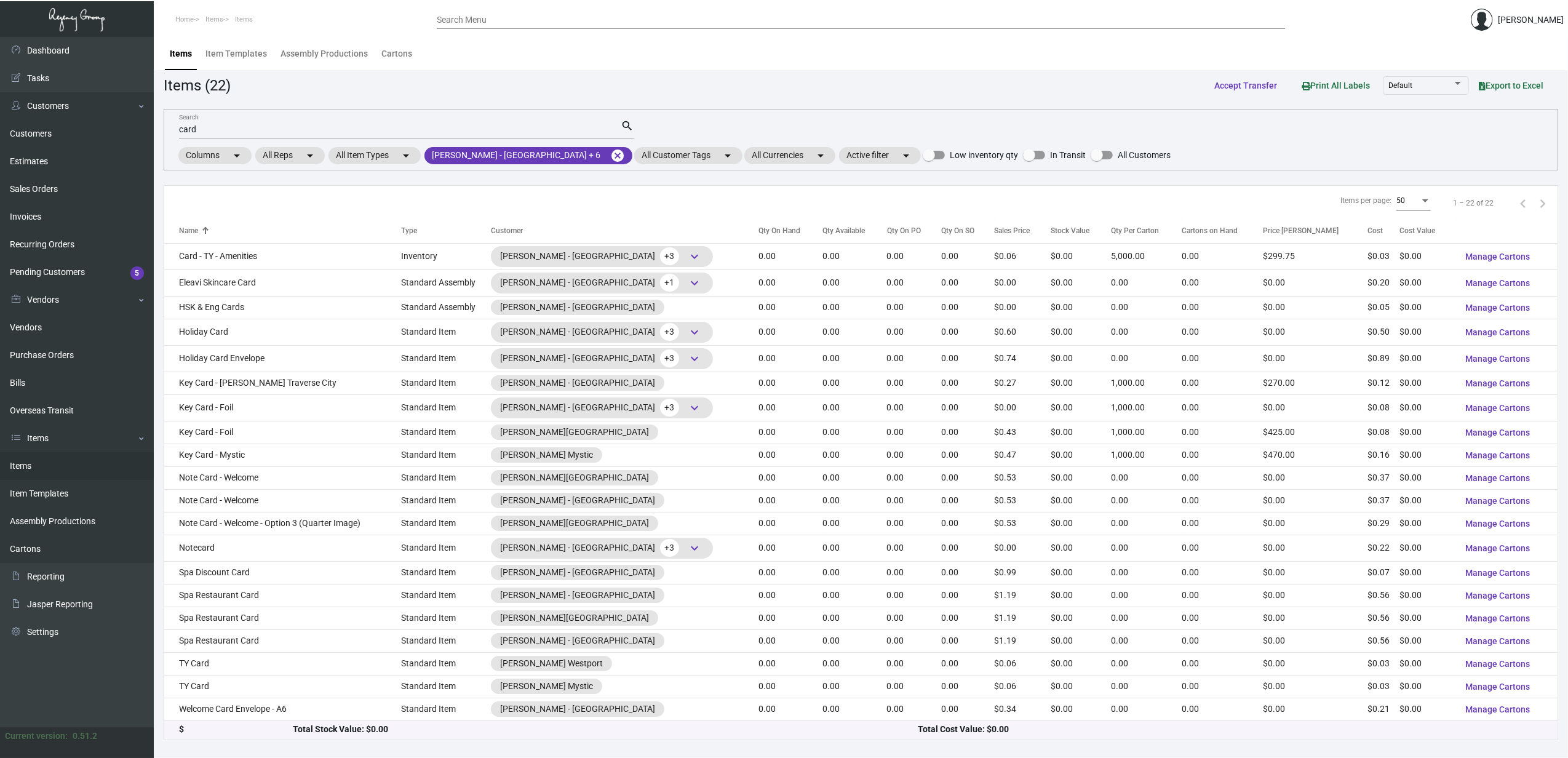
click at [267, 432] on td "Key Card - Foil" at bounding box center [282, 432] width 237 height 23
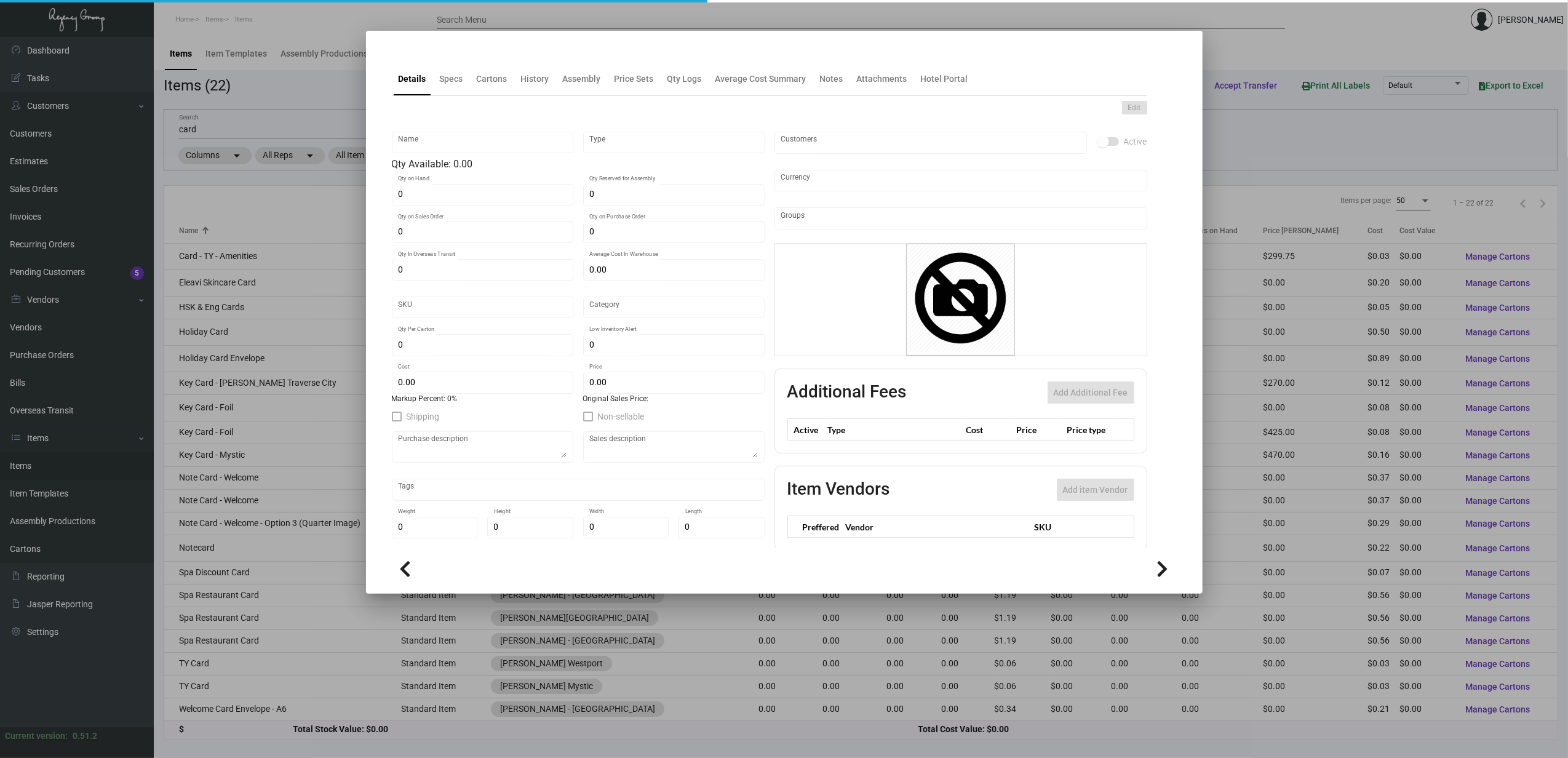
type input "Key Card - Foil"
type input "Standard Item"
type input "$ 0.1365"
type input "Standard"
type input "1,000"
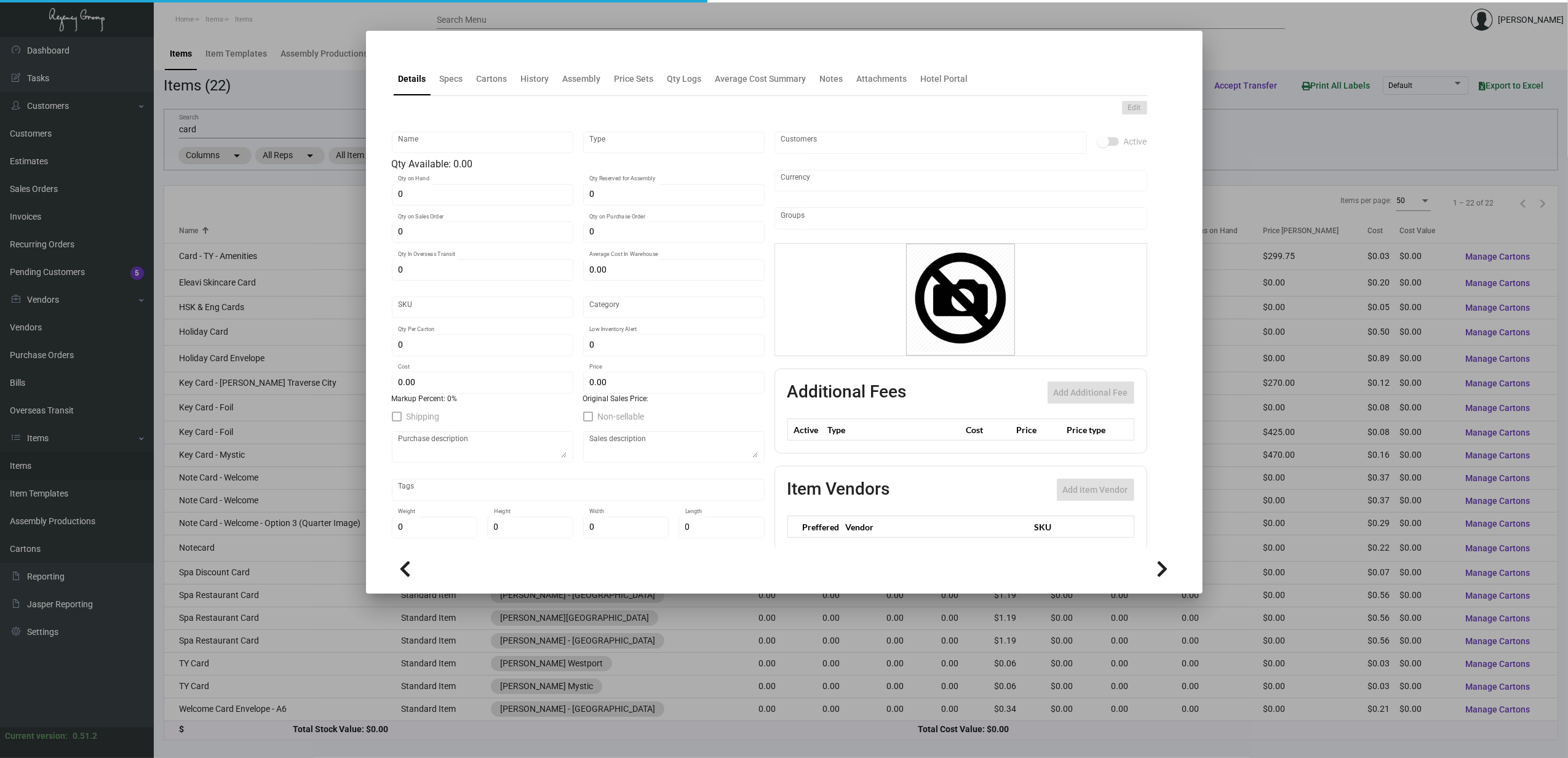
type input "$ 0.083"
type input "$ 0.425"
checkbox input "true"
type input "United States Dollar $"
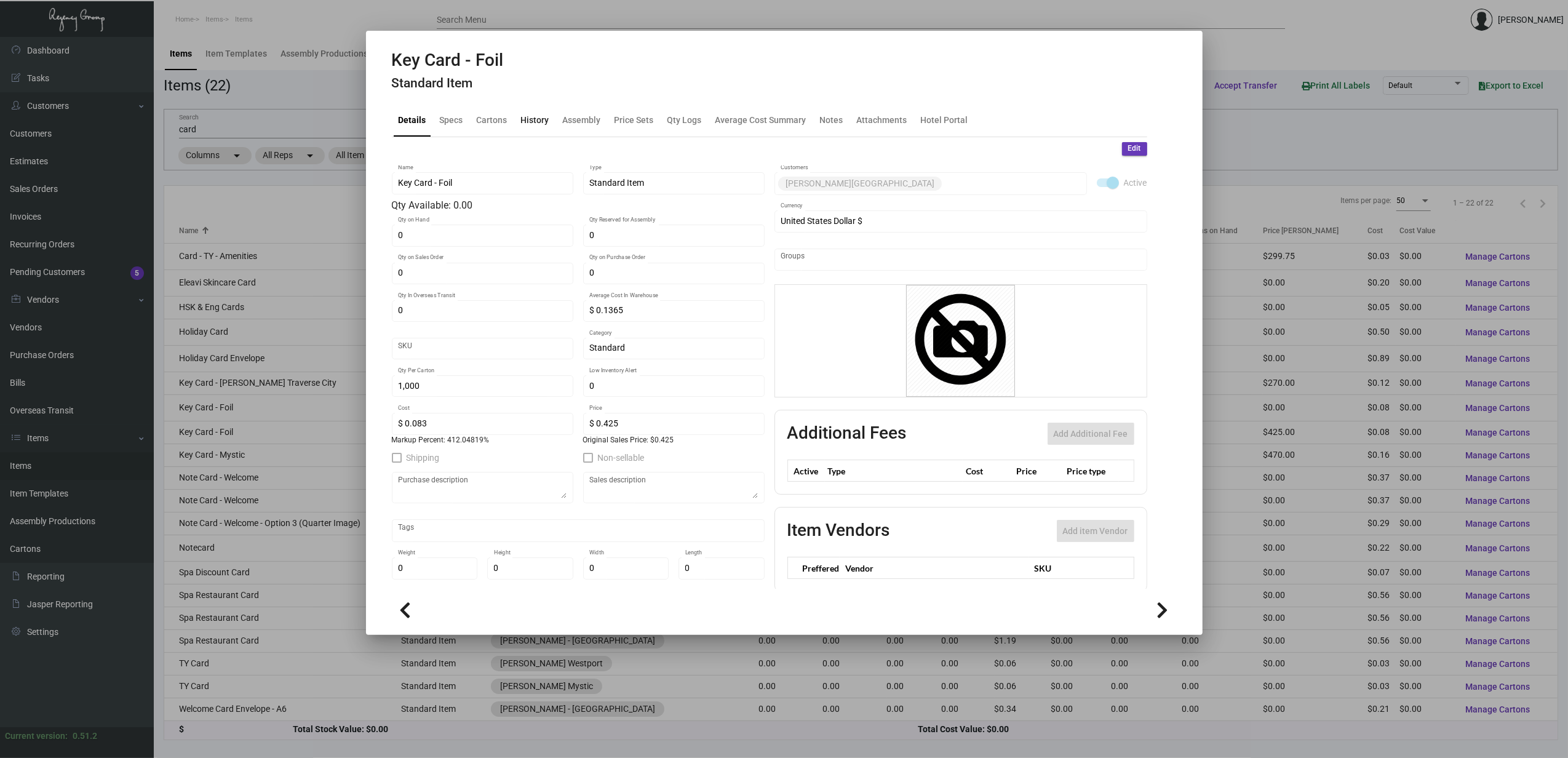
click at [544, 116] on div "History" at bounding box center [535, 120] width 28 height 13
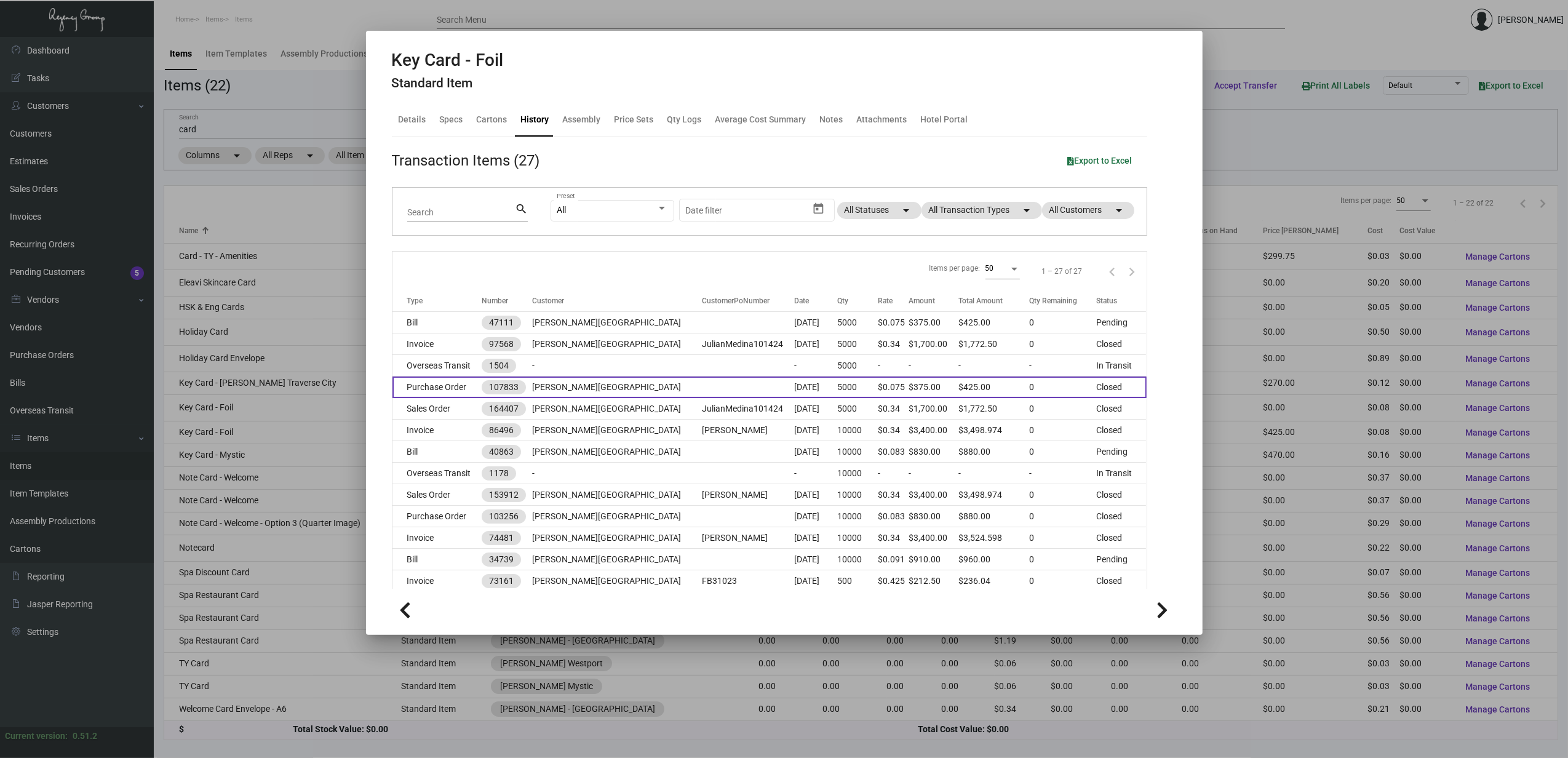
click at [438, 392] on td "Purchase Order" at bounding box center [437, 387] width 90 height 22
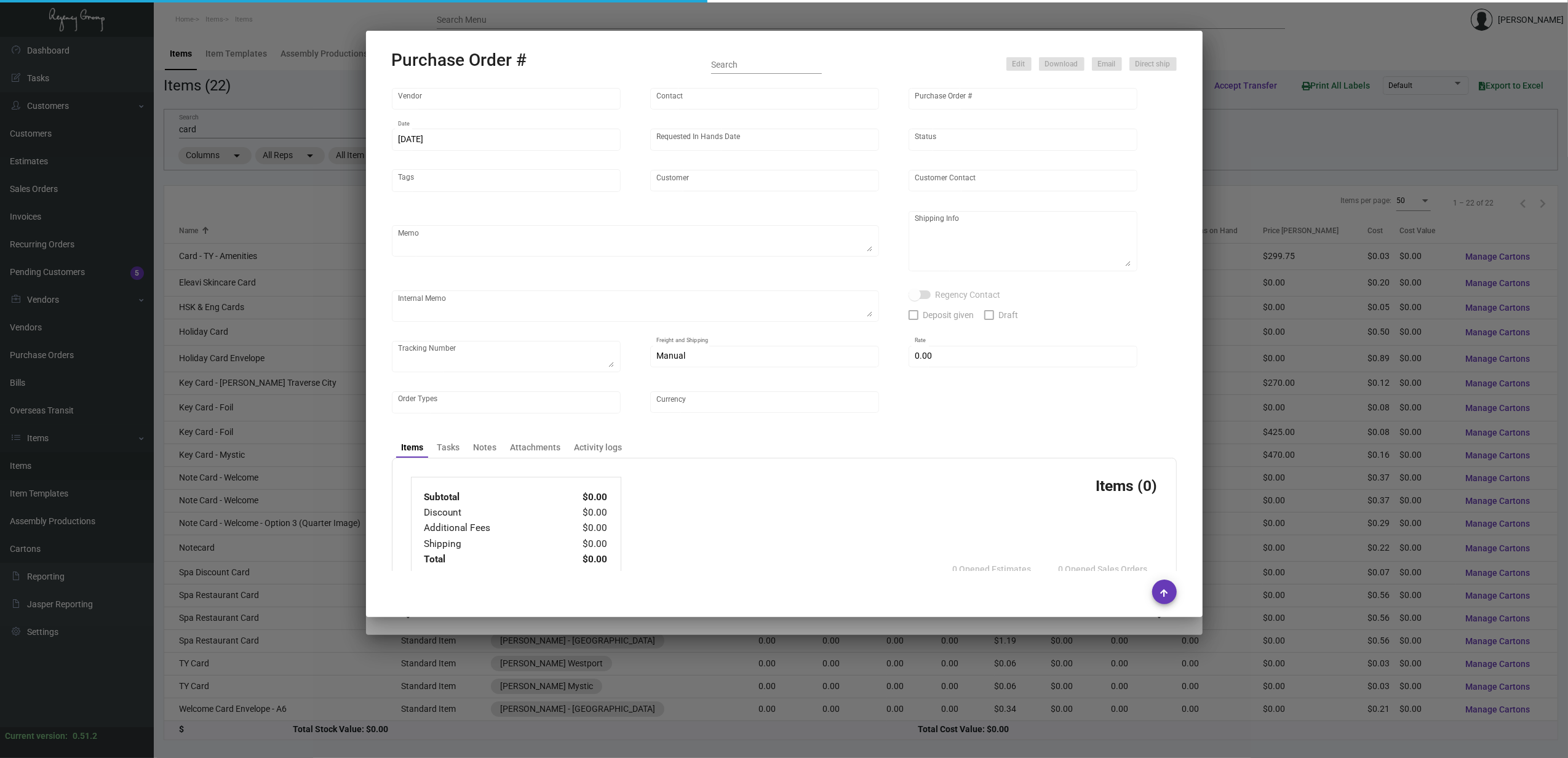
type input "CHENGDU MIND IOT TECHNOLOGY"
type input "[PERSON_NAME]"
type input "107833"
type input "[DATE]"
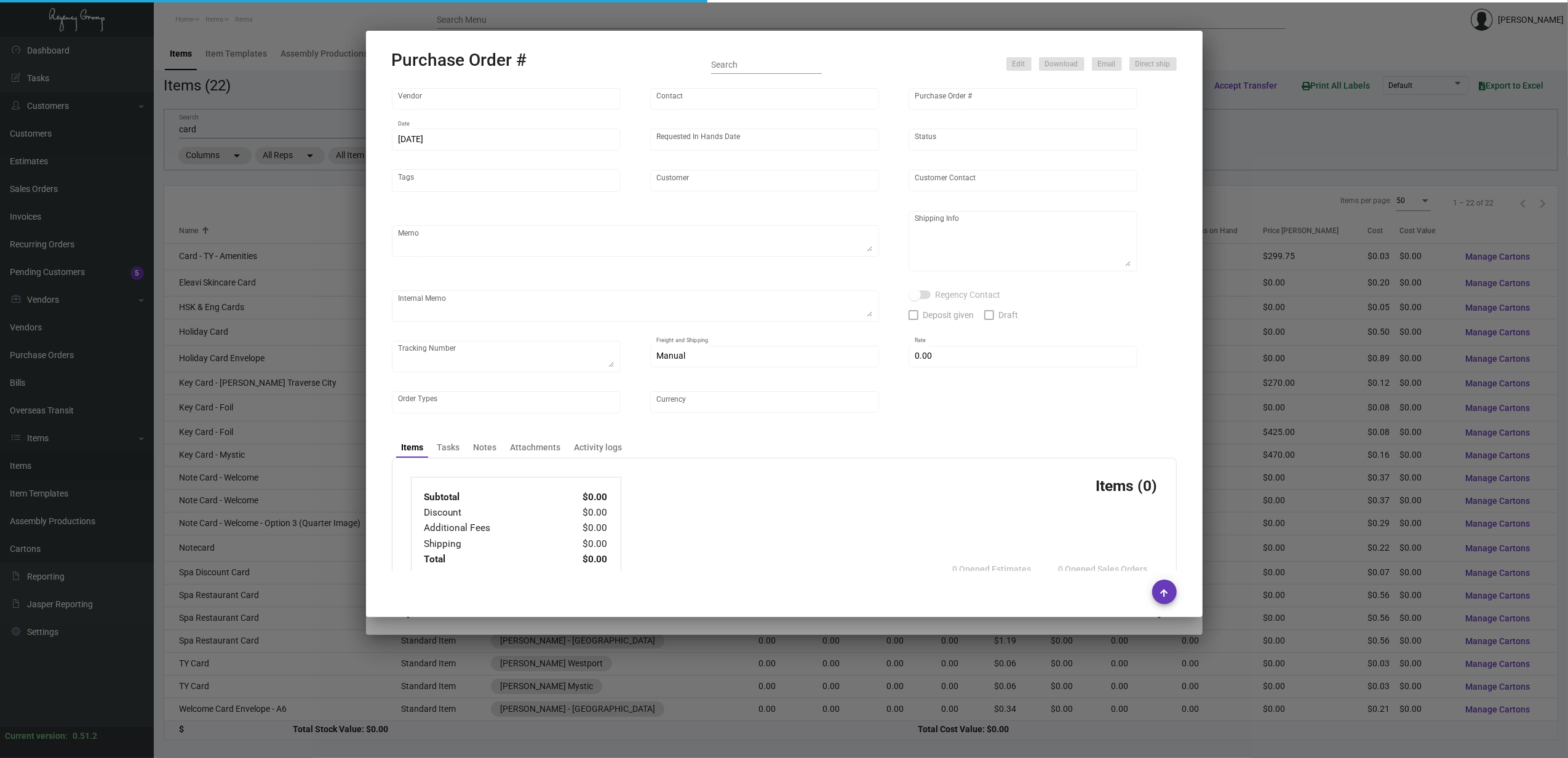
type input "[PERSON_NAME][GEOGRAPHIC_DATA]"
type textarea "Please ship by air to our NJ warehouse."
type textarea "Regency Group NJ - [PERSON_NAME] [STREET_ADDRESS]"
checkbox input "true"
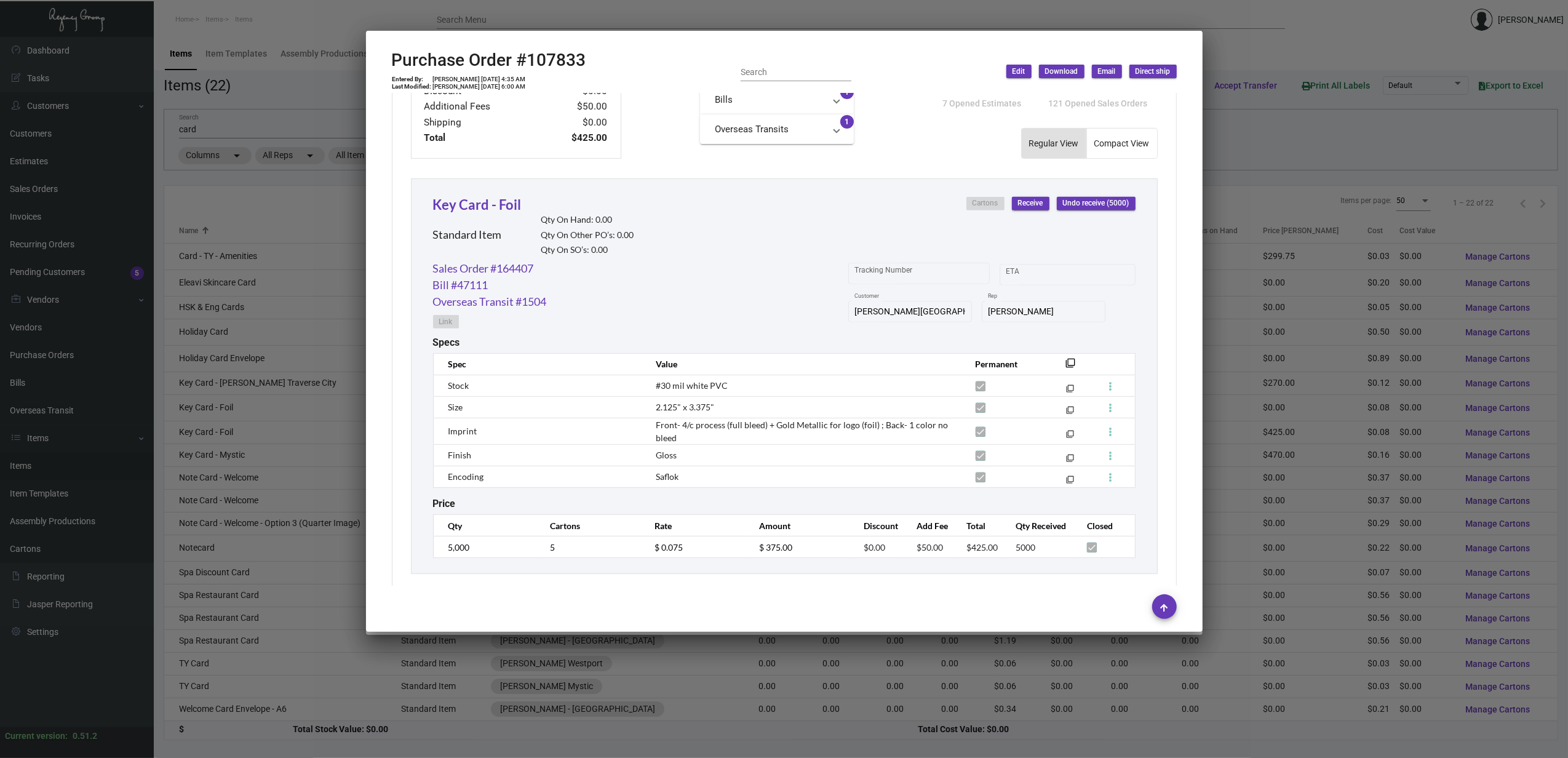
scroll to position [492, 0]
click at [271, 446] on div at bounding box center [784, 379] width 1568 height 758
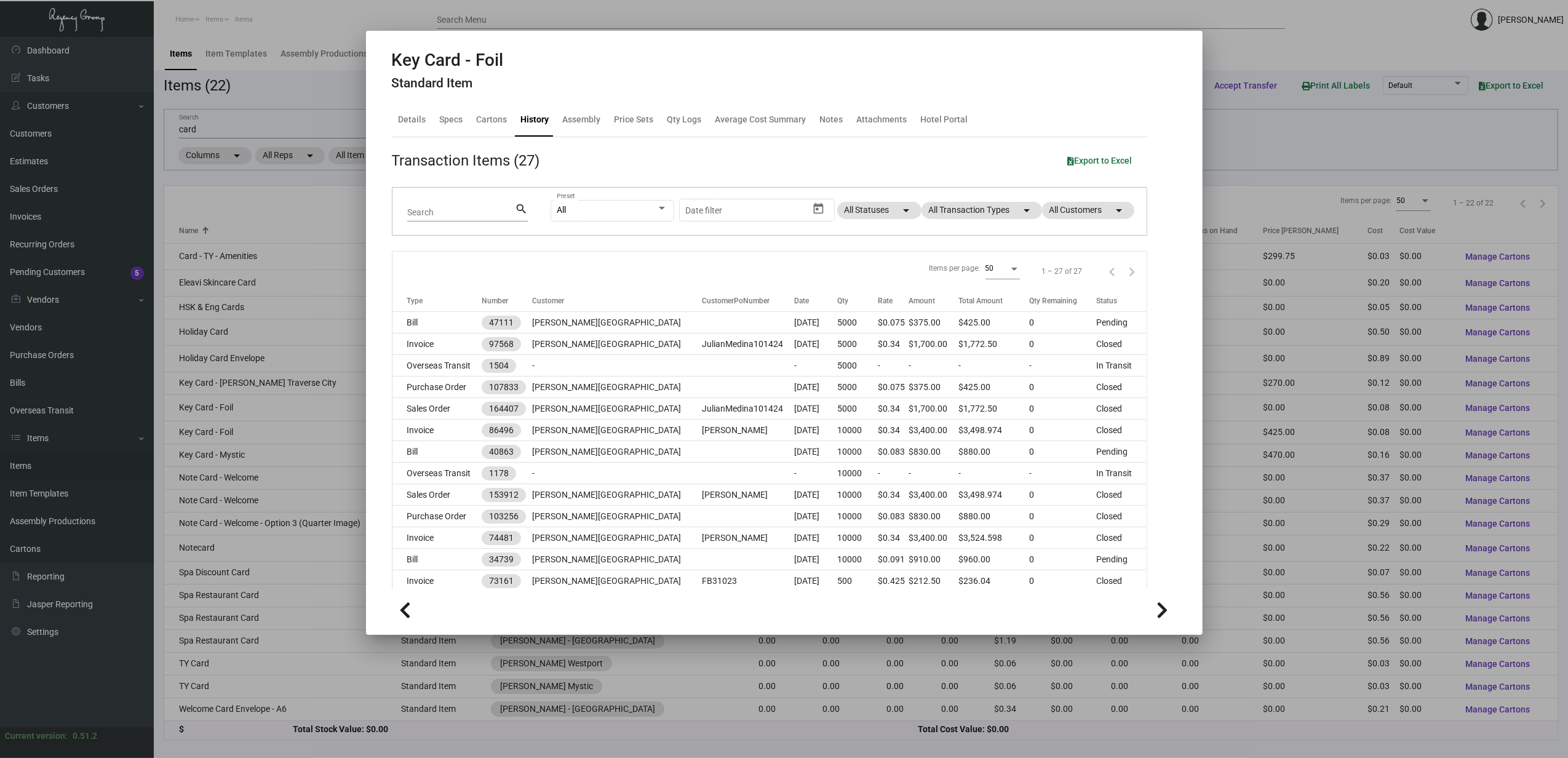
click at [281, 458] on div at bounding box center [784, 379] width 1568 height 758
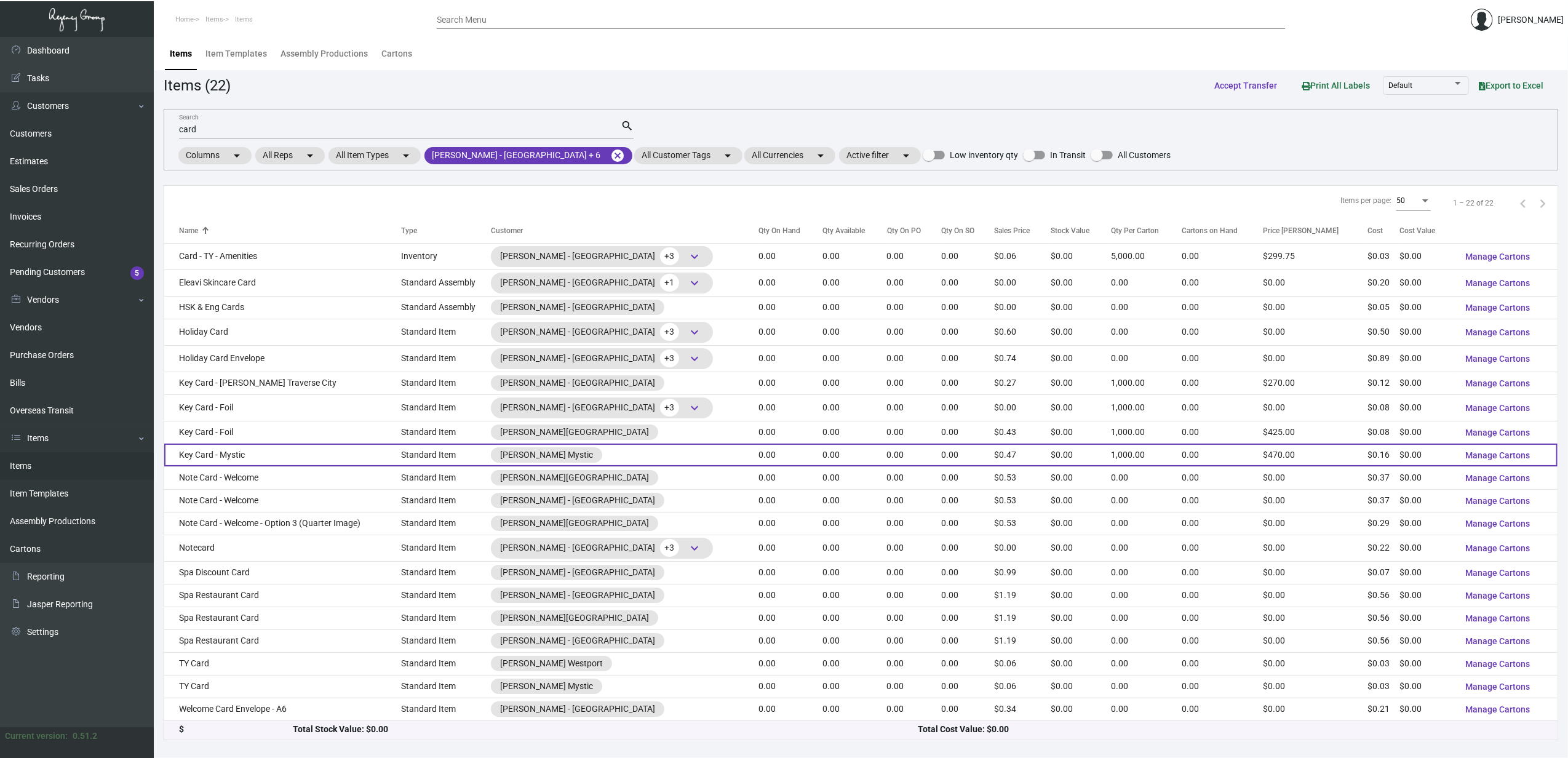
click at [279, 457] on td "Key Card - Mystic" at bounding box center [282, 455] width 237 height 23
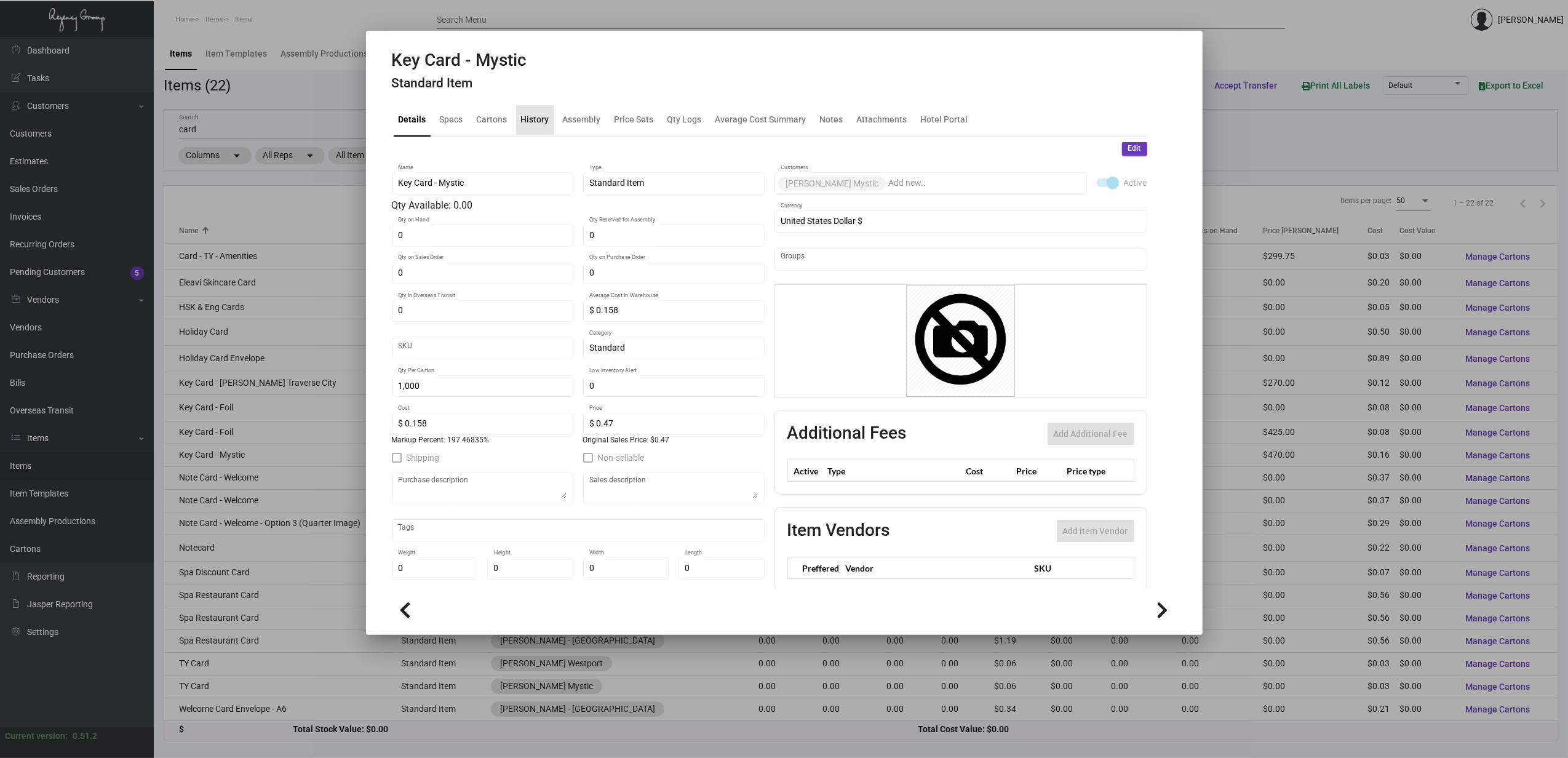
click at [527, 121] on div "History" at bounding box center [535, 120] width 28 height 13
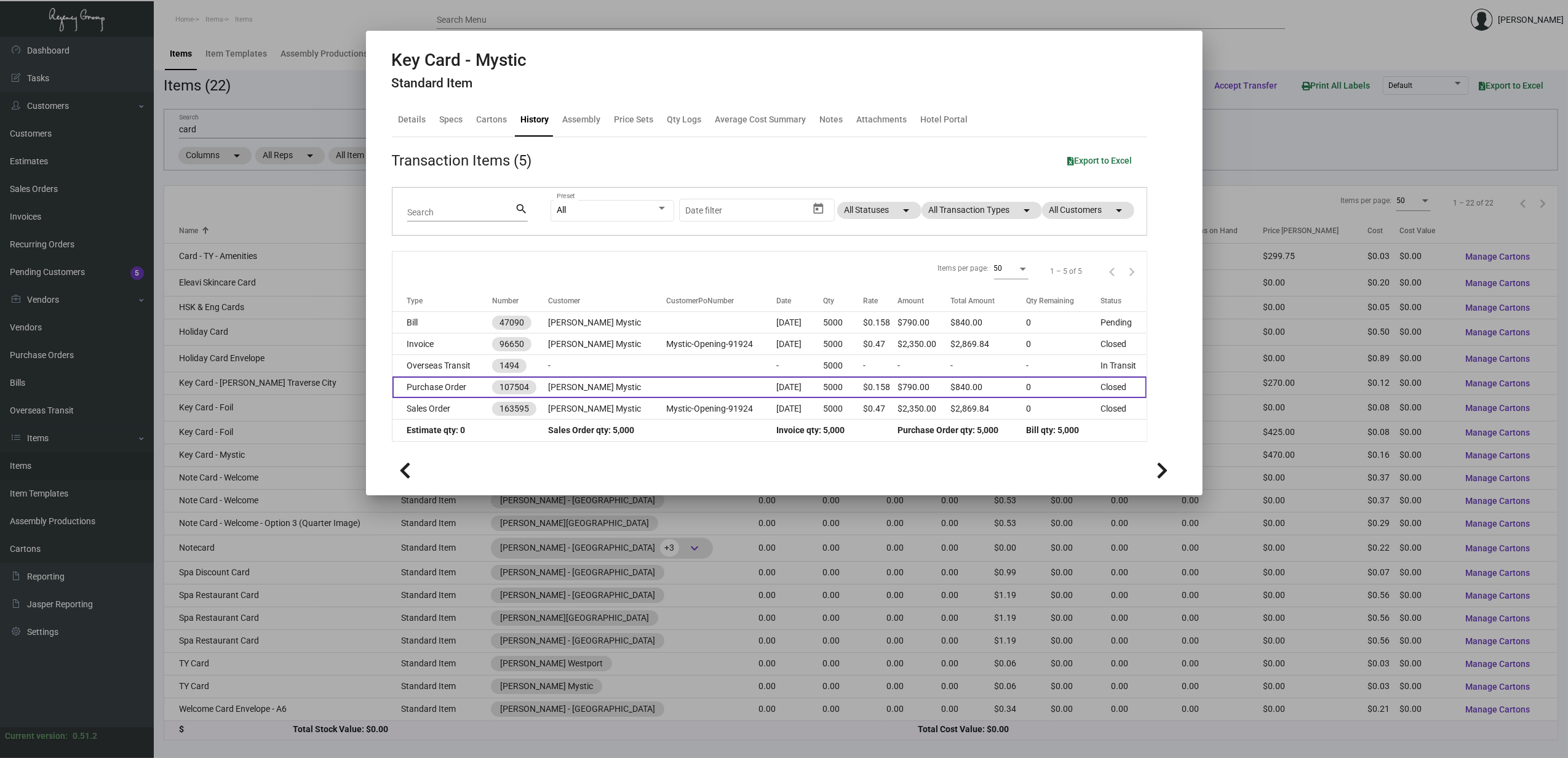
click at [463, 384] on td "Purchase Order" at bounding box center [443, 387] width 100 height 22
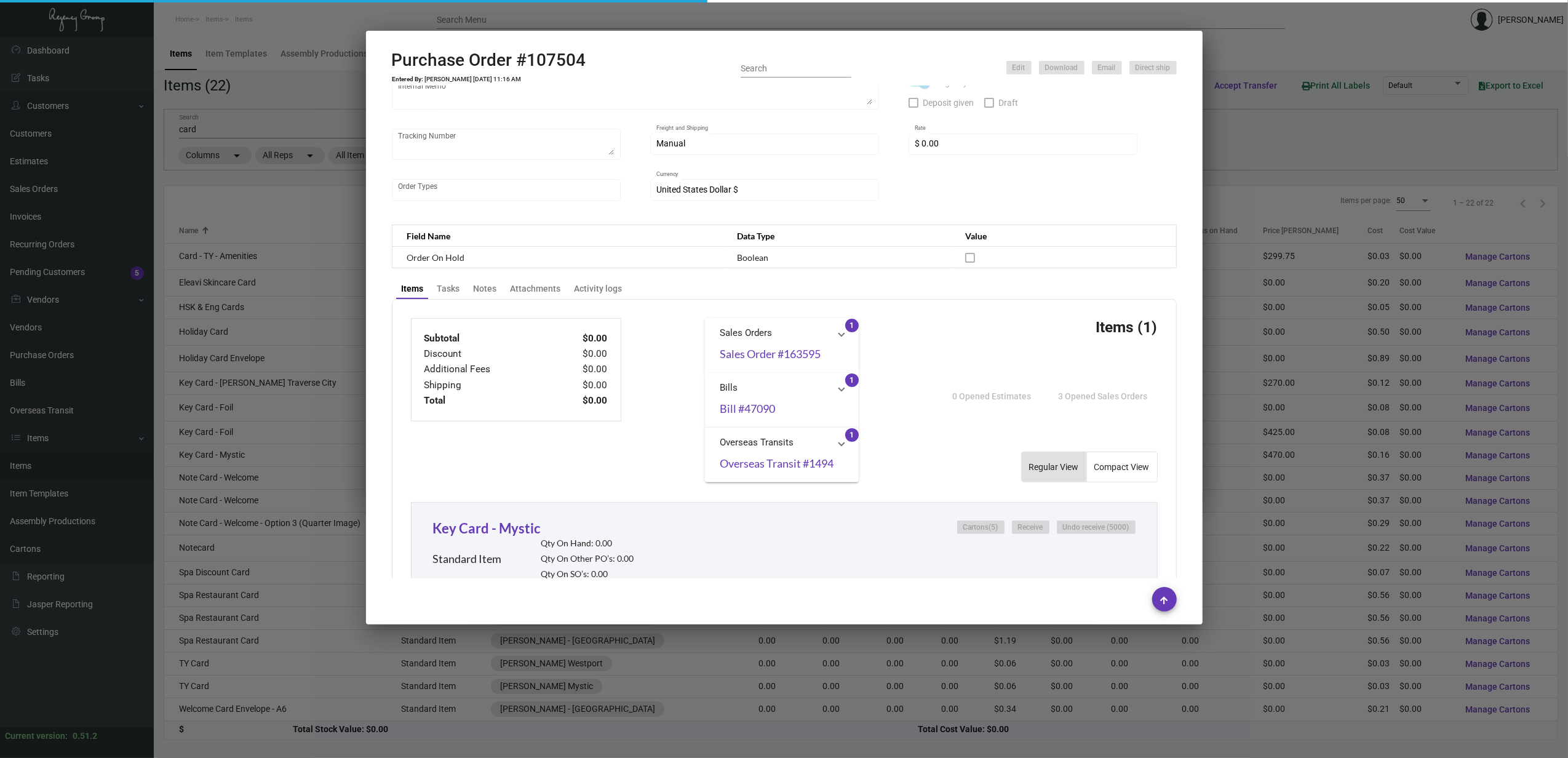
scroll to position [492, 0]
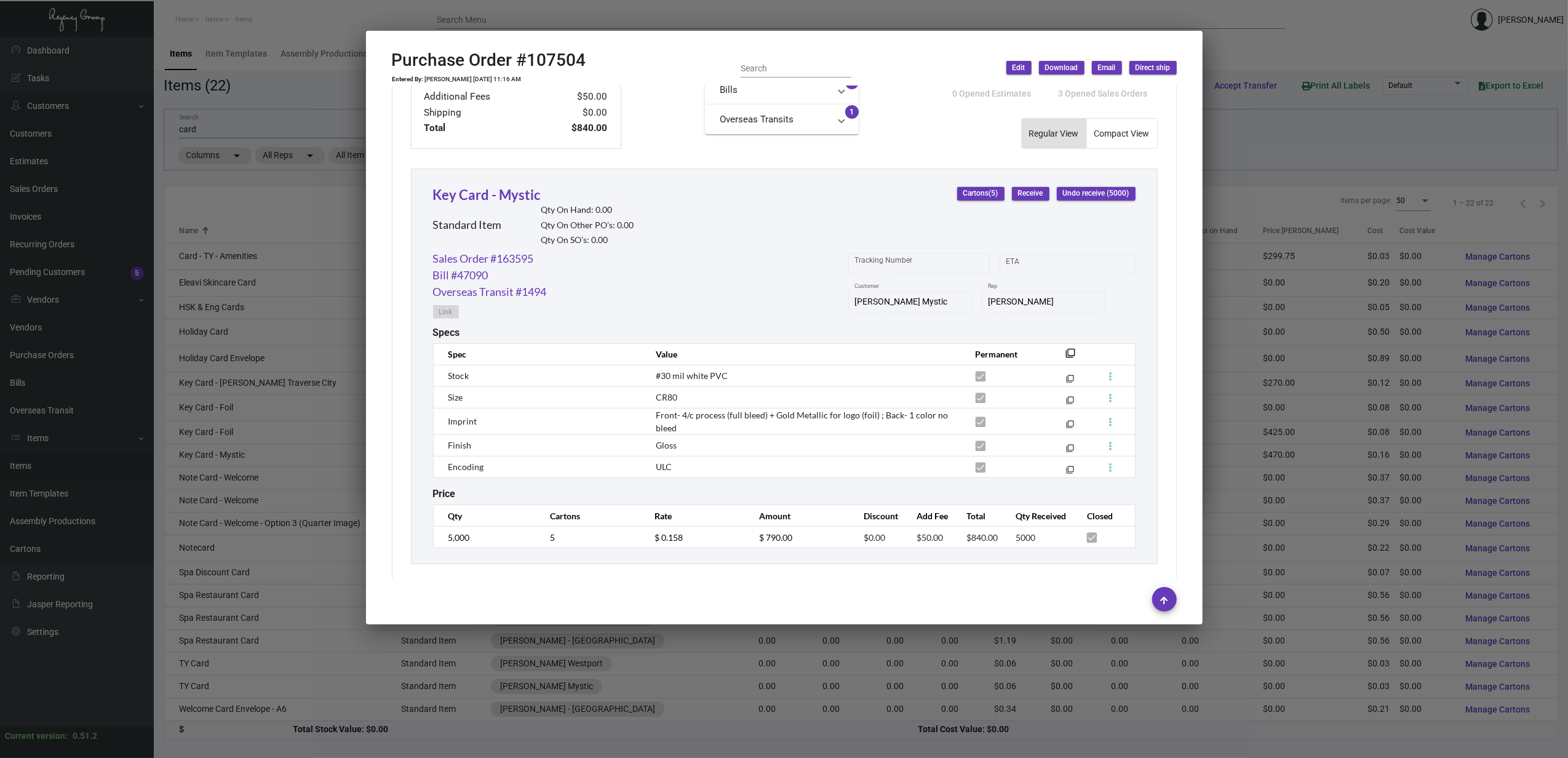
click at [289, 477] on div at bounding box center [784, 379] width 1568 height 758
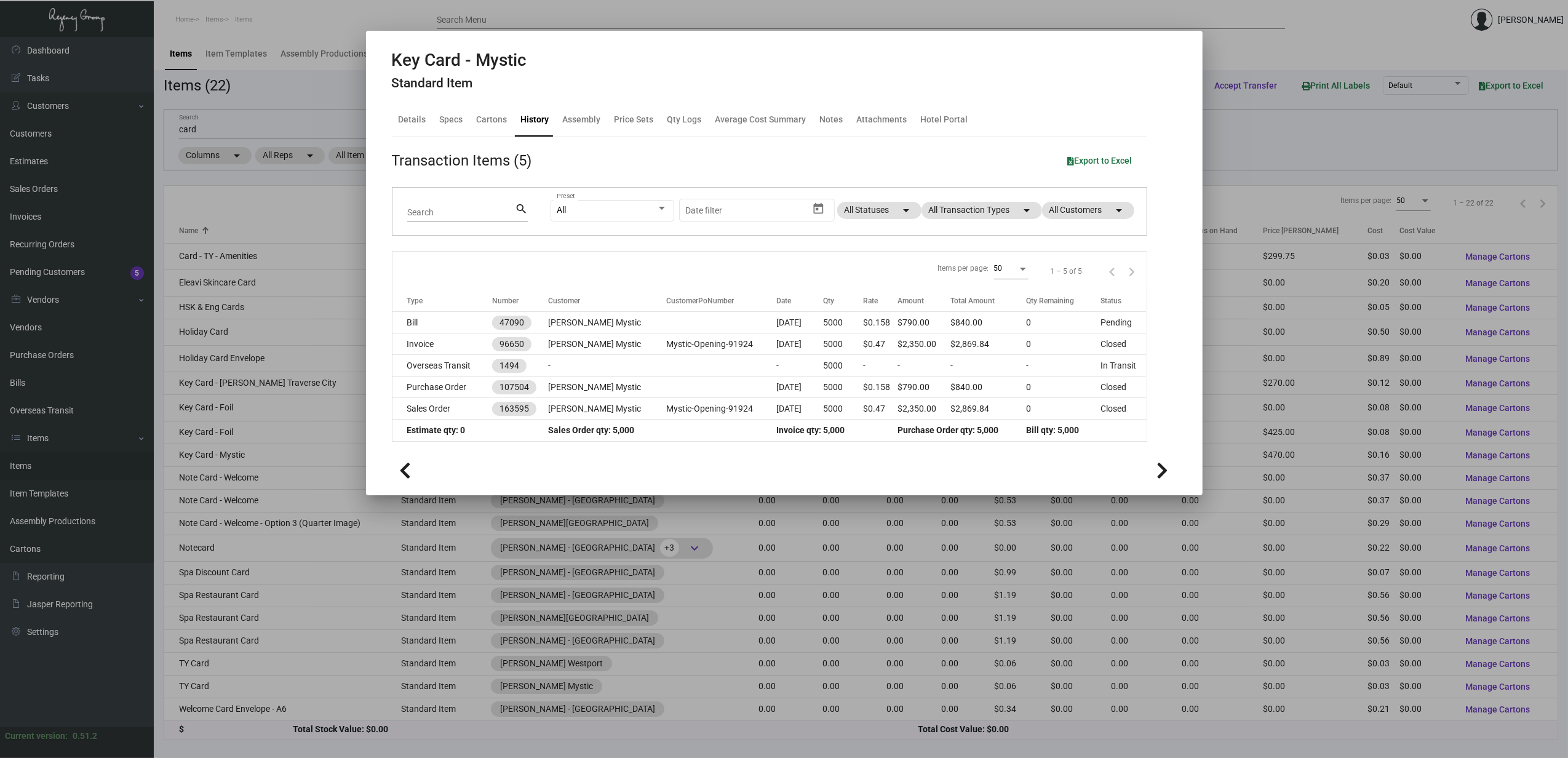
click at [285, 479] on div at bounding box center [784, 379] width 1568 height 758
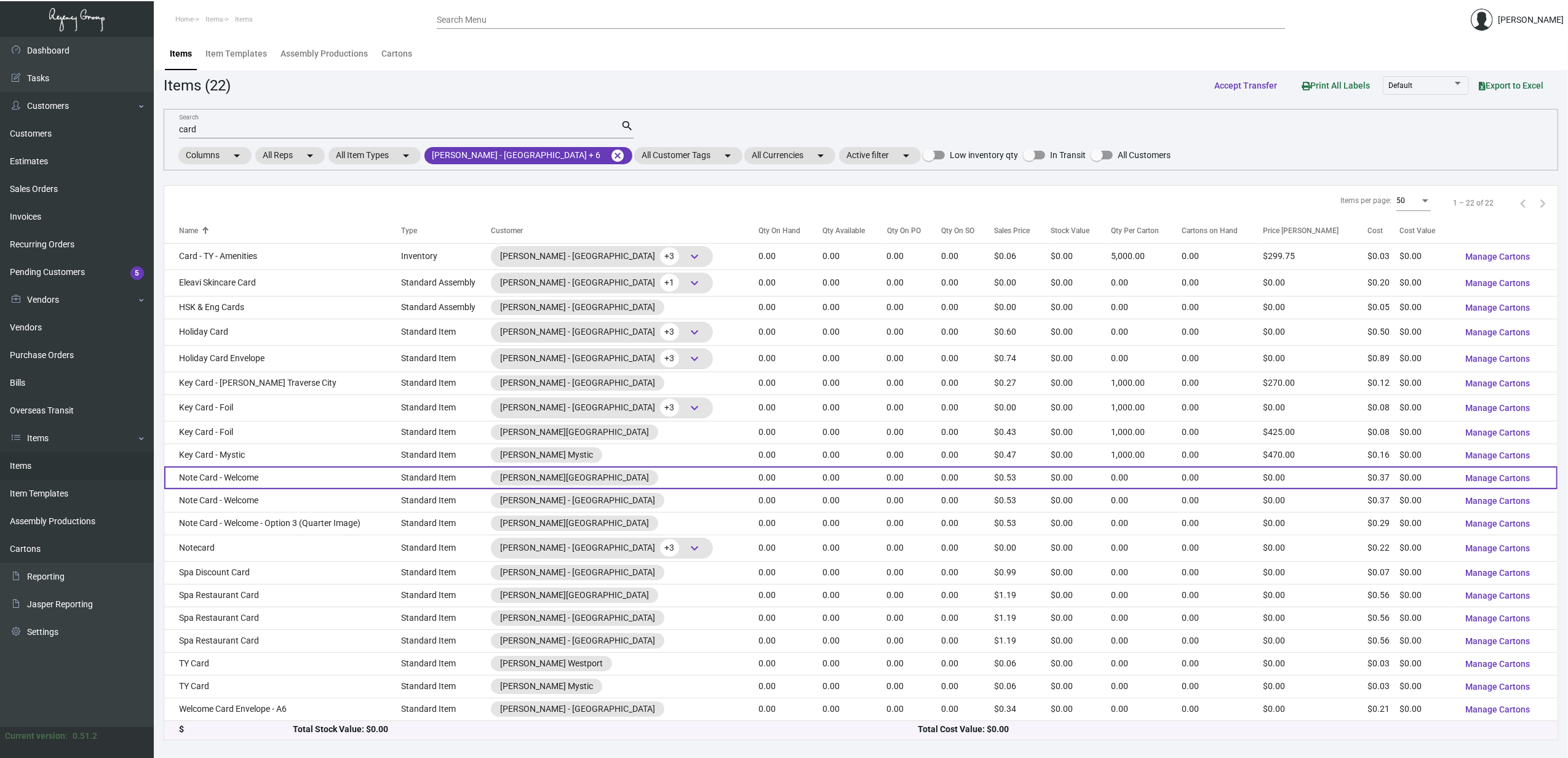
click at [274, 473] on td "Note Card - Welcome" at bounding box center [282, 478] width 237 height 23
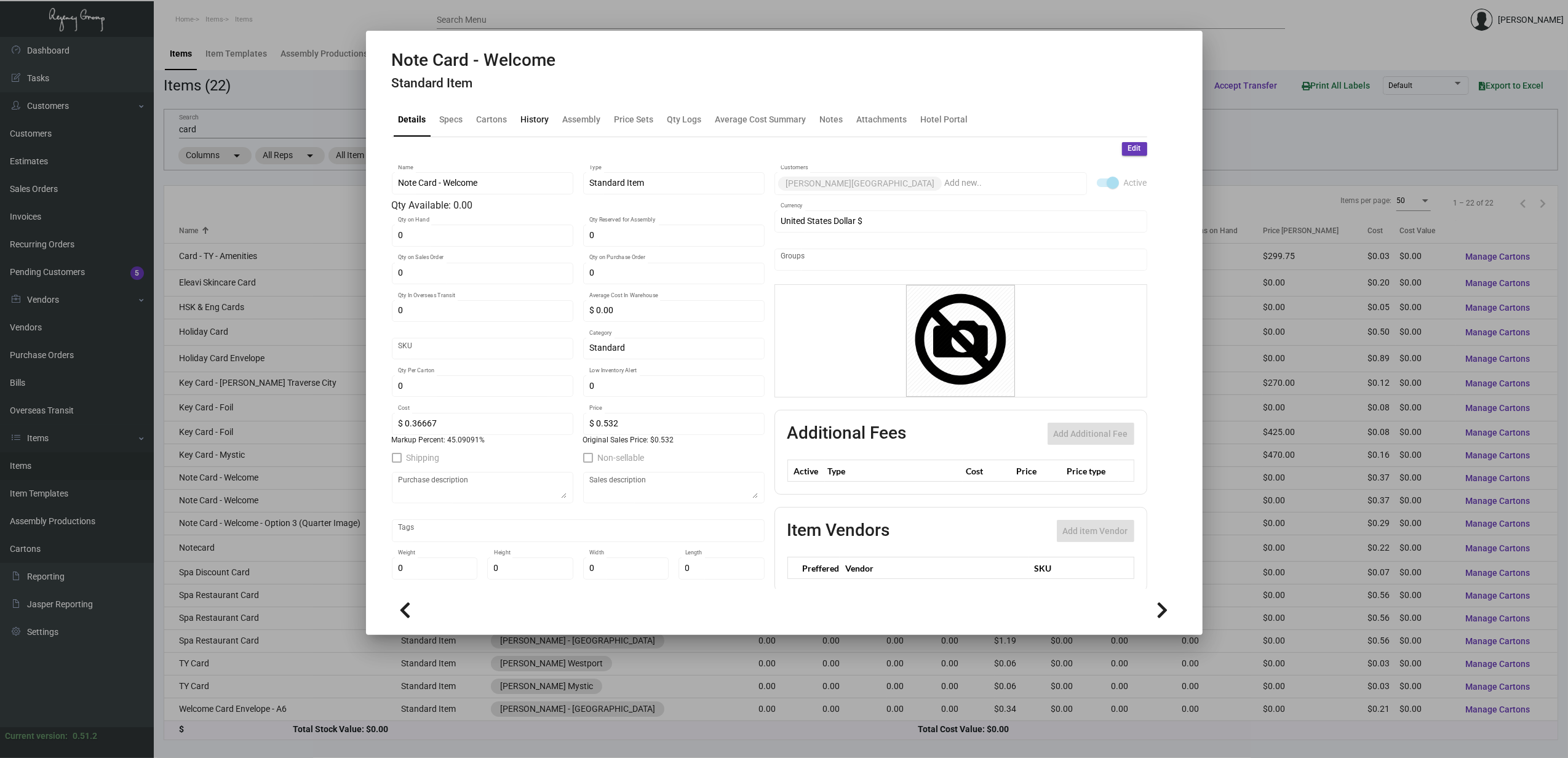
click at [542, 117] on div "History" at bounding box center [535, 120] width 28 height 13
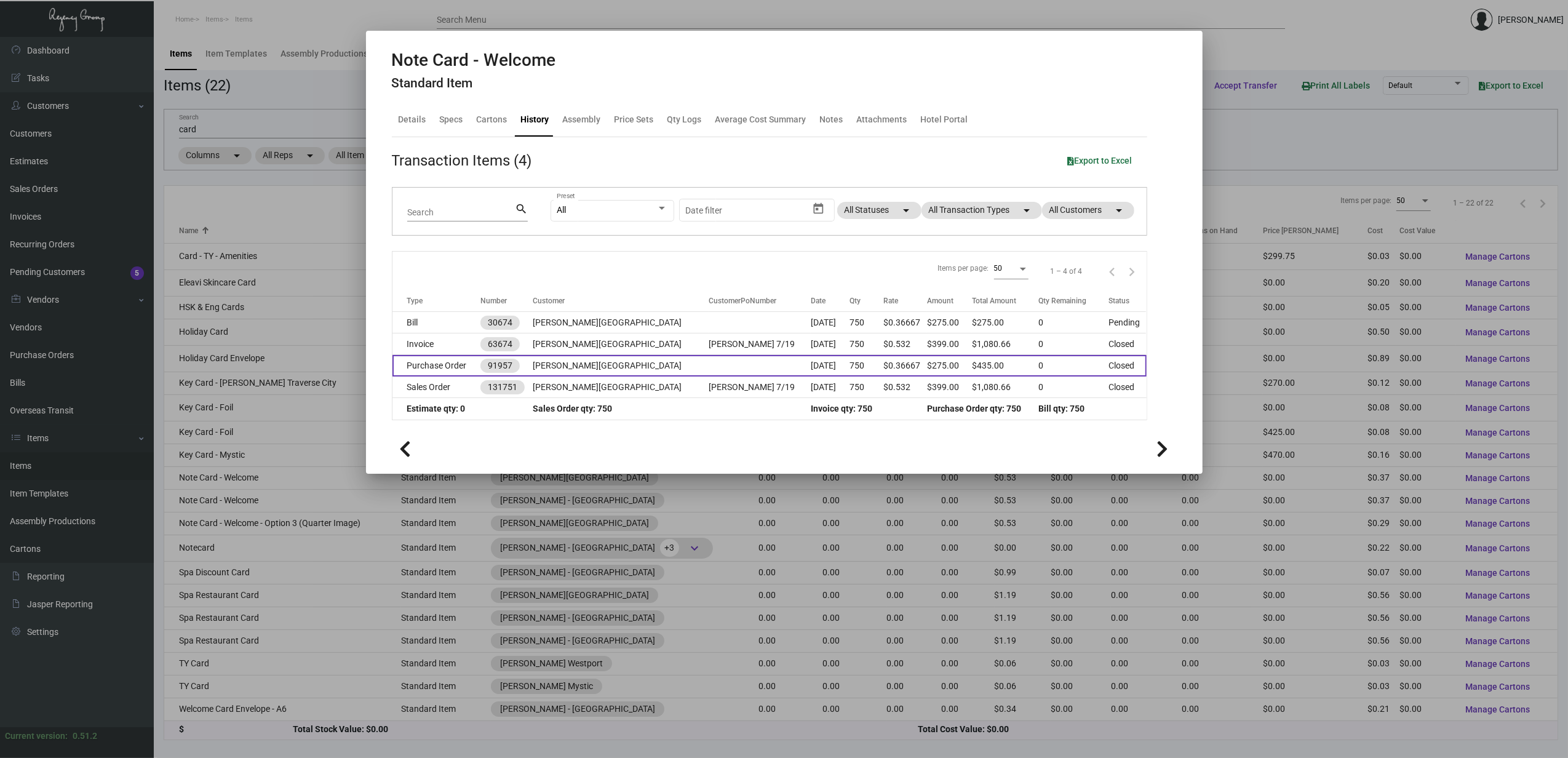
click at [476, 363] on td "Purchase Order" at bounding box center [437, 366] width 88 height 22
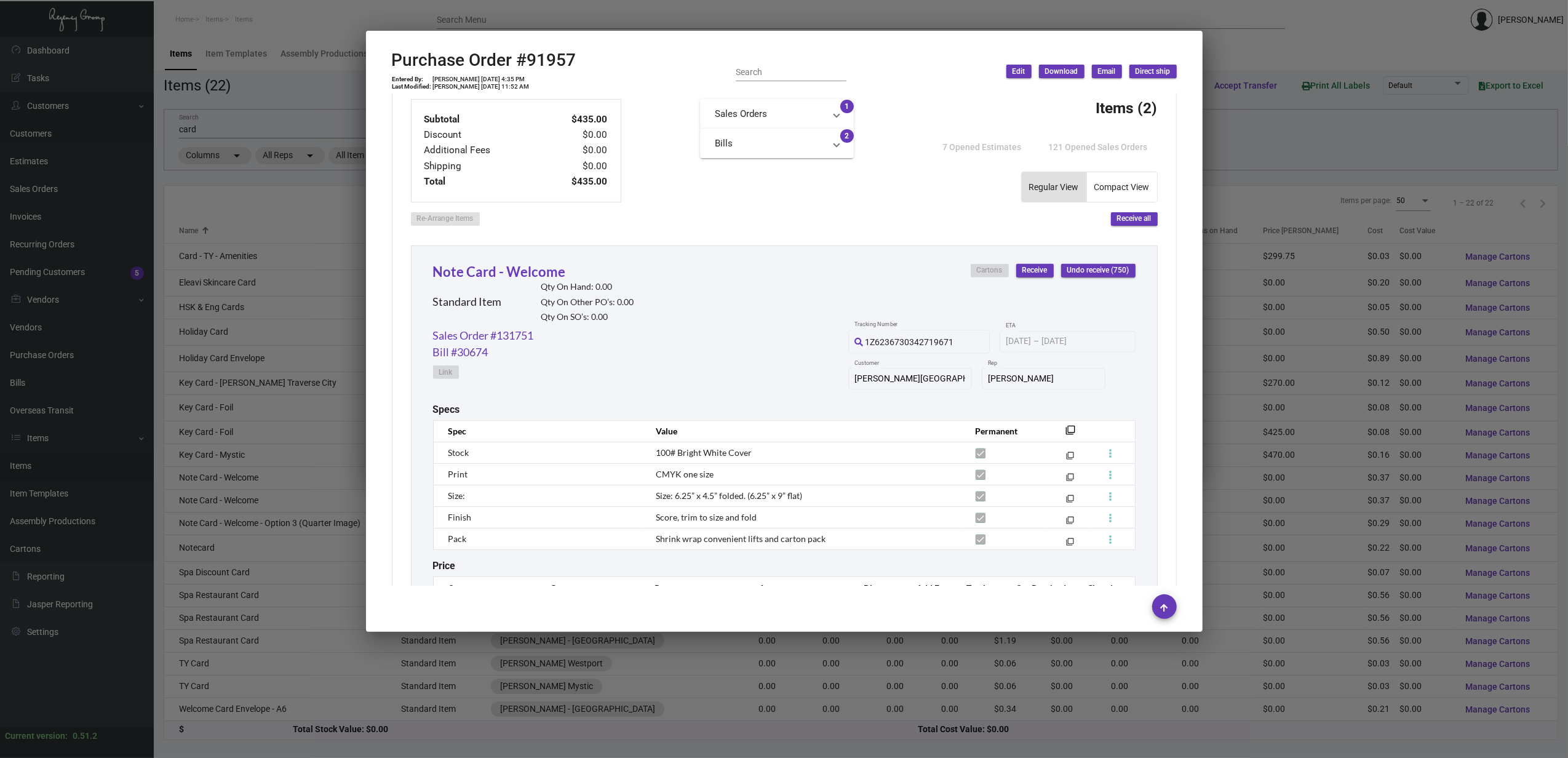
scroll to position [574, 0]
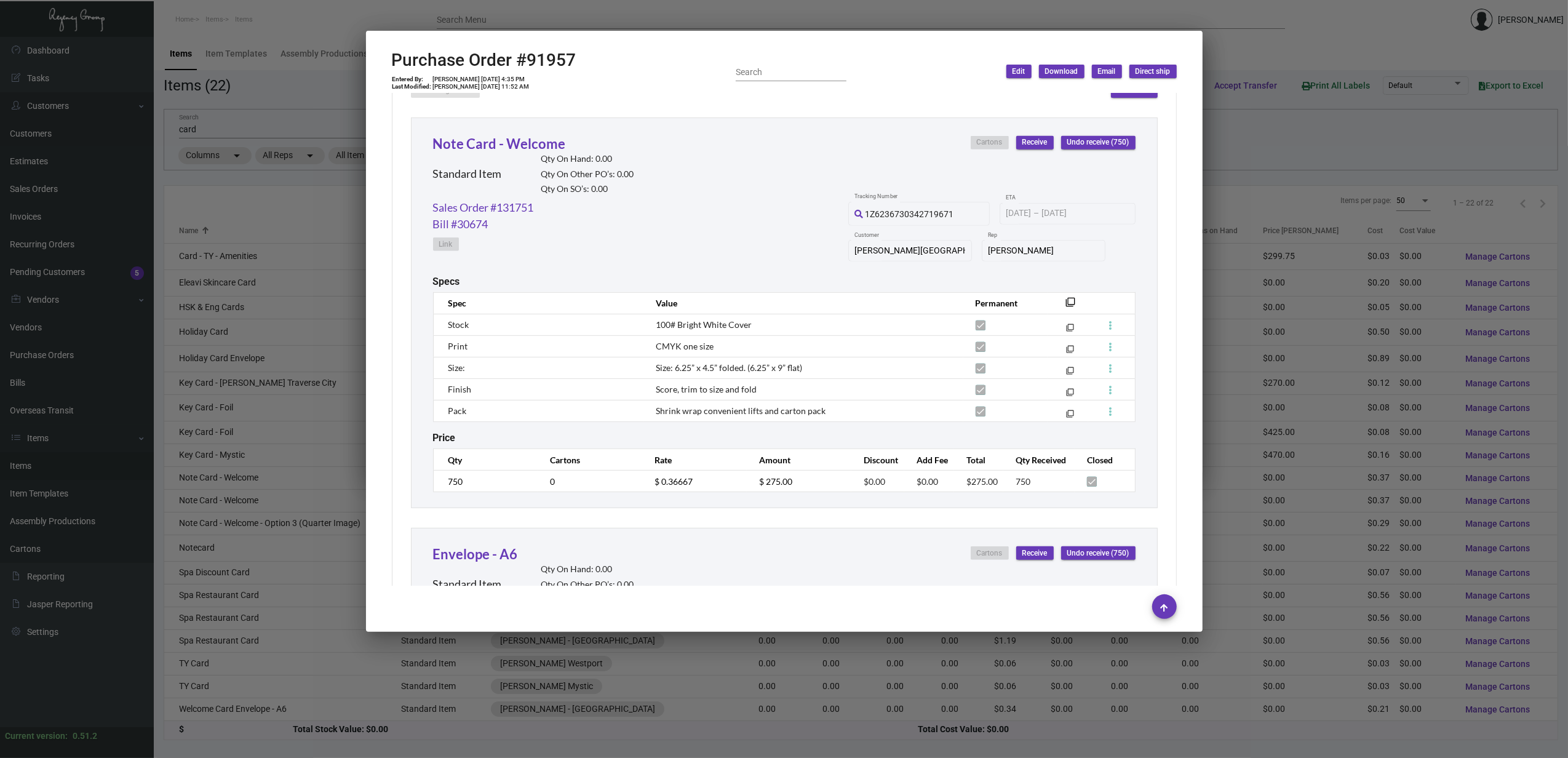
click at [316, 512] on div at bounding box center [784, 379] width 1568 height 758
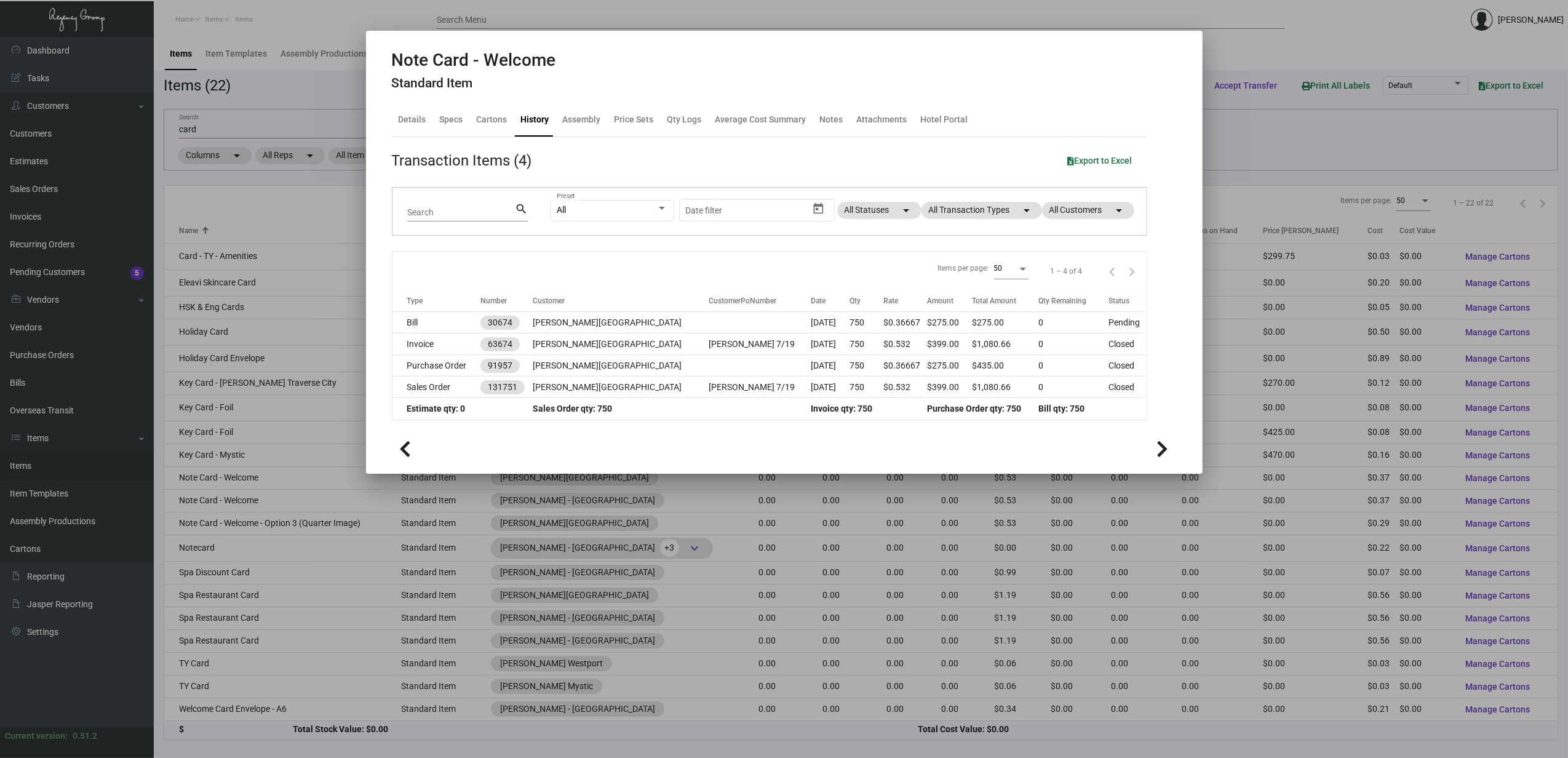
click at [302, 500] on div at bounding box center [784, 379] width 1568 height 758
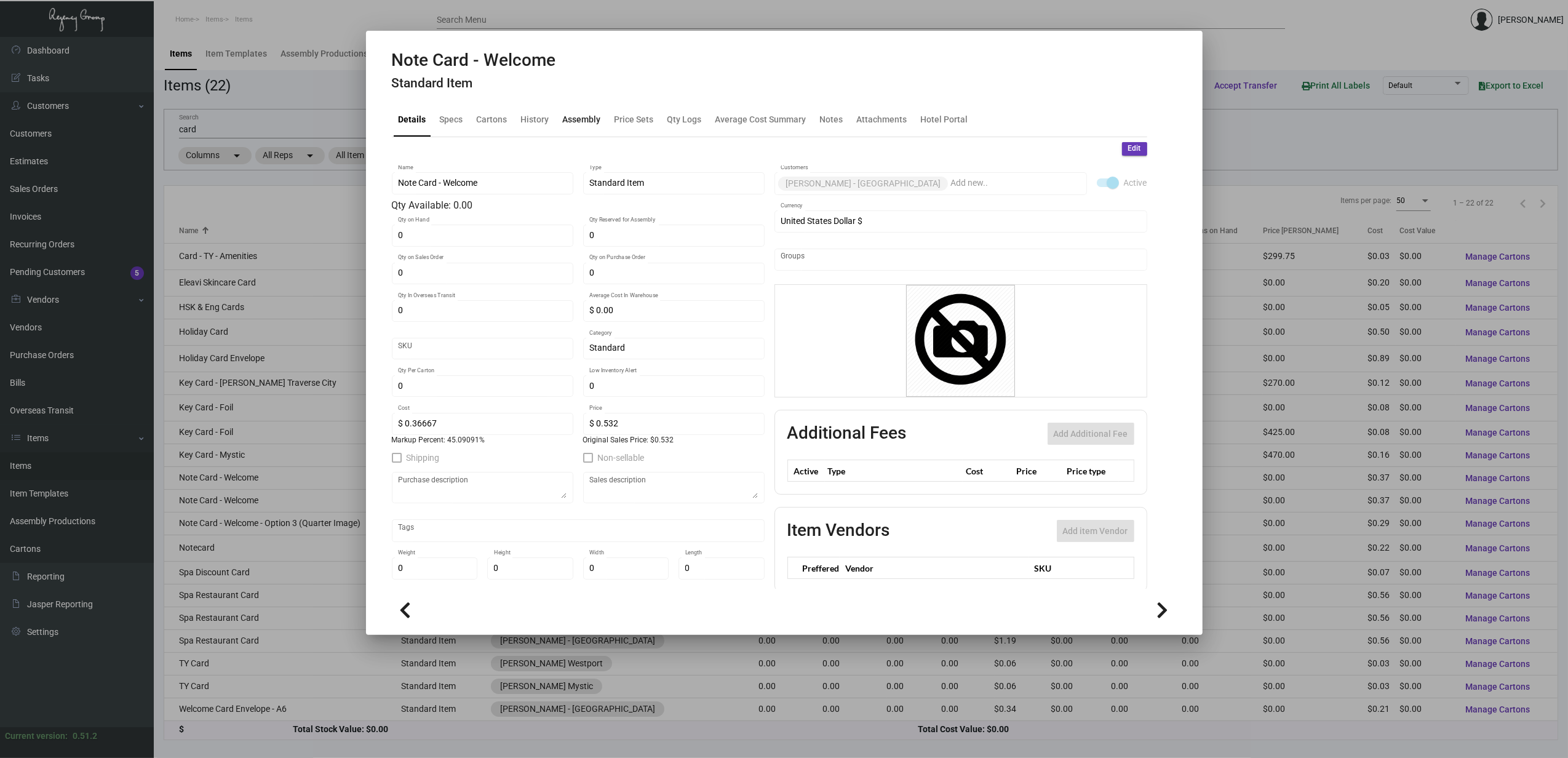
click at [592, 119] on div "Assembly" at bounding box center [582, 120] width 38 height 13
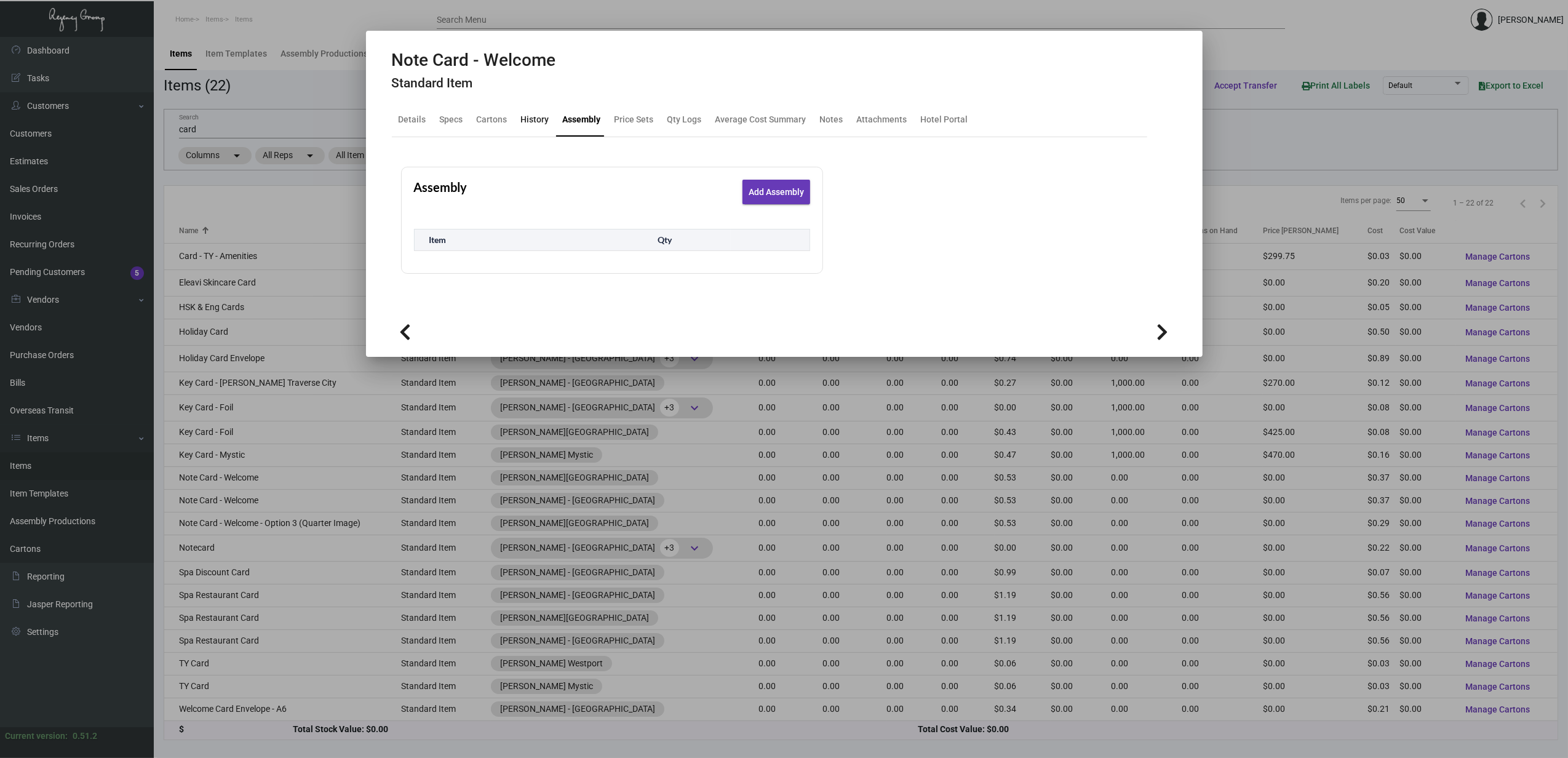
click at [539, 115] on div "History" at bounding box center [535, 120] width 28 height 13
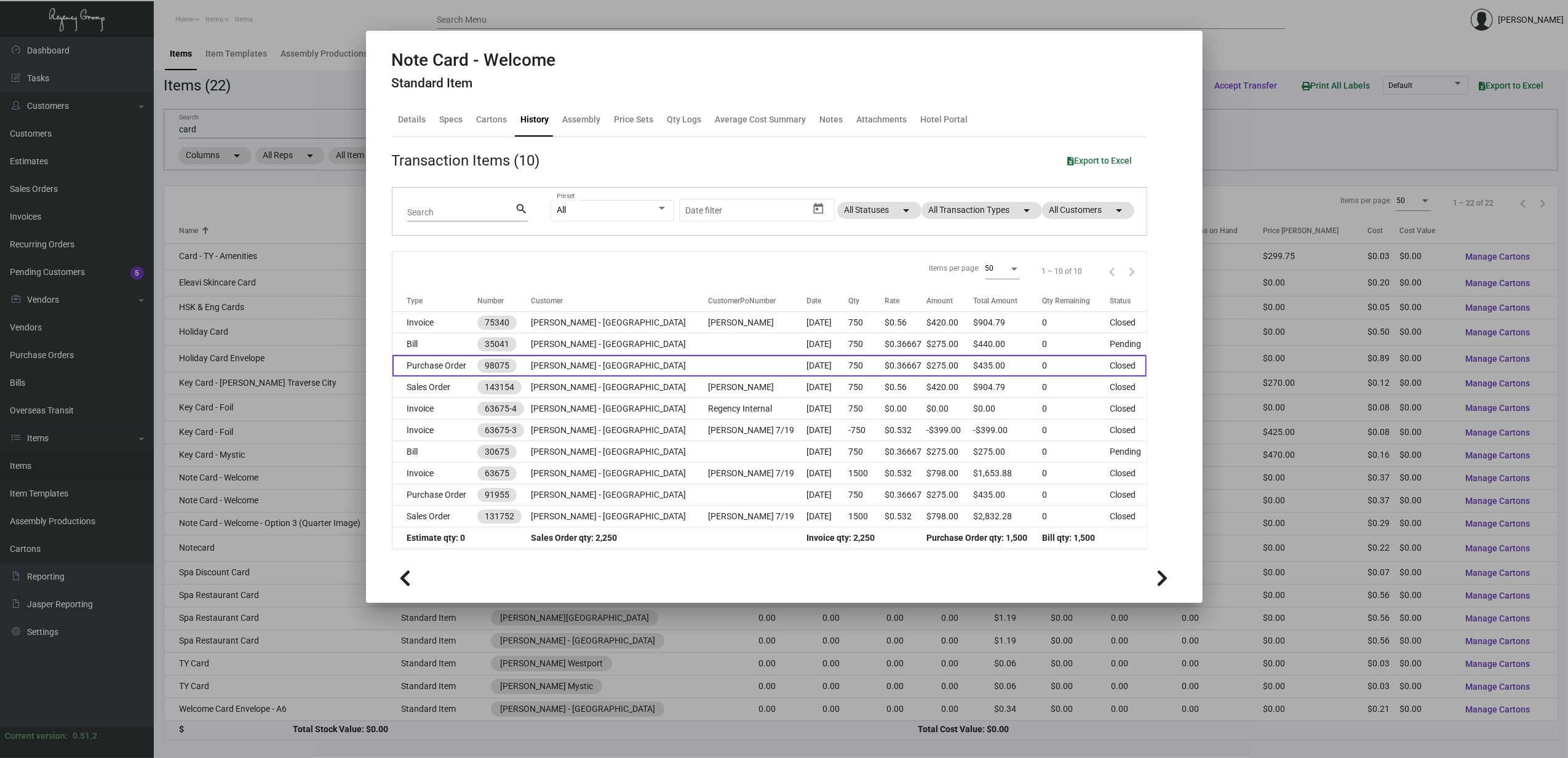
click at [472, 372] on td "Purchase Order" at bounding box center [435, 366] width 85 height 22
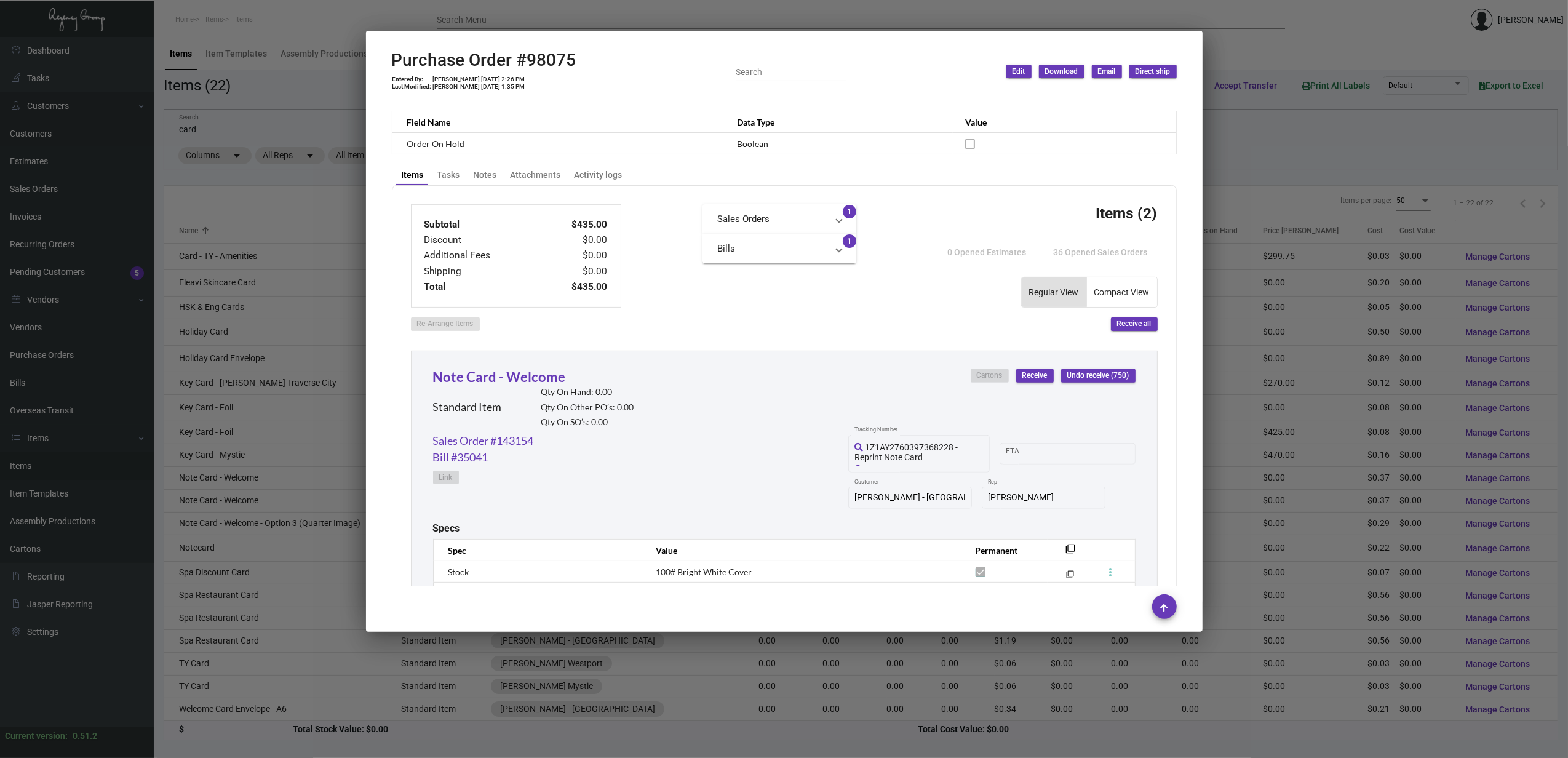
scroll to position [173, 0]
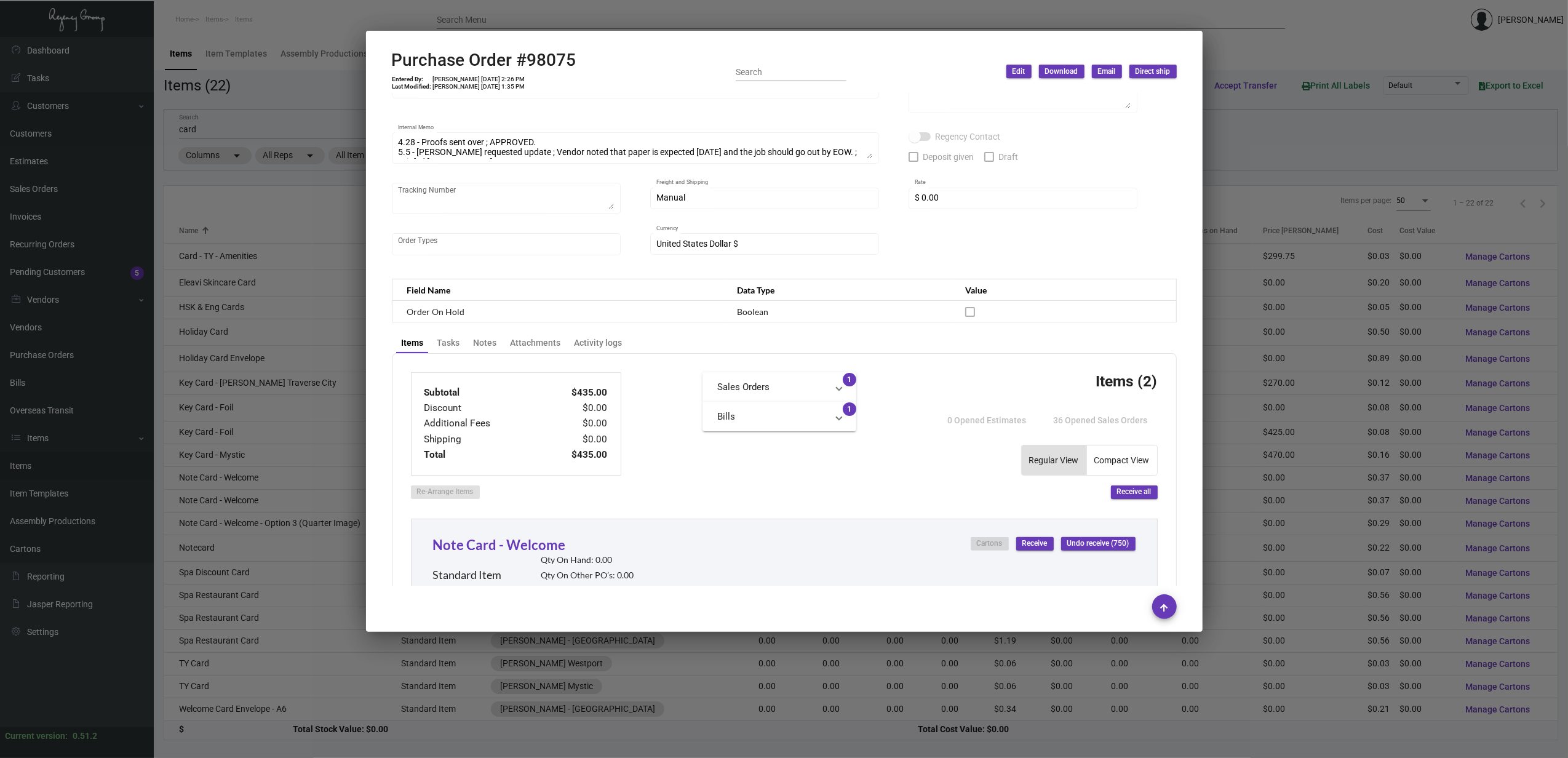
click at [265, 529] on div at bounding box center [784, 379] width 1568 height 758
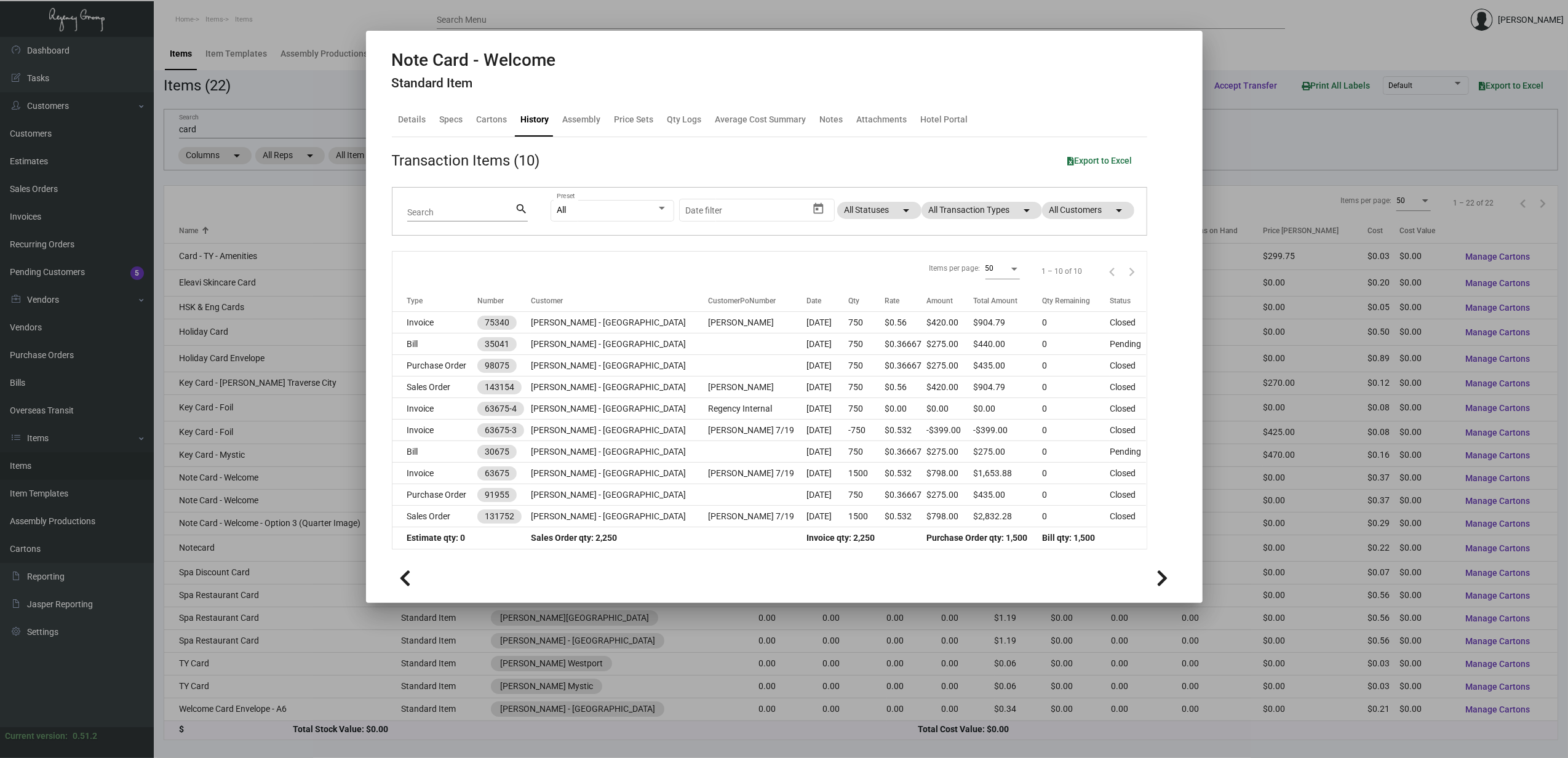
click at [262, 527] on div at bounding box center [784, 379] width 1568 height 758
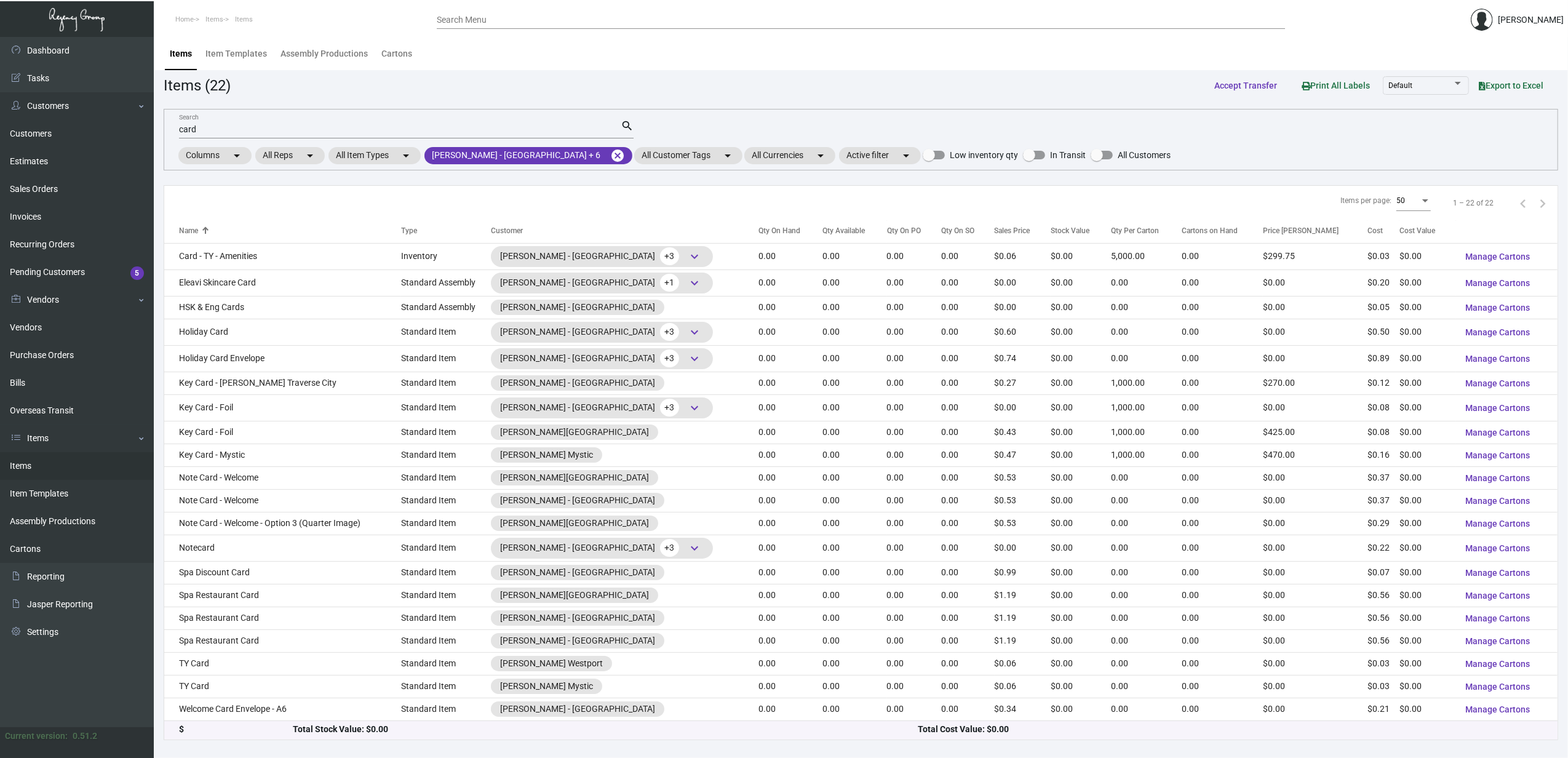
click at [262, 527] on td "Note Card - Welcome - Option 3 (Quarter Image)" at bounding box center [282, 523] width 237 height 23
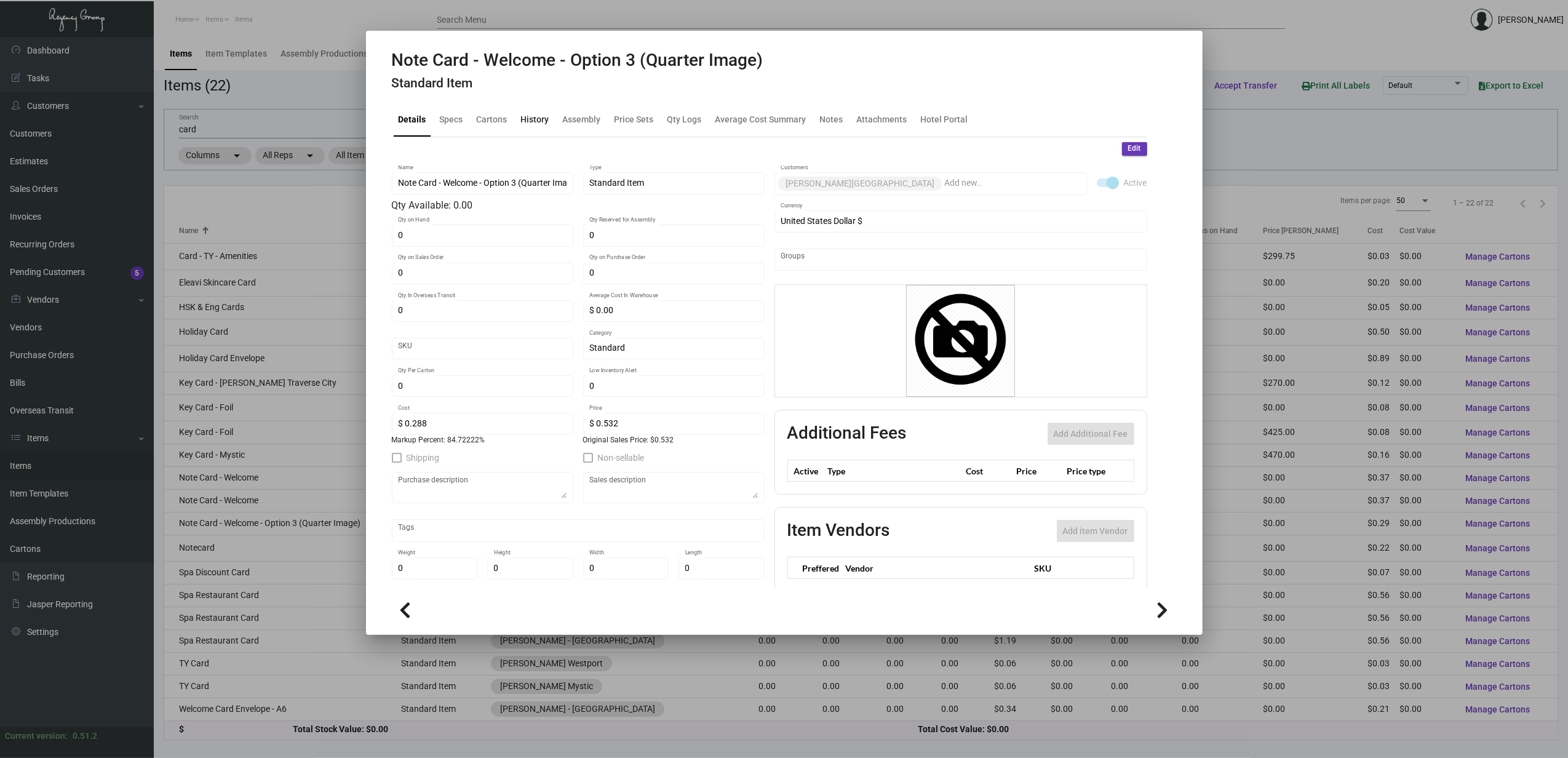
click at [534, 122] on div "History" at bounding box center [535, 120] width 28 height 13
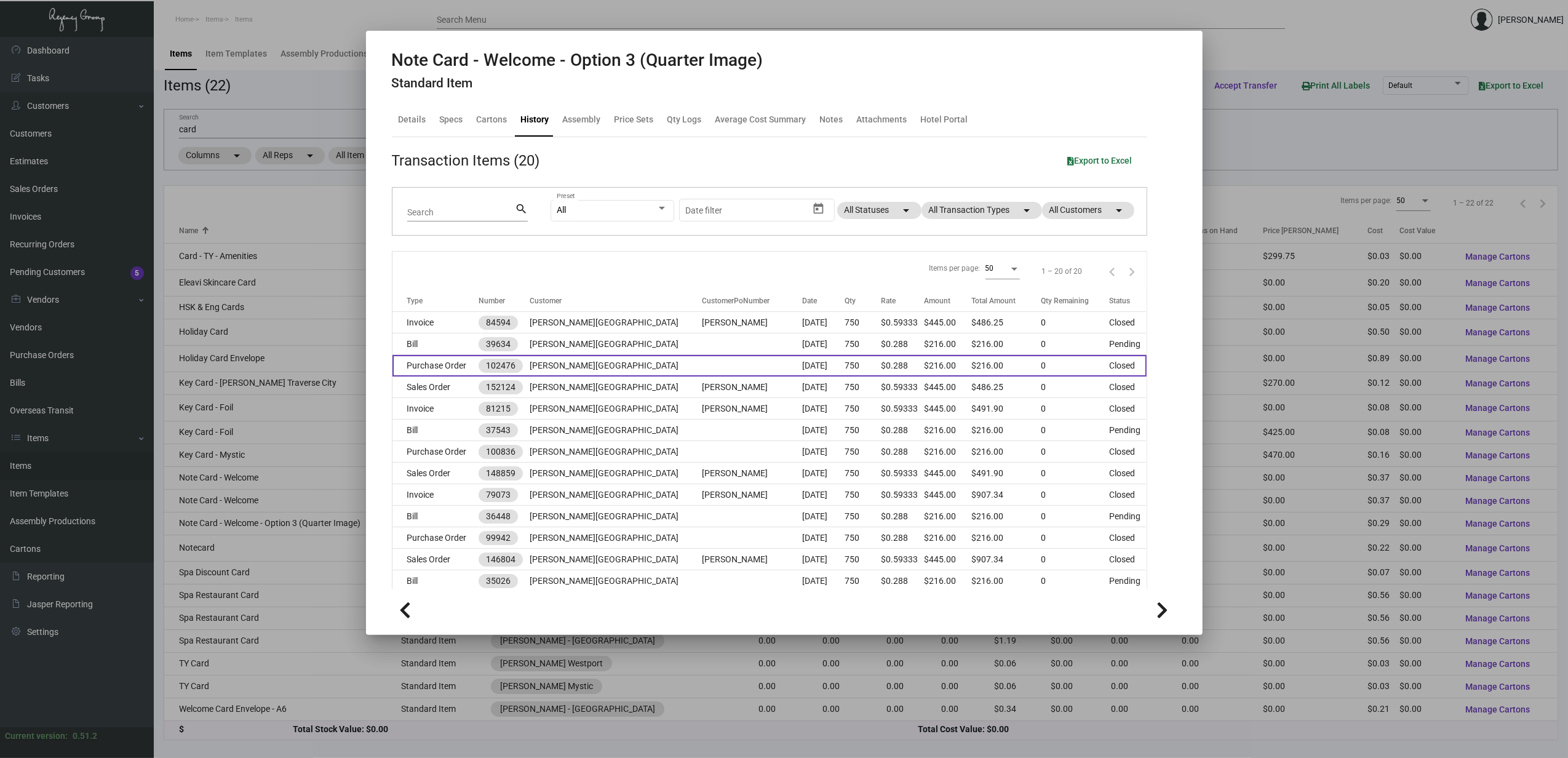
click at [459, 367] on td "Purchase Order" at bounding box center [435, 366] width 86 height 22
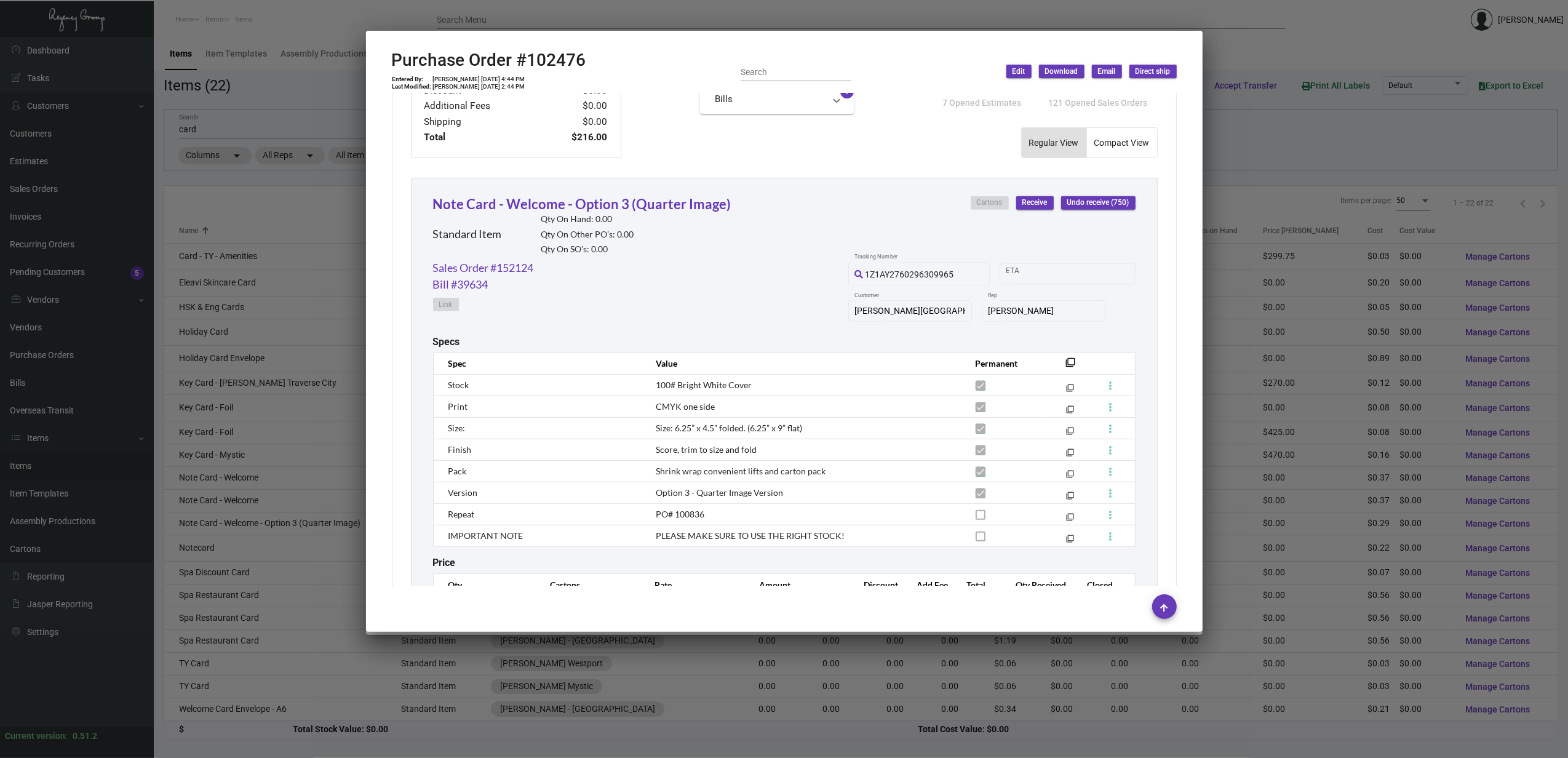
scroll to position [492, 0]
click at [305, 515] on div at bounding box center [784, 379] width 1568 height 758
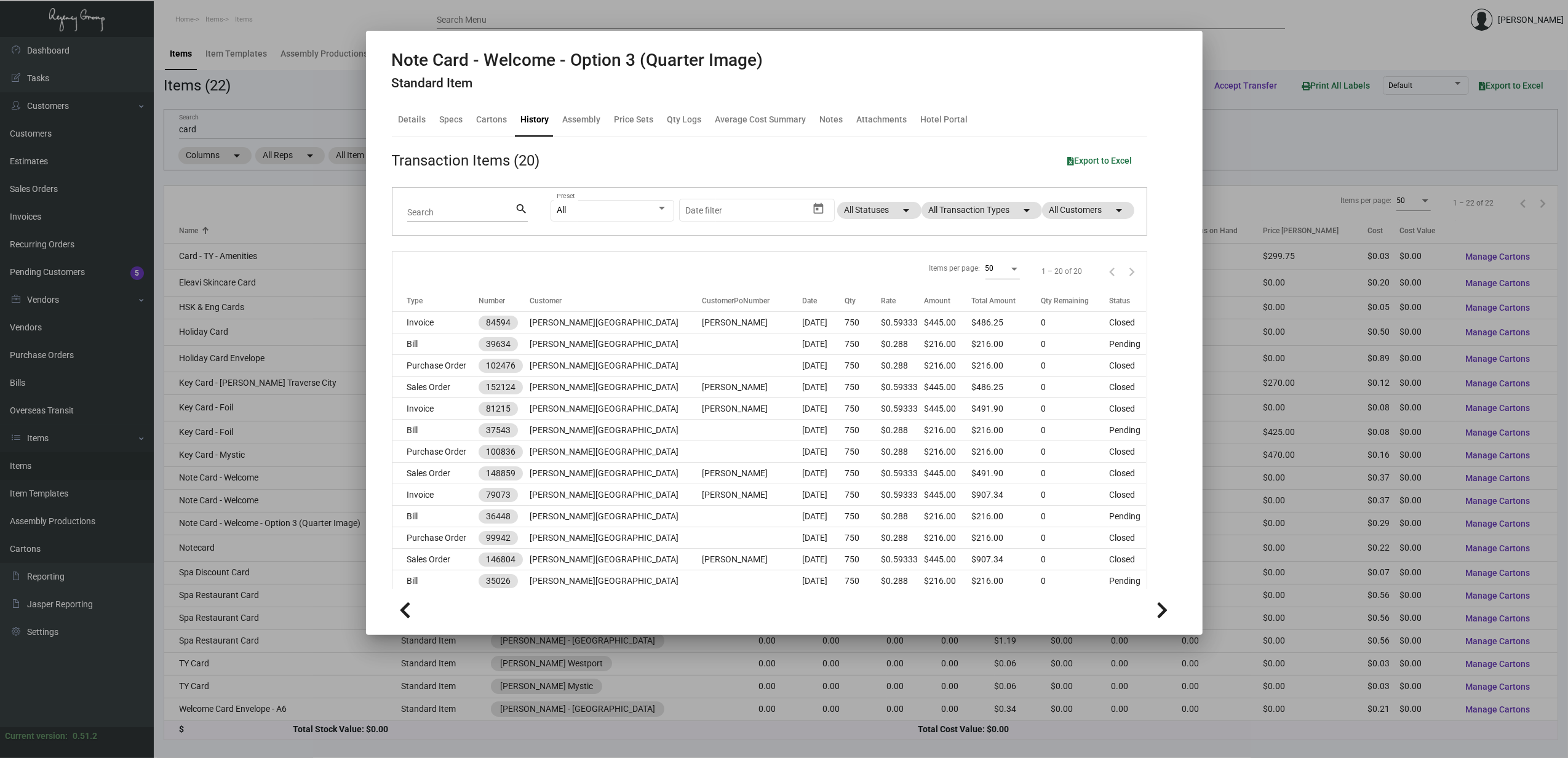
click at [285, 550] on div at bounding box center [784, 379] width 1568 height 758
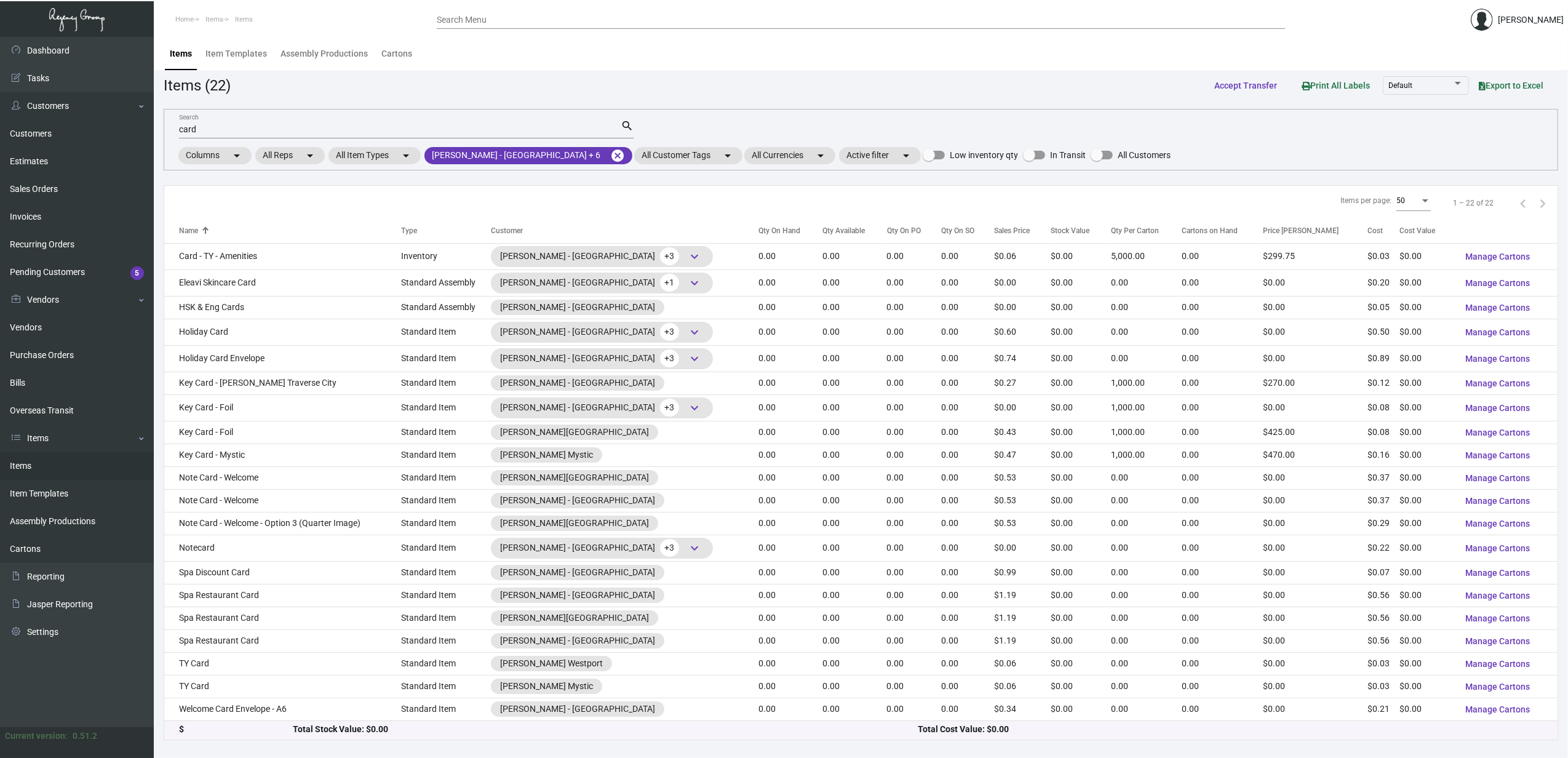
click at [285, 550] on td "Notecard" at bounding box center [282, 548] width 237 height 26
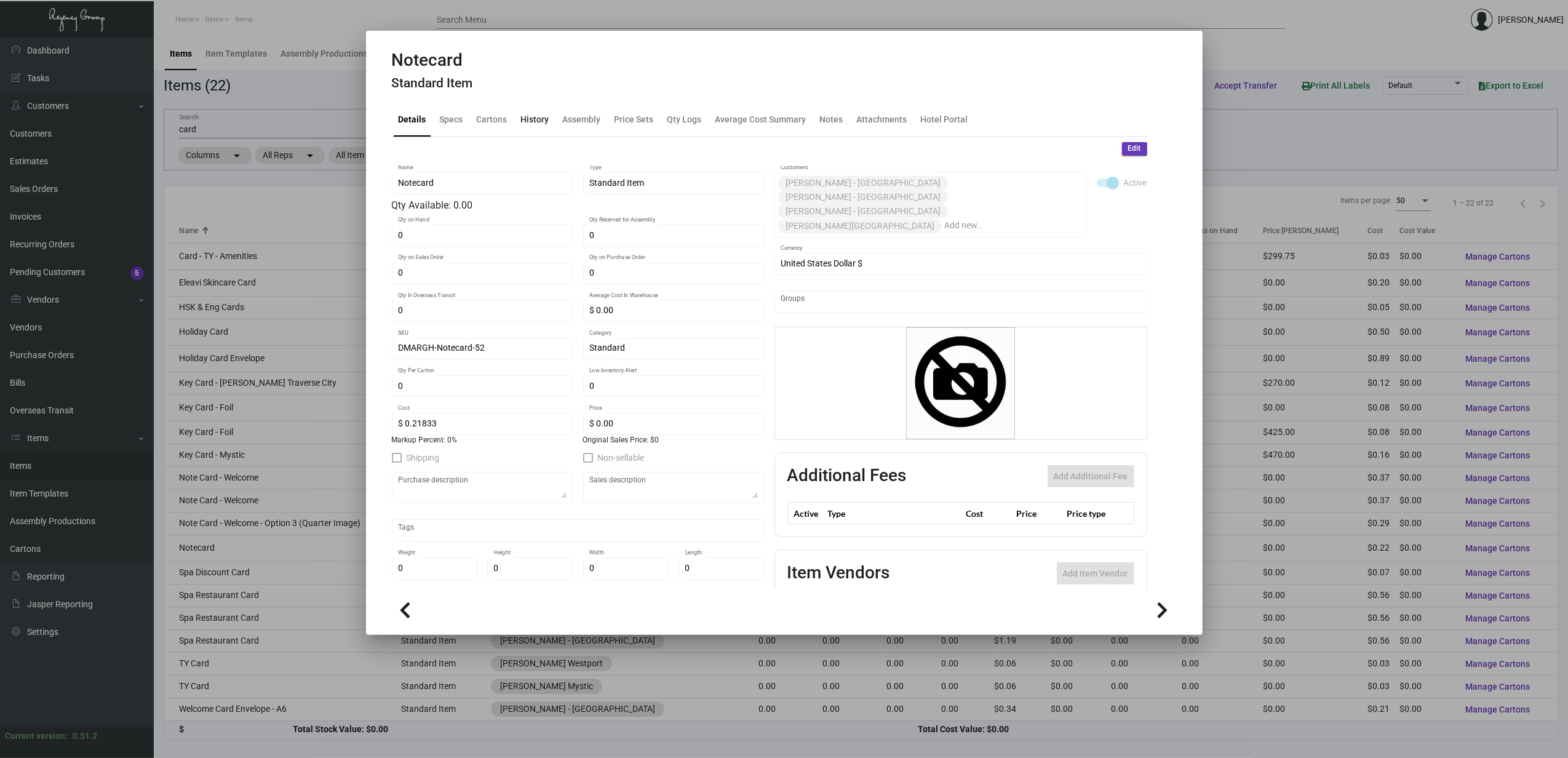
click at [534, 127] on div "History" at bounding box center [535, 120] width 38 height 30
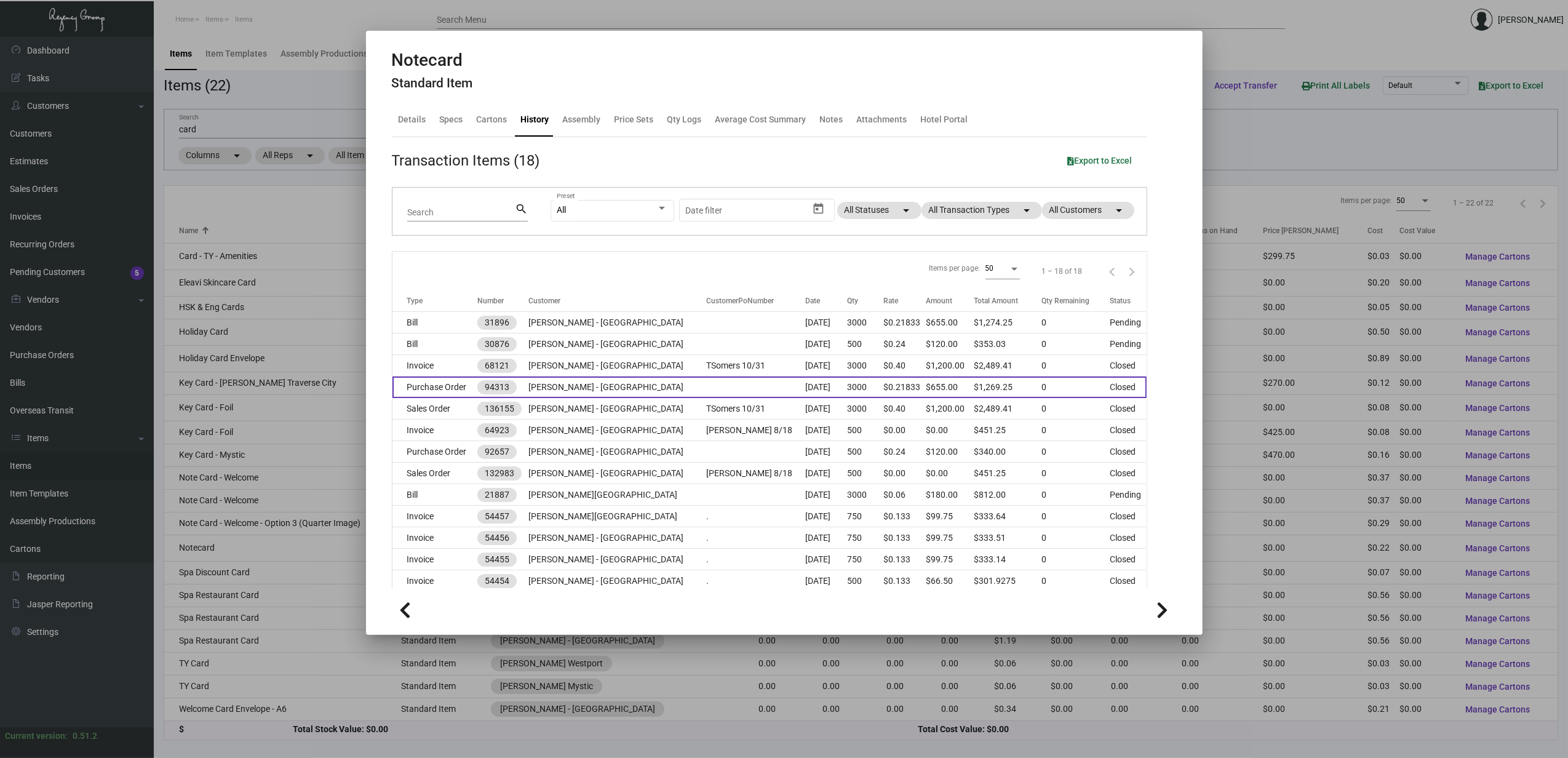
click at [460, 385] on td "Purchase Order" at bounding box center [435, 387] width 86 height 22
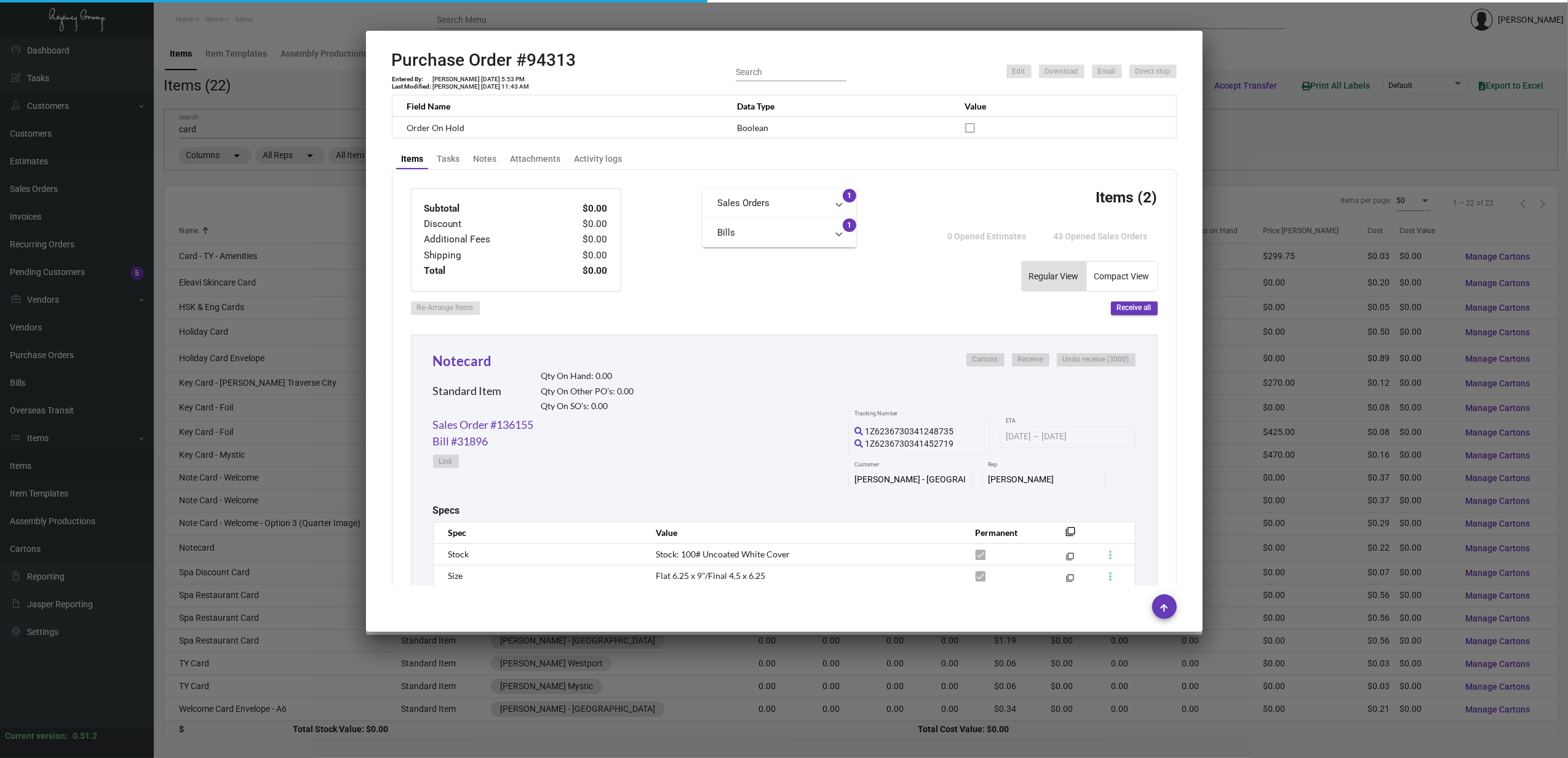
scroll to position [410, 0]
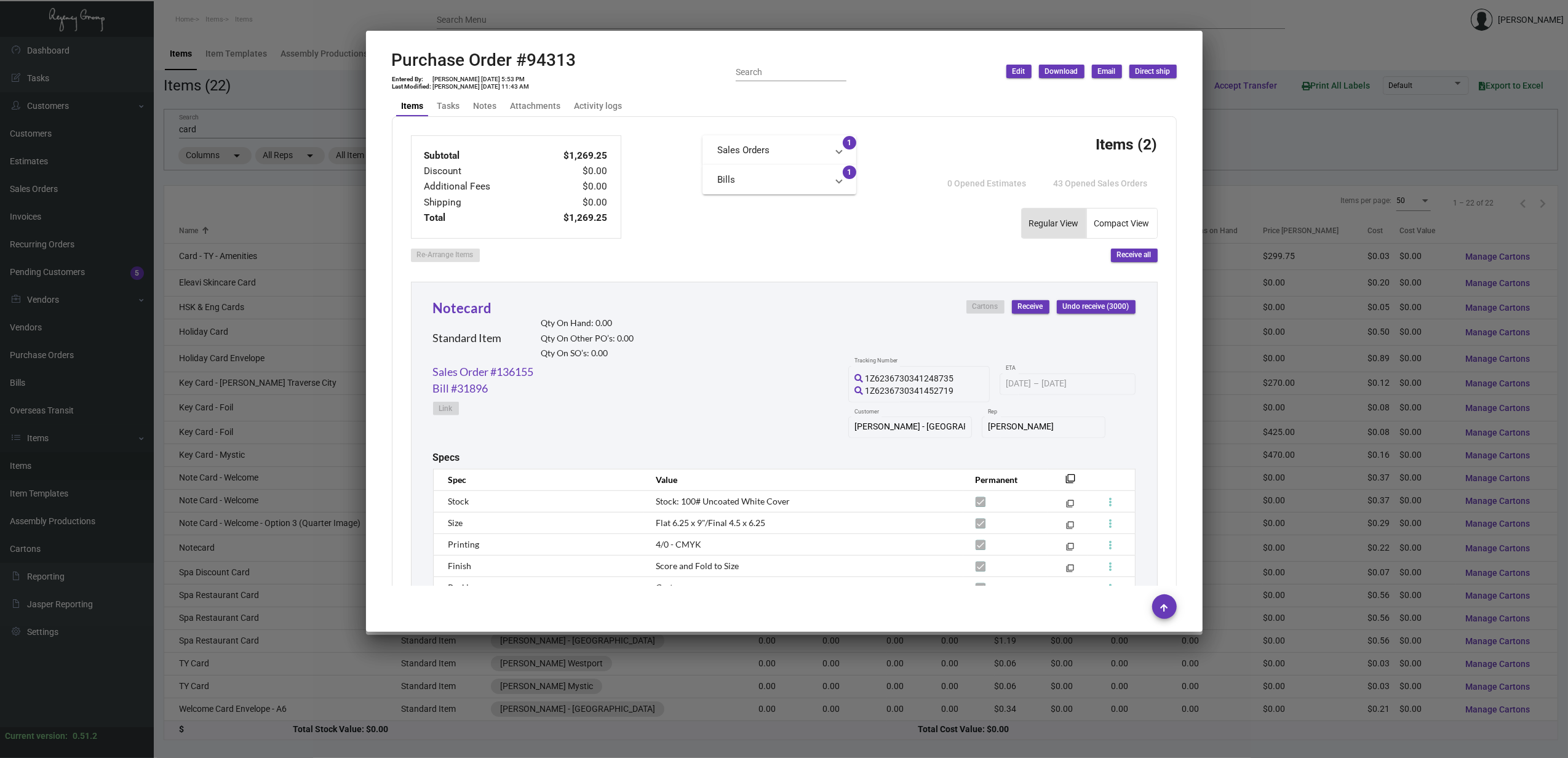
click at [267, 564] on div at bounding box center [784, 379] width 1568 height 758
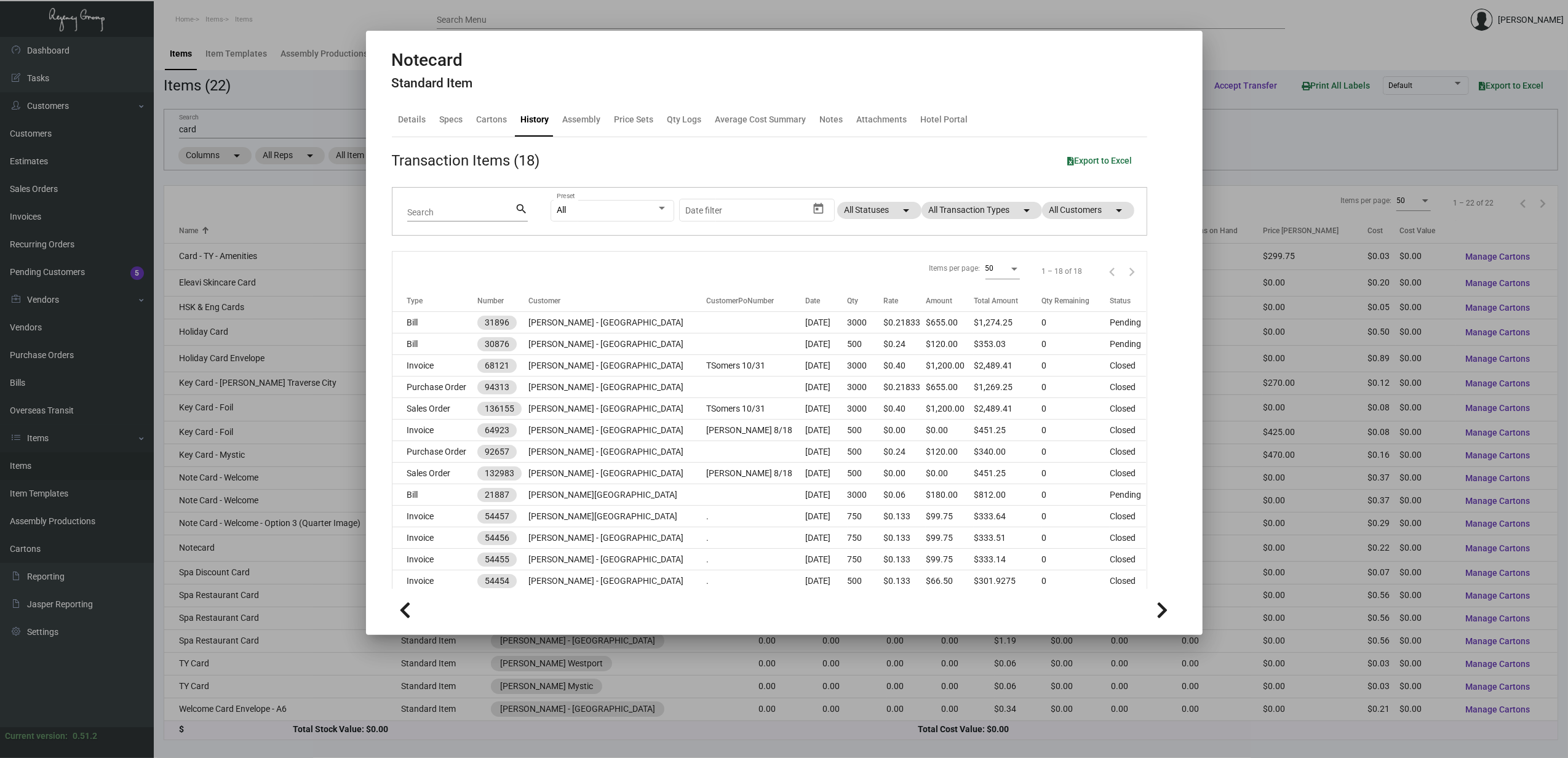
click at [269, 570] on div at bounding box center [784, 379] width 1568 height 758
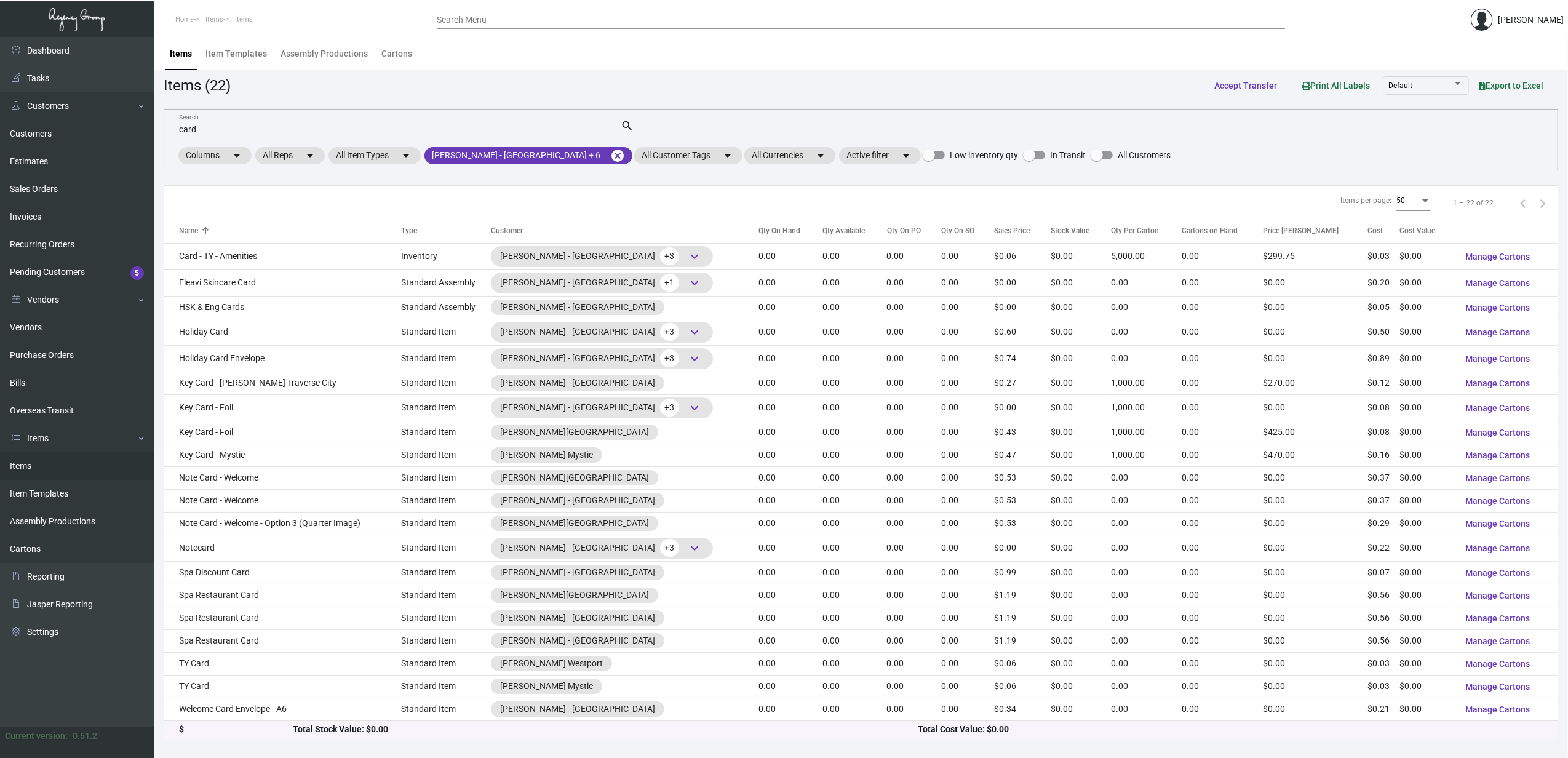
click at [269, 570] on td "Spa Discount Card" at bounding box center [282, 573] width 237 height 23
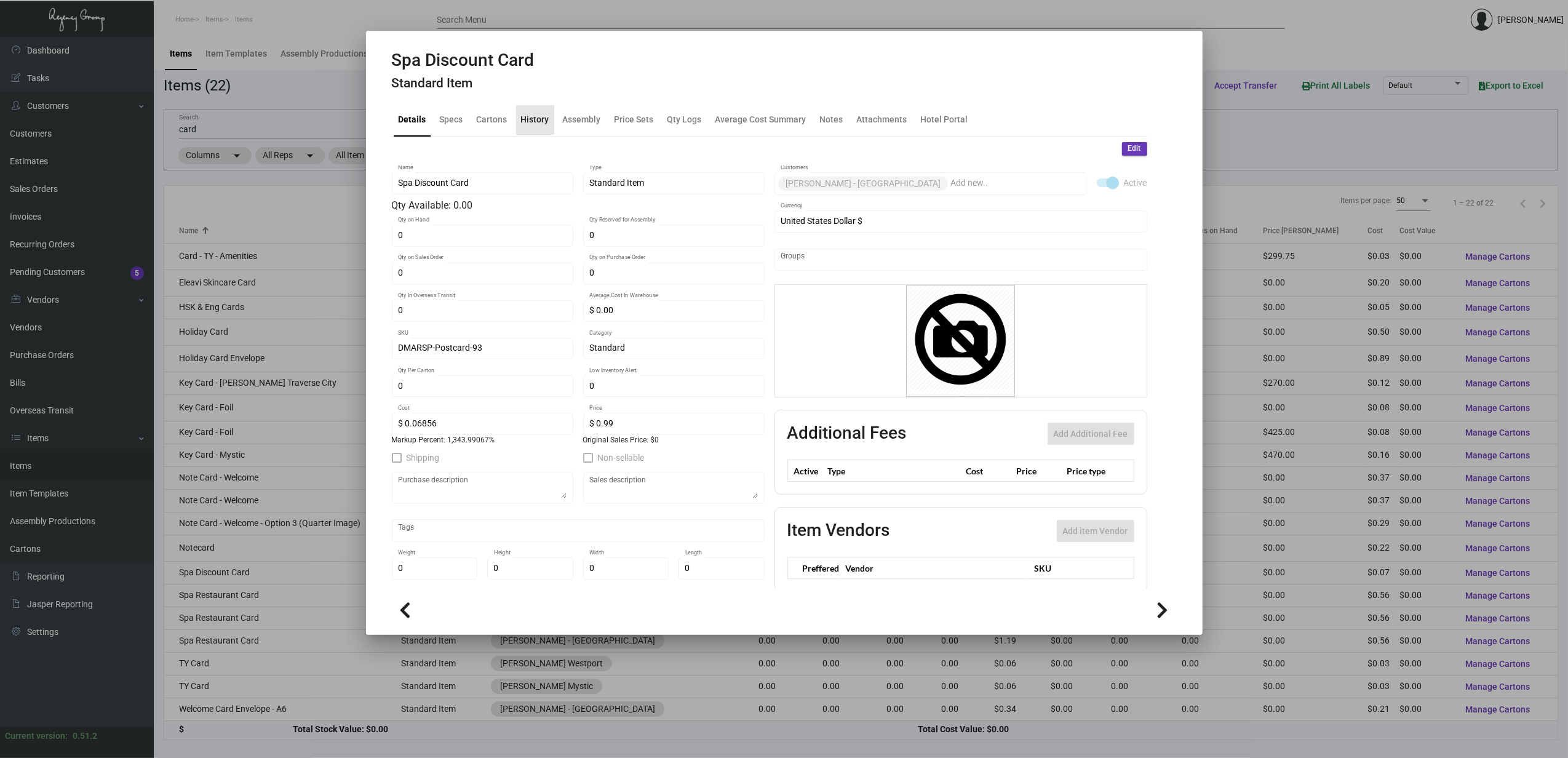
click at [549, 122] on div "History" at bounding box center [535, 120] width 38 height 30
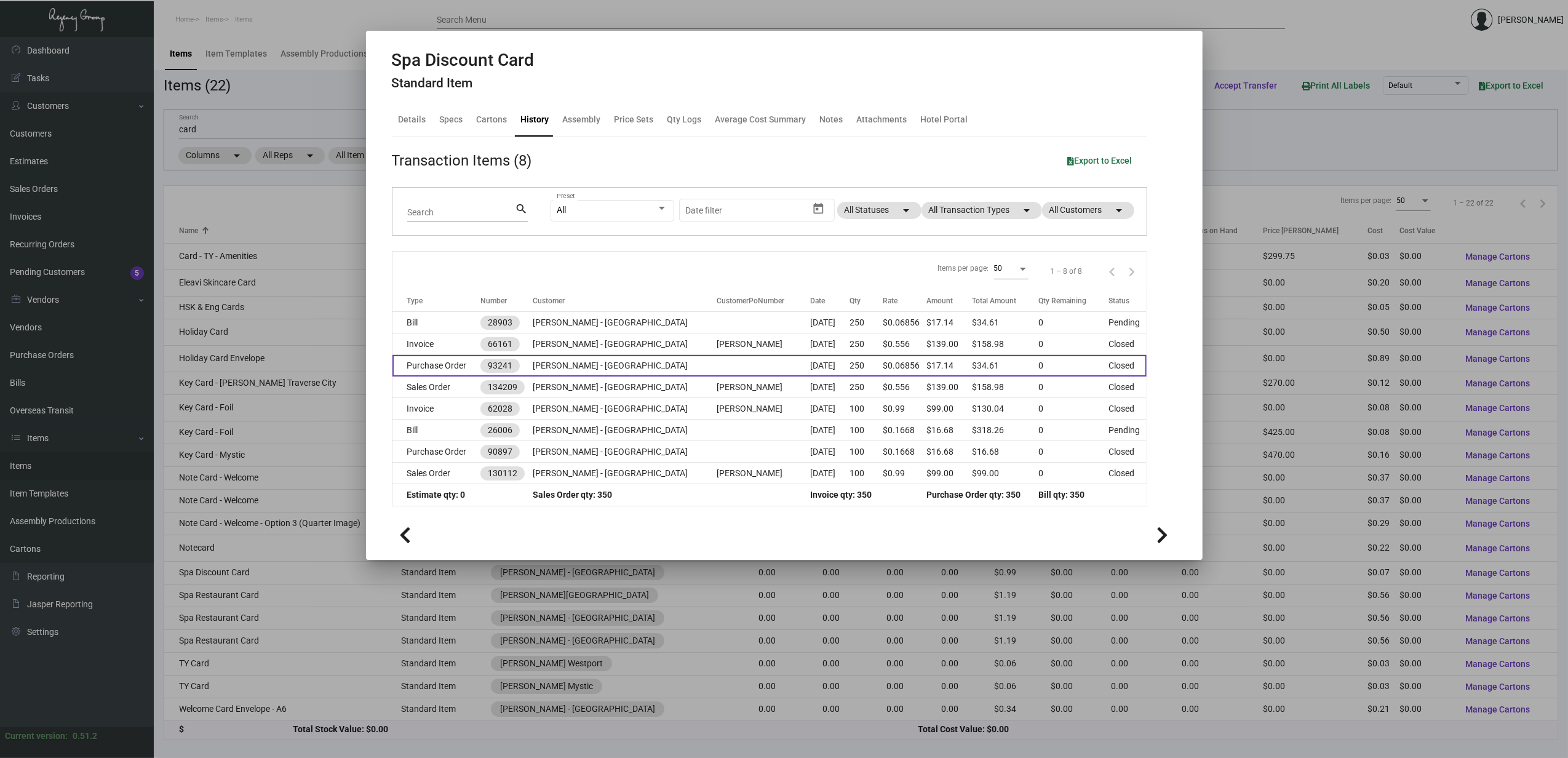
click at [456, 364] on td "Purchase Order" at bounding box center [437, 366] width 88 height 22
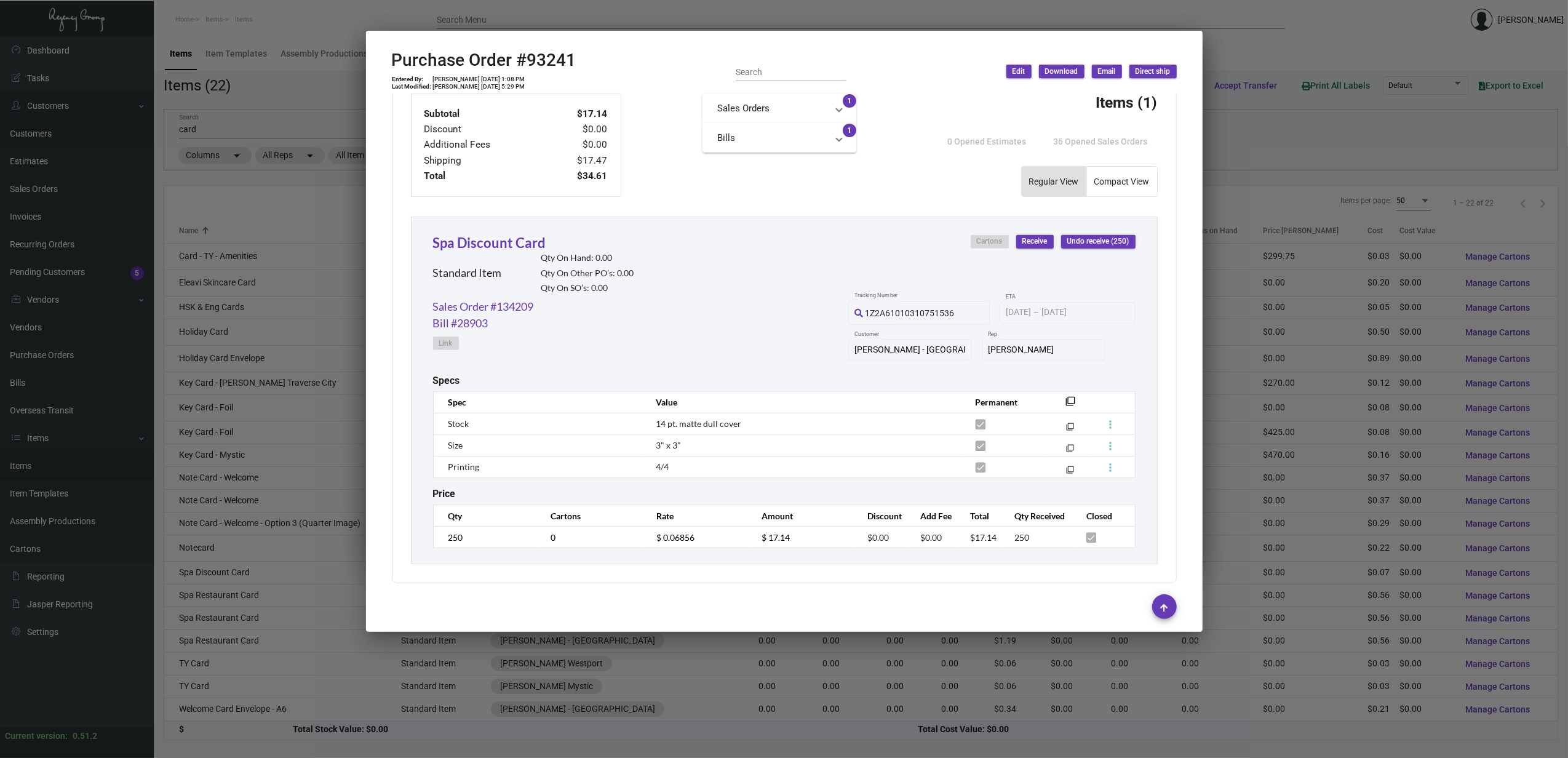
scroll to position [459, 0]
click at [273, 585] on div at bounding box center [784, 379] width 1568 height 758
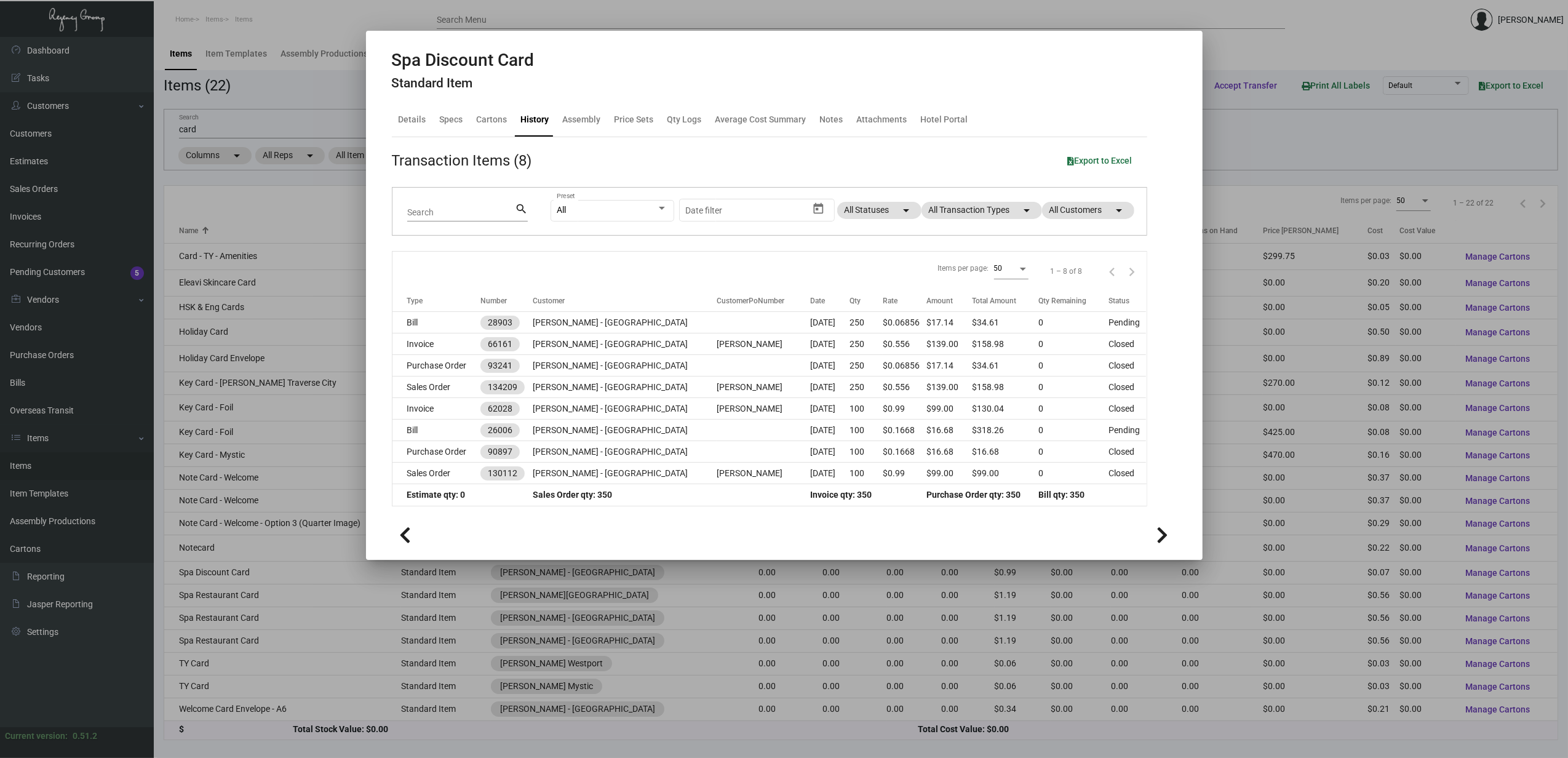
click at [254, 598] on div at bounding box center [784, 379] width 1568 height 758
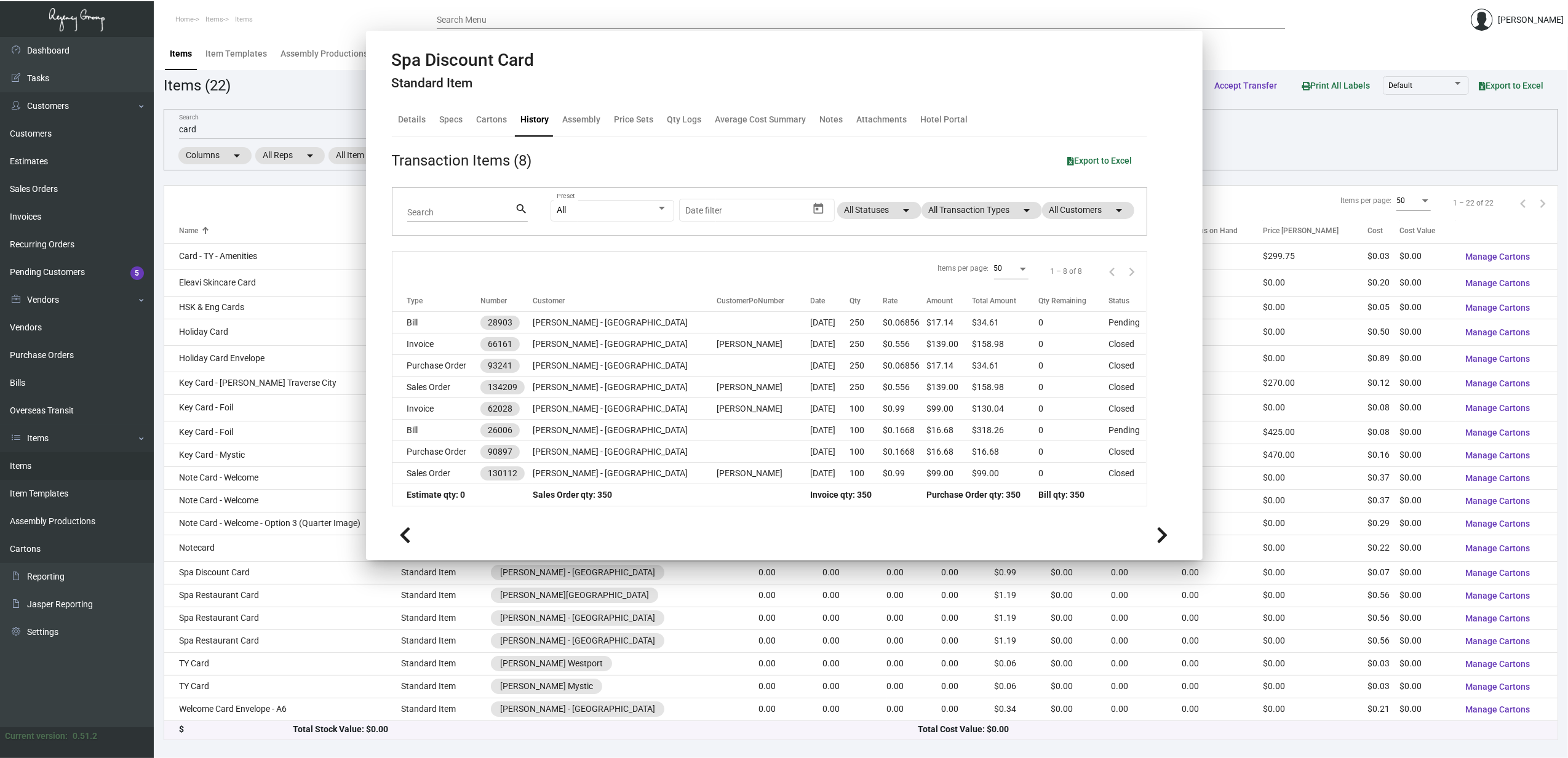
click at [254, 598] on td "Spa Restaurant Card" at bounding box center [282, 595] width 237 height 23
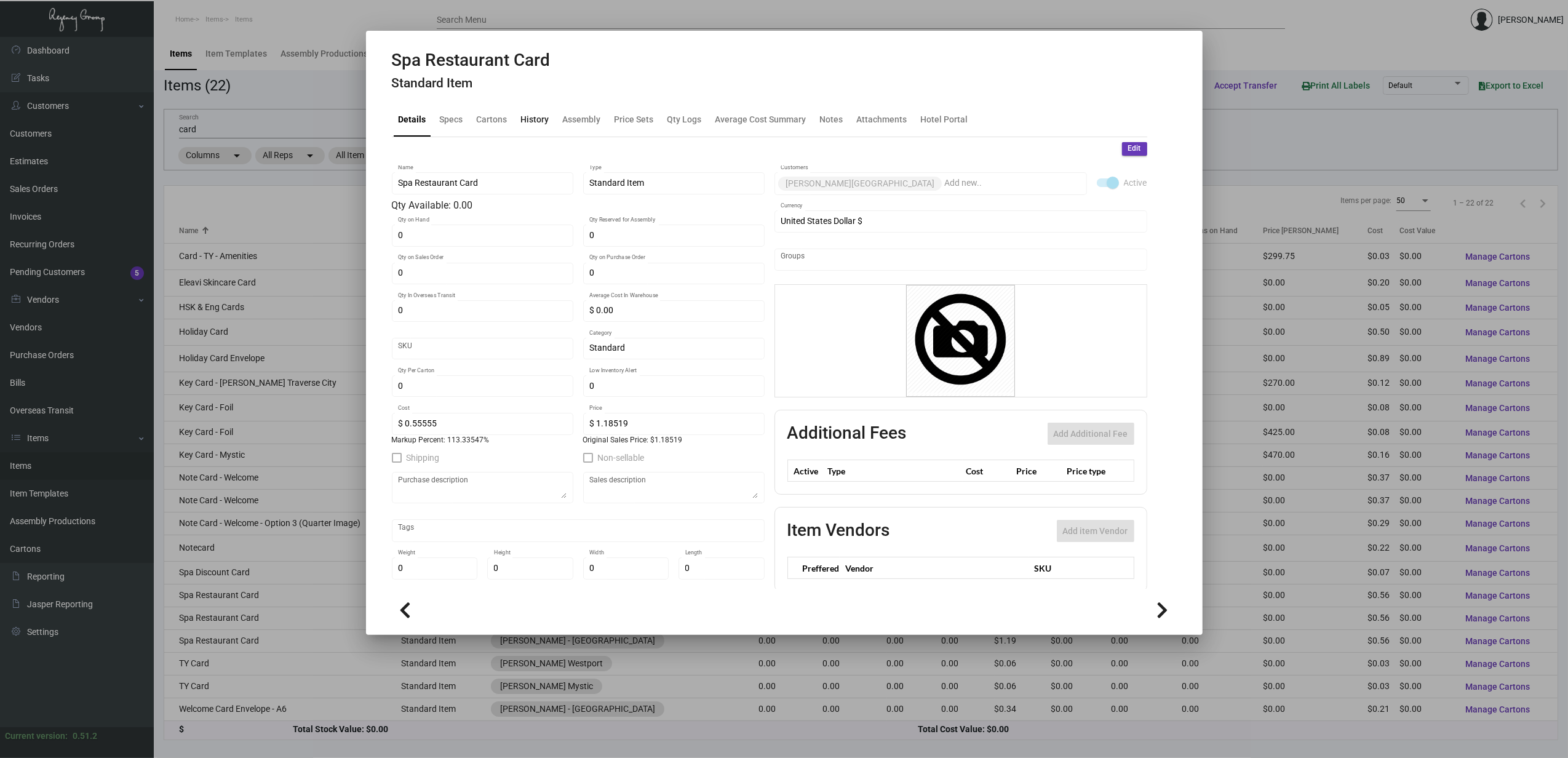
click at [542, 121] on div "History" at bounding box center [535, 120] width 28 height 13
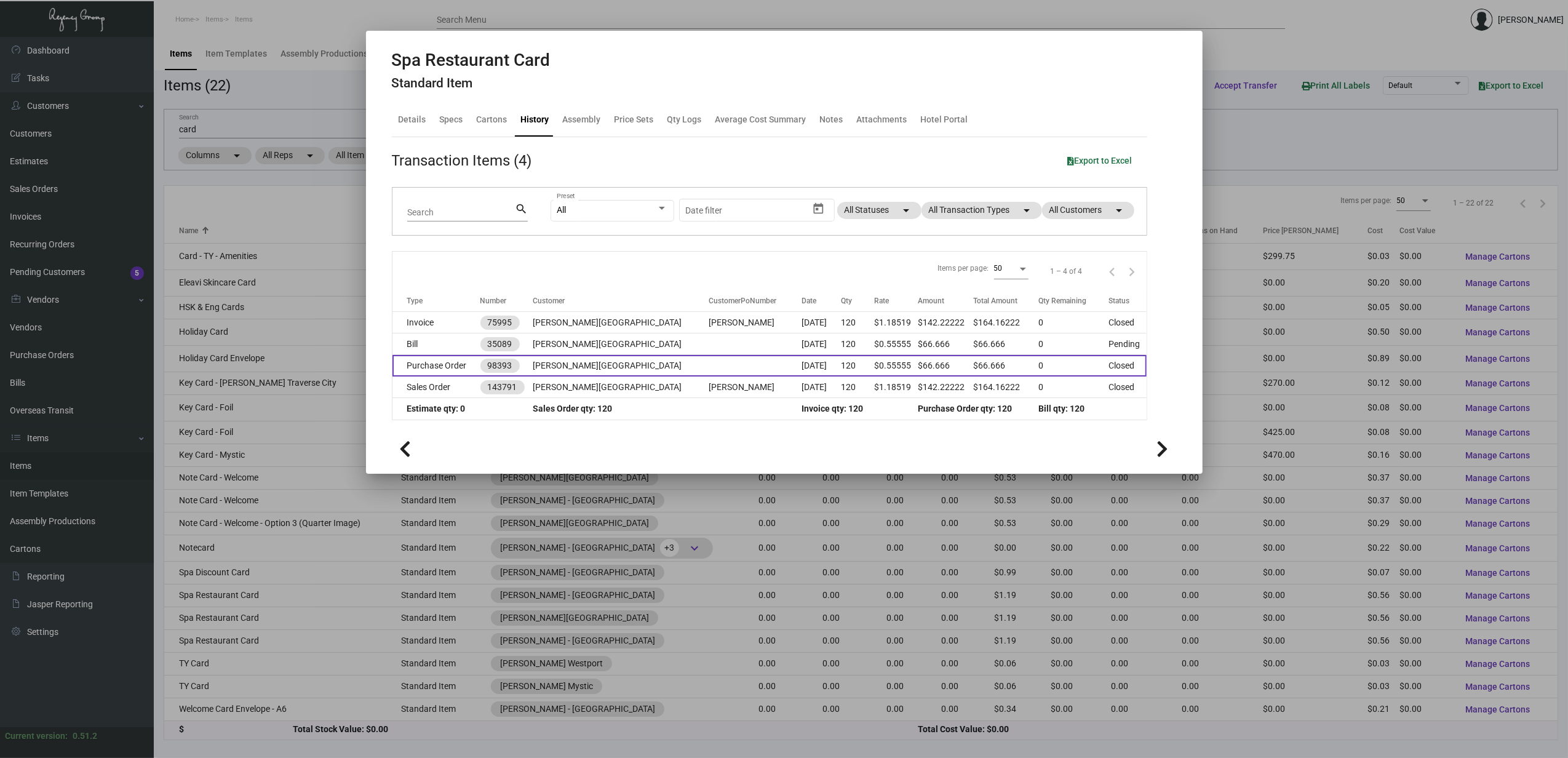
click at [448, 369] on td "Purchase Order" at bounding box center [437, 366] width 88 height 22
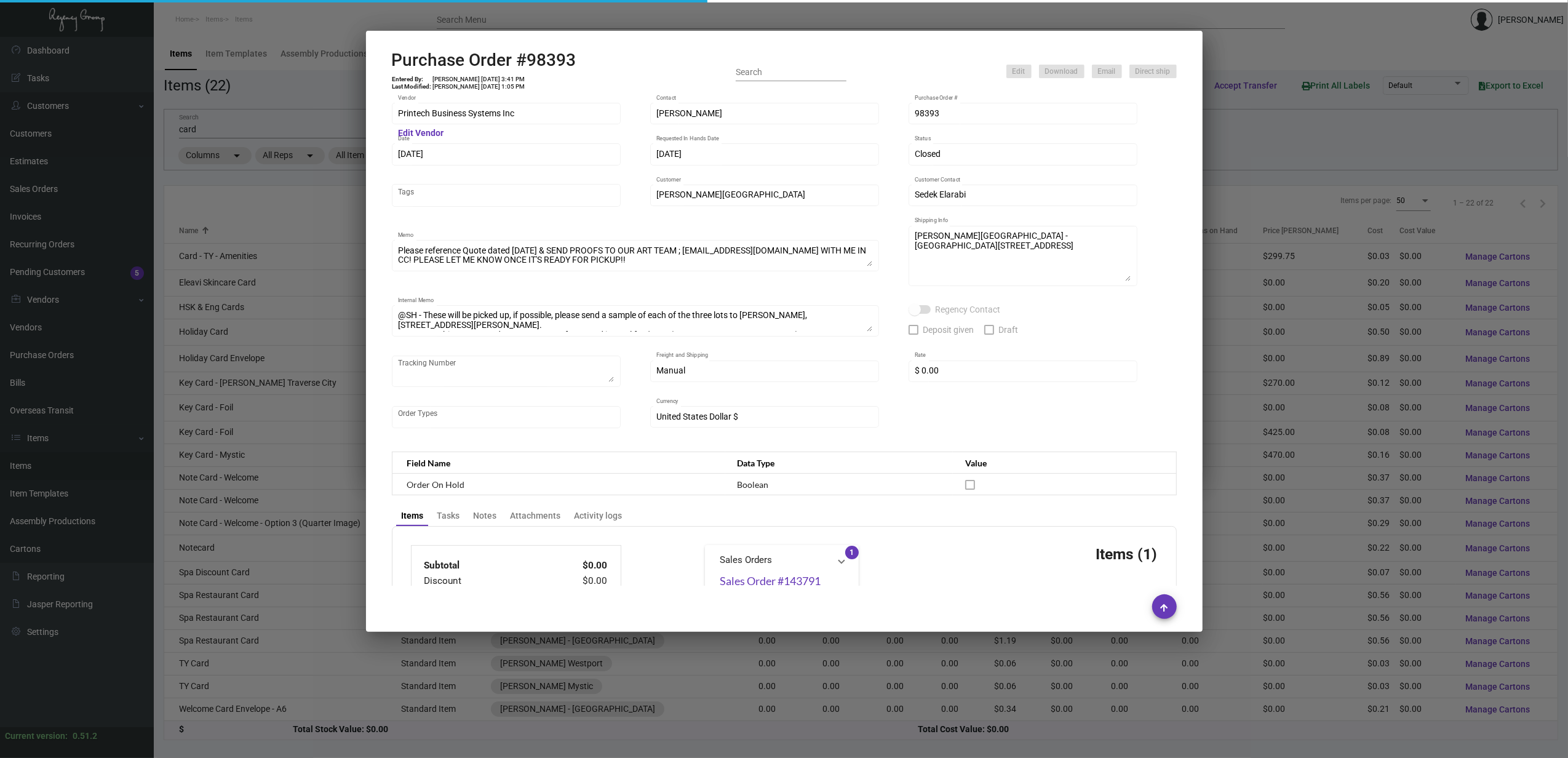
scroll to position [410, 0]
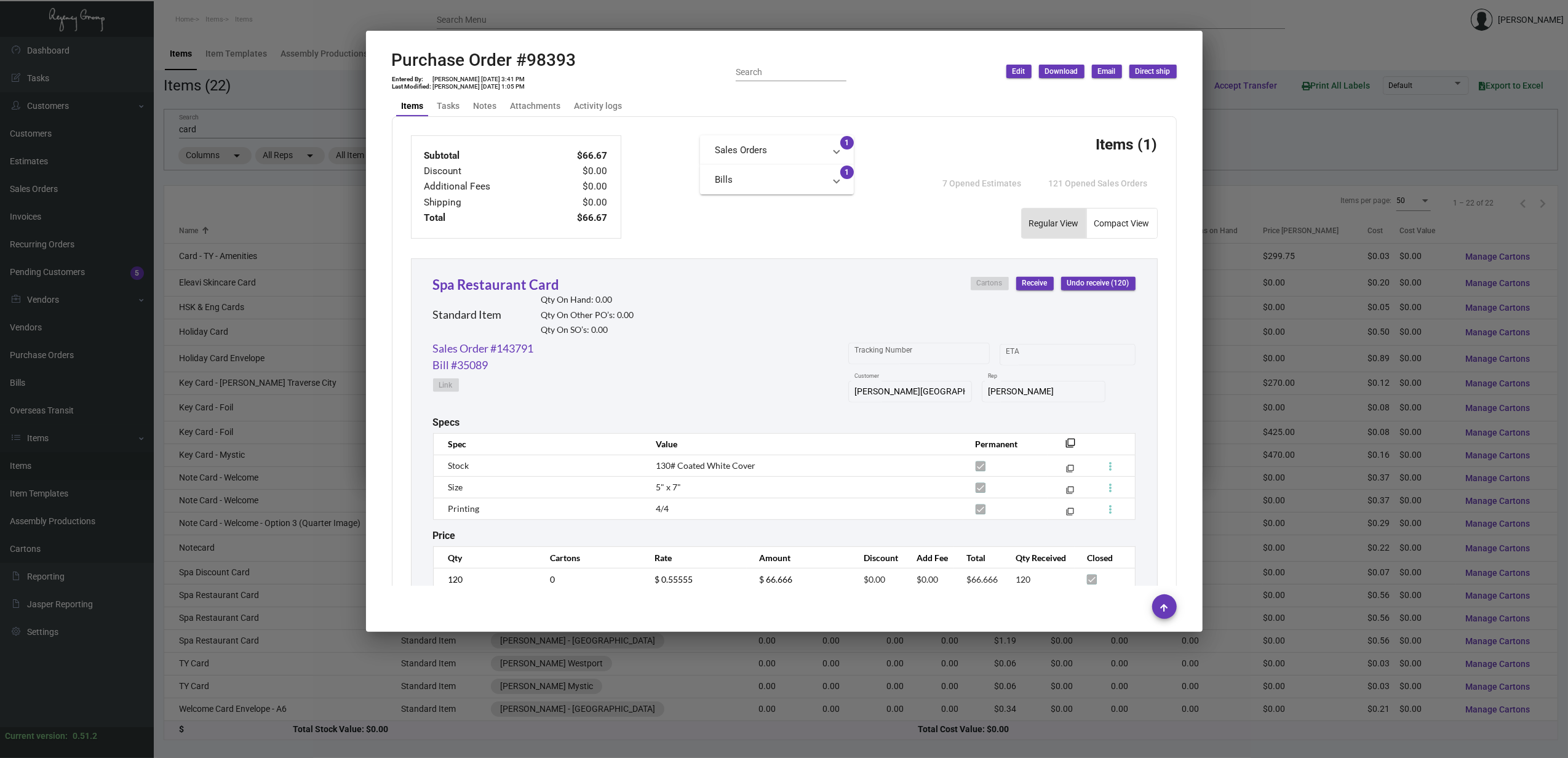
click at [274, 609] on div at bounding box center [784, 379] width 1568 height 758
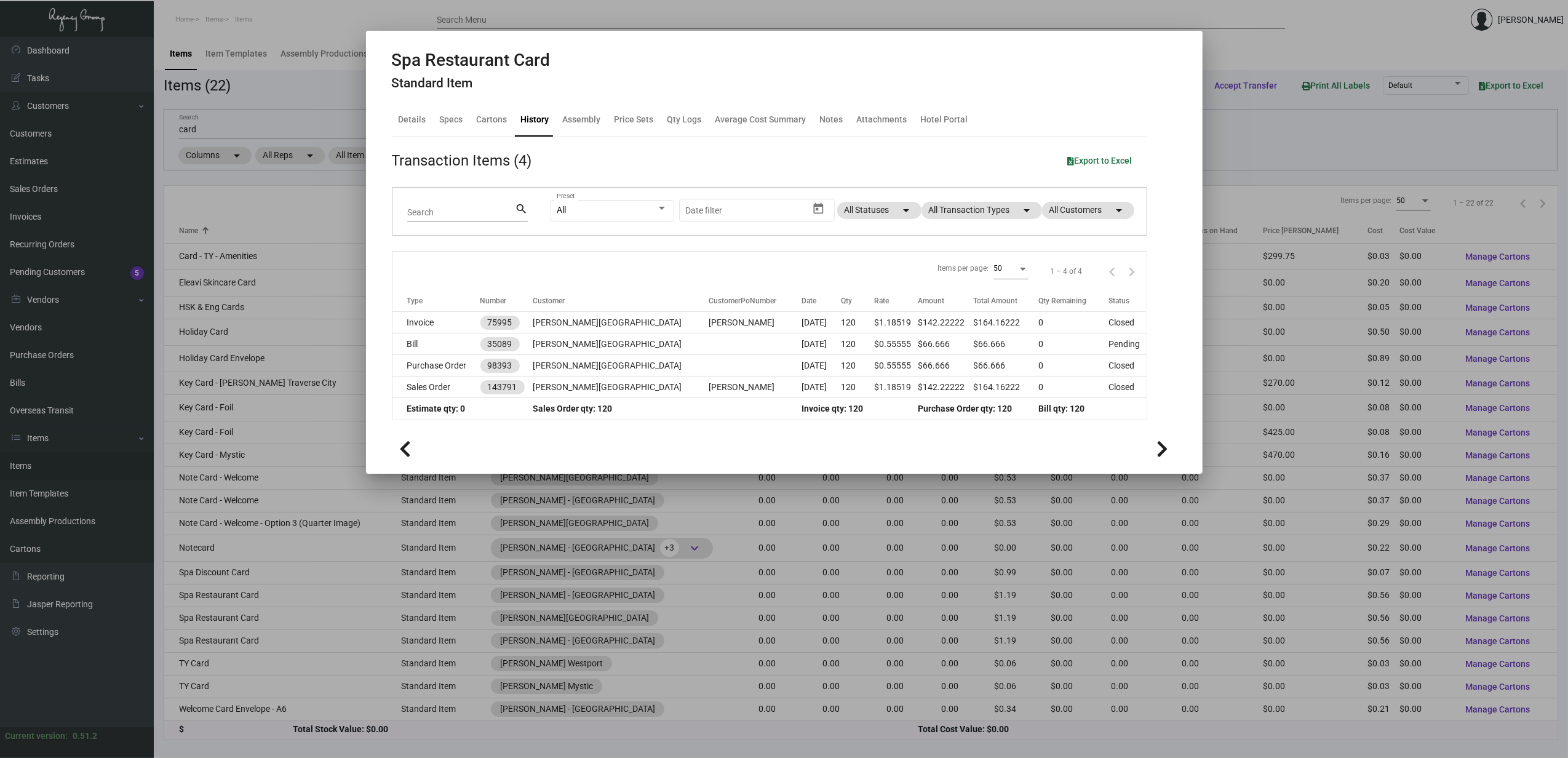
click at [274, 611] on div at bounding box center [784, 379] width 1568 height 758
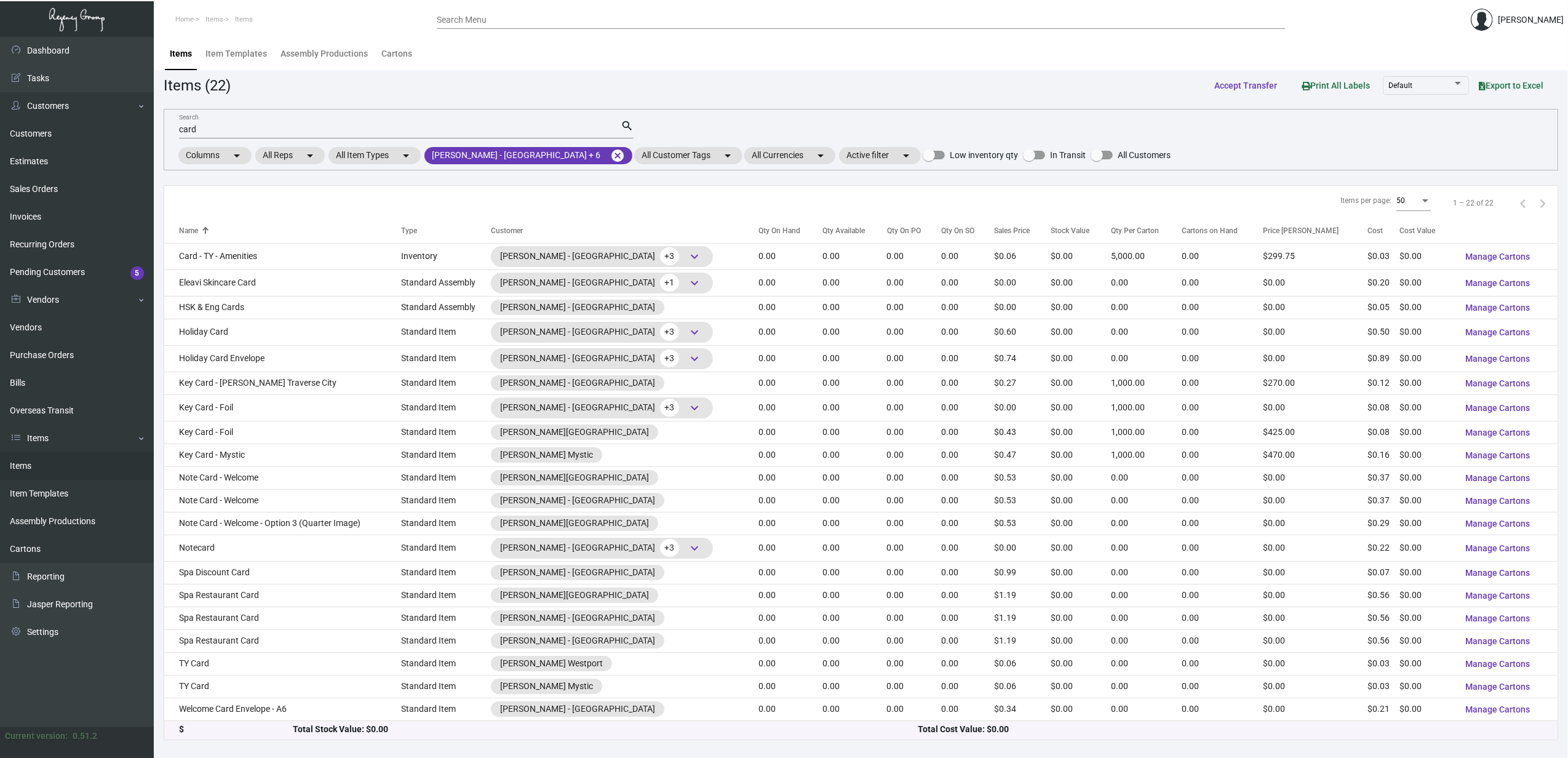
click at [274, 611] on td "Spa Restaurant Card" at bounding box center [282, 618] width 237 height 23
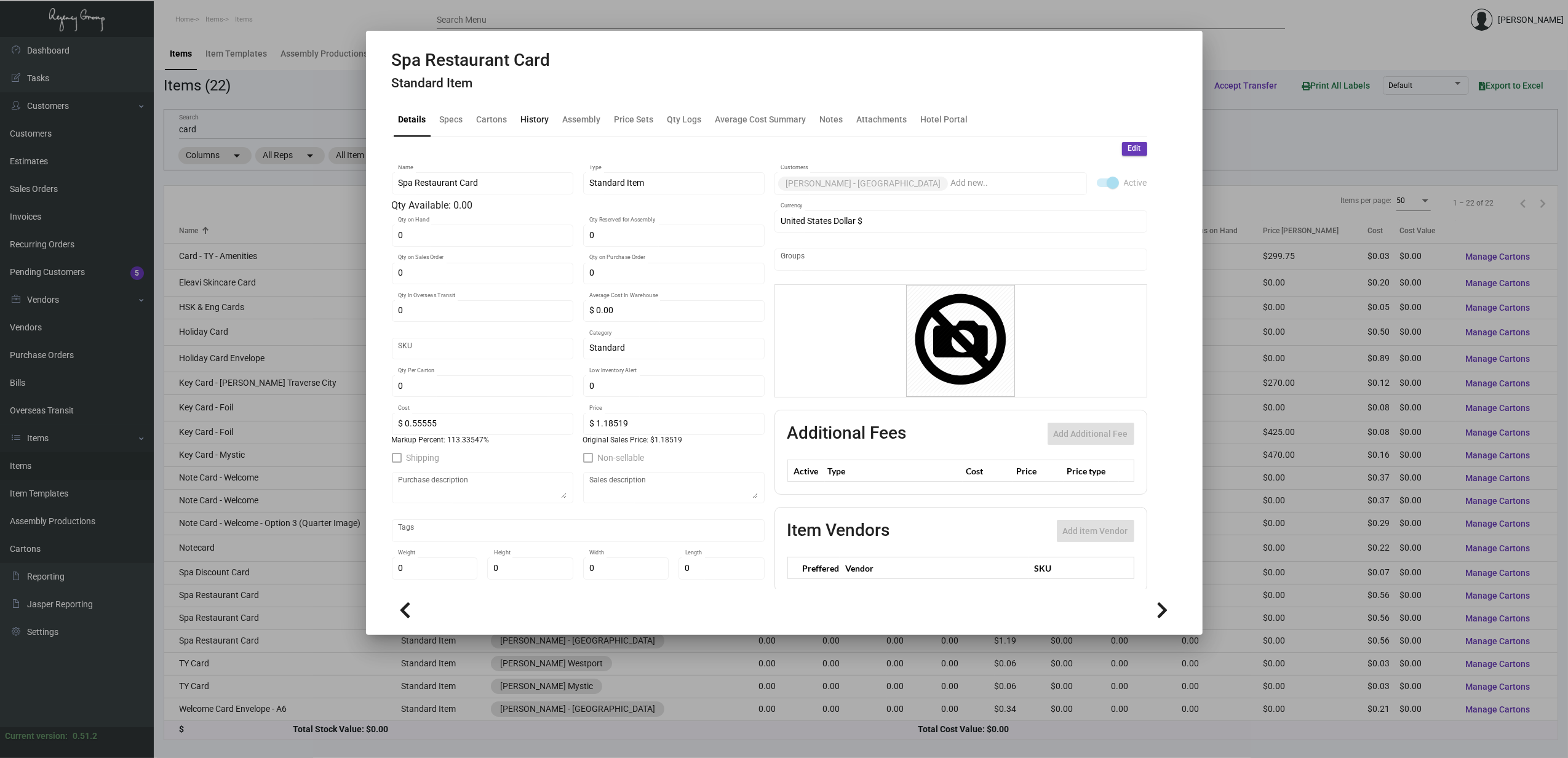
click at [540, 117] on div "History" at bounding box center [535, 120] width 28 height 13
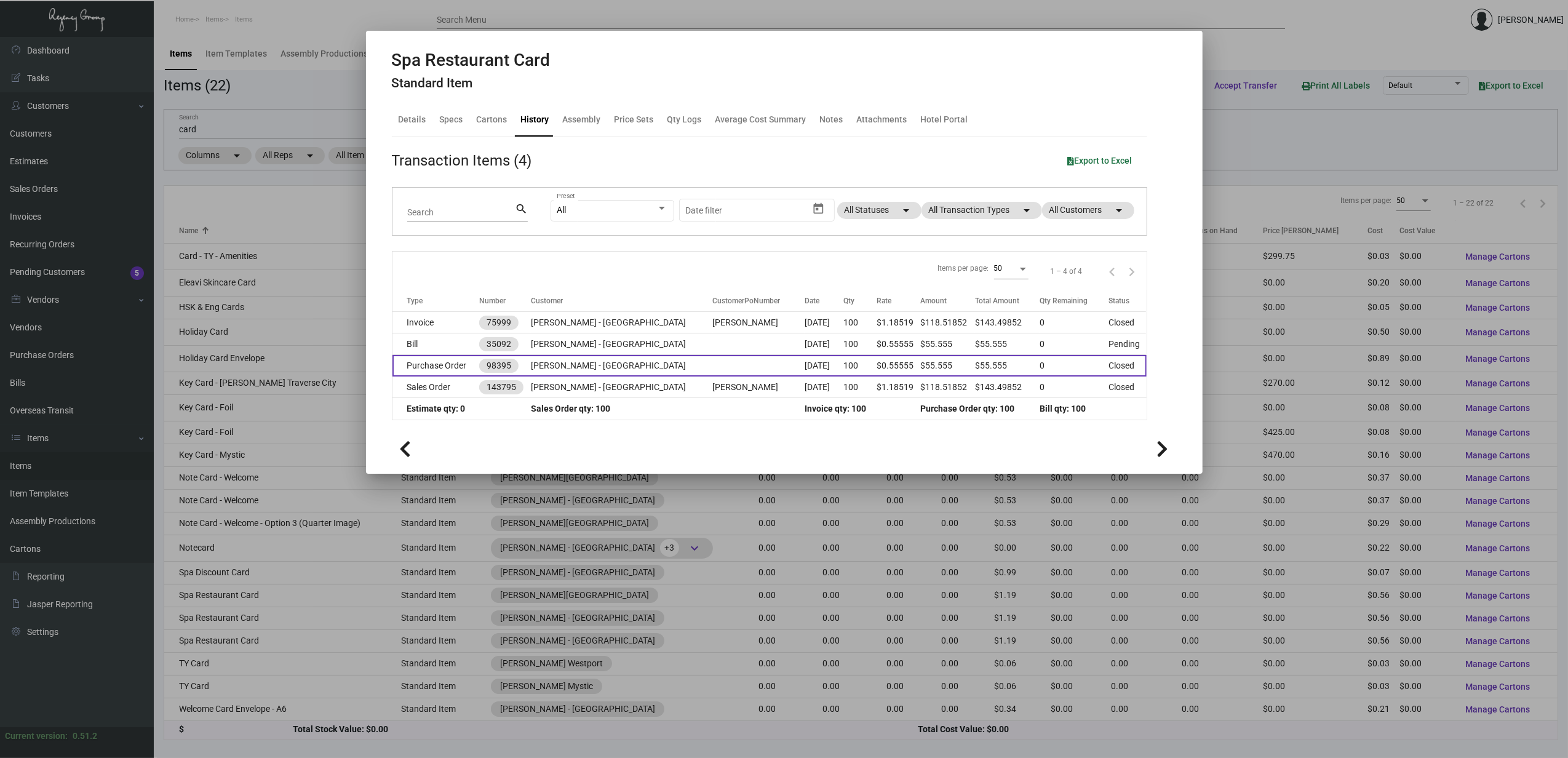
click at [459, 364] on td "Purchase Order" at bounding box center [436, 366] width 88 height 22
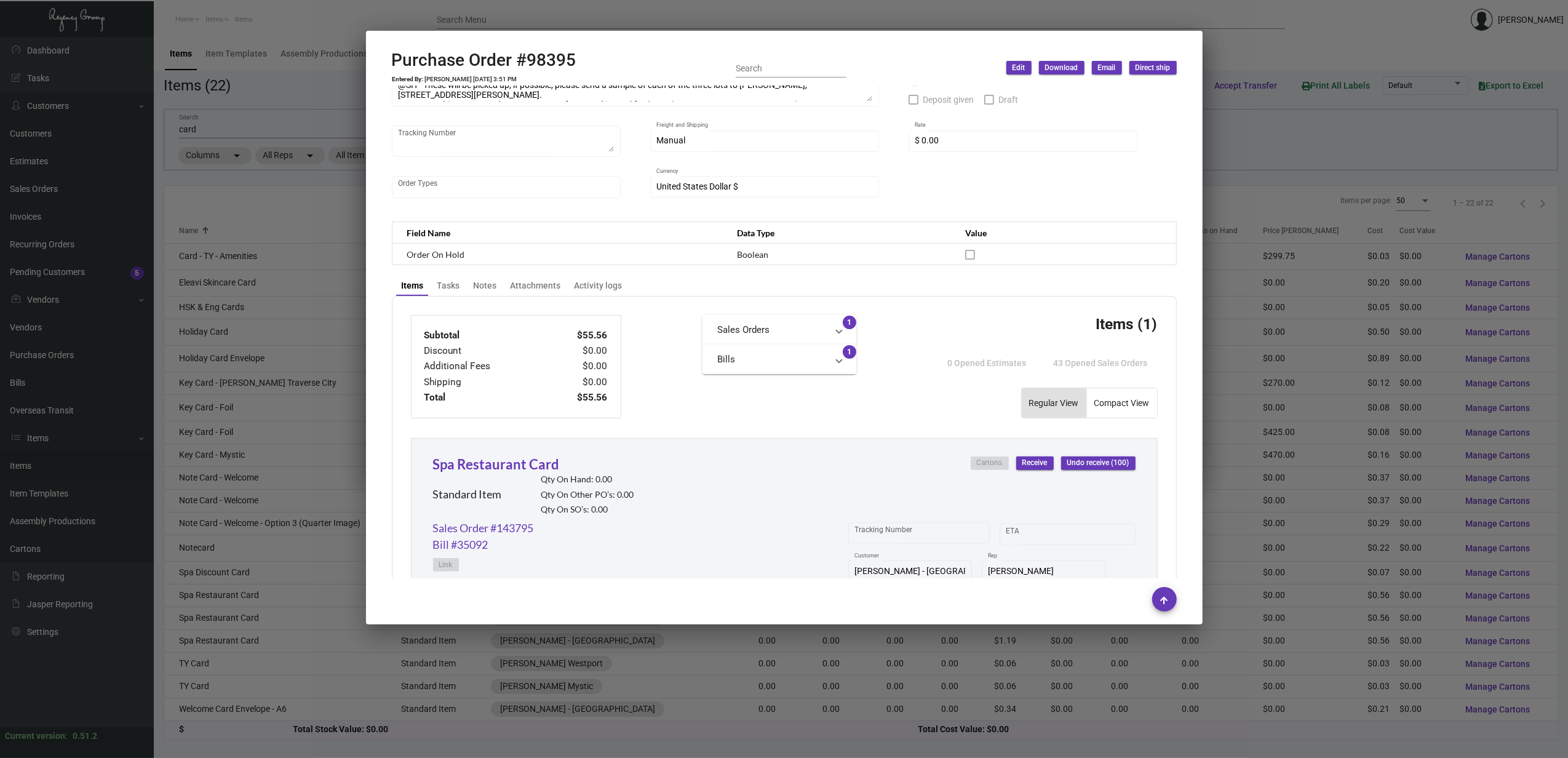
scroll to position [246, 0]
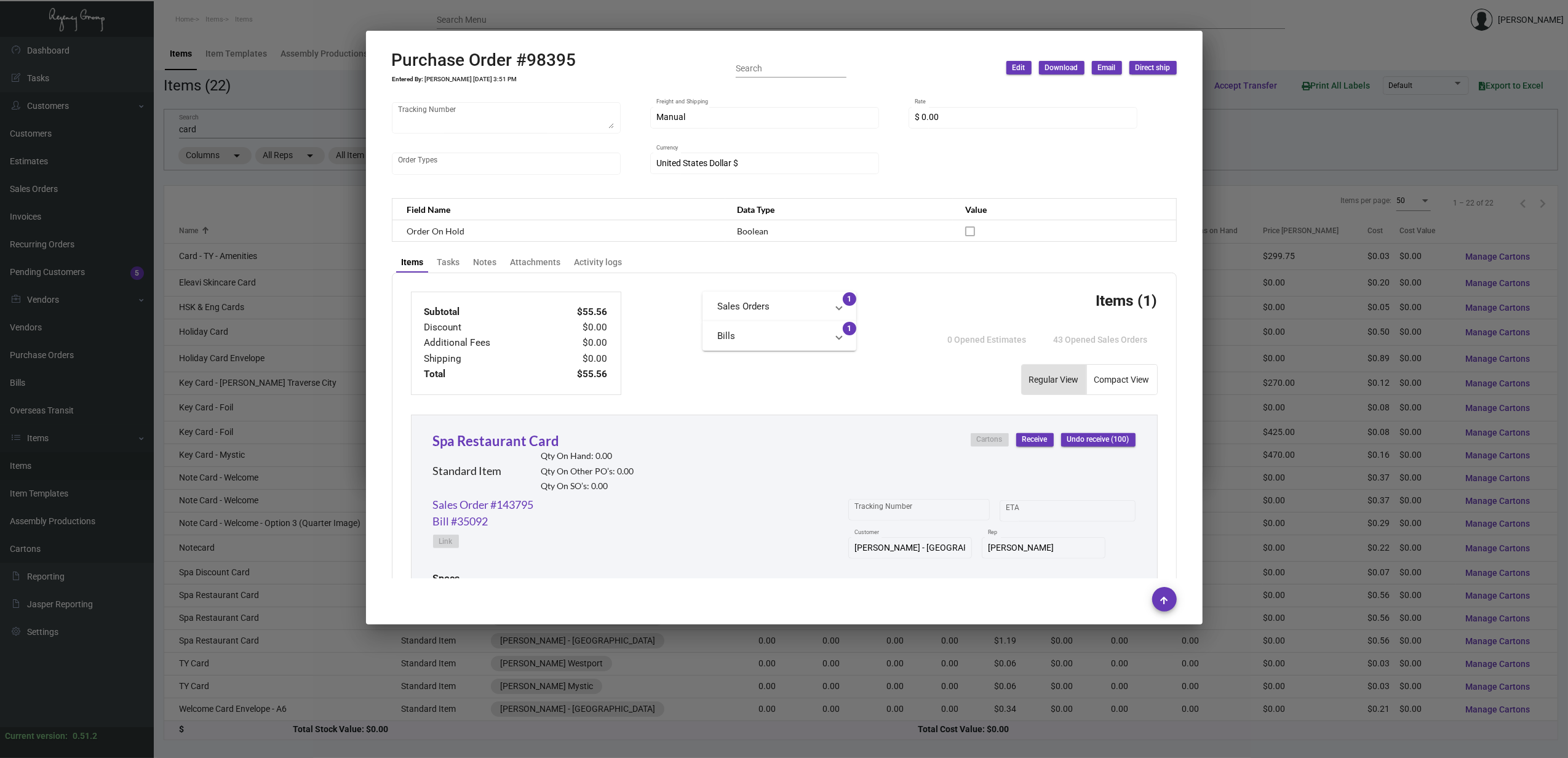
click at [238, 602] on div at bounding box center [784, 379] width 1568 height 758
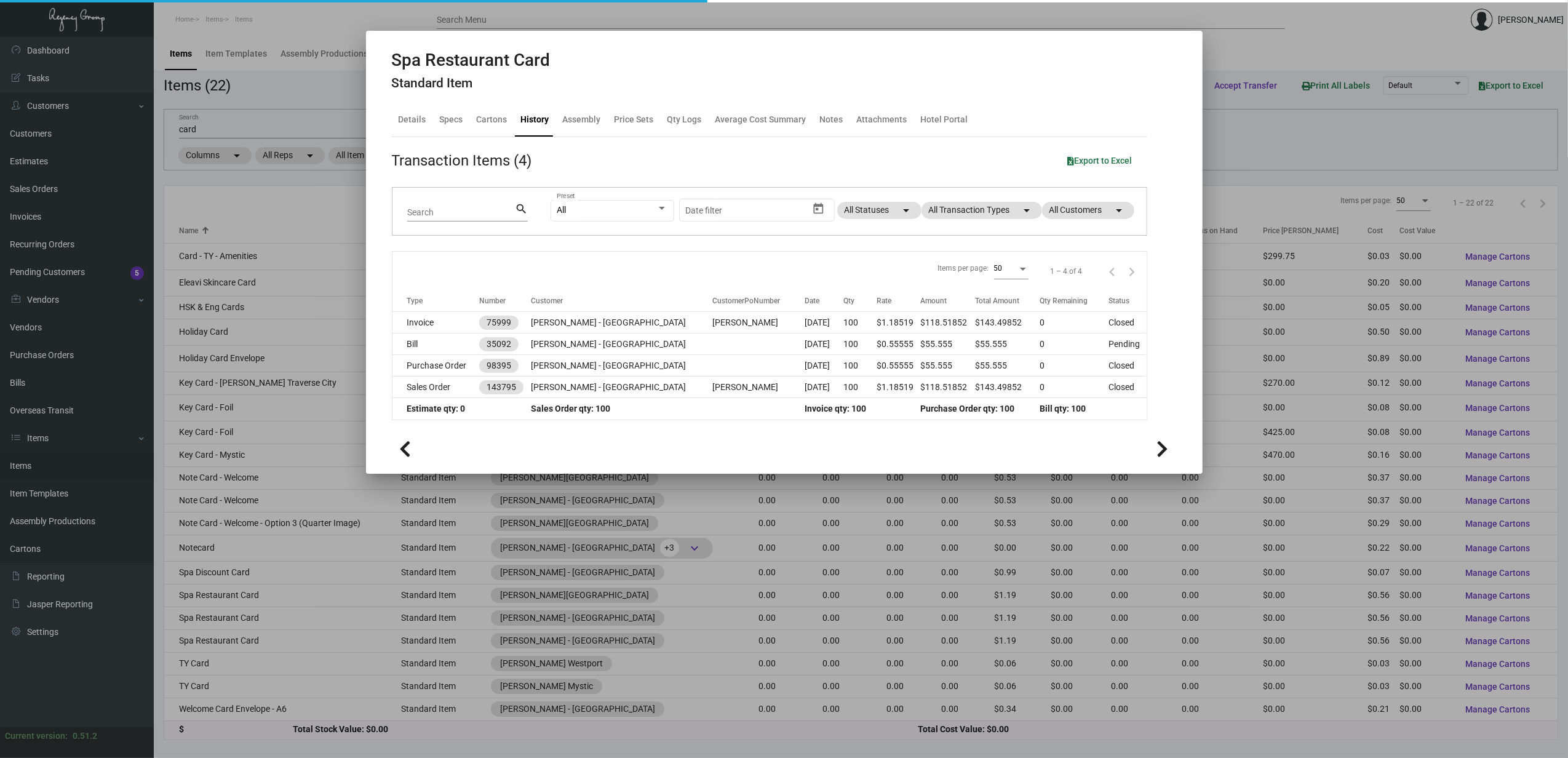
click at [237, 596] on div at bounding box center [784, 379] width 1568 height 758
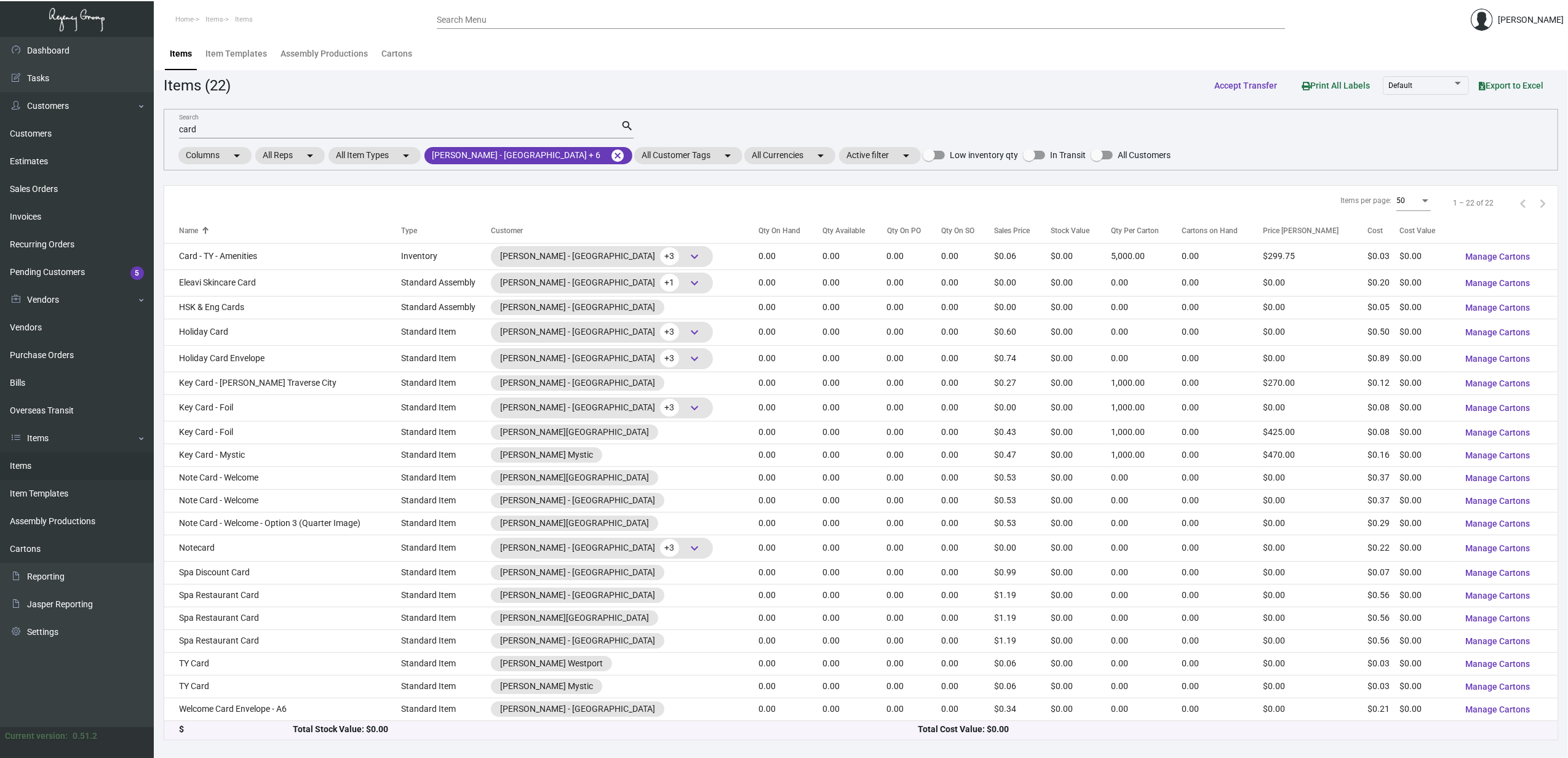
click at [237, 596] on td "Spa Restaurant Card" at bounding box center [282, 595] width 237 height 23
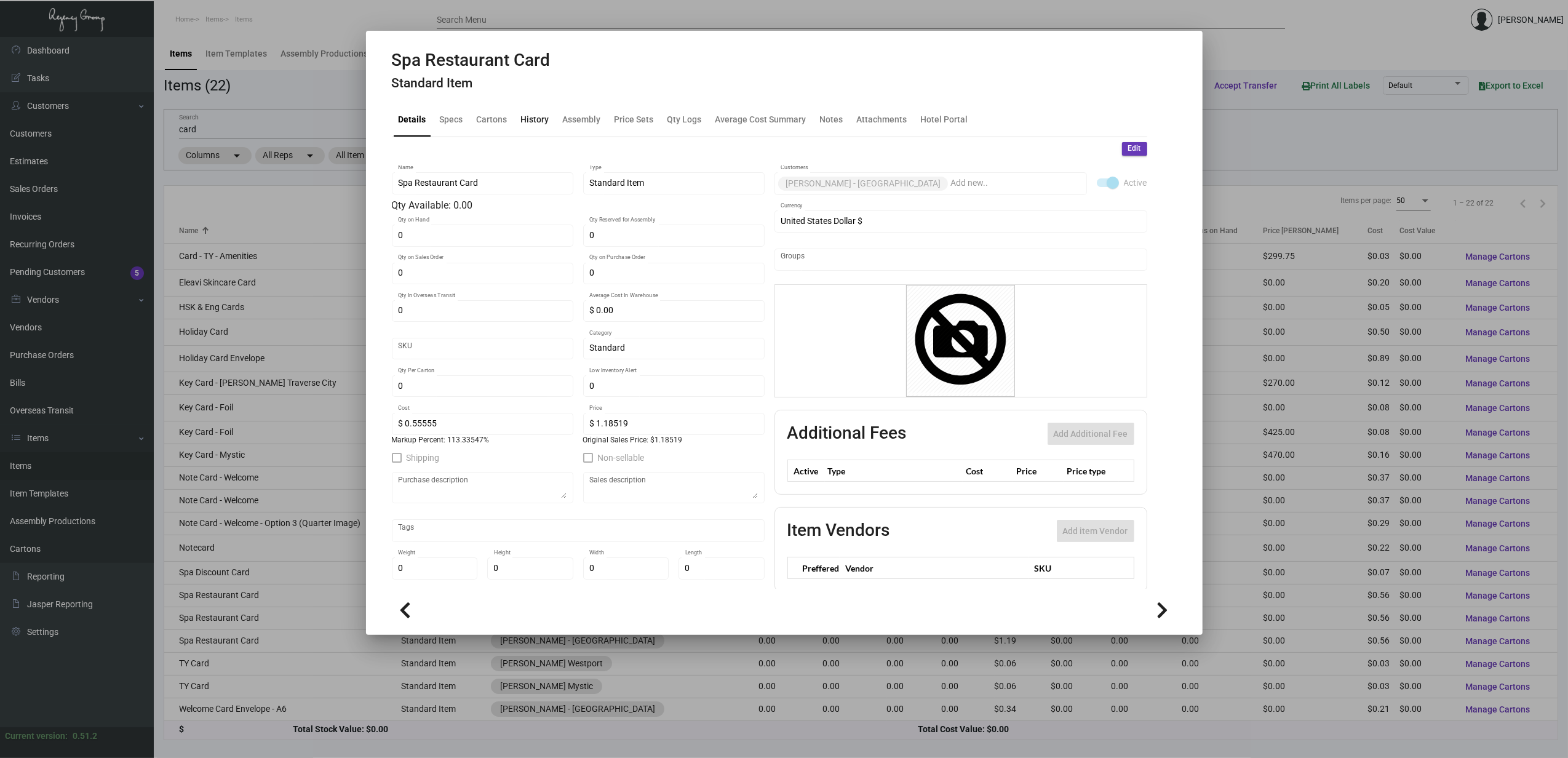
click at [547, 121] on div "History" at bounding box center [535, 120] width 38 height 30
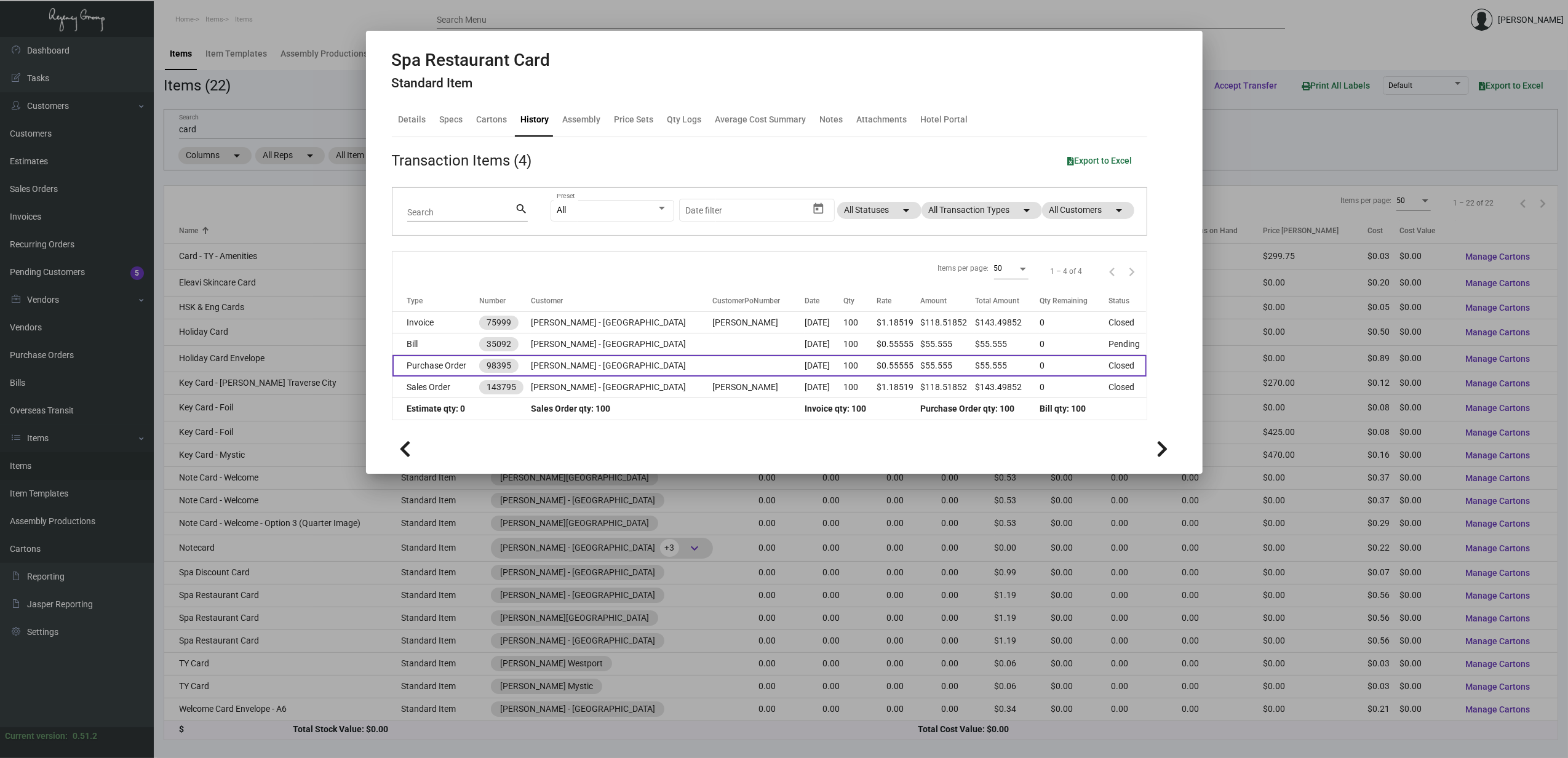
click at [447, 366] on td "Purchase Order" at bounding box center [436, 366] width 88 height 22
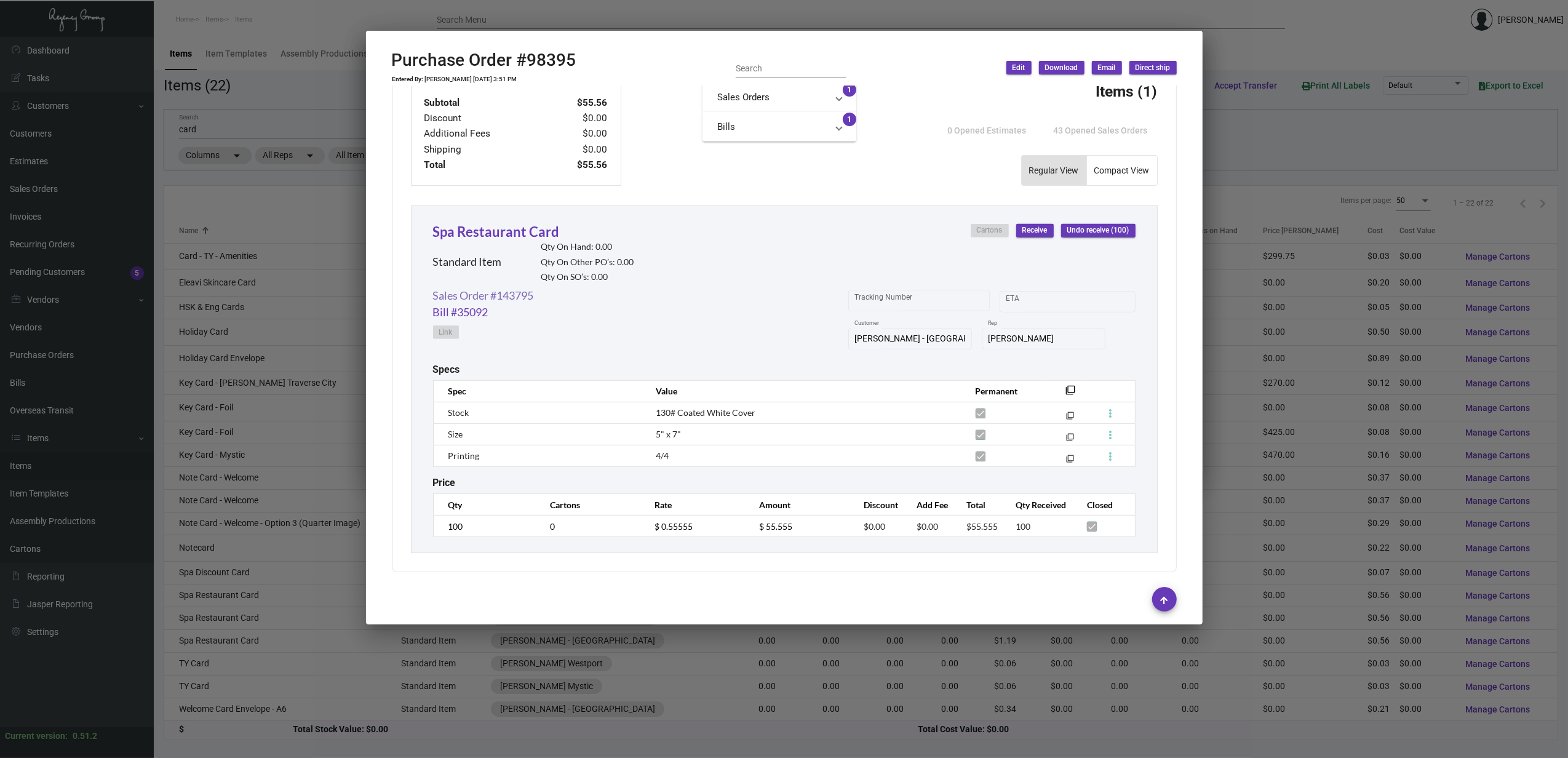
scroll to position [459, 0]
click at [269, 616] on div at bounding box center [784, 379] width 1568 height 758
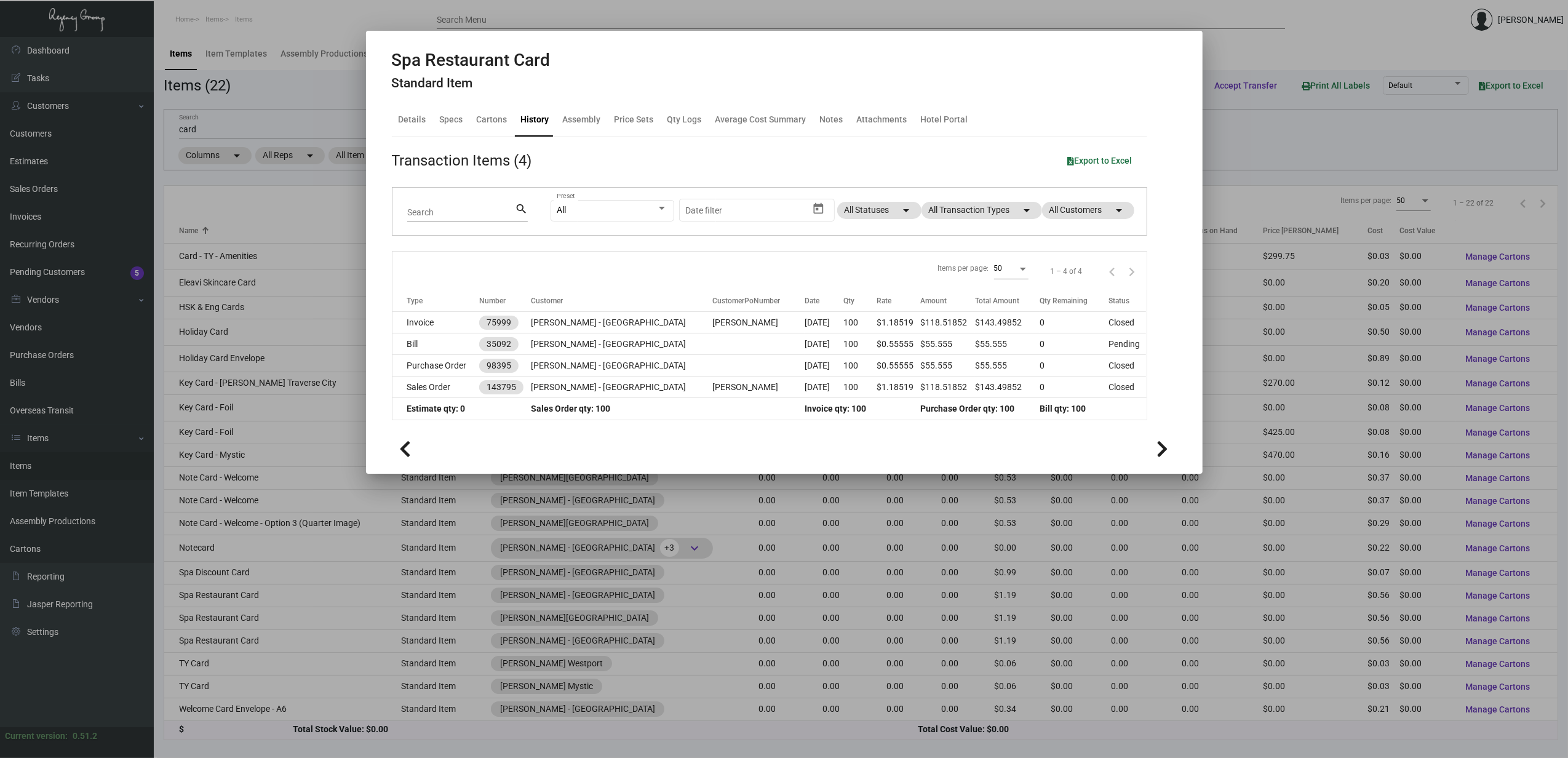
click at [268, 618] on div at bounding box center [784, 379] width 1568 height 758
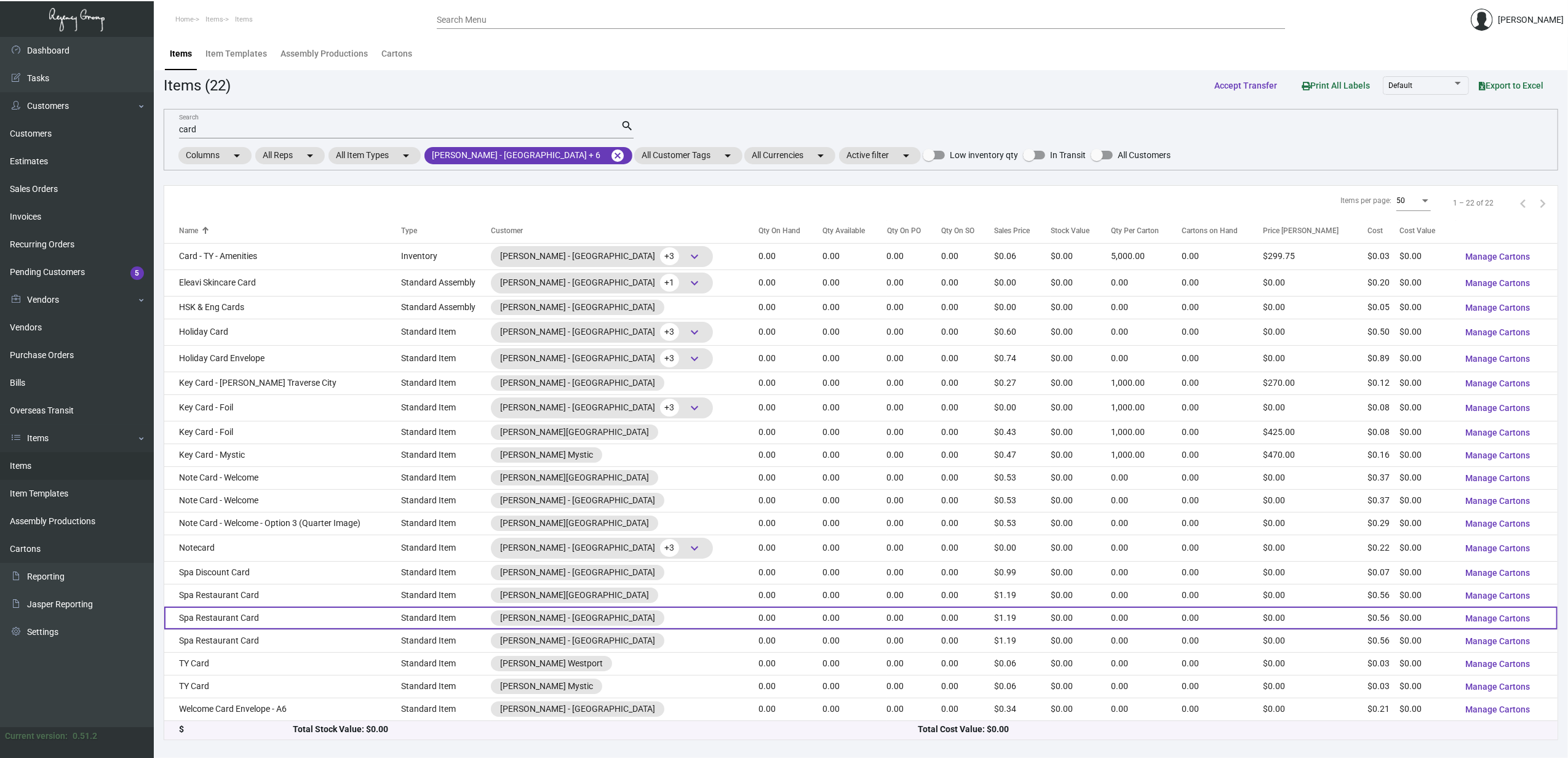
click at [265, 616] on td "Spa Restaurant Card" at bounding box center [282, 618] width 237 height 23
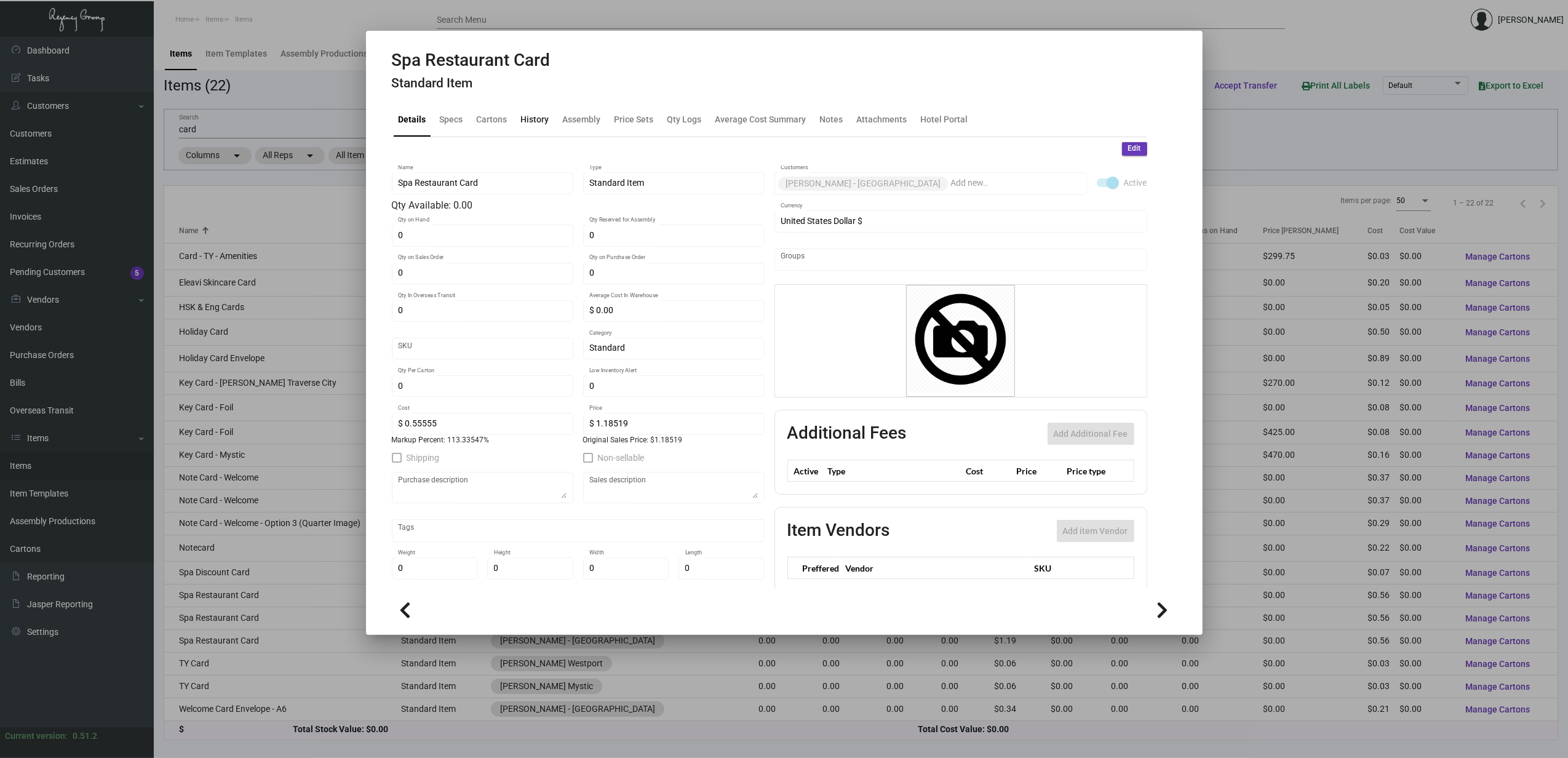
click at [532, 125] on div "History" at bounding box center [535, 120] width 28 height 13
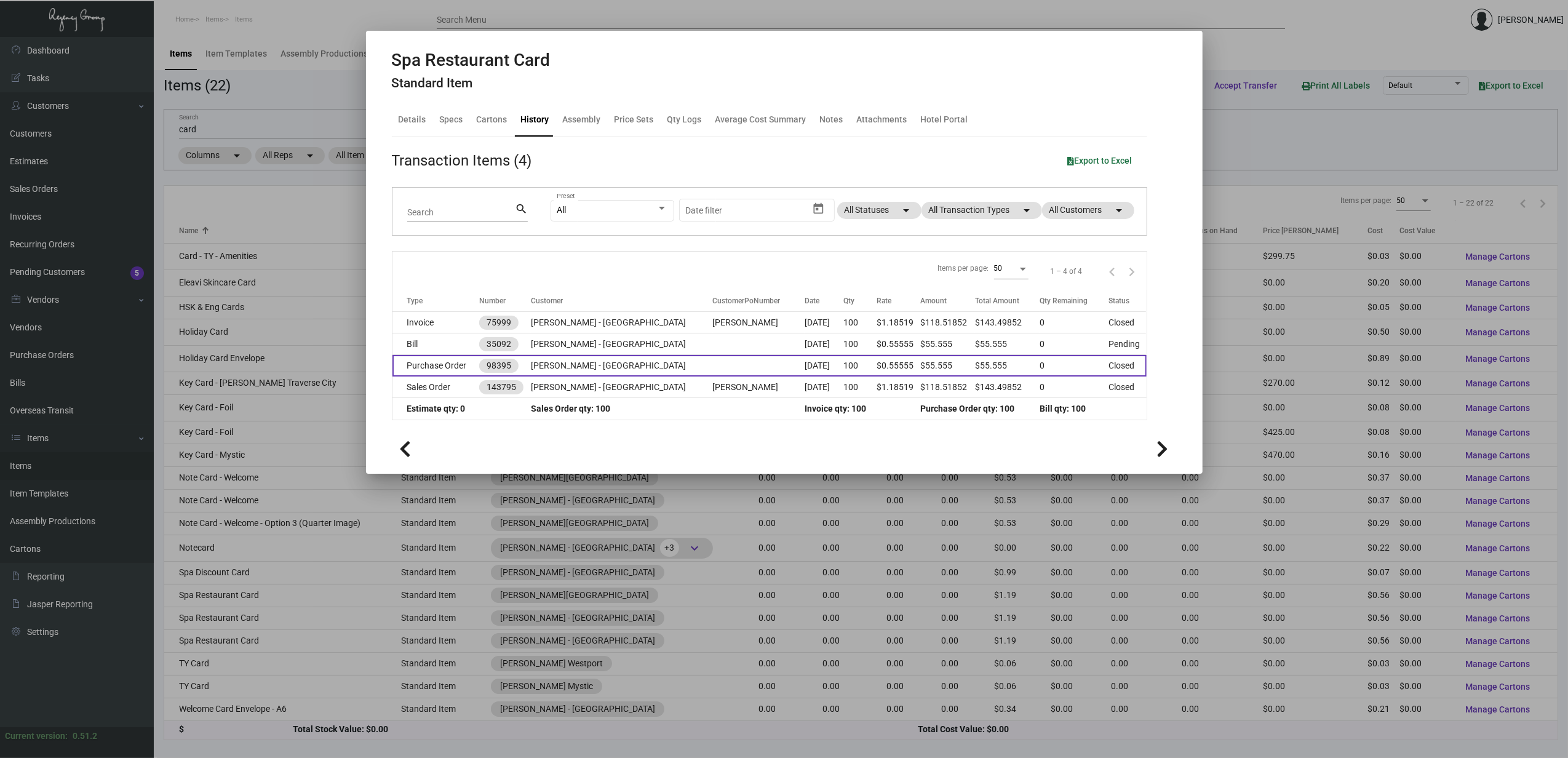
click at [472, 372] on td "Purchase Order" at bounding box center [436, 366] width 88 height 22
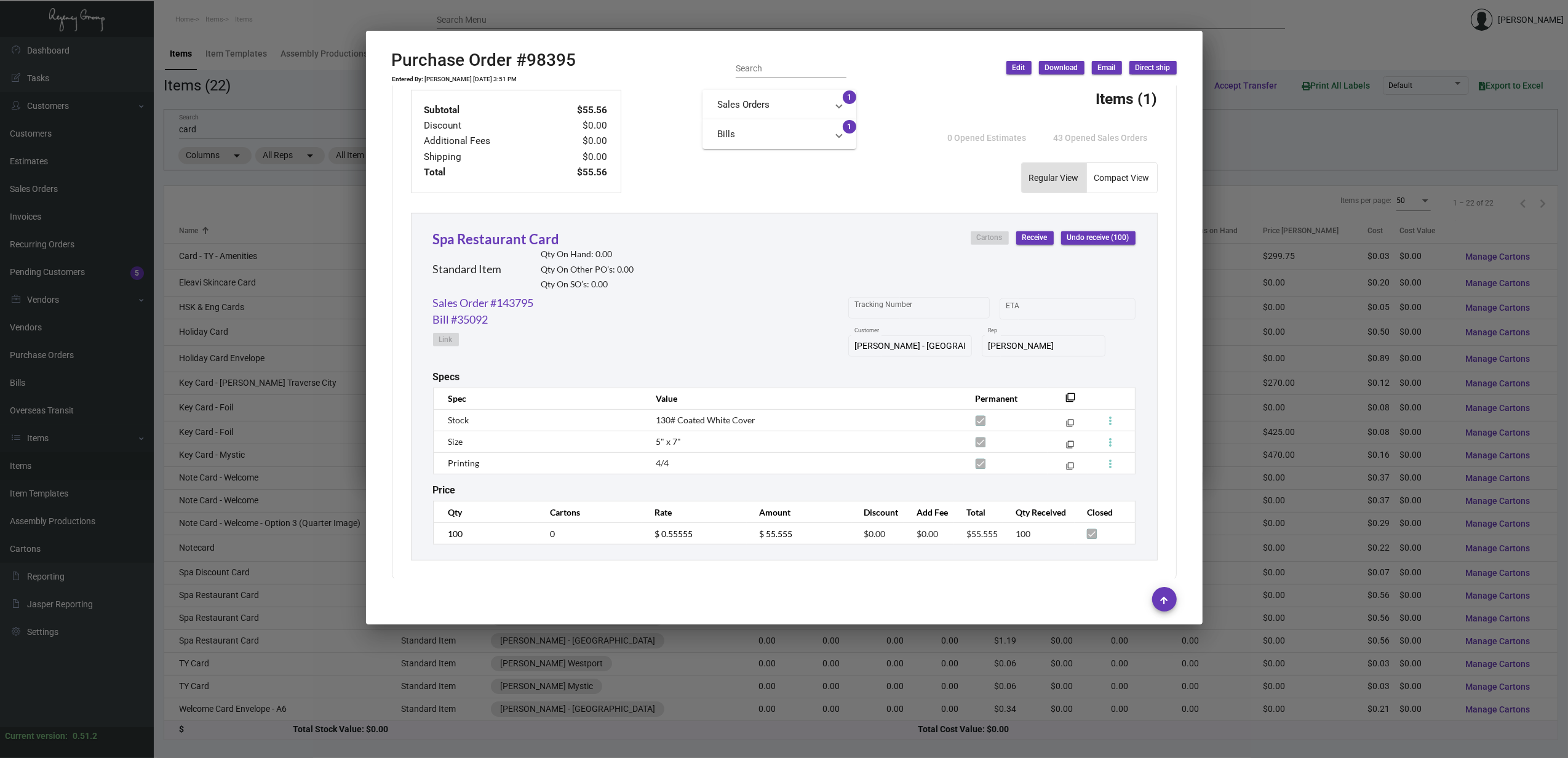
scroll to position [459, 0]
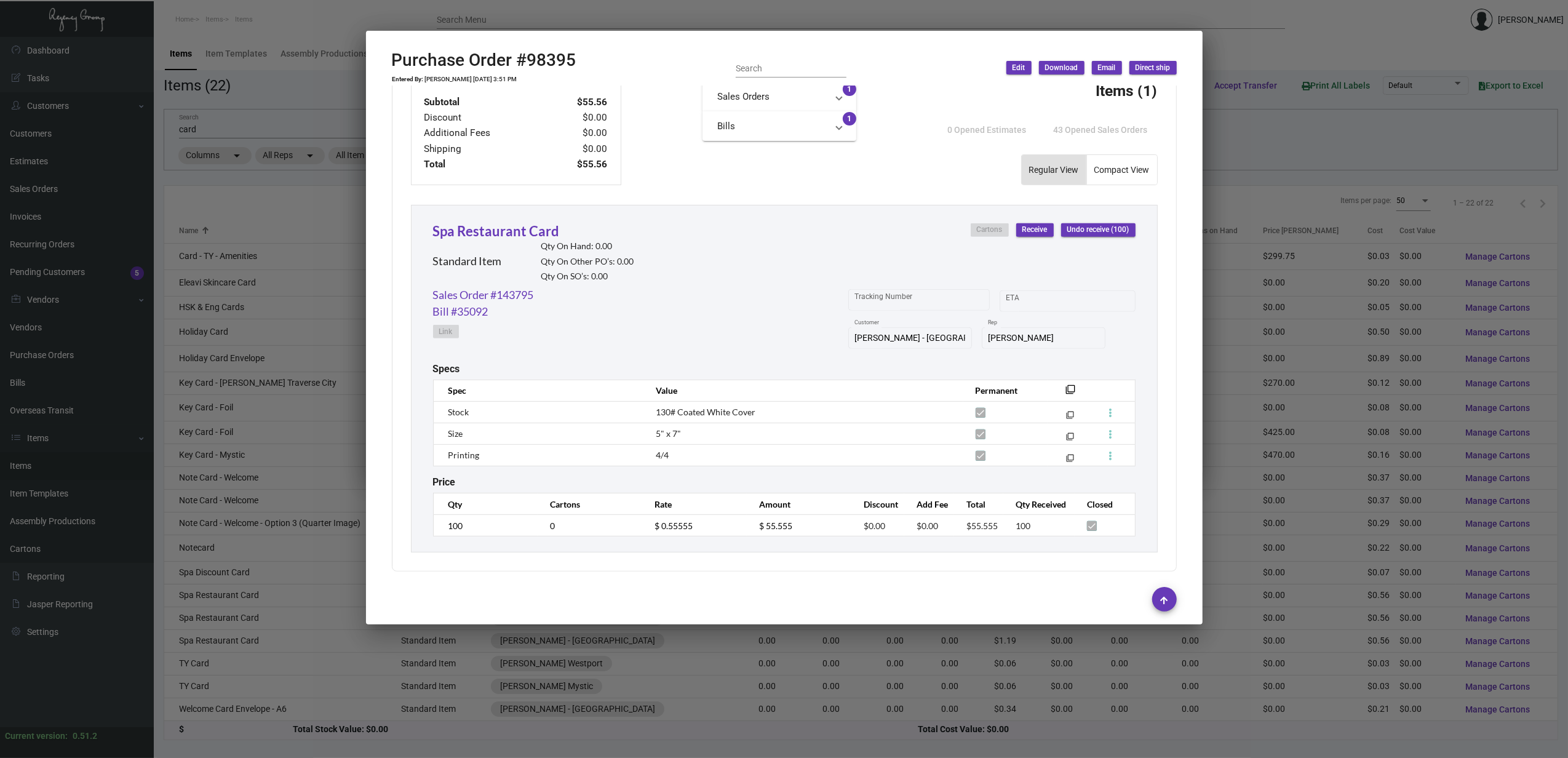
click at [260, 627] on div at bounding box center [784, 379] width 1568 height 758
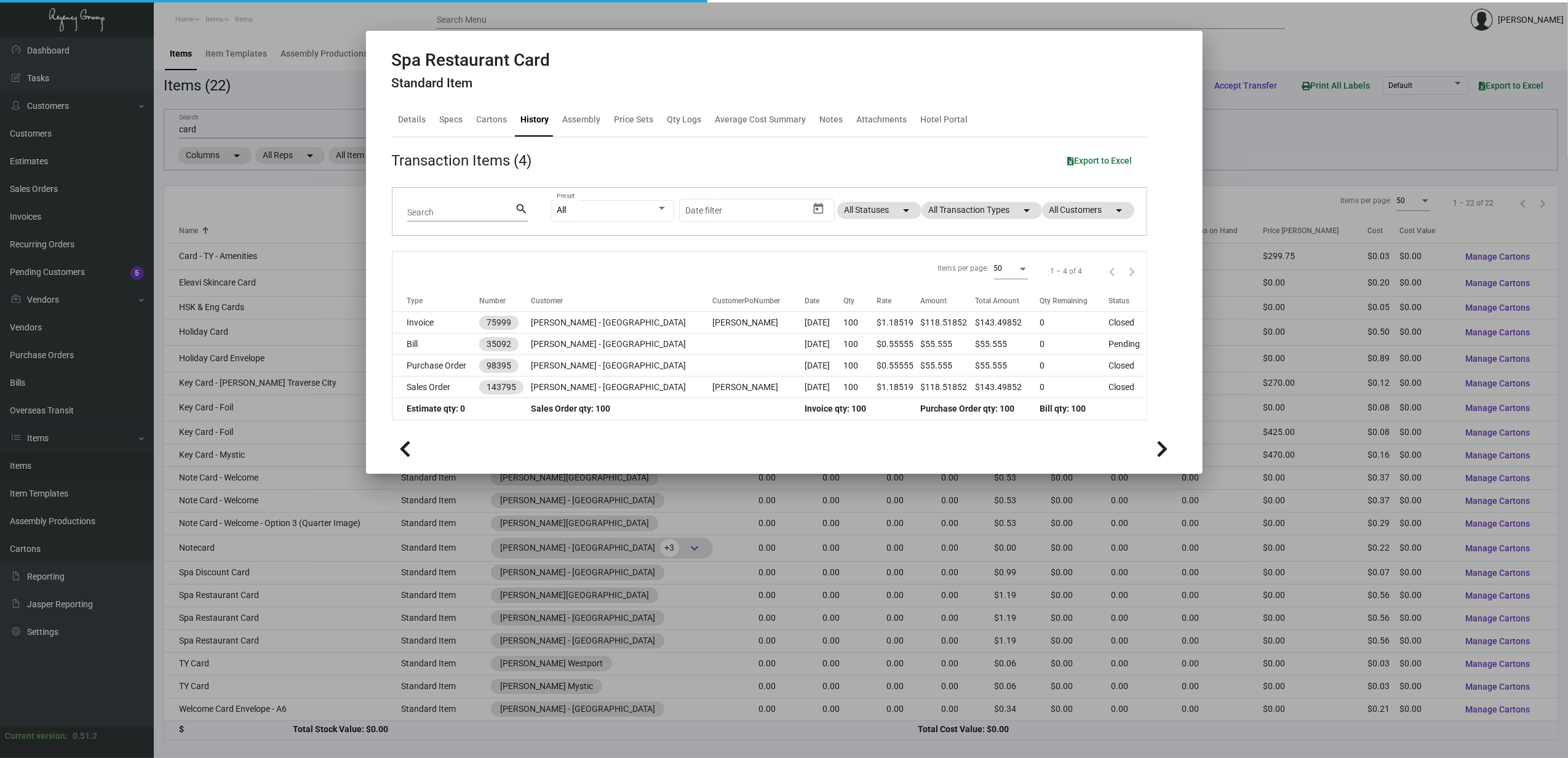
click at [256, 639] on div at bounding box center [784, 379] width 1568 height 758
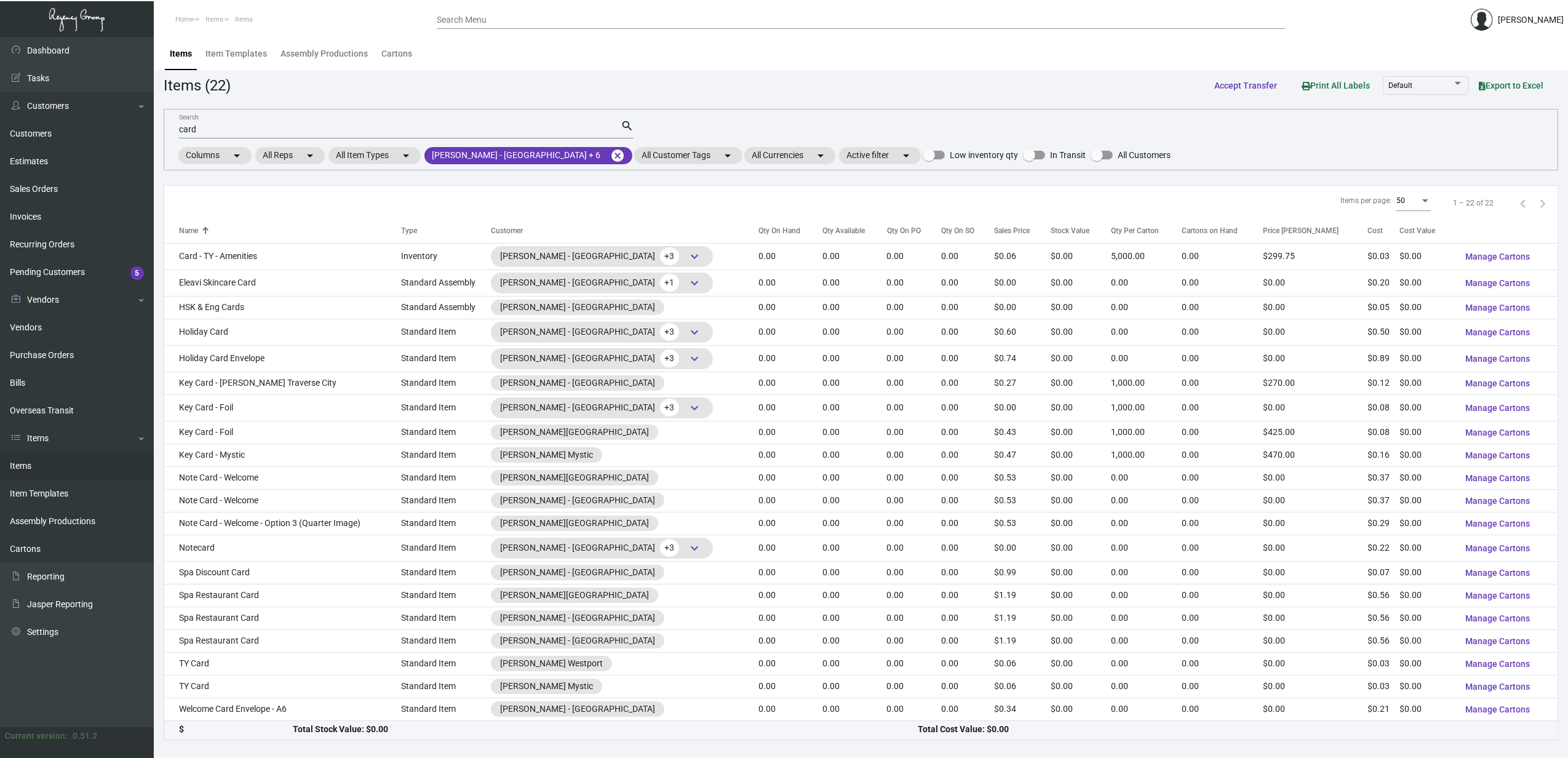
click at [256, 639] on td "Spa Restaurant Card" at bounding box center [282, 641] width 237 height 23
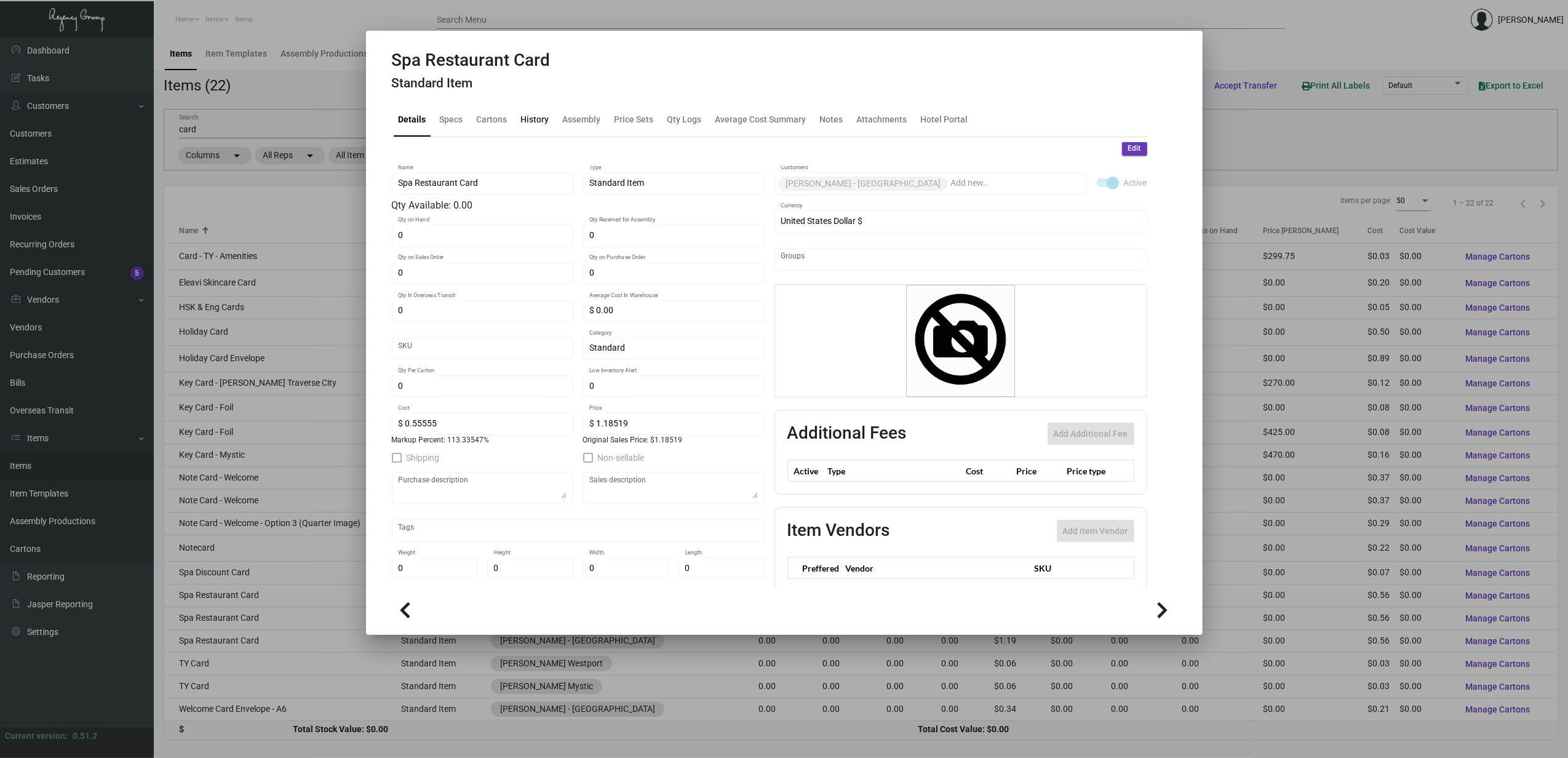
click at [518, 121] on div "History" at bounding box center [535, 120] width 38 height 30
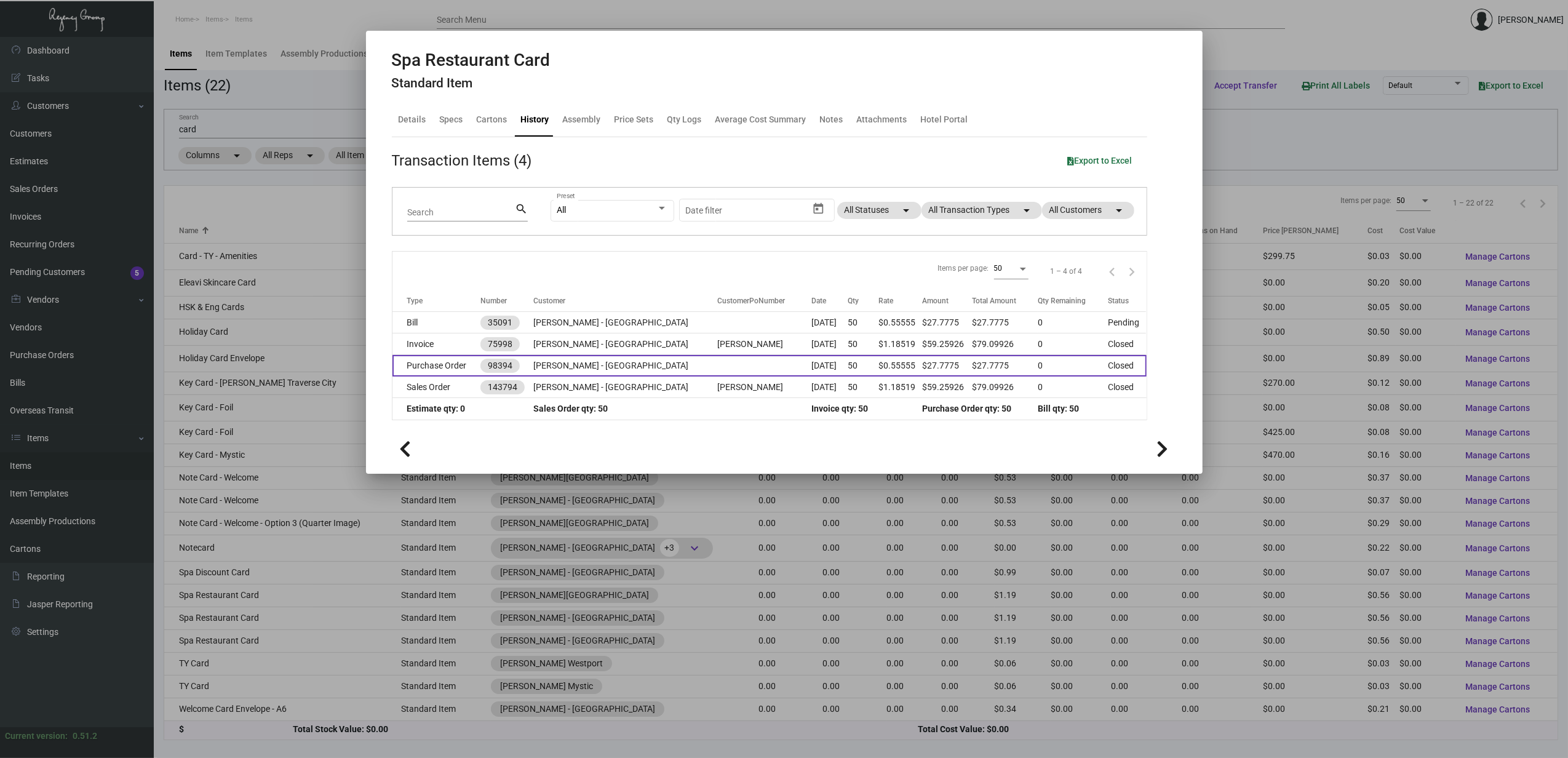
click at [468, 368] on td "Purchase Order" at bounding box center [437, 366] width 88 height 22
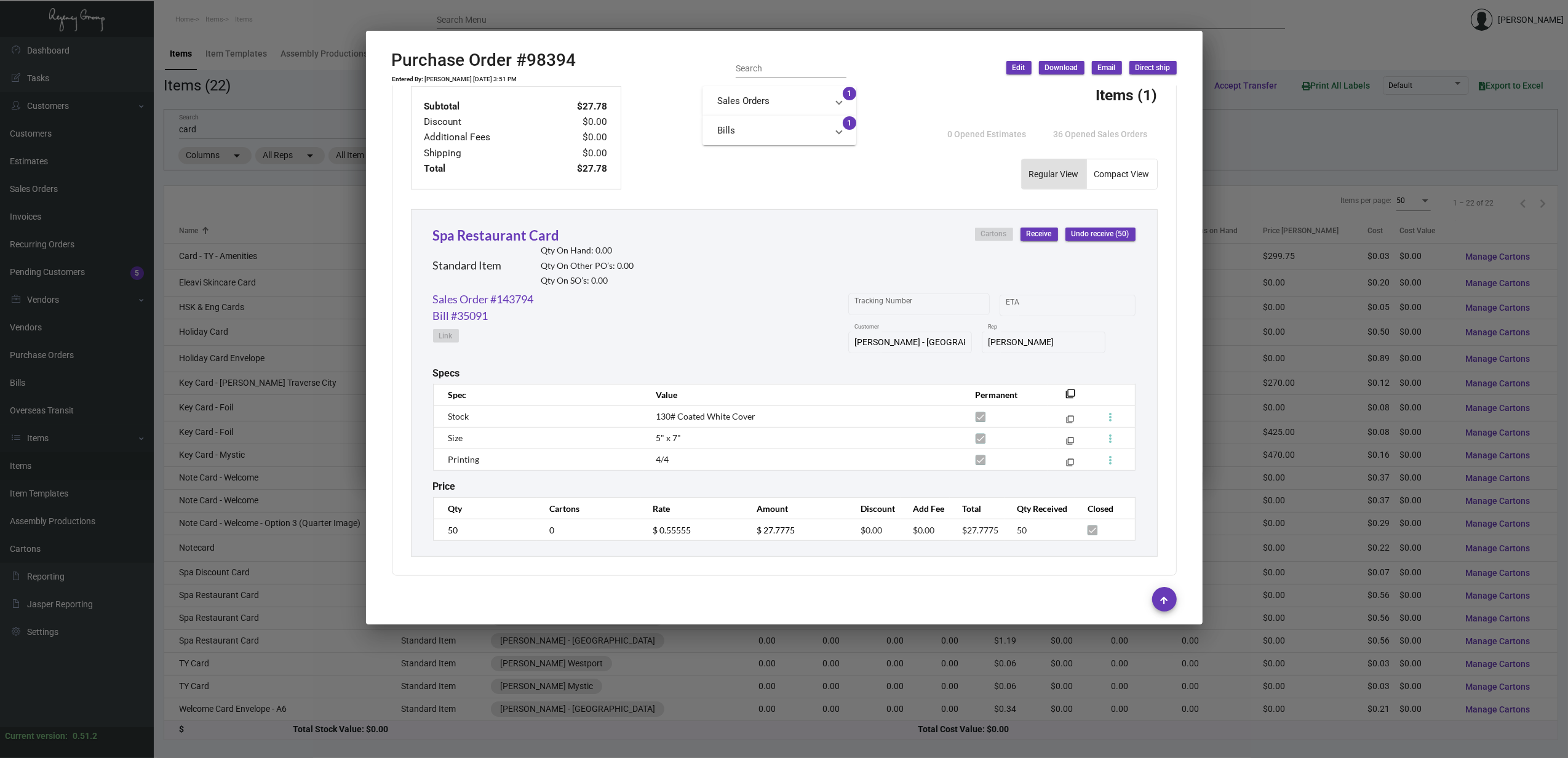
scroll to position [459, 0]
click at [219, 660] on div at bounding box center [784, 379] width 1568 height 758
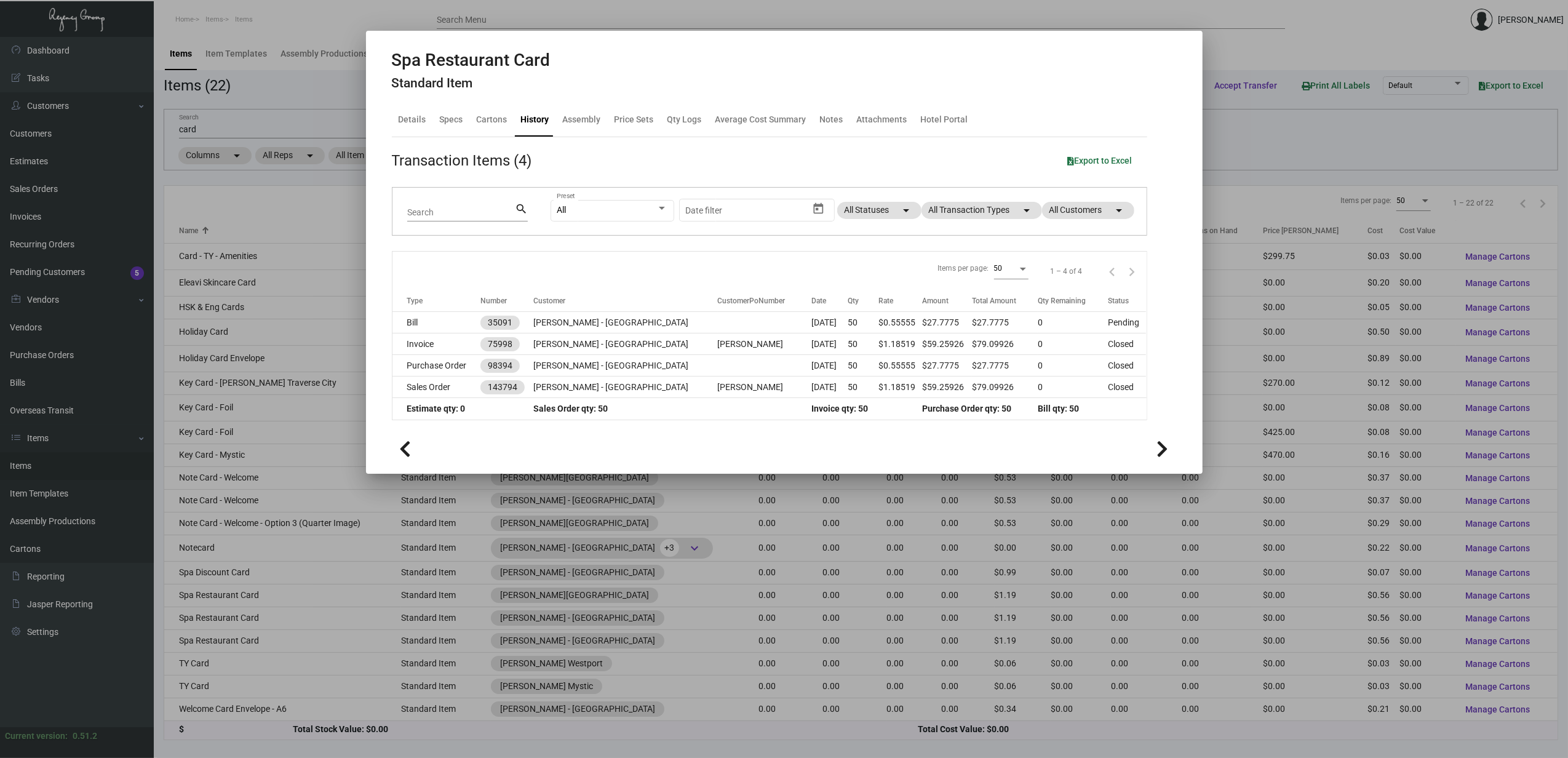
click at [219, 660] on div at bounding box center [784, 379] width 1568 height 758
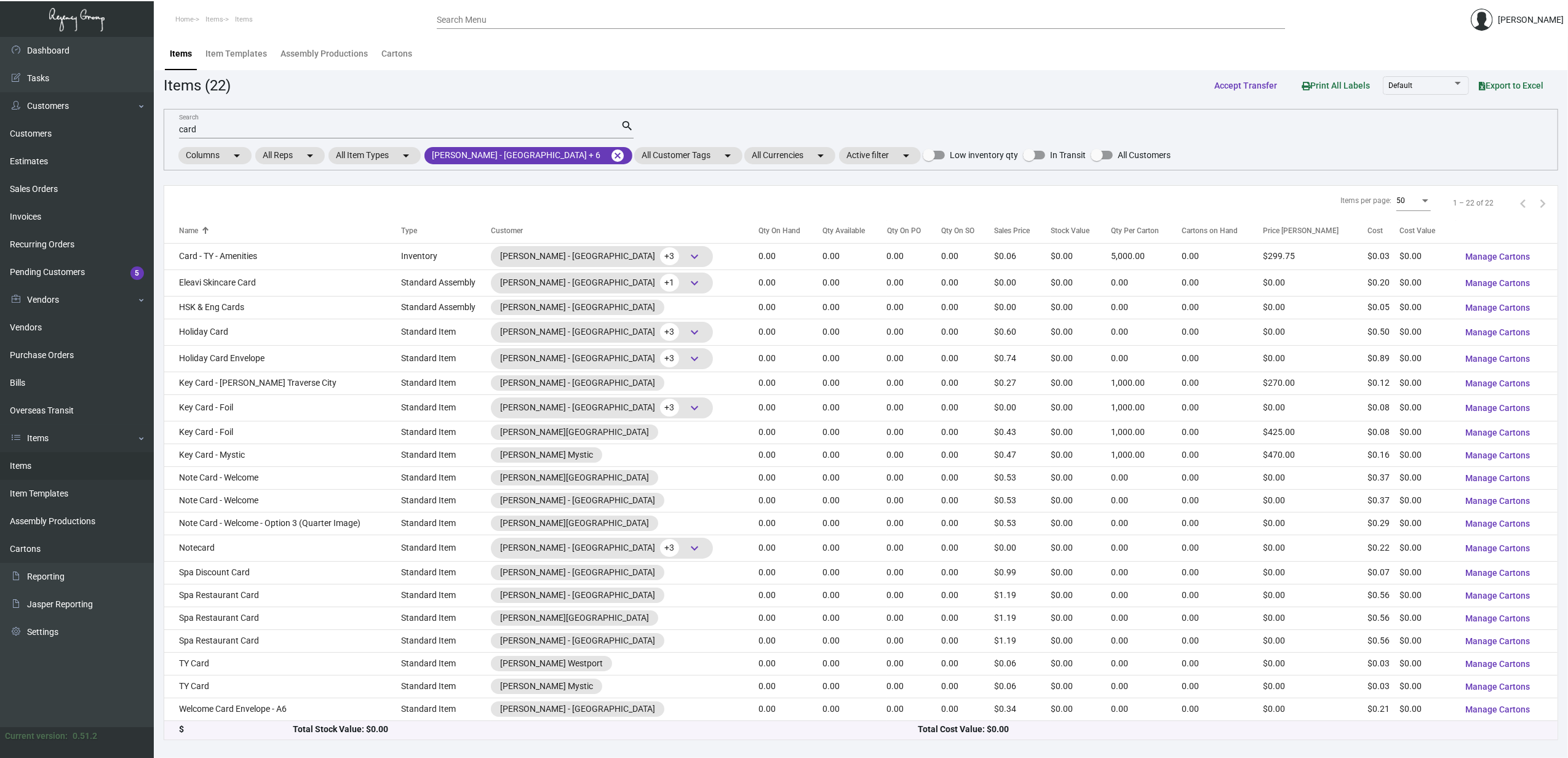
click at [219, 660] on td "TY Card" at bounding box center [282, 664] width 237 height 23
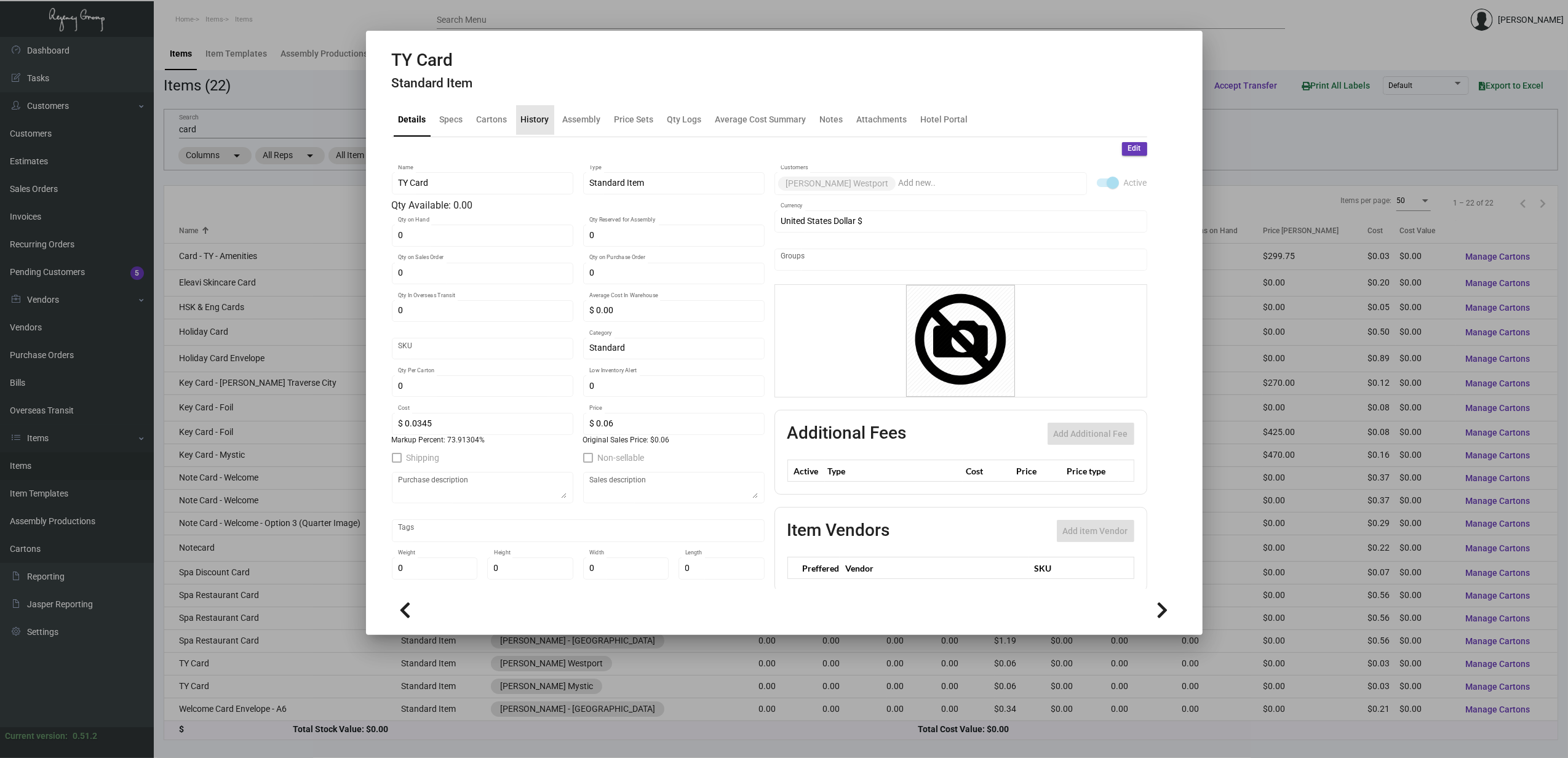
click at [539, 113] on div "History" at bounding box center [535, 120] width 28 height 13
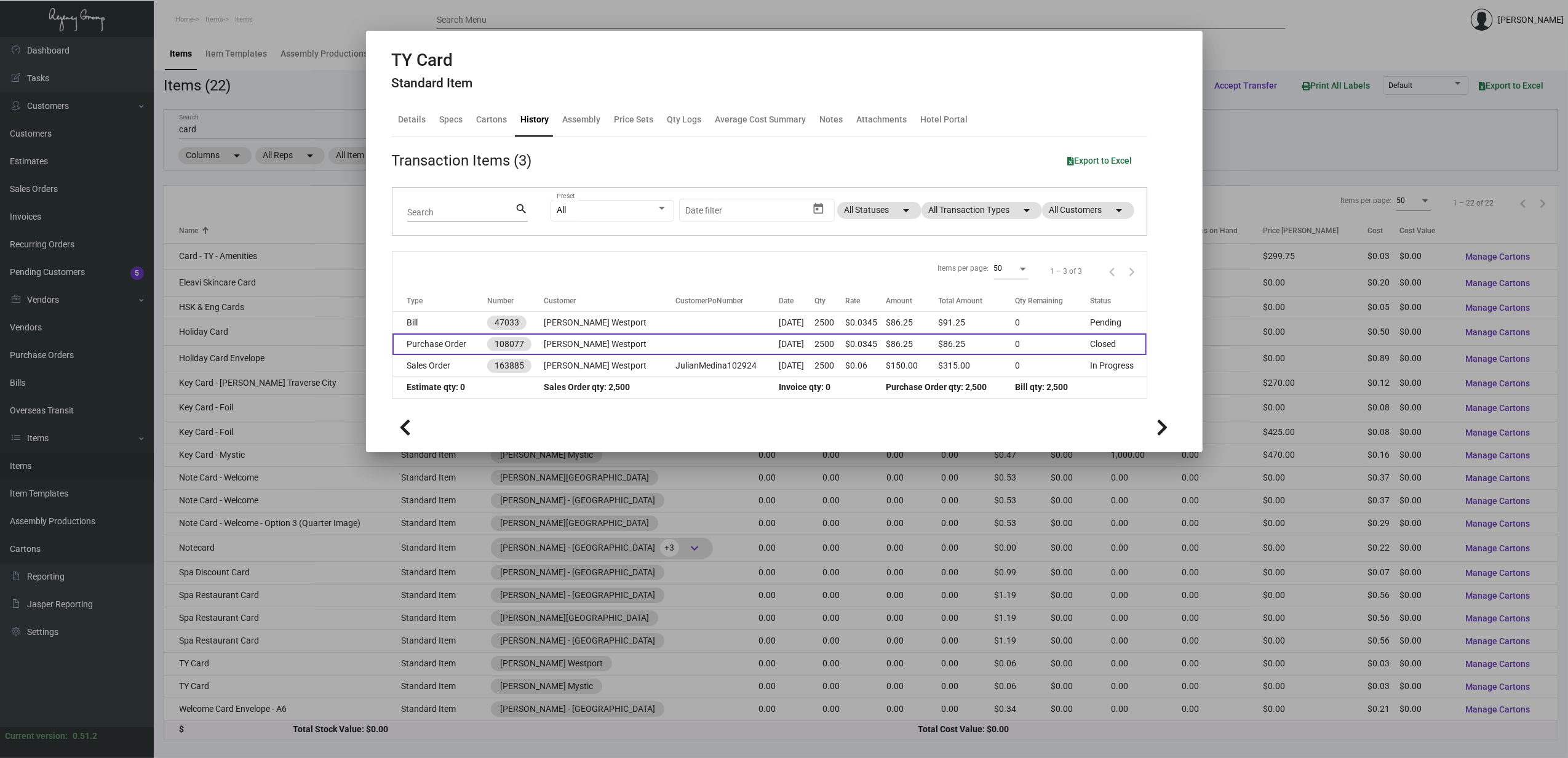
click at [461, 340] on td "Purchase Order" at bounding box center [440, 344] width 96 height 22
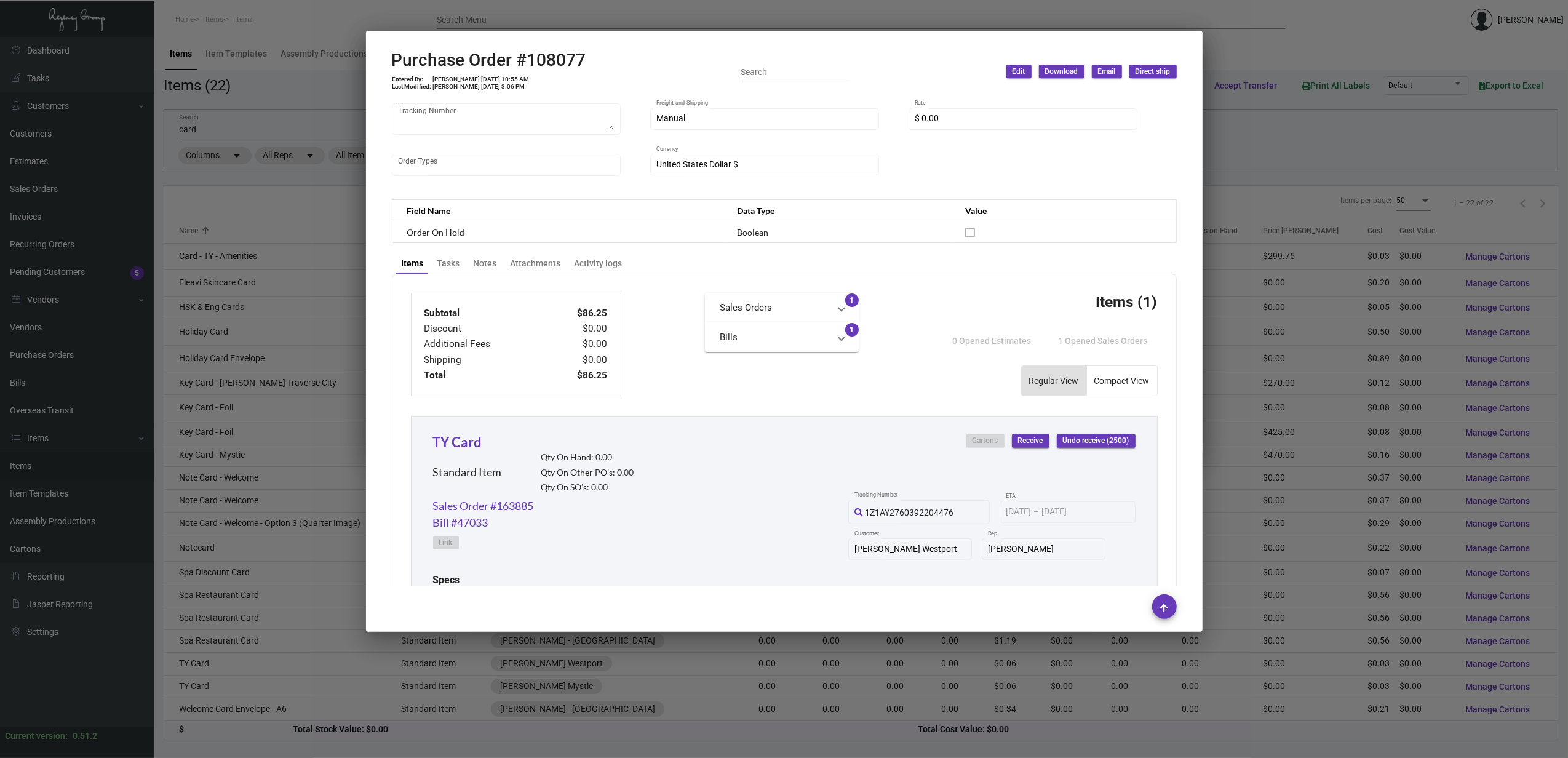
scroll to position [481, 0]
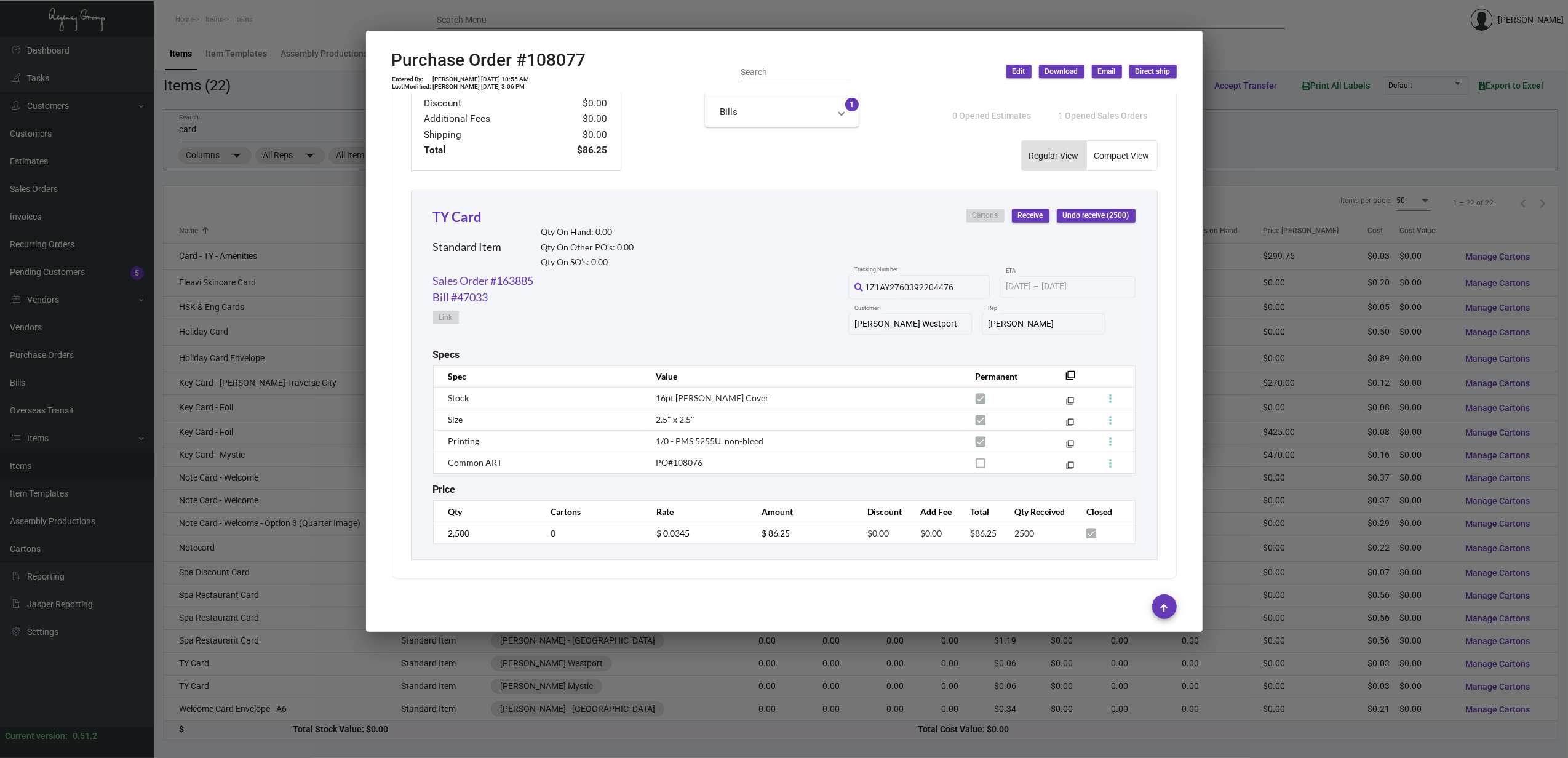
click at [193, 672] on div at bounding box center [784, 379] width 1568 height 758
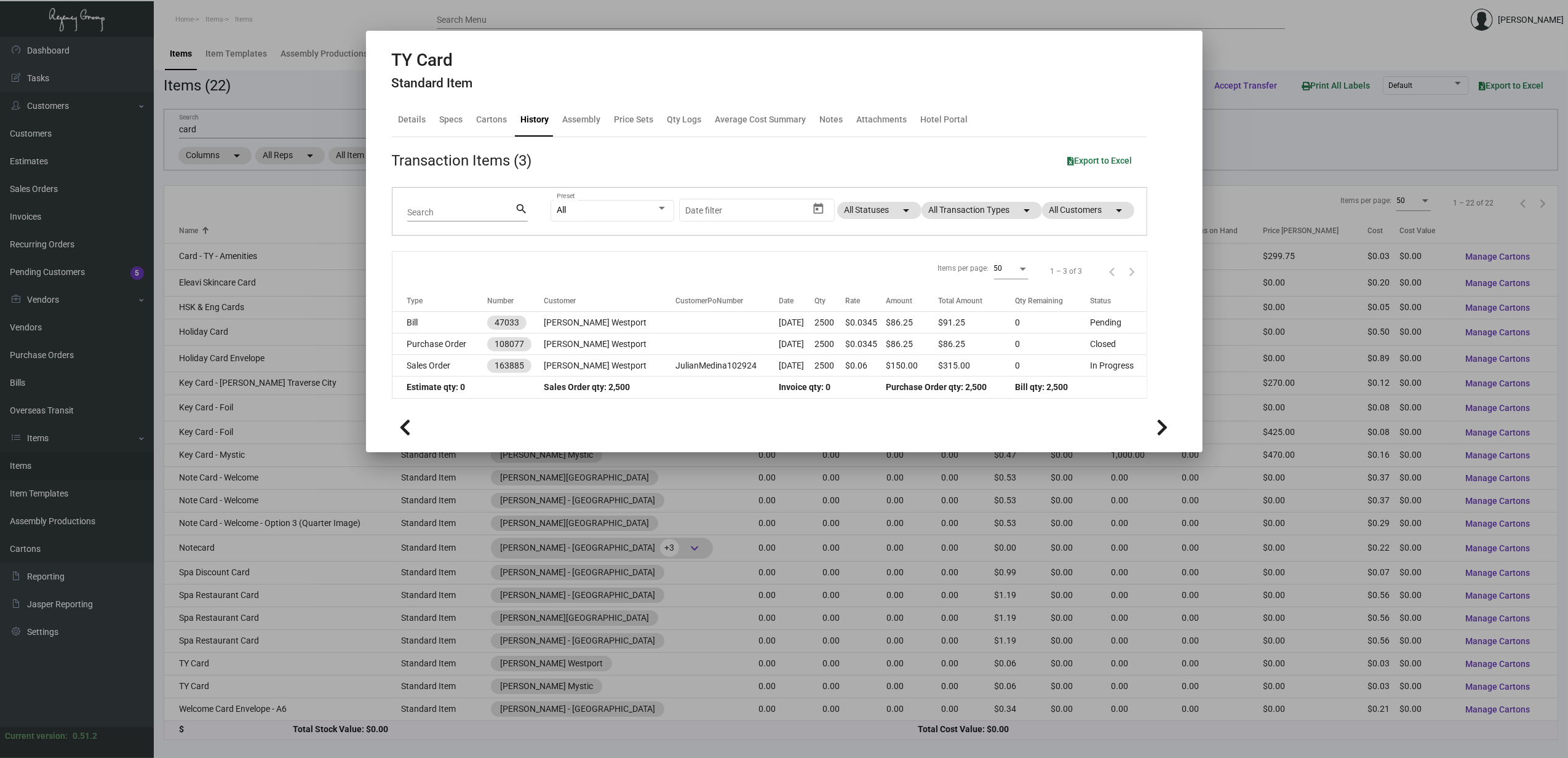
click at [208, 684] on div at bounding box center [784, 379] width 1568 height 758
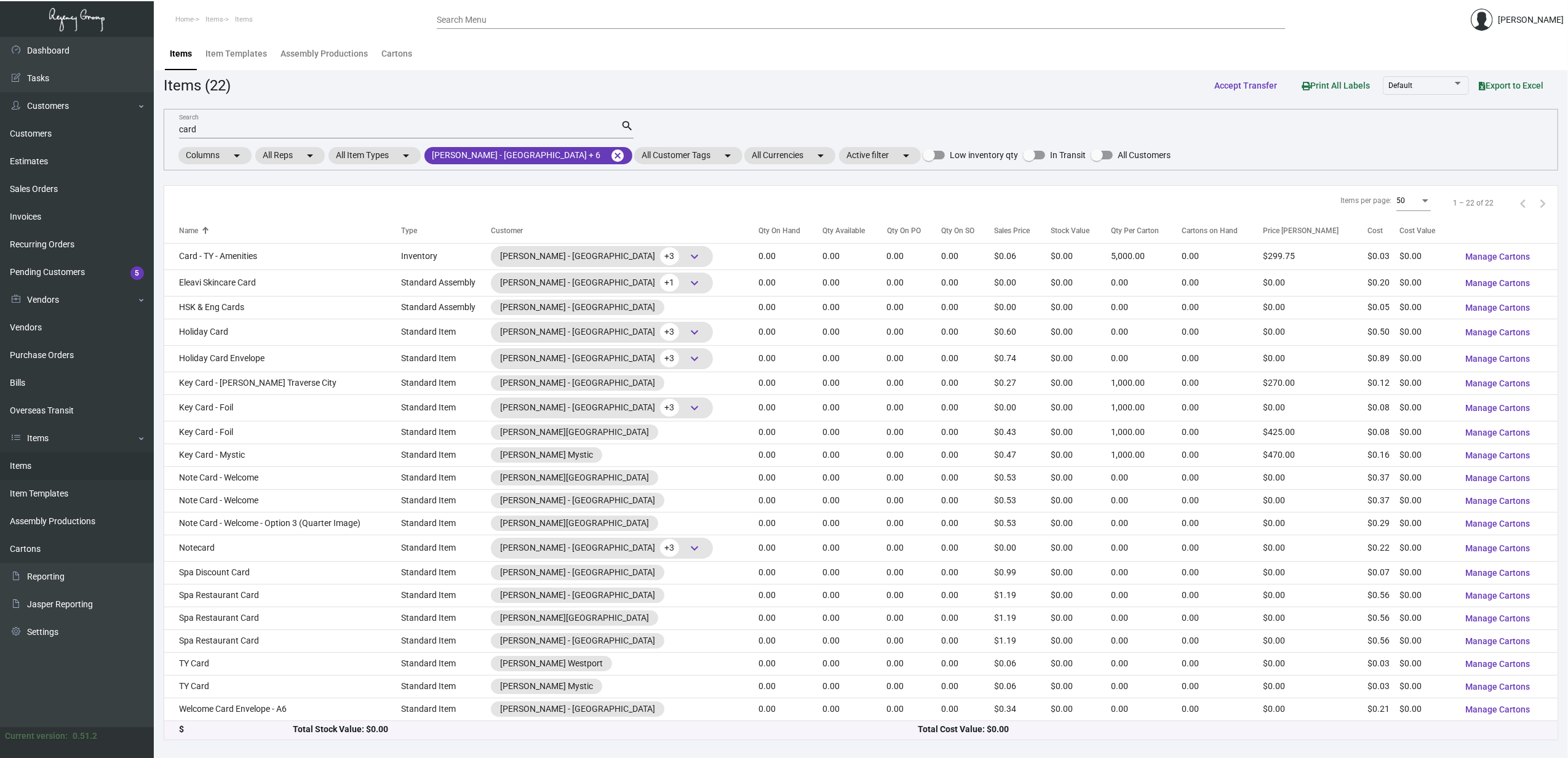
click at [208, 684] on td "TY Card" at bounding box center [282, 686] width 237 height 23
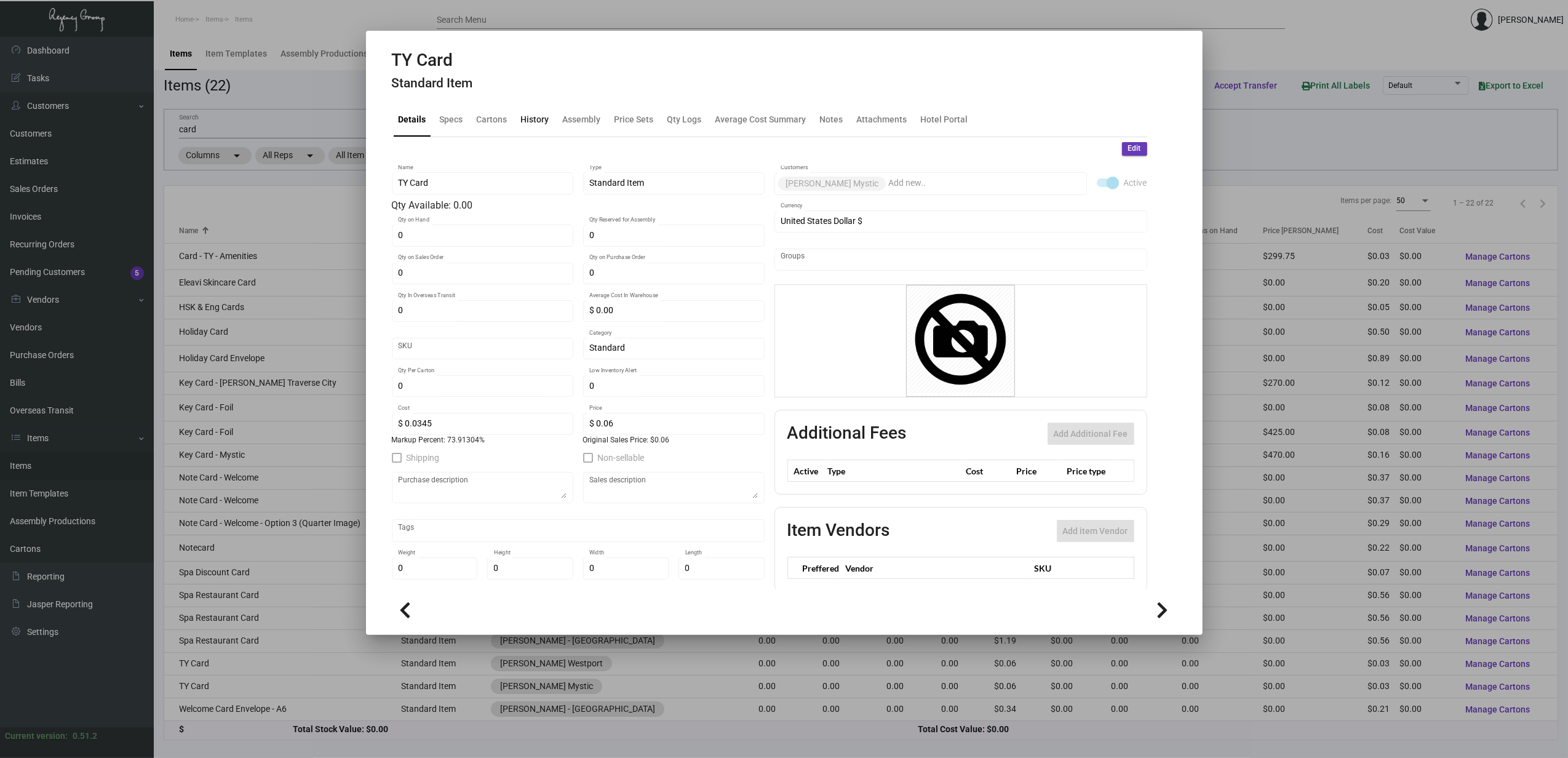
click at [525, 116] on div "History" at bounding box center [535, 120] width 28 height 13
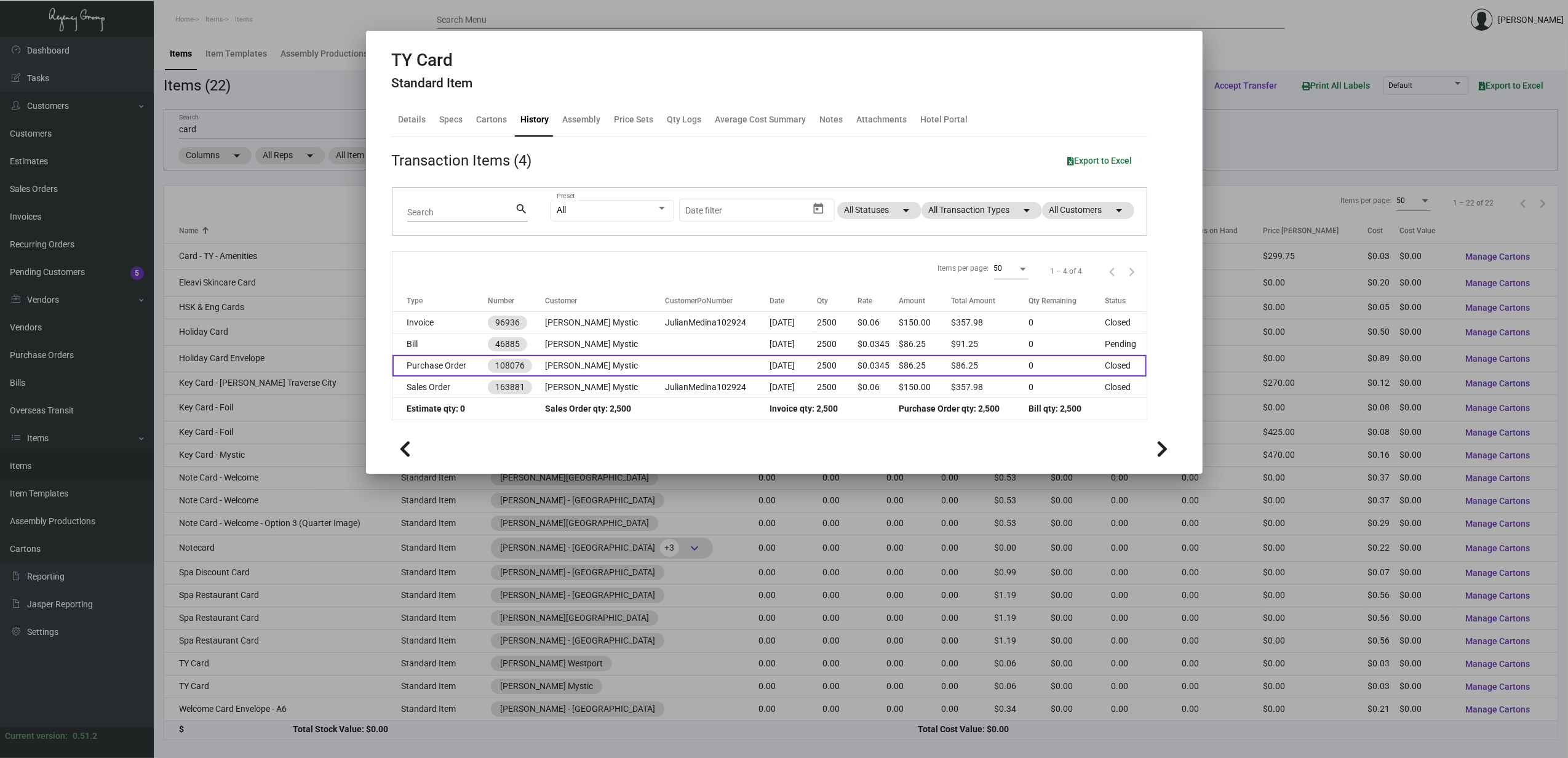
click at [443, 369] on td "Purchase Order" at bounding box center [441, 366] width 96 height 22
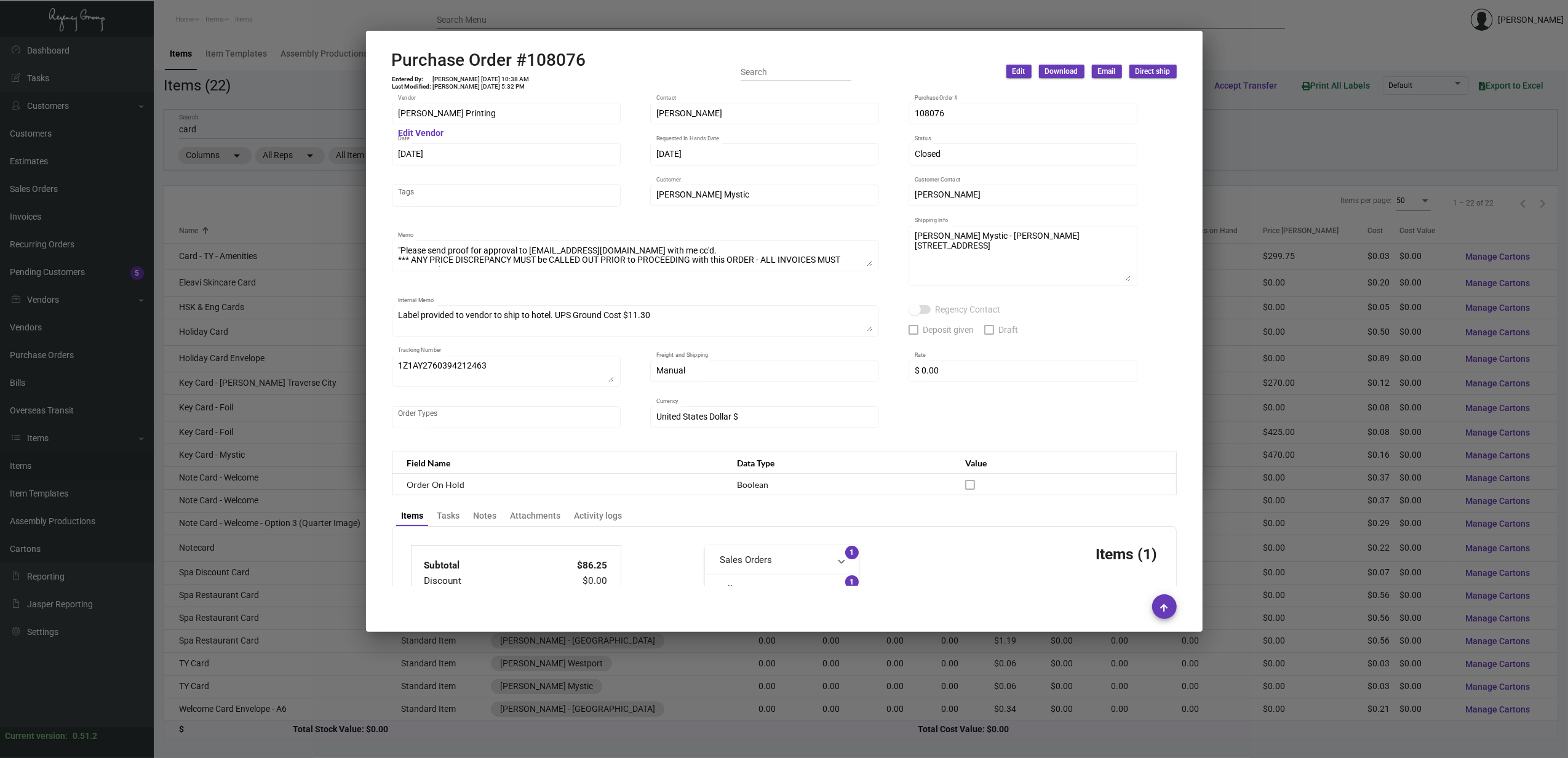
scroll to position [481, 0]
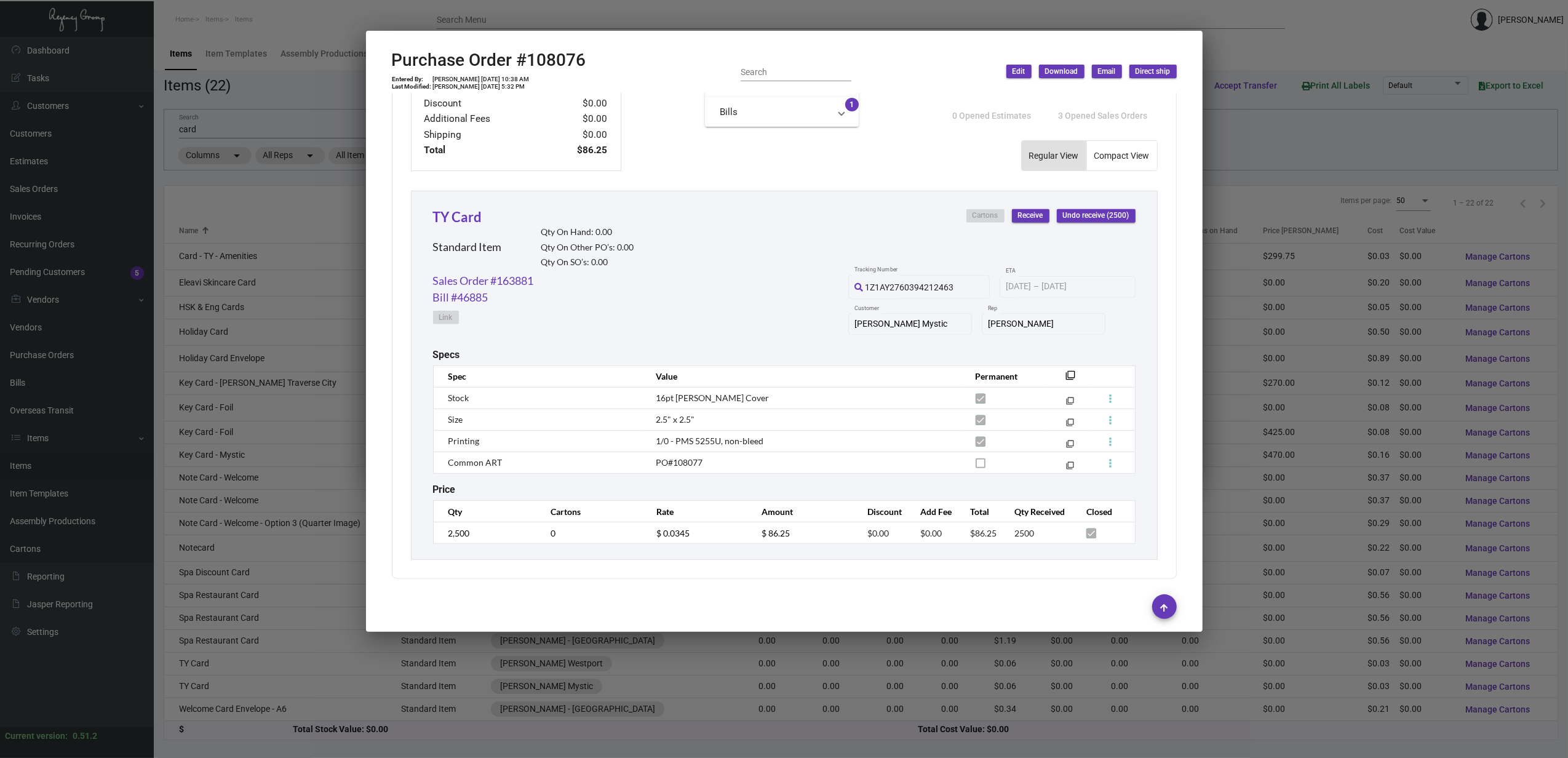
click at [217, 483] on div at bounding box center [784, 379] width 1568 height 758
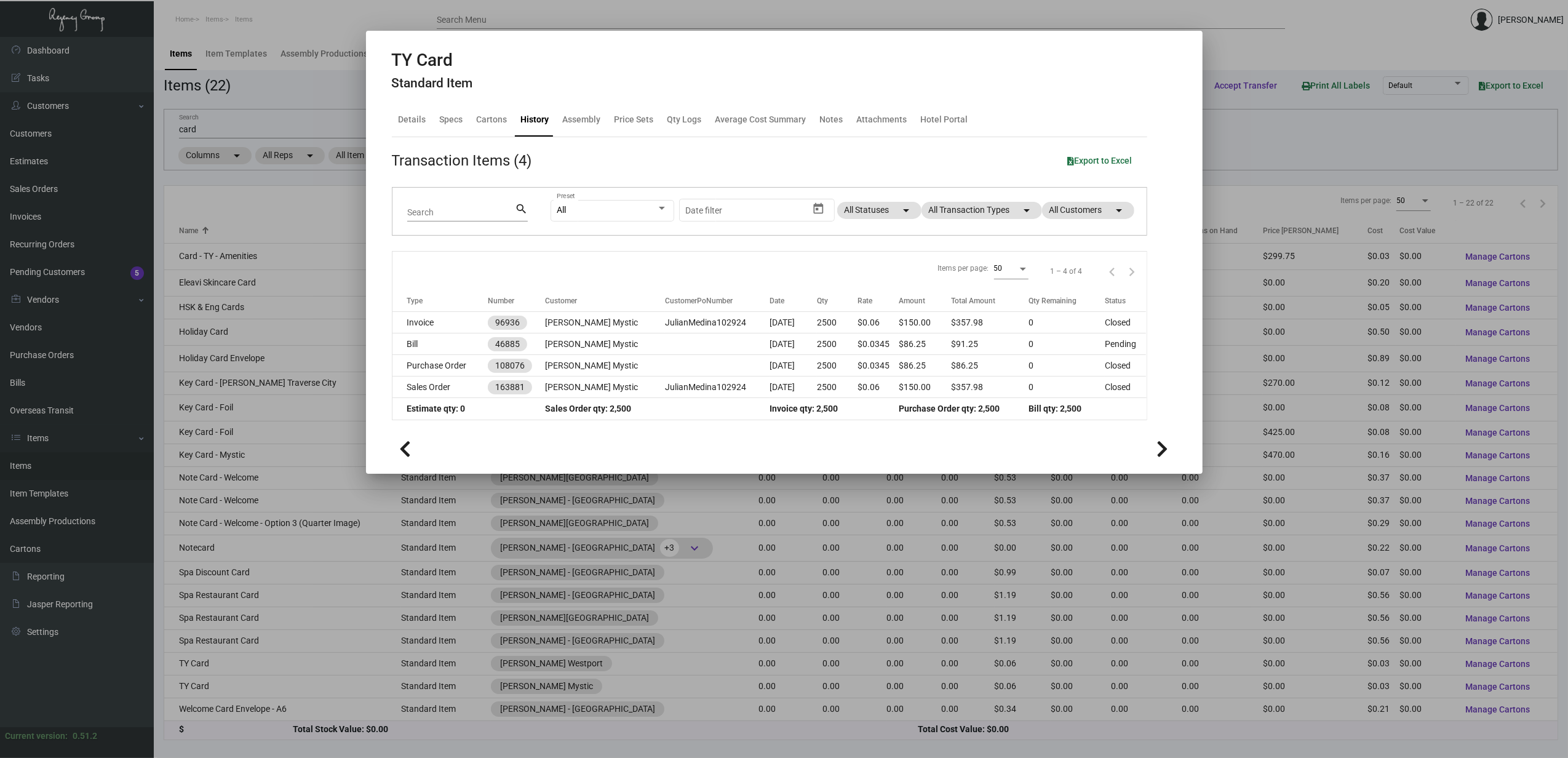
click at [262, 709] on div at bounding box center [784, 379] width 1568 height 758
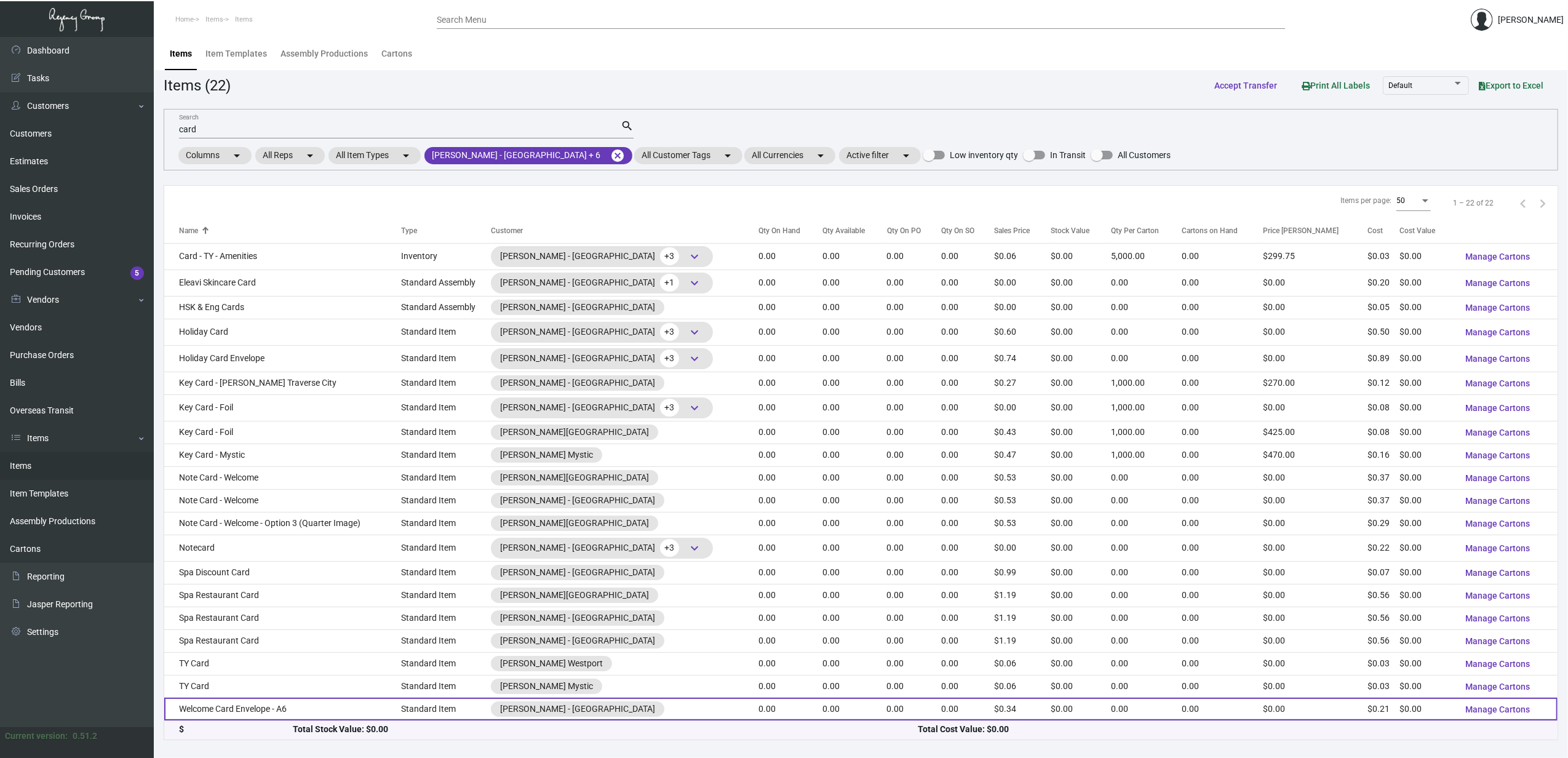
click at [302, 705] on td "Welcome Card Envelope - A6" at bounding box center [282, 709] width 237 height 23
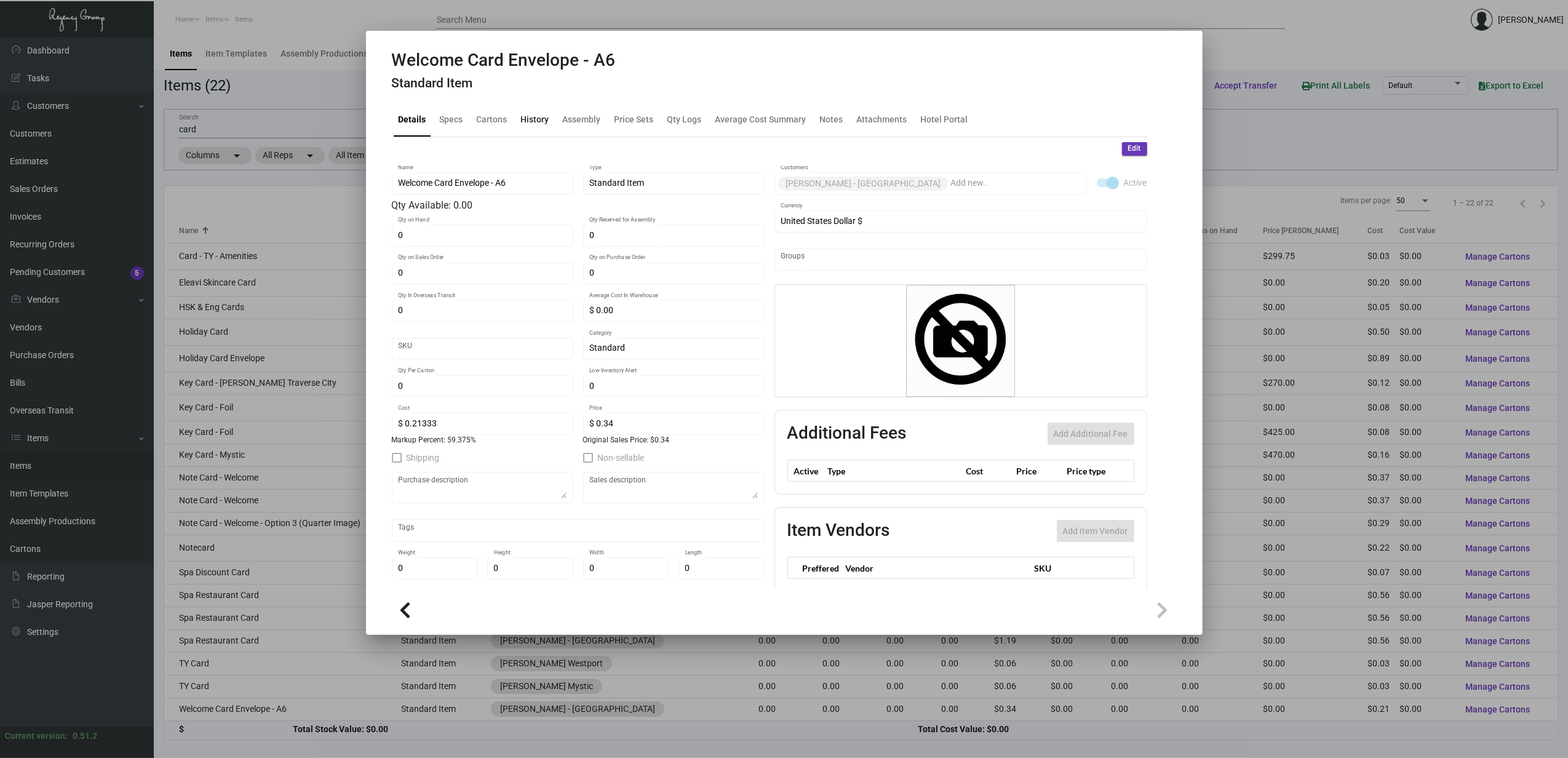
click at [544, 115] on div "History" at bounding box center [535, 120] width 28 height 13
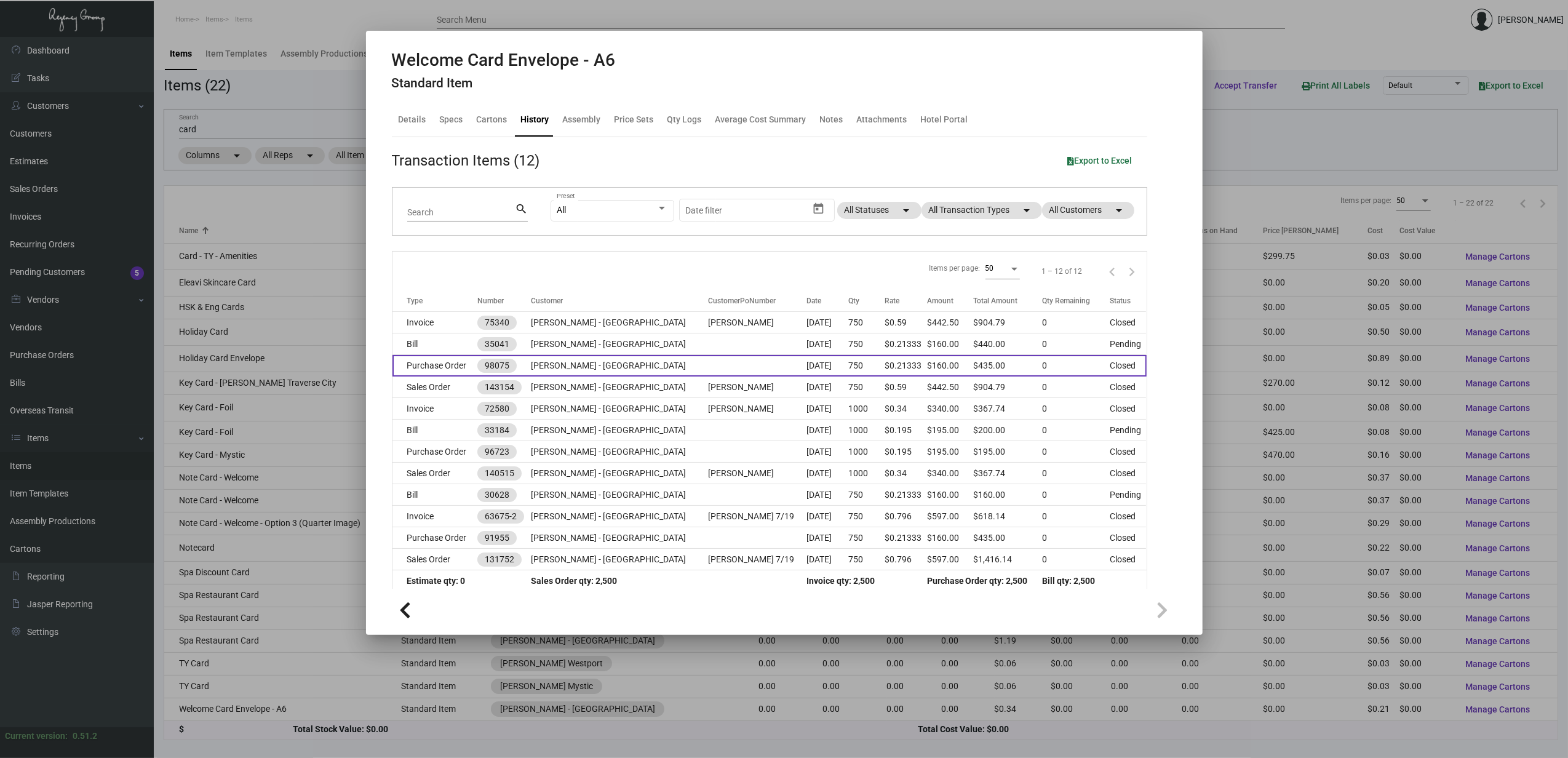
click at [444, 374] on td "Purchase Order" at bounding box center [435, 366] width 85 height 22
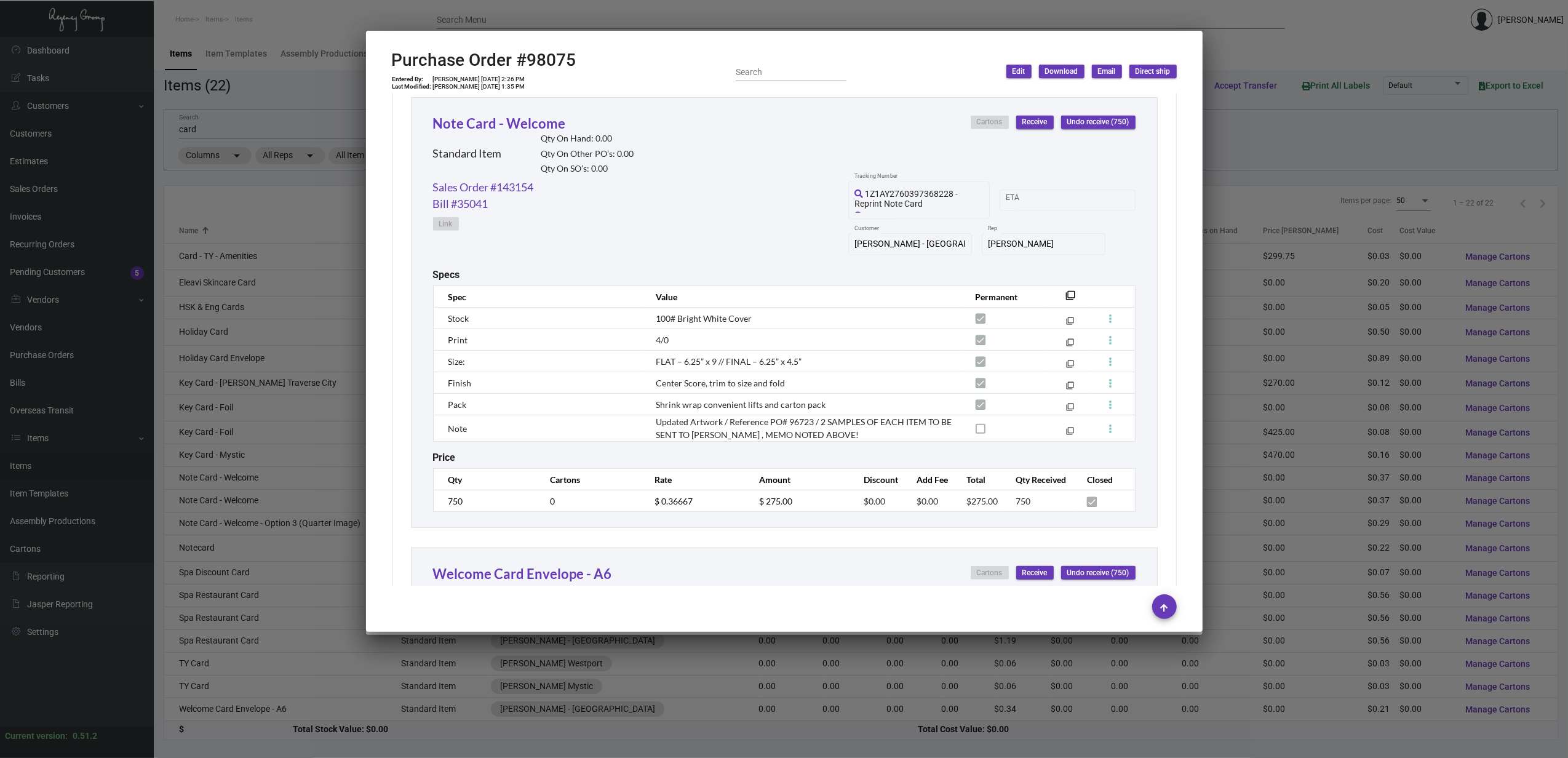
scroll to position [492, 0]
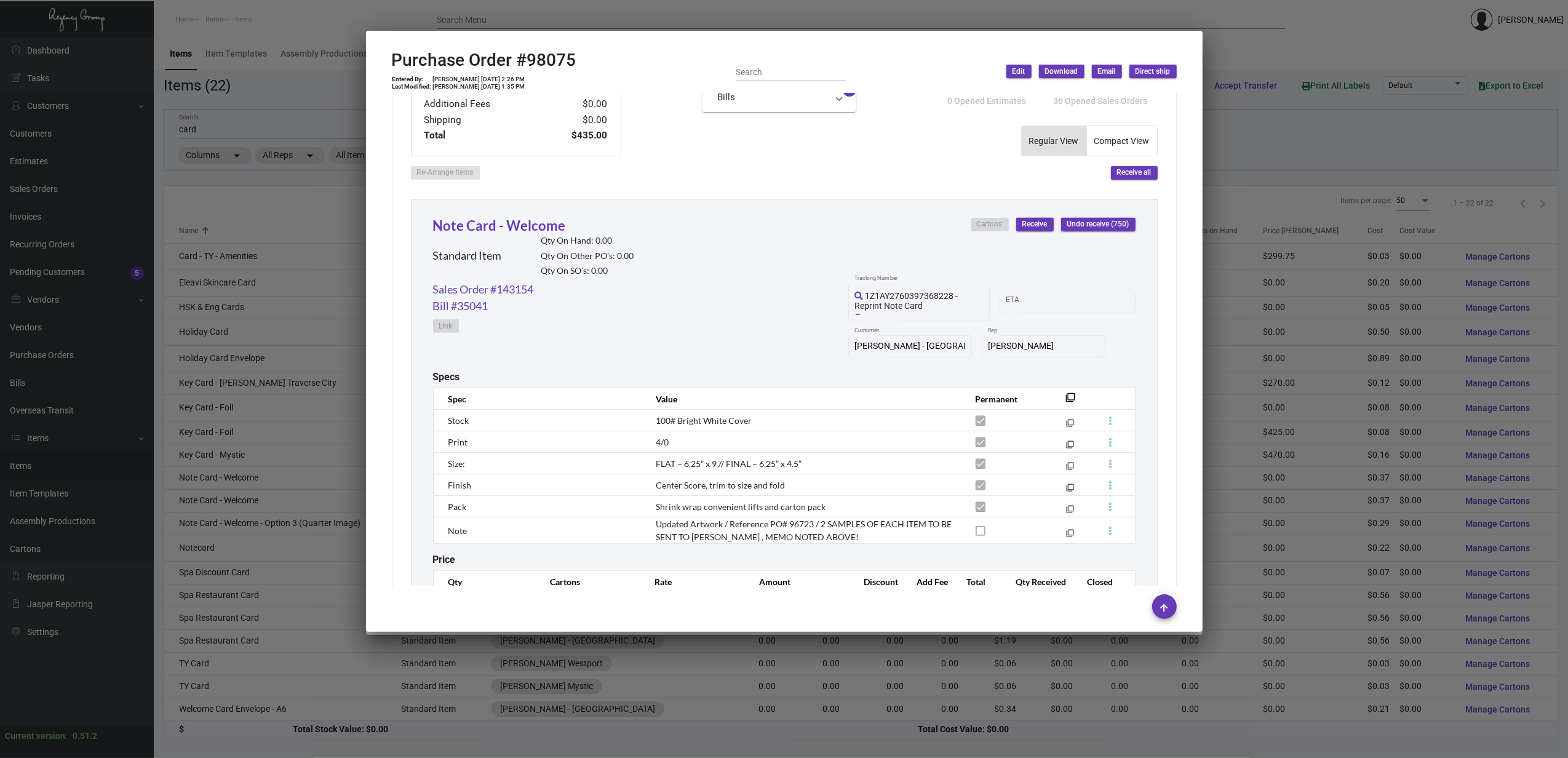
click at [291, 139] on div at bounding box center [784, 379] width 1568 height 758
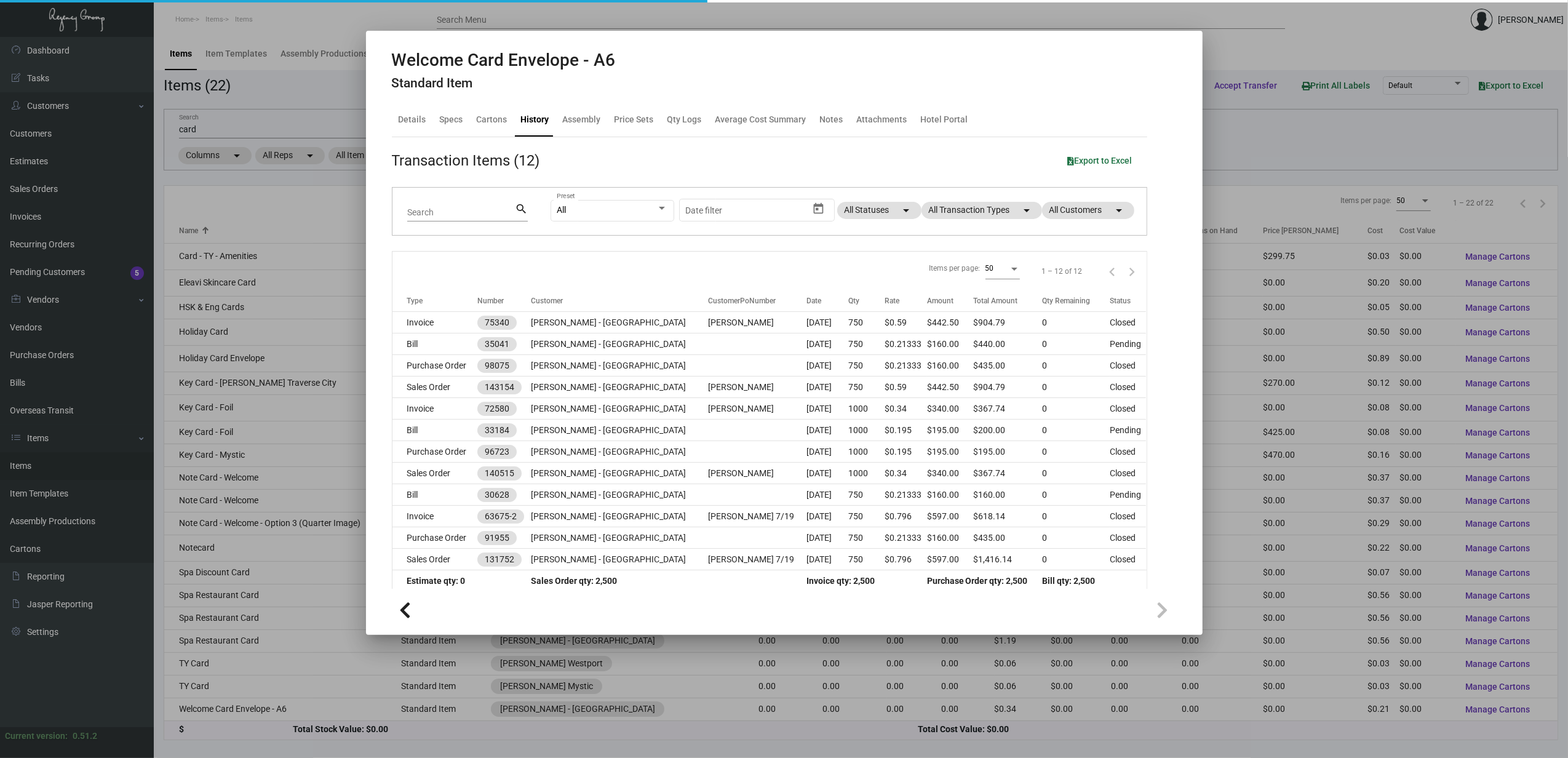
click at [282, 131] on div at bounding box center [784, 379] width 1568 height 758
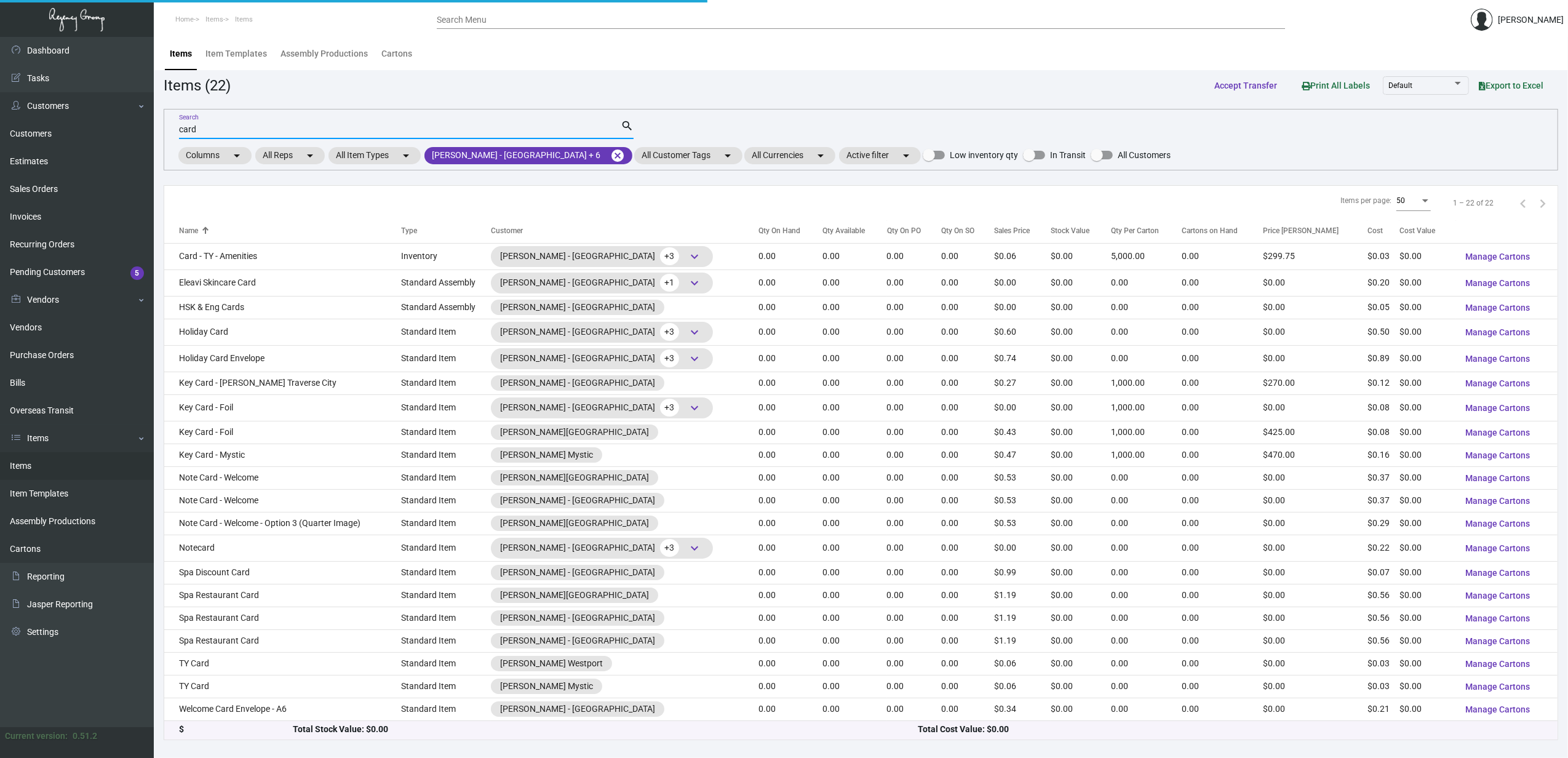
click at [282, 131] on input "card" at bounding box center [400, 130] width 441 height 10
